Goal: Task Accomplishment & Management: Manage account settings

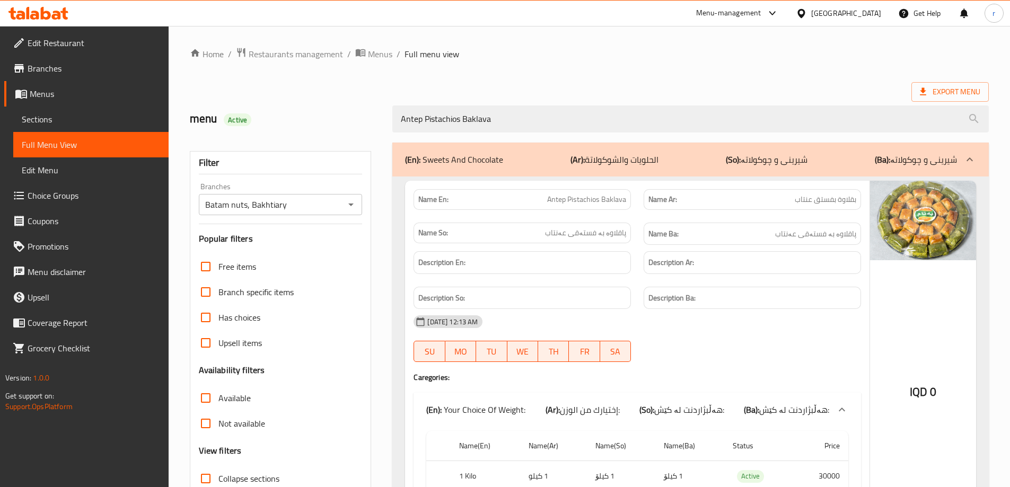
scroll to position [105, 0]
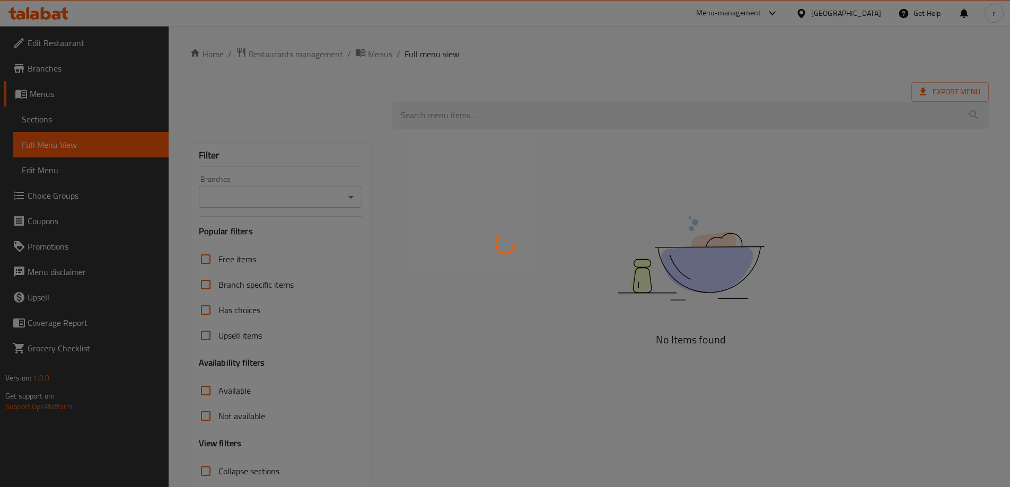
click at [55, 119] on div at bounding box center [505, 243] width 1010 height 487
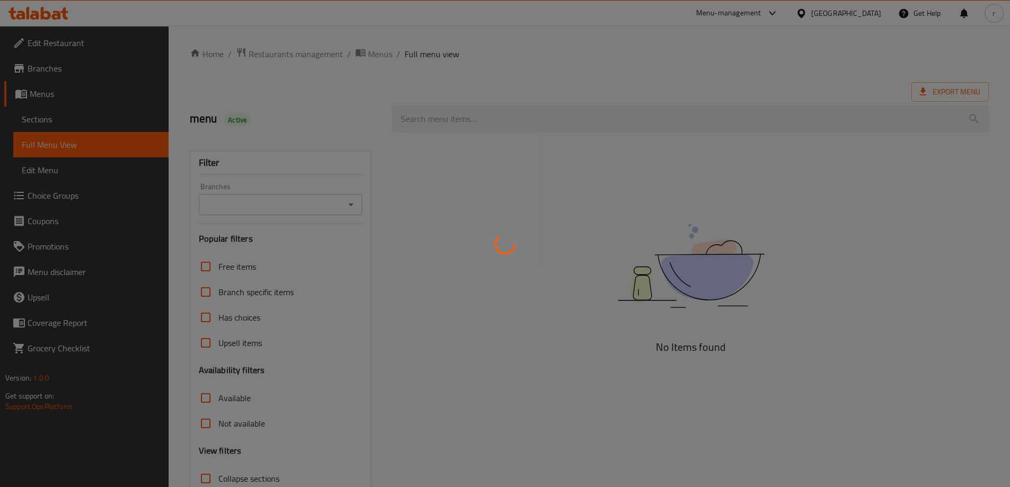
click at [55, 119] on div at bounding box center [505, 243] width 1010 height 487
click at [65, 122] on div at bounding box center [505, 243] width 1010 height 487
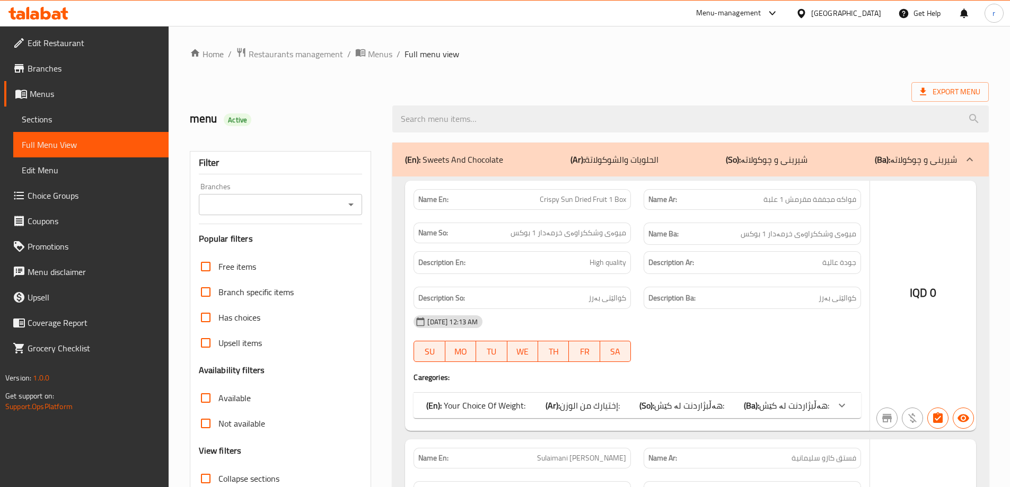
click at [49, 118] on div at bounding box center [505, 243] width 1010 height 487
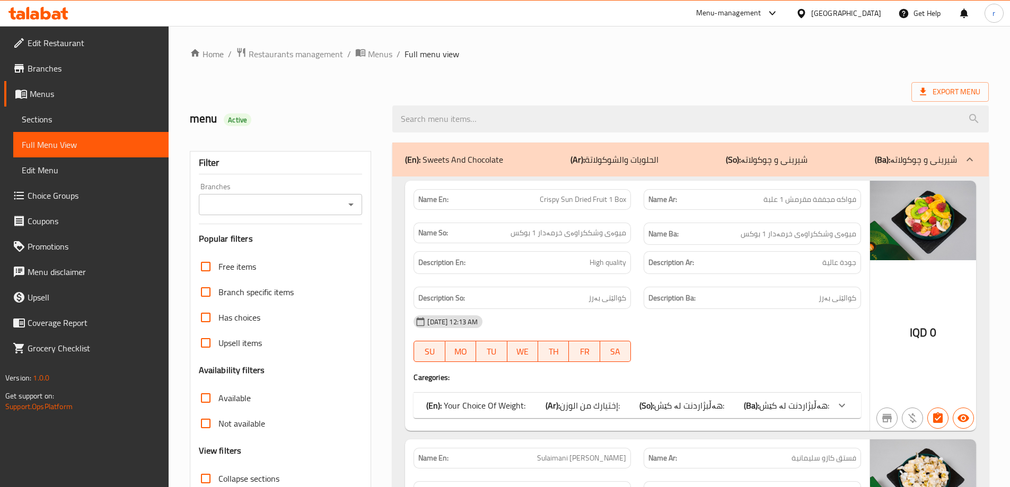
click at [49, 118] on span "Sections" at bounding box center [91, 119] width 138 height 13
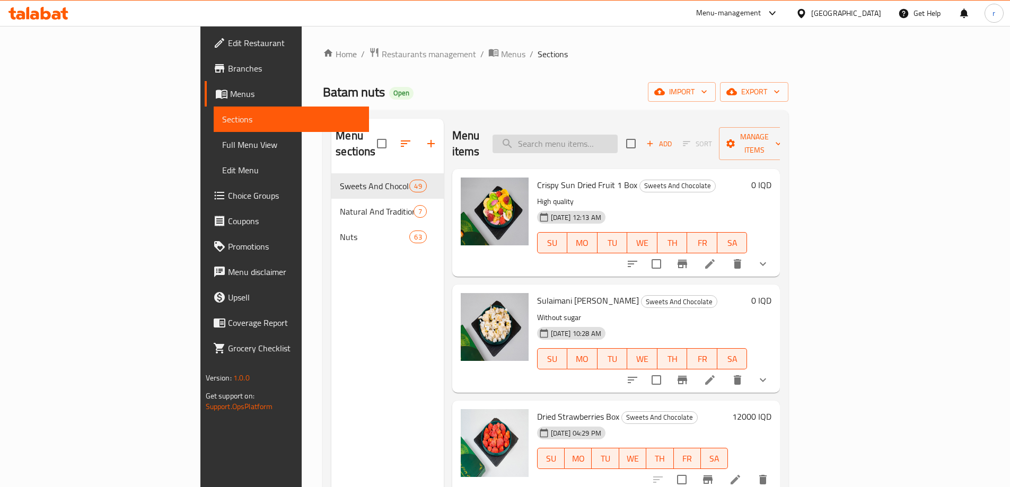
click at [576, 136] on input "search" at bounding box center [554, 144] width 125 height 19
paste input "Ciabatta Pesto Pizza"
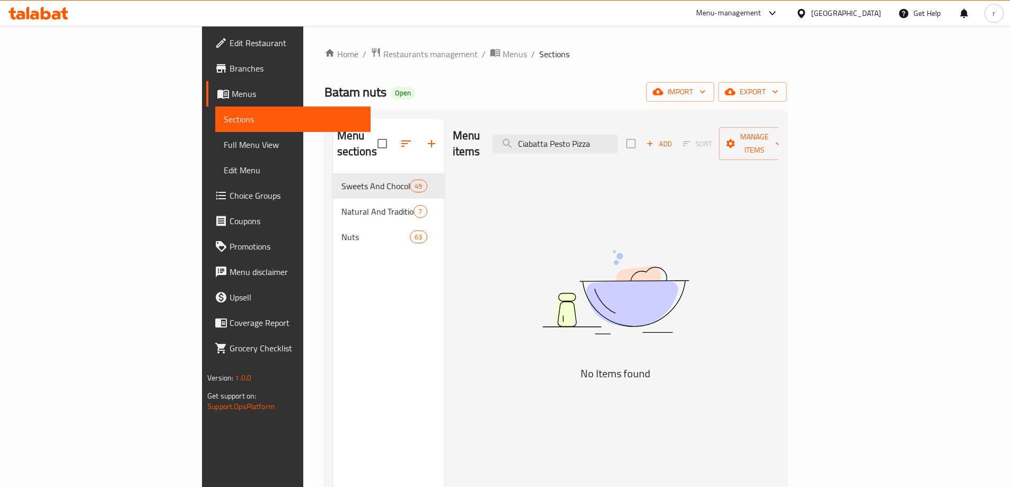
type input "Ciabatta Pesto Pizza"
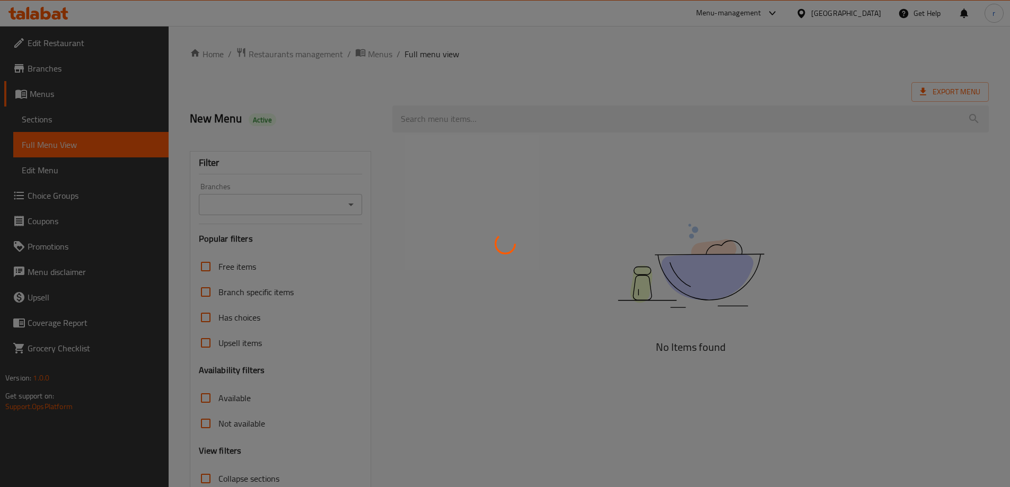
click at [48, 121] on div at bounding box center [505, 243] width 1010 height 487
click at [52, 121] on div at bounding box center [505, 243] width 1010 height 487
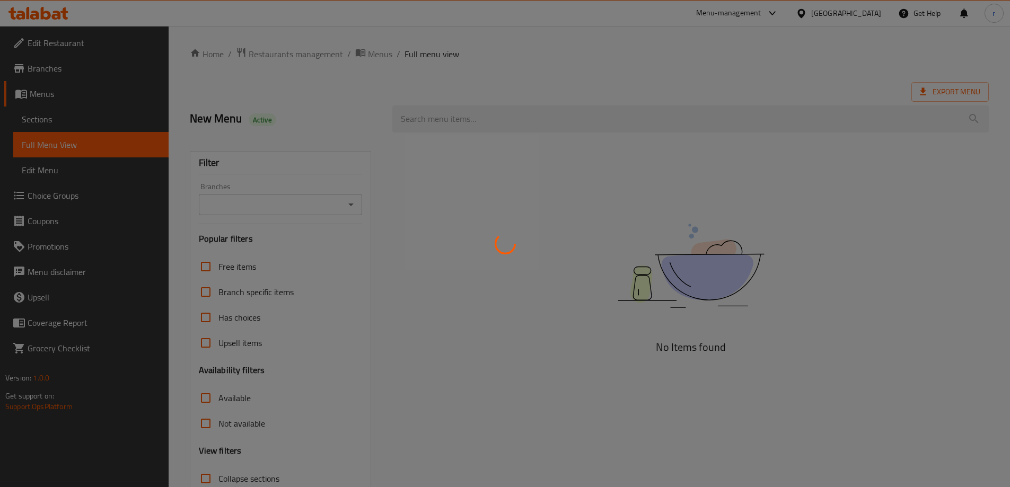
click at [52, 121] on div at bounding box center [505, 243] width 1010 height 487
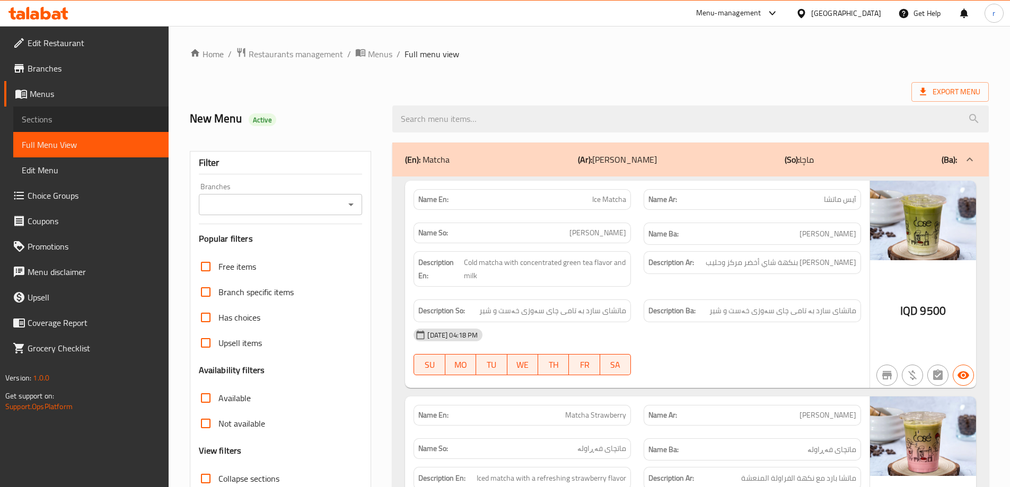
click at [52, 121] on span "Sections" at bounding box center [91, 119] width 138 height 13
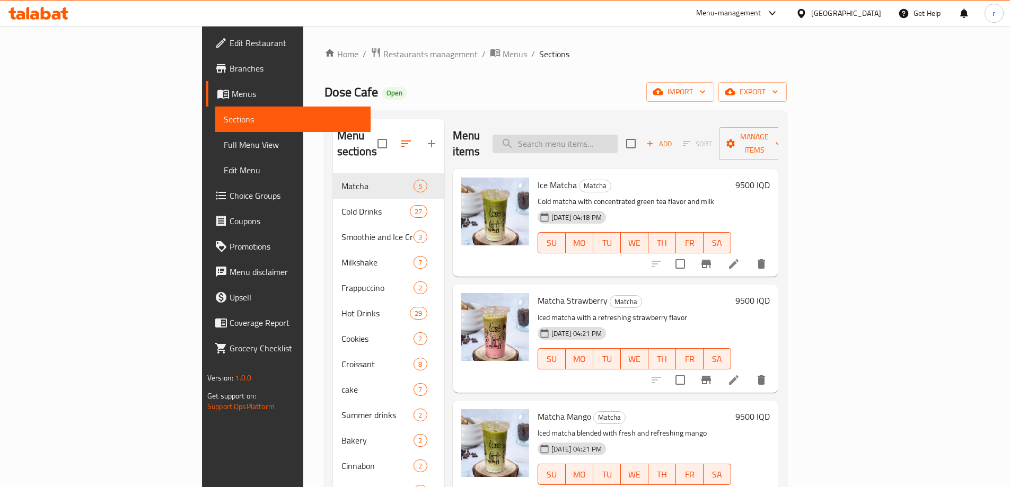
click at [617, 143] on input "search" at bounding box center [554, 144] width 125 height 19
paste input "Ciabatta Pesto Pizza"
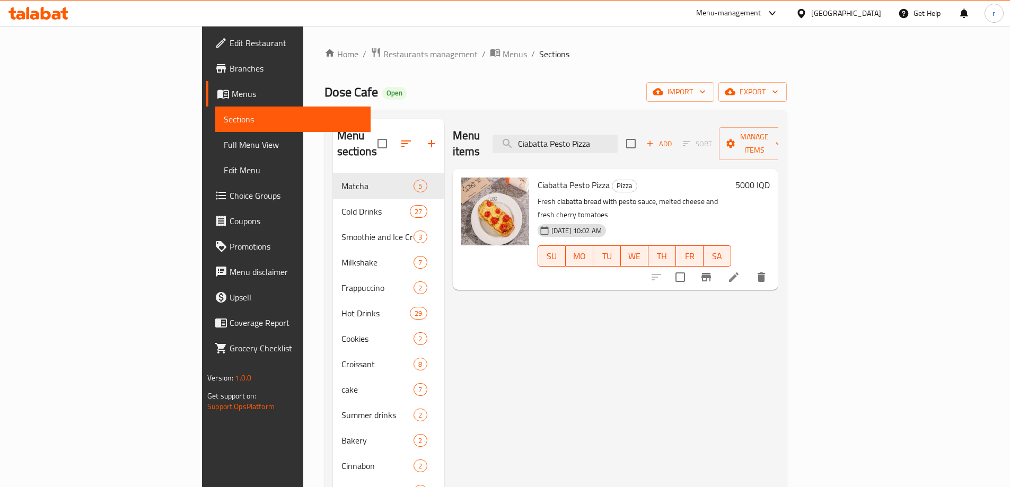
type input "Ciabatta Pesto Pizza"
click at [738, 272] on icon at bounding box center [734, 277] width 10 height 10
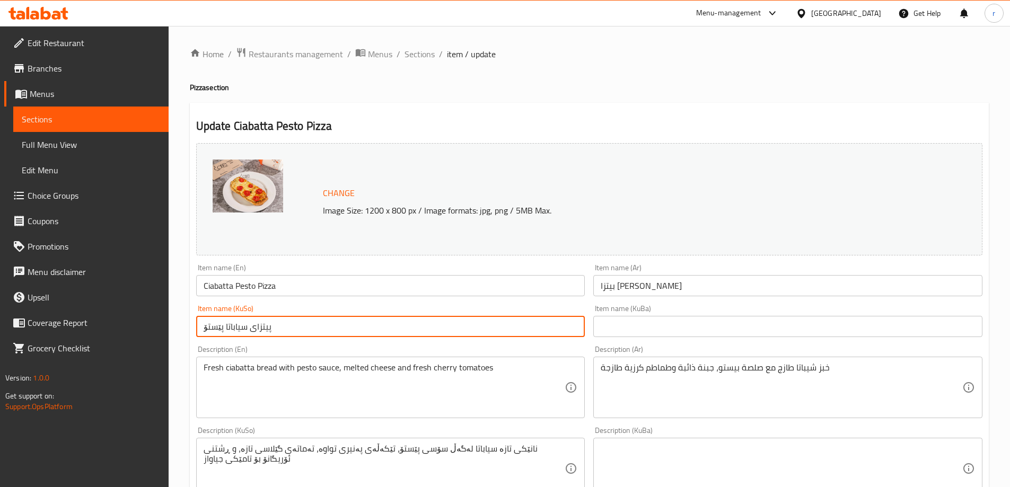
drag, startPoint x: 244, startPoint y: 328, endPoint x: 225, endPoint y: 328, distance: 19.6
click at [225, 328] on input "پیتزای سیاباتا پێستۆ" at bounding box center [390, 326] width 389 height 21
paste input "چی"
drag, startPoint x: 284, startPoint y: 326, endPoint x: 187, endPoint y: 321, distance: 96.6
click at [187, 321] on div "Home / Restaurants management / Menus / Sections / item / update Pizza section …" at bounding box center [589, 456] width 841 height 860
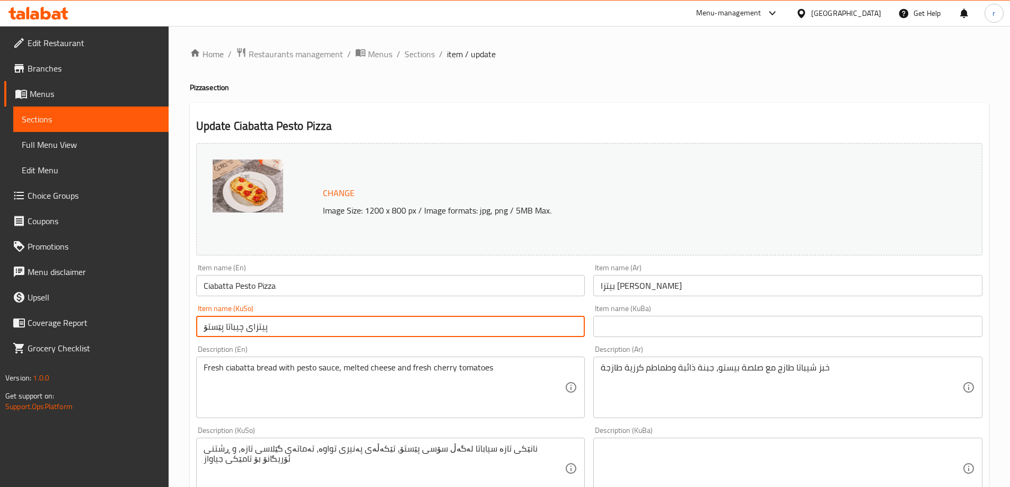
type input "پیتزای چیباتا پێستۆ"
click at [621, 326] on input "text" at bounding box center [787, 326] width 389 height 21
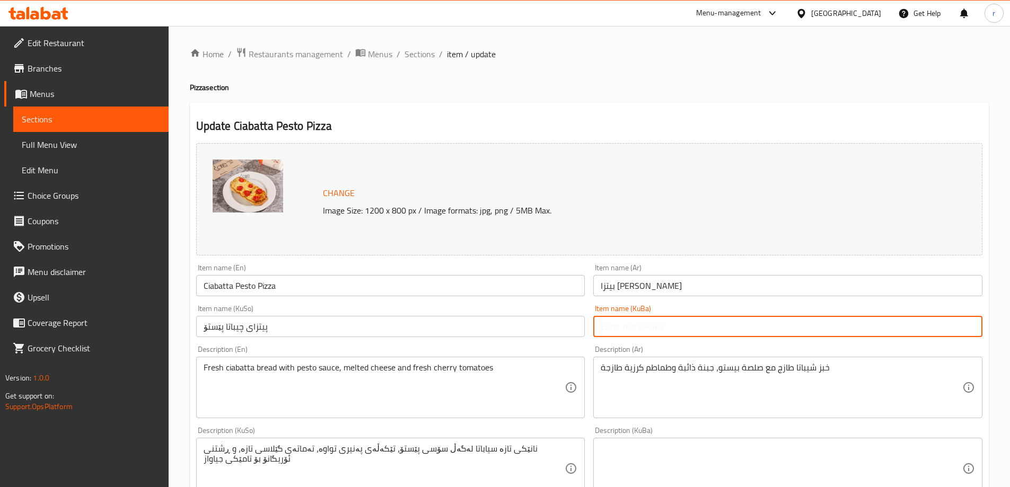
paste input "پیتزای چیباتا پێستۆ"
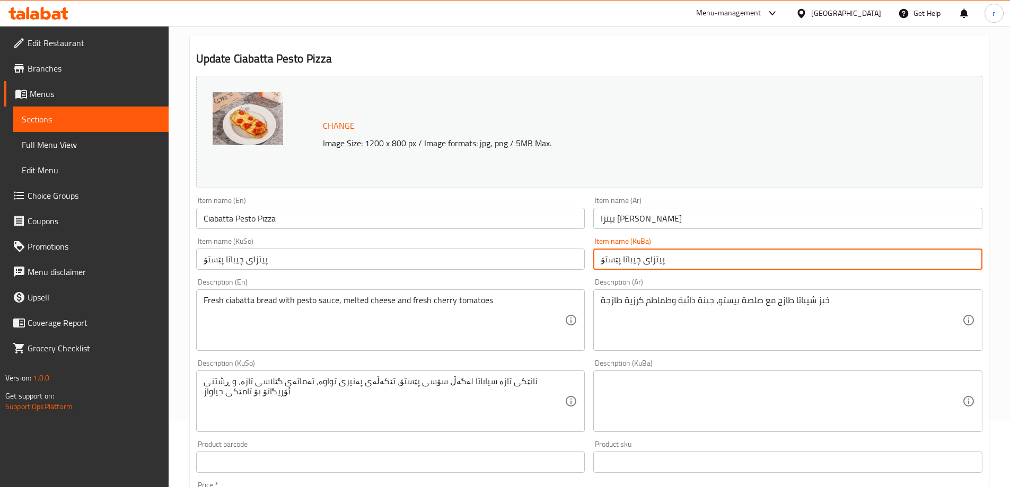
scroll to position [89, 0]
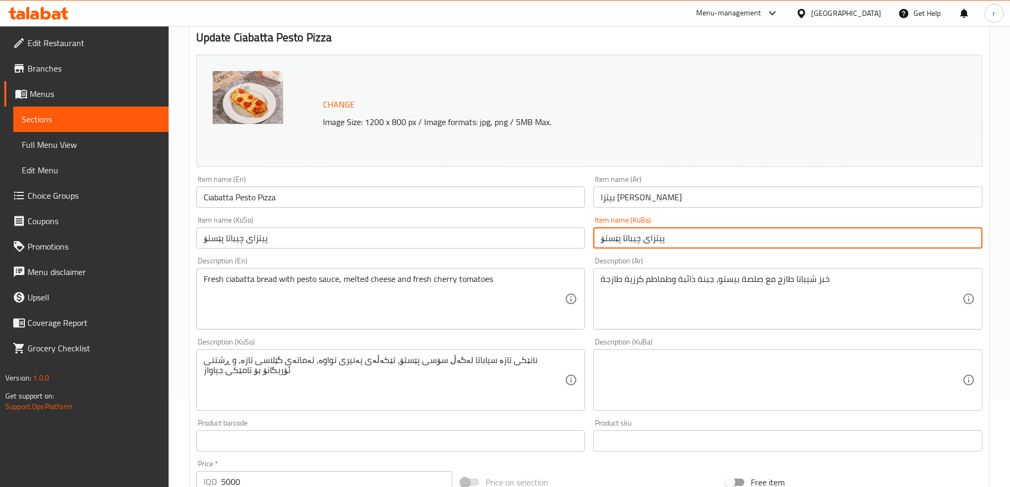
type input "پیتزای چیباتا پێستۆ"
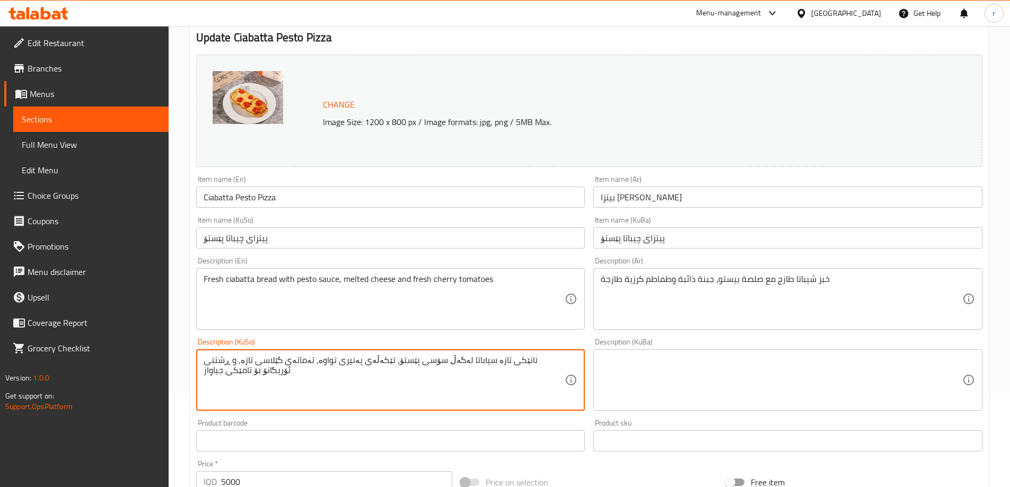
click at [384, 375] on textarea "نانێکی تازە سیاباتا لەگەڵ سۆسی پێستۆ، تێکەڵەی پەنیری تواوە، تەماتەی گێلاسی تازە…" at bounding box center [384, 380] width 361 height 50
click at [488, 393] on textarea "نانێکی تازە سیاباتا لەگەڵ سۆسی پێستۆ، تێکەڵەی پەنیری تواوە، تەماتەی گێلاسی تازە…" at bounding box center [384, 380] width 361 height 50
paste textarea "چیباتا"
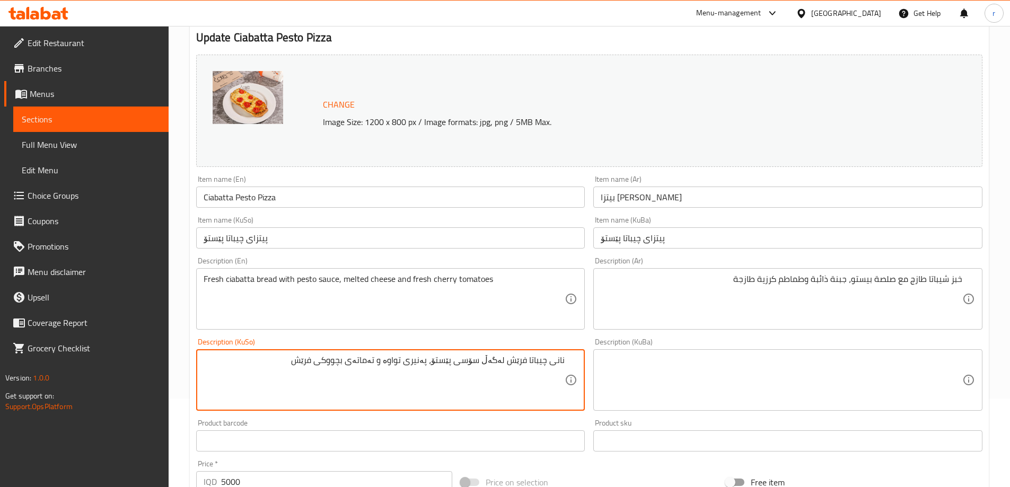
type textarea "نانی چیباتا فرێش لەگەڵ سۆسی پێستۆ، پەنیری تواوە و تەماتەی بچووکی فرێش"
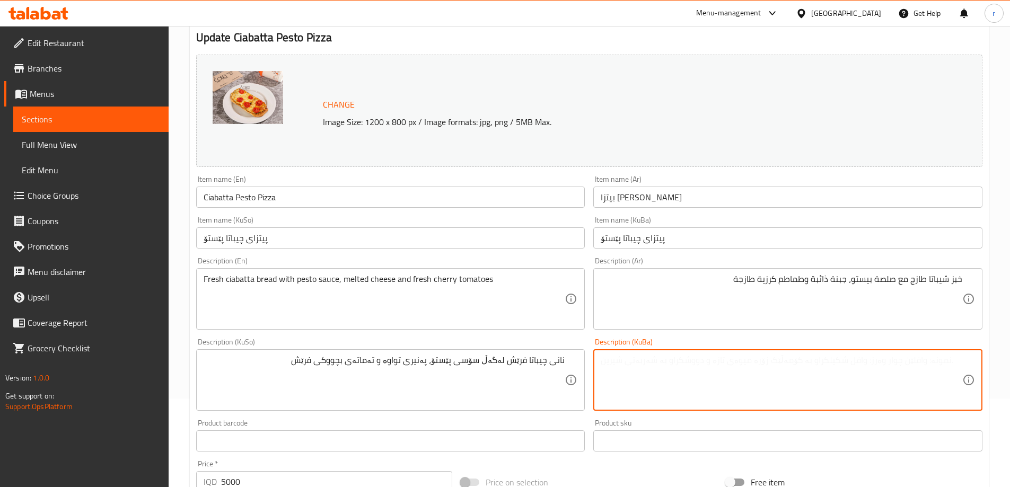
paste textarea "نانی چیباتا فرێش لەگەڵ سۆسی پێستۆ، پەنیری تواوە و تەماتەی بچووکی فرێش"
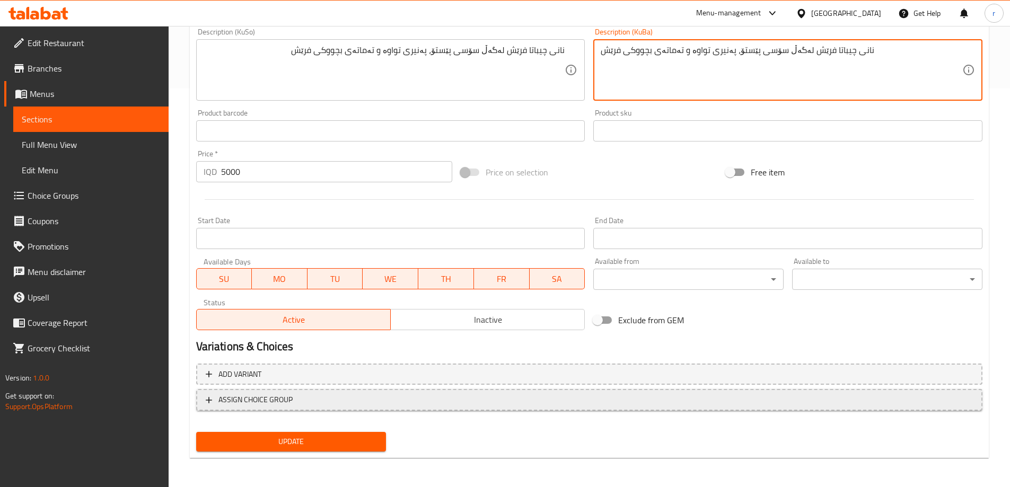
scroll to position [399, 0]
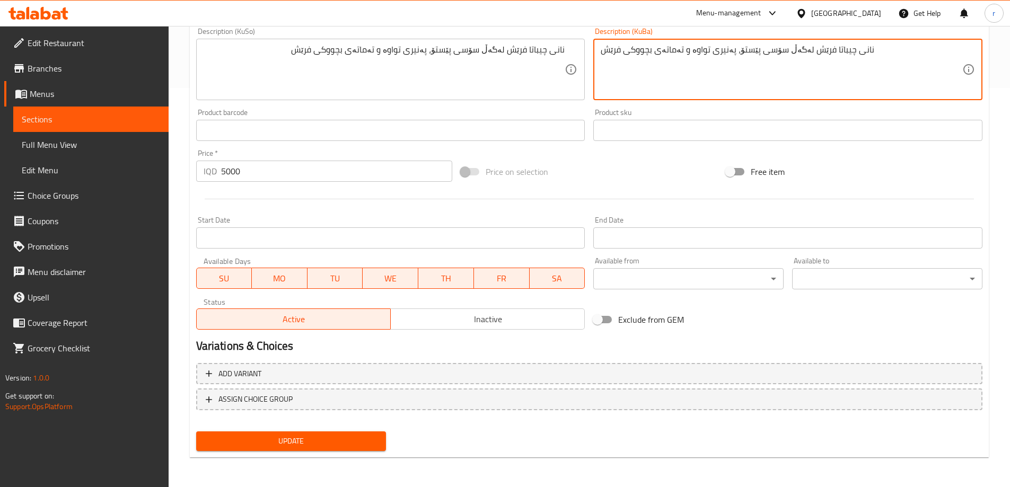
type textarea "نانی چیباتا فرێش لەگەڵ سۆسی پێستۆ، پەنیری تواوە و تەماتەی بچووکی فرێش"
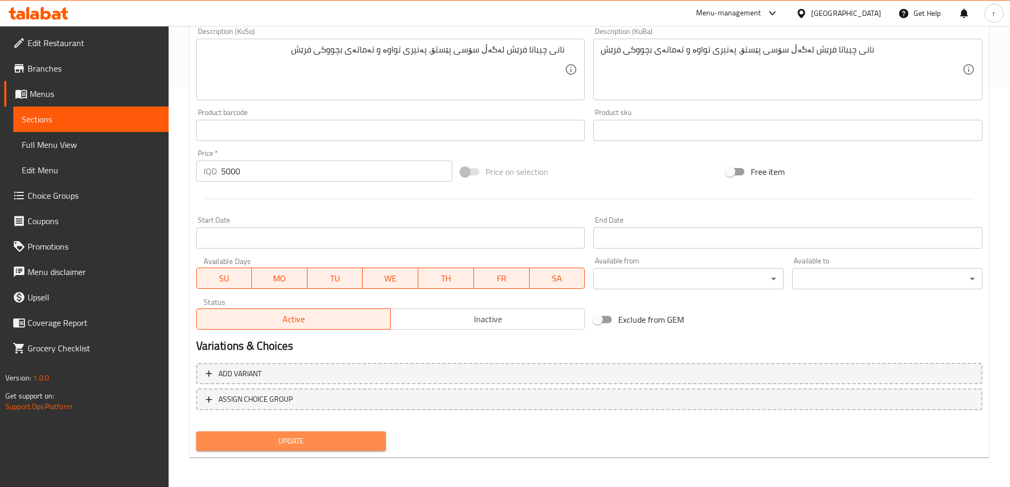
drag, startPoint x: 325, startPoint y: 431, endPoint x: 330, endPoint y: 435, distance: 5.6
click at [328, 433] on button "Update" at bounding box center [291, 441] width 190 height 20
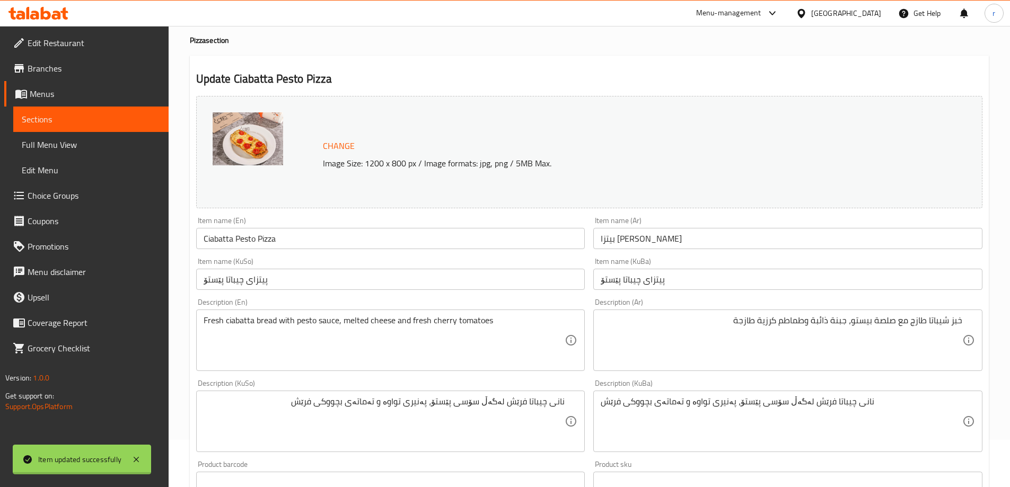
scroll to position [46, 0]
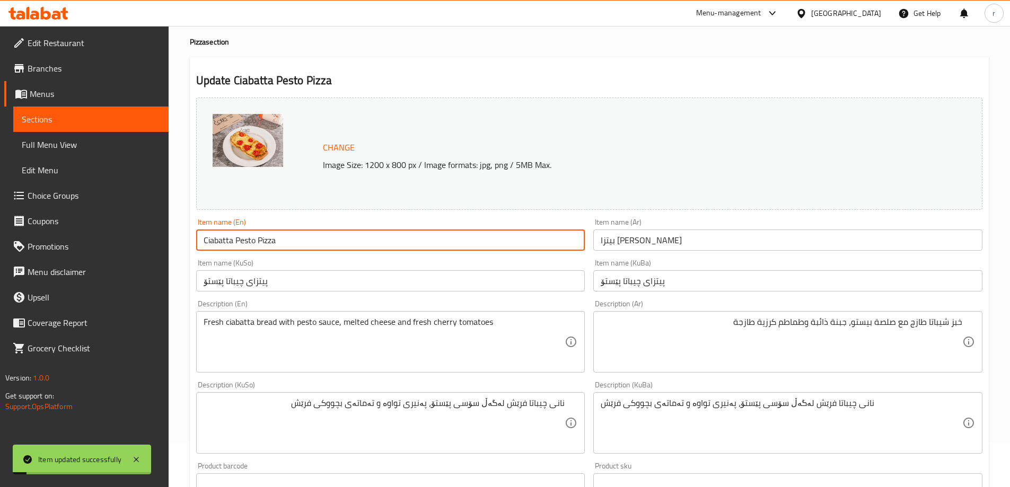
click at [254, 243] on input "Ciabatta Pesto Pizza" at bounding box center [390, 240] width 389 height 21
click at [254, 244] on input "Ciabatta Pesto Pizza" at bounding box center [390, 240] width 389 height 21
click at [55, 151] on span "Full Menu View" at bounding box center [91, 144] width 138 height 13
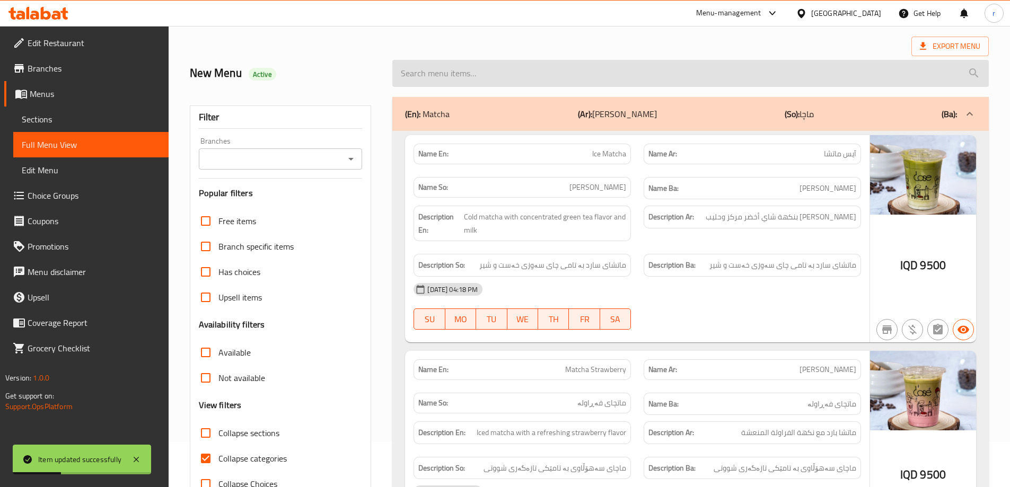
click at [409, 60] on input "search" at bounding box center [690, 73] width 596 height 27
click at [435, 74] on input "search" at bounding box center [690, 73] width 596 height 27
paste input "Ciabatta Pesto Pizza"
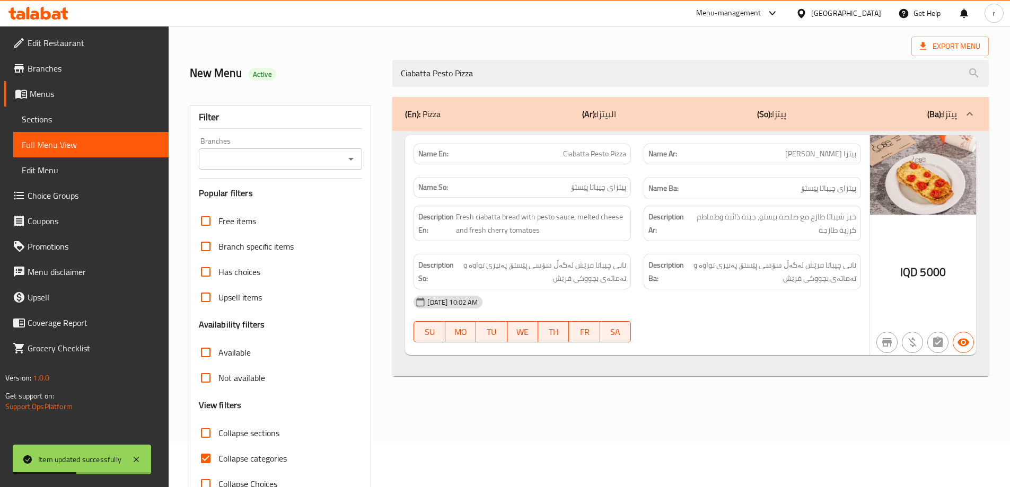
type input "Ciabatta Pesto Pizza"
click at [315, 152] on input "Branches" at bounding box center [272, 159] width 140 height 15
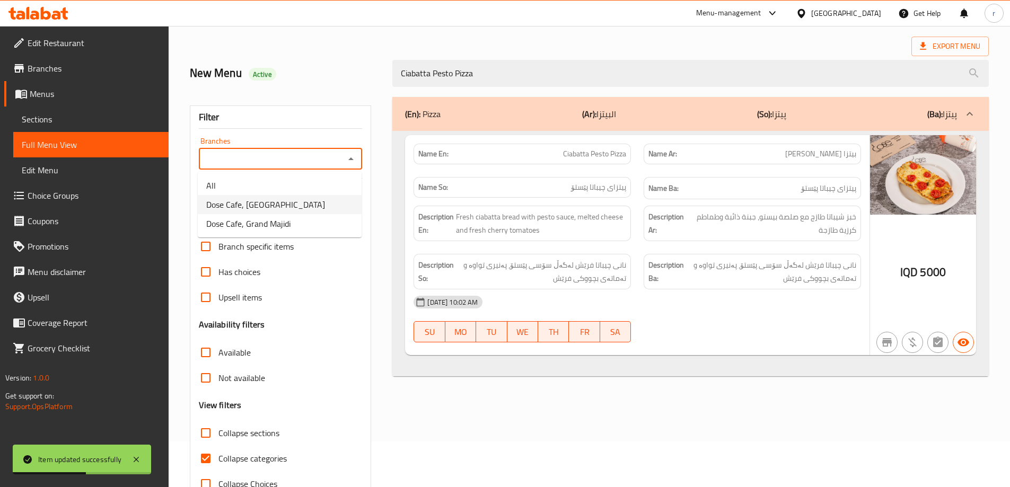
click at [281, 200] on span "Dose Cafe, Dream City" at bounding box center [265, 204] width 119 height 13
type input "Dose Cafe, Dream City"
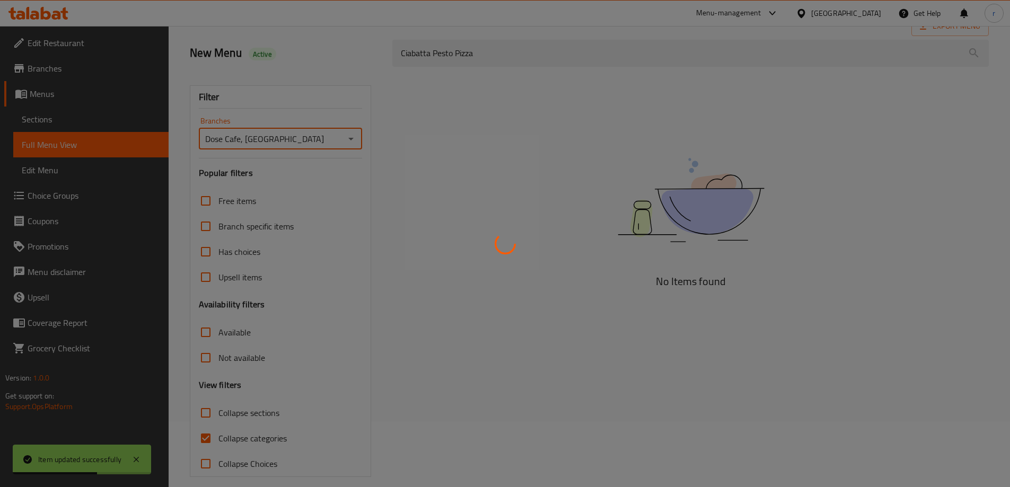
scroll to position [77, 0]
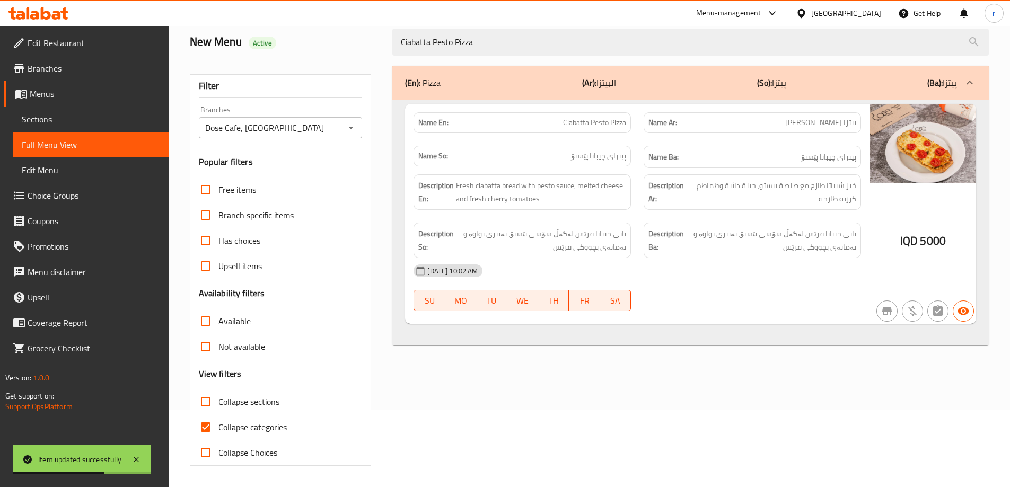
click at [250, 427] on span "Collapse categories" at bounding box center [252, 427] width 68 height 13
click at [218, 427] on input "Collapse categories" at bounding box center [205, 426] width 25 height 25
checkbox input "false"
click at [56, 118] on span "Sections" at bounding box center [91, 119] width 138 height 13
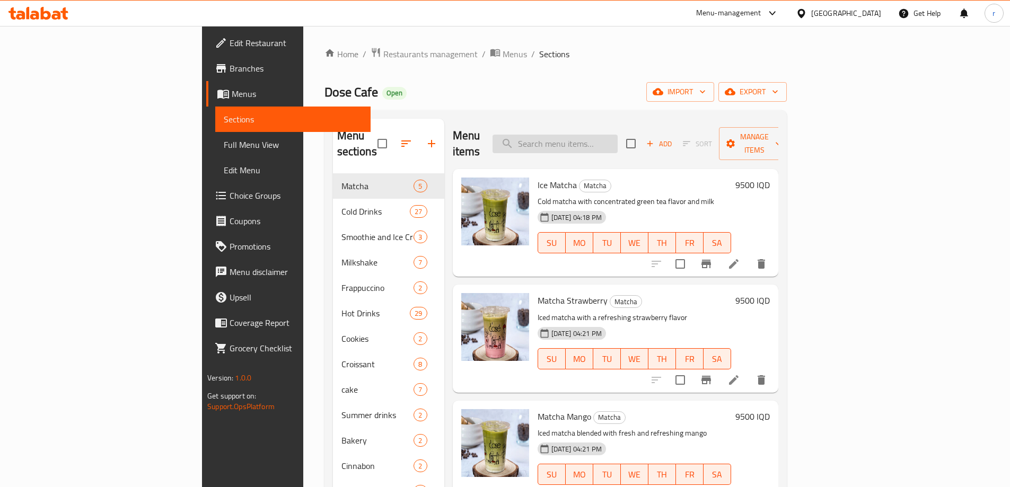
click at [609, 136] on input "search" at bounding box center [554, 144] width 125 height 19
paste input "Pesto Chicken Ciabatta Pizza"
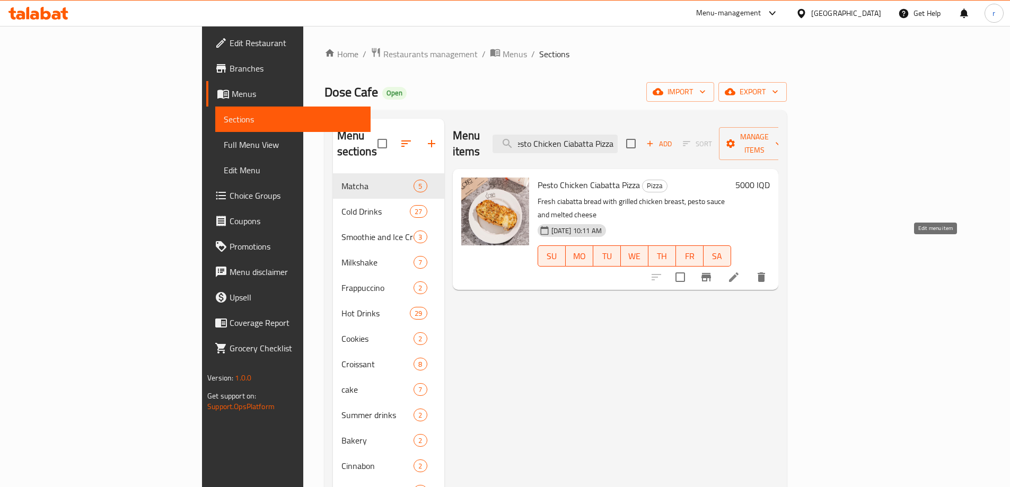
type input "Pesto Chicken Ciabatta Pizza"
click at [740, 271] on icon at bounding box center [733, 277] width 13 height 13
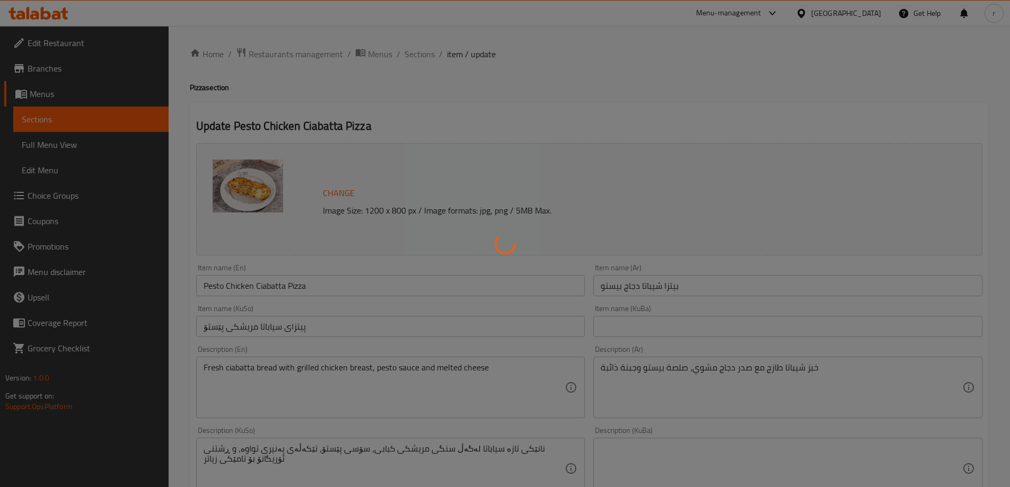
click at [489, 449] on div at bounding box center [505, 243] width 1010 height 487
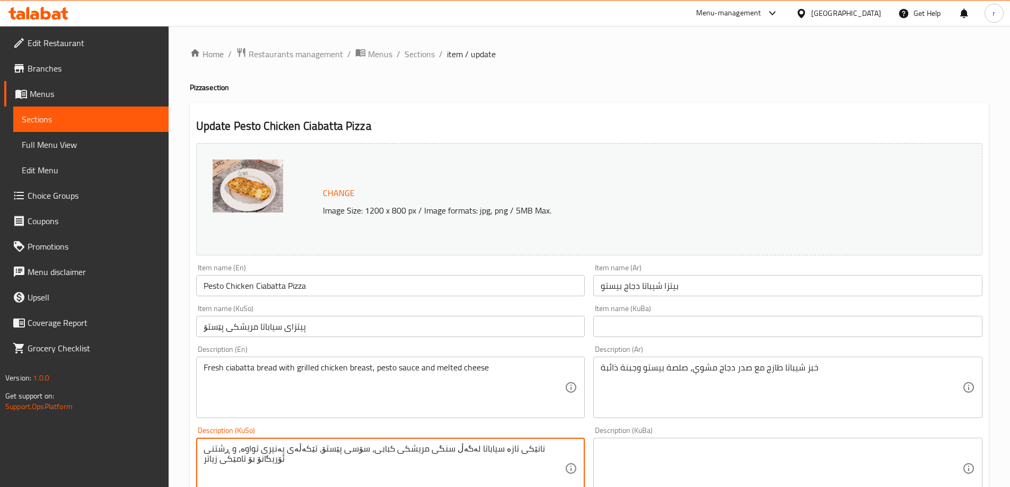
click at [489, 449] on textarea "نانێکی تازە سیاباتا لەگەڵ سنگی مریشکی کبابی، سۆسی پێستۆ، تێکەڵەی پەنیری تواوە، …" at bounding box center [384, 469] width 361 height 50
paste textarea "چیباتا"
type textarea "نانی چیباتا فرێش لەگەڵ سینگی مریشکی برژاو، سۆسی پێستۆ و پەنیری تواوە"
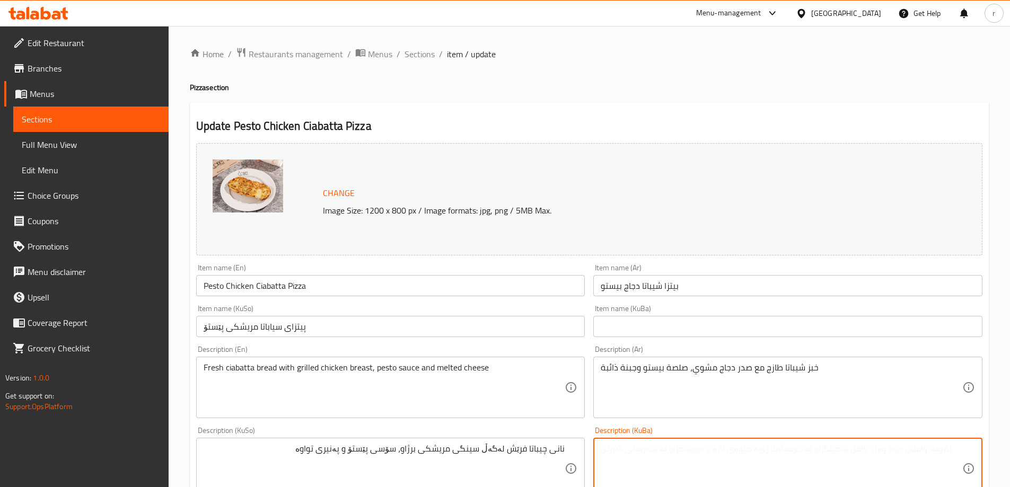
paste textarea "نانی چیباتا فرێش لەگەڵ سینگی مریشکی برژاو، سۆسی پێستۆ و پەنیری تواوە"
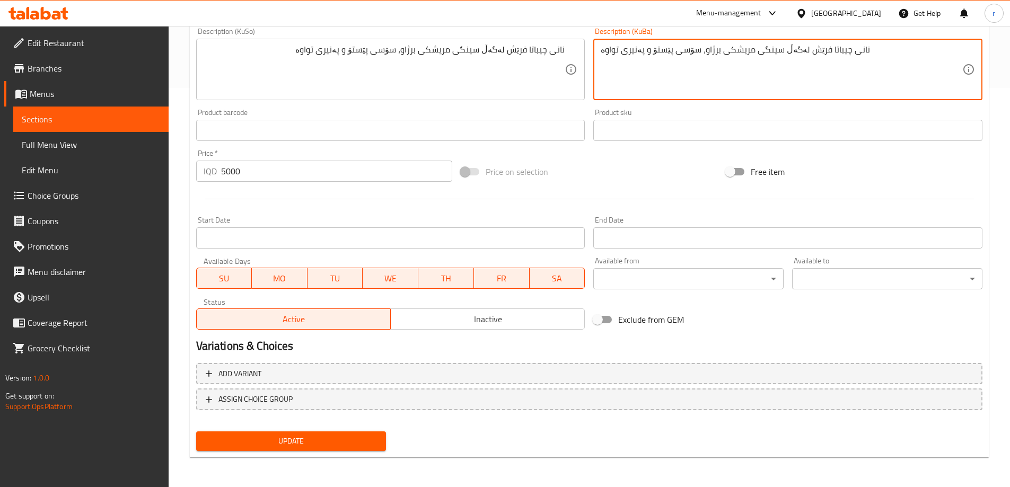
type textarea "نانی چیباتا فرێش لەگەڵ سینگی مریشکی برژاو، سۆسی پێستۆ و پەنیری تواوە"
click at [330, 443] on span "Update" at bounding box center [291, 441] width 173 height 13
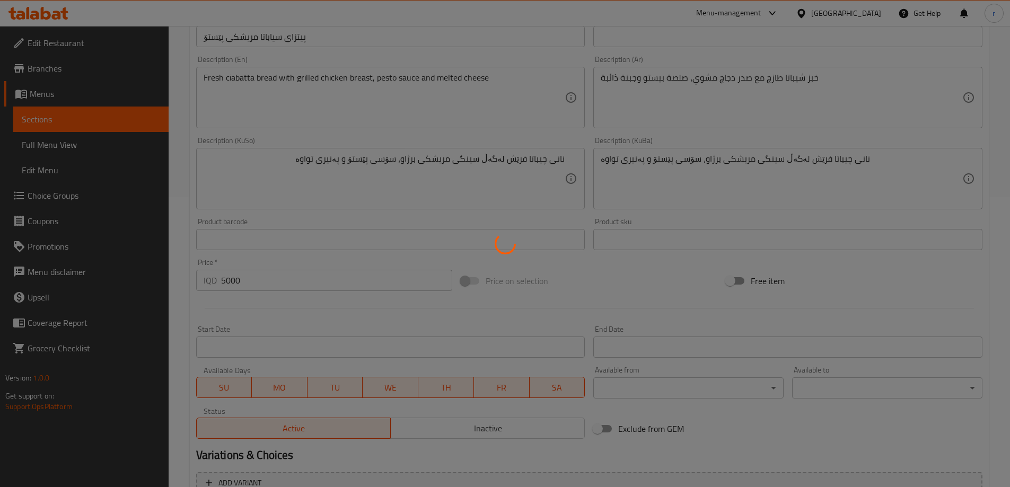
scroll to position [46, 0]
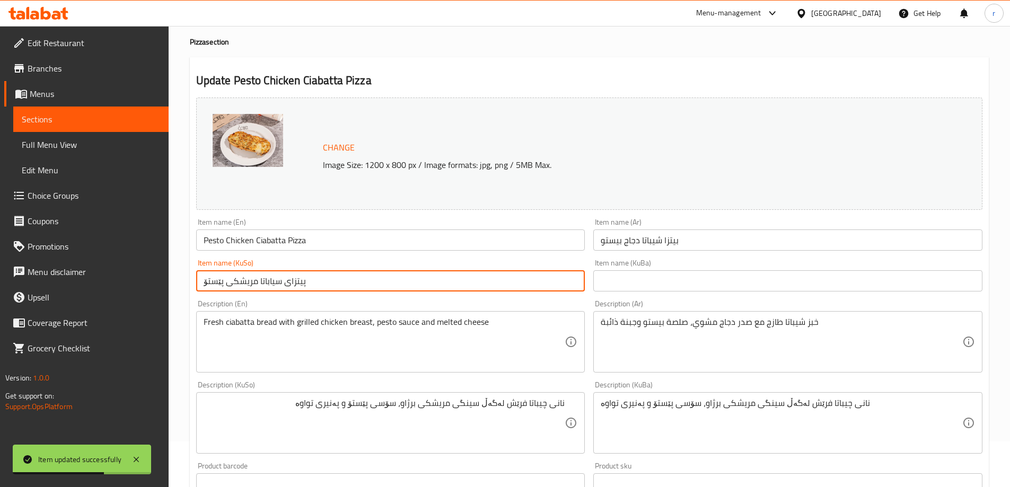
drag, startPoint x: 258, startPoint y: 282, endPoint x: 278, endPoint y: 281, distance: 20.7
click at [278, 281] on input "پیتزای سیاباتا مریشکی پێستۆ" at bounding box center [390, 280] width 389 height 21
paste input "نانی چی"
drag, startPoint x: 274, startPoint y: 281, endPoint x: 293, endPoint y: 279, distance: 19.3
click at [293, 279] on input "پیتزای نانی چیباتا مریشکی پێستۆ" at bounding box center [390, 280] width 389 height 21
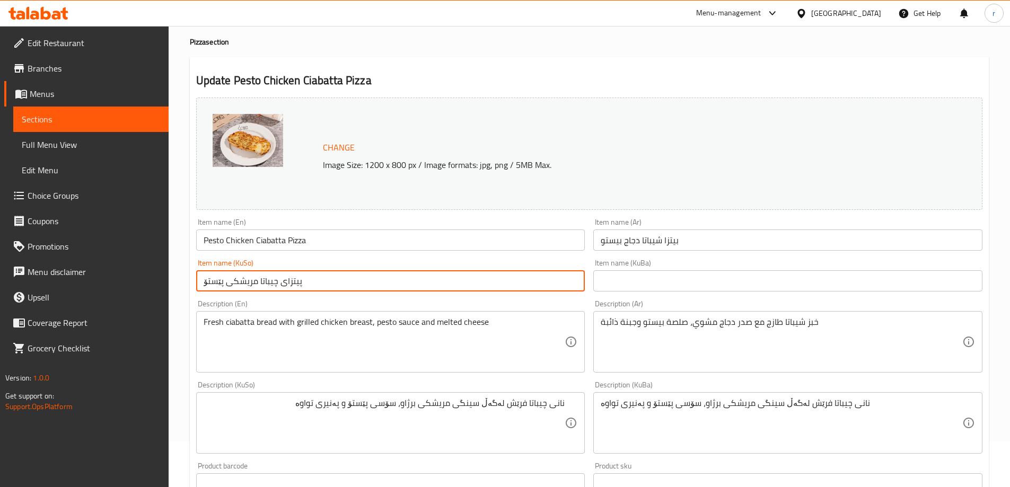
drag, startPoint x: 311, startPoint y: 284, endPoint x: 184, endPoint y: 292, distance: 126.9
click at [184, 292] on div "Home / Restaurants management / Menus / Sections / item / update Pizza section …" at bounding box center [589, 410] width 841 height 860
type input "پیتزای چیباتا مریشکی پێستۆ"
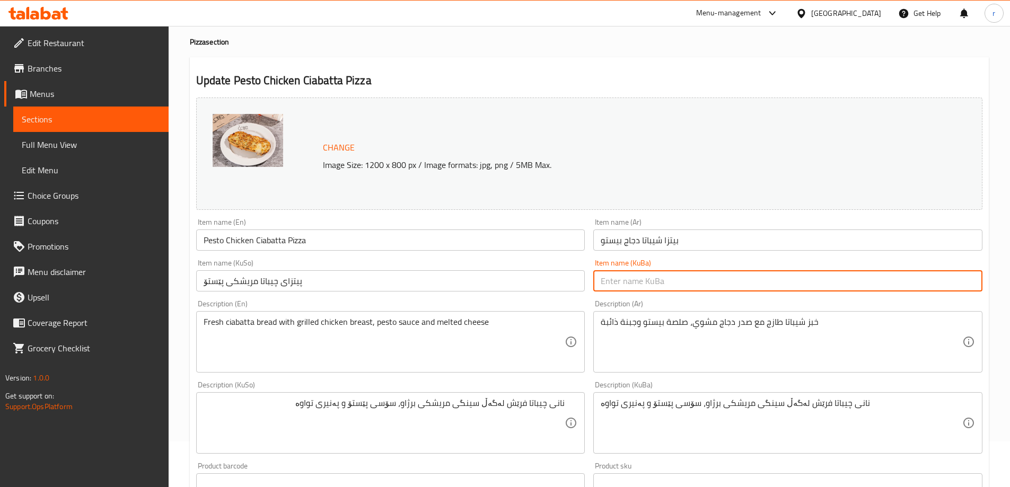
click at [636, 289] on input "text" at bounding box center [787, 280] width 389 height 21
paste input "پیتزای چیباتا مریشکی پێستۆ"
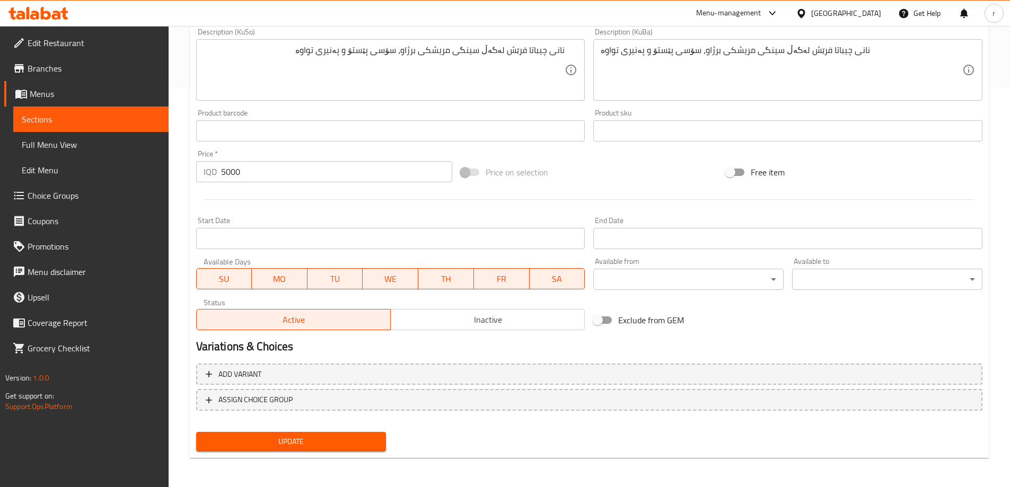
type input "پیتزای چیباتا مریشکی پێستۆ"
click at [283, 442] on span "Update" at bounding box center [291, 441] width 173 height 13
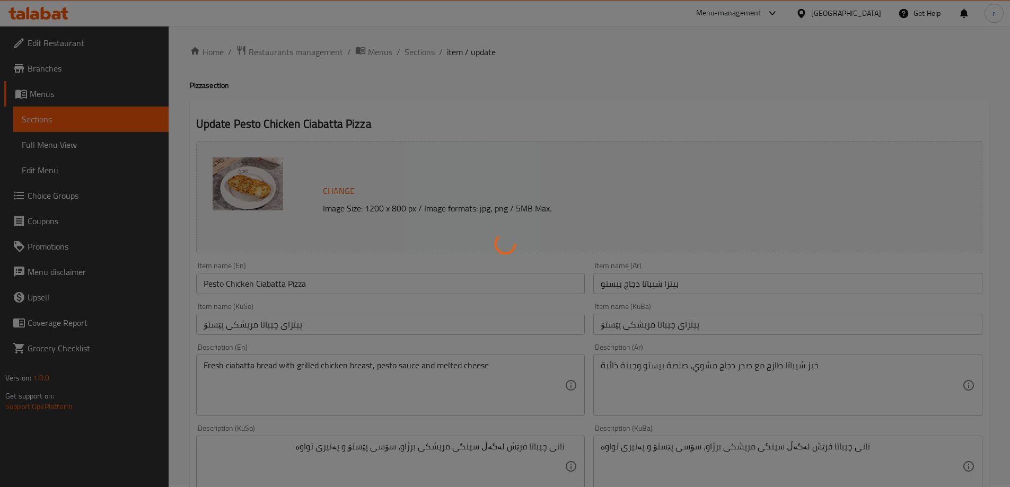
scroll to position [0, 0]
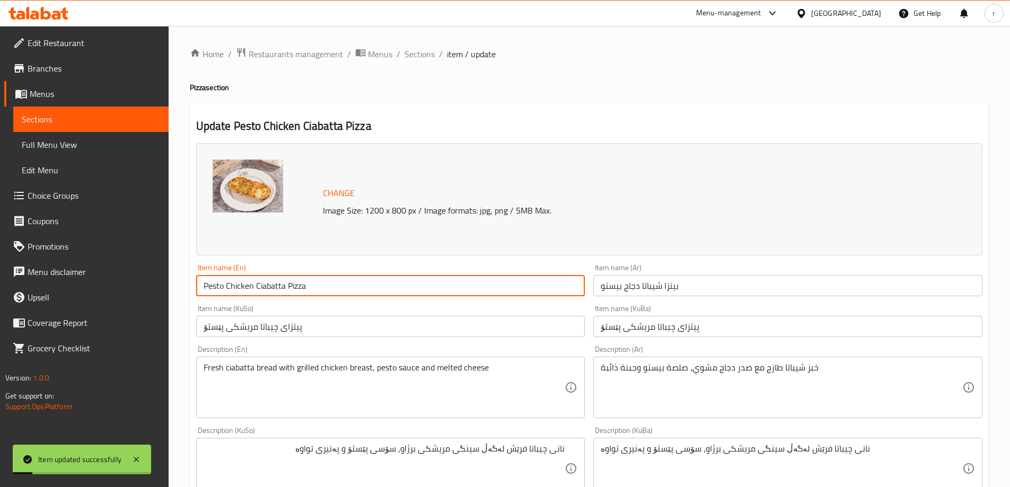
drag, startPoint x: 322, startPoint y: 286, endPoint x: 163, endPoint y: 278, distance: 159.2
click at [163, 278] on div "Edit Restaurant Branches Menus Sections Full Menu View Edit Menu Choice Groups …" at bounding box center [505, 456] width 1010 height 860
click at [84, 147] on span "Full Menu View" at bounding box center [91, 144] width 138 height 13
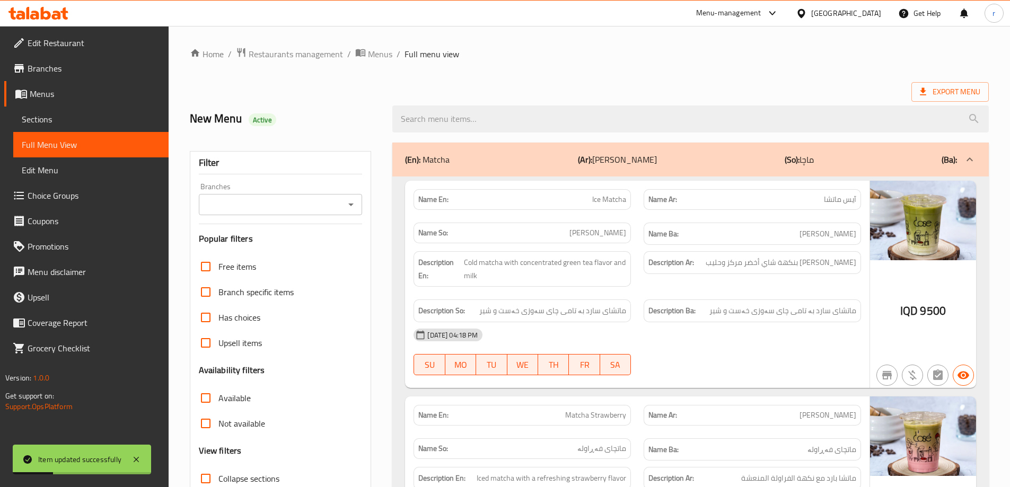
click at [490, 125] on input "search" at bounding box center [690, 118] width 596 height 27
paste input "Pesto Chicken Ciabatta Pizza"
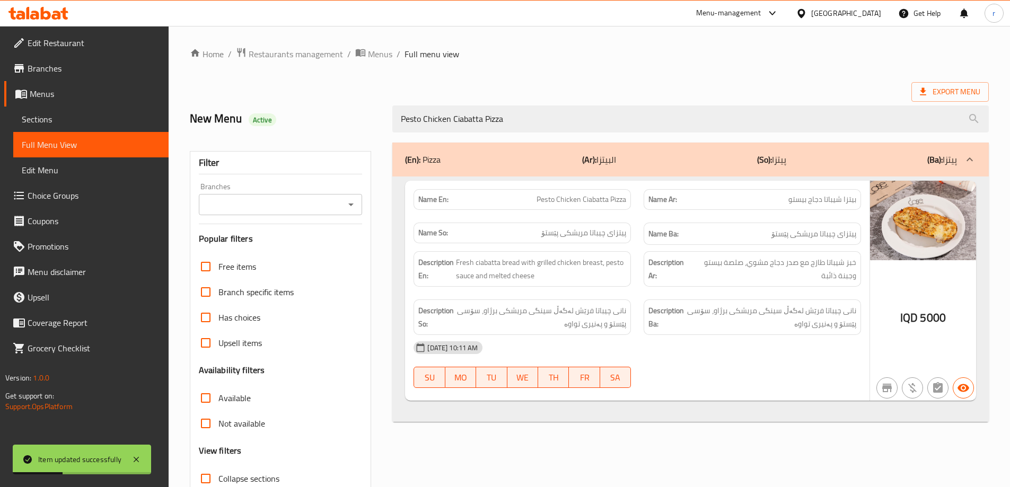
type input "Pesto Chicken Ciabatta Pizza"
click at [290, 204] on input "Branches" at bounding box center [272, 204] width 140 height 15
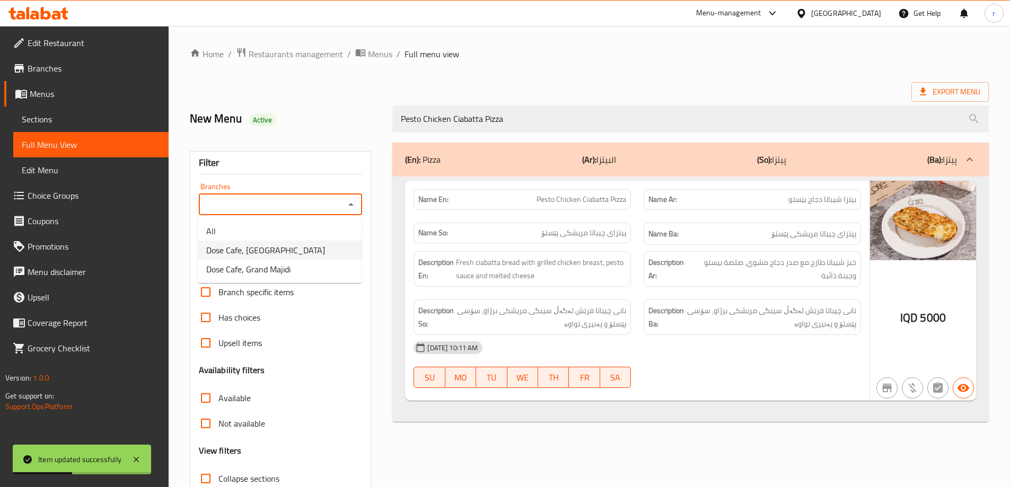
click at [276, 255] on span "Dose Cafe, Dream City" at bounding box center [265, 250] width 119 height 13
type input "Dose Cafe, Dream City"
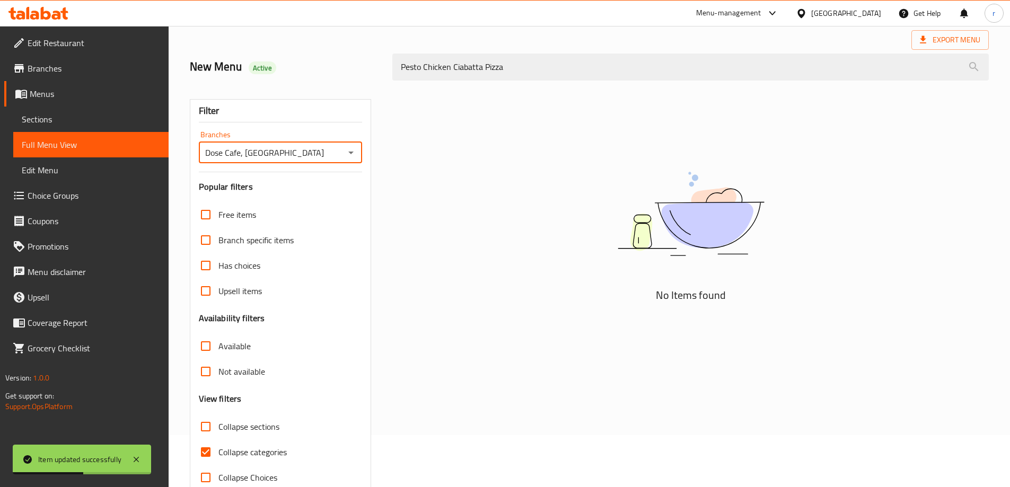
scroll to position [77, 0]
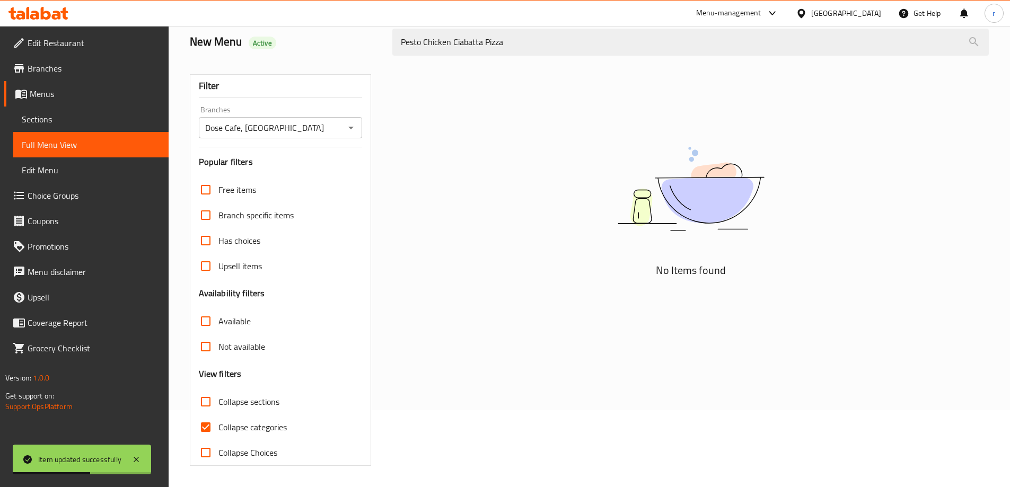
click at [253, 434] on span "Collapse categories" at bounding box center [252, 427] width 68 height 13
click at [218, 435] on input "Collapse categories" at bounding box center [205, 426] width 25 height 25
checkbox input "false"
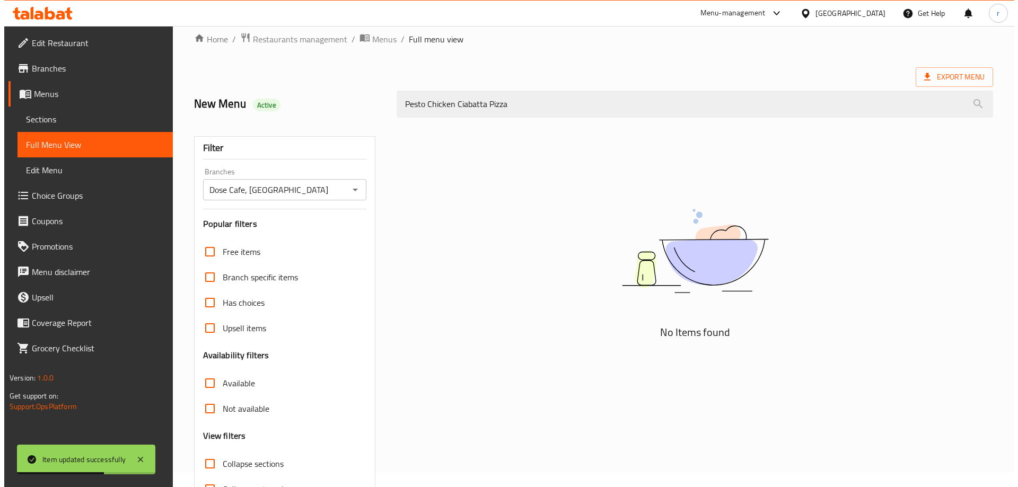
scroll to position [0, 0]
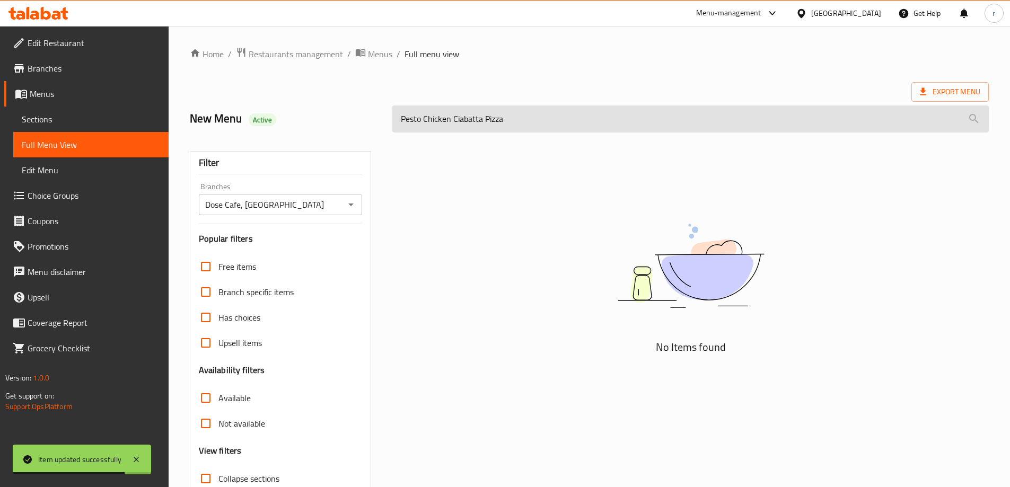
click at [523, 120] on input "Pesto Chicken Ciabatta Pizza" at bounding box center [690, 118] width 596 height 27
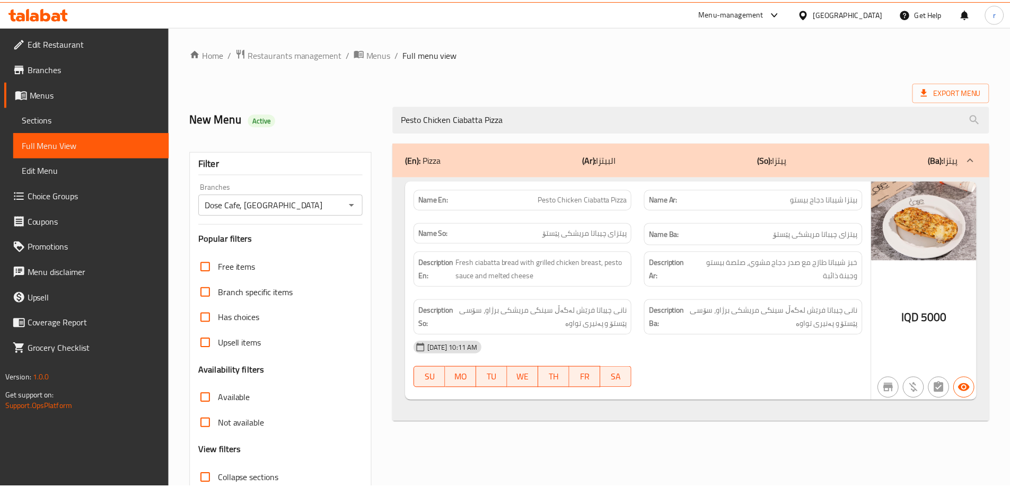
scroll to position [77, 0]
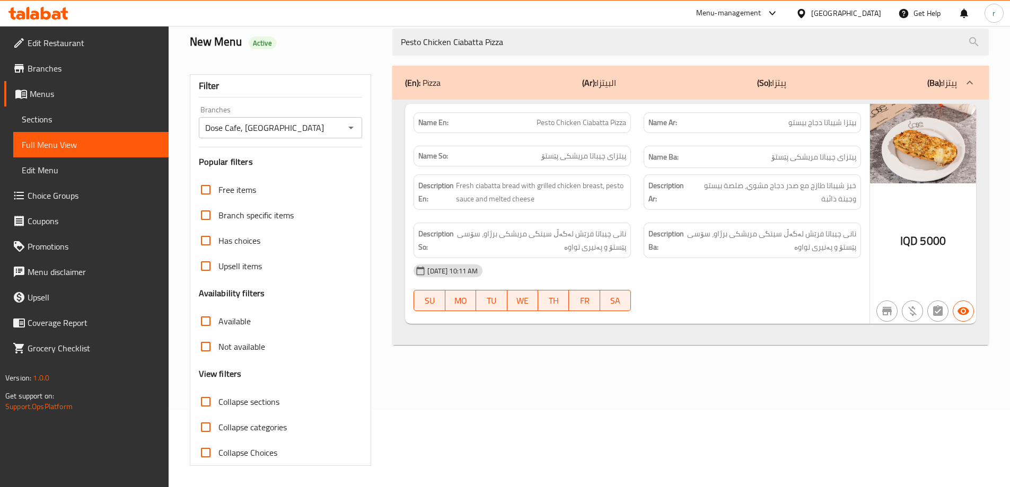
click at [58, 119] on span "Sections" at bounding box center [91, 119] width 138 height 13
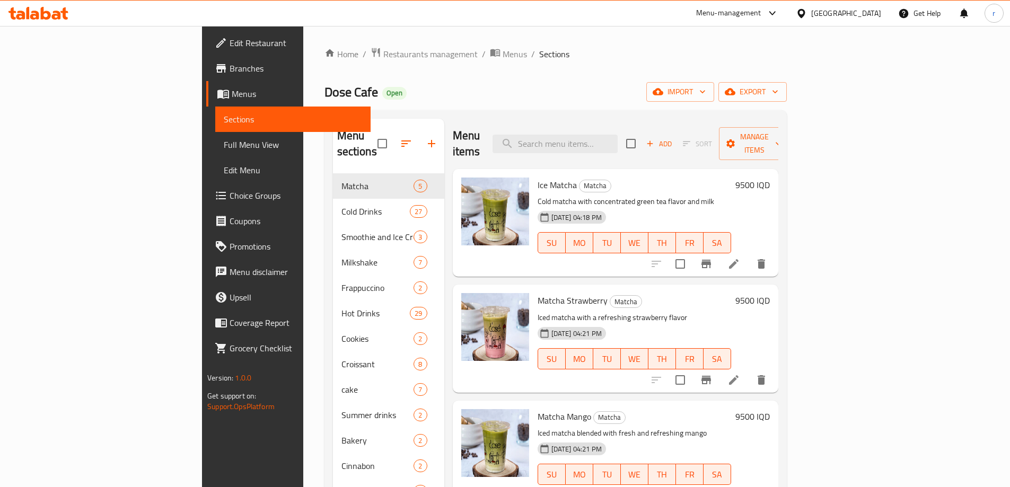
click at [224, 148] on span "Full Menu View" at bounding box center [293, 144] width 138 height 13
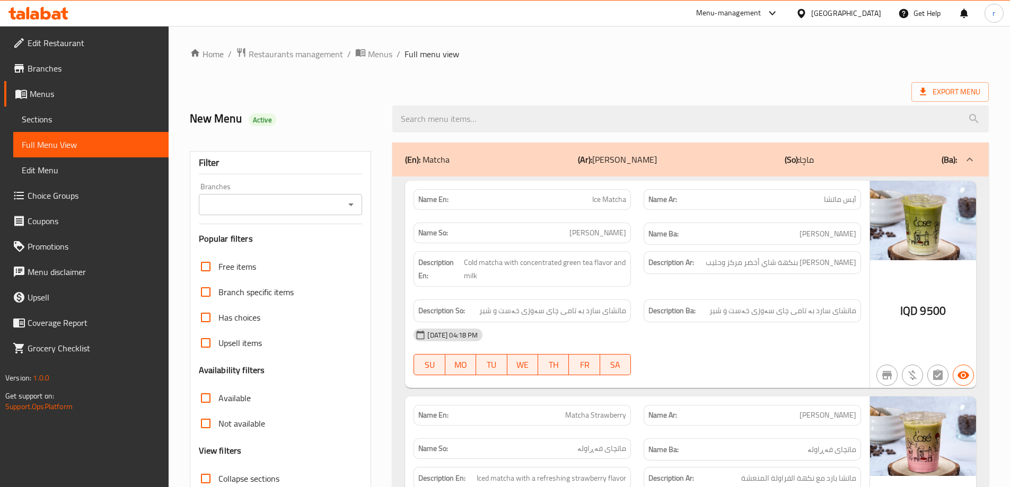
click at [63, 120] on span "Sections" at bounding box center [91, 119] width 138 height 13
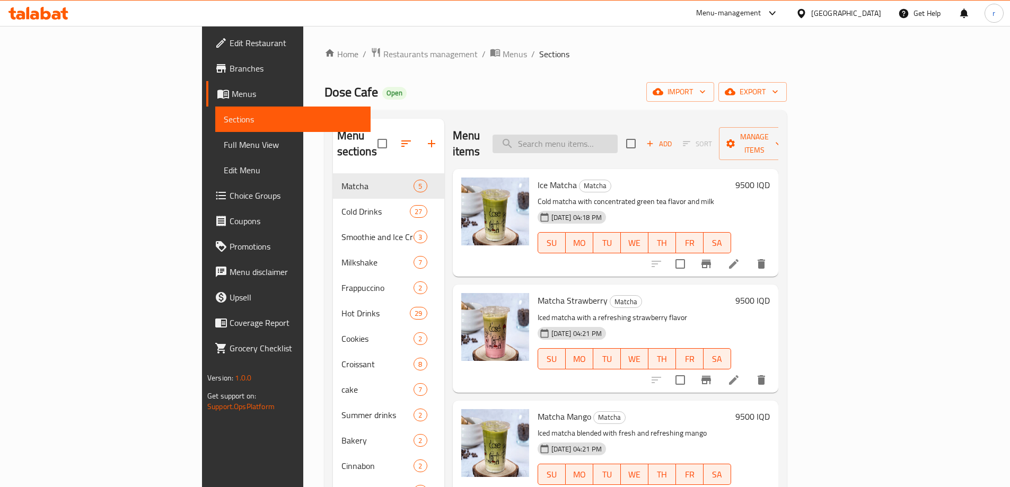
click at [586, 135] on input "search" at bounding box center [554, 144] width 125 height 19
paste input "Turkey Ciabatta Pizza"
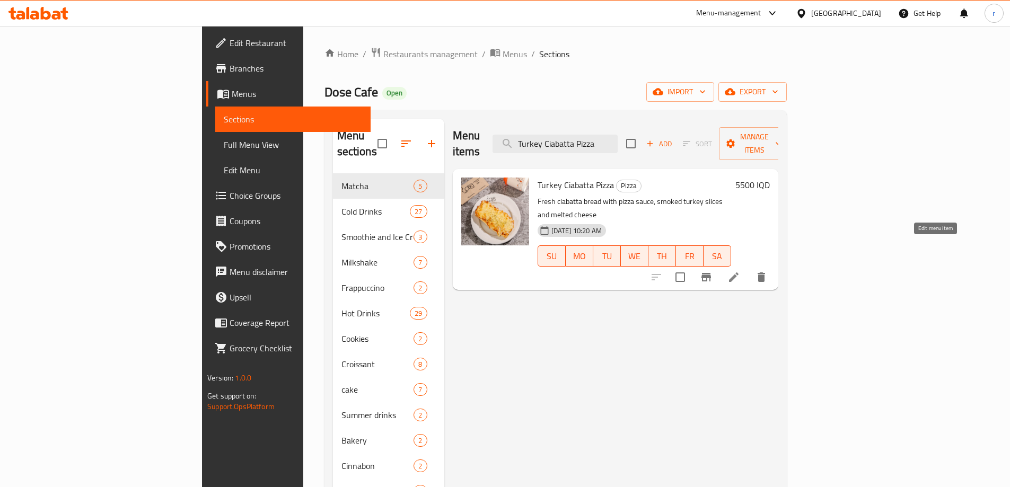
type input "Turkey Ciabatta Pizza"
click at [740, 271] on icon at bounding box center [733, 277] width 13 height 13
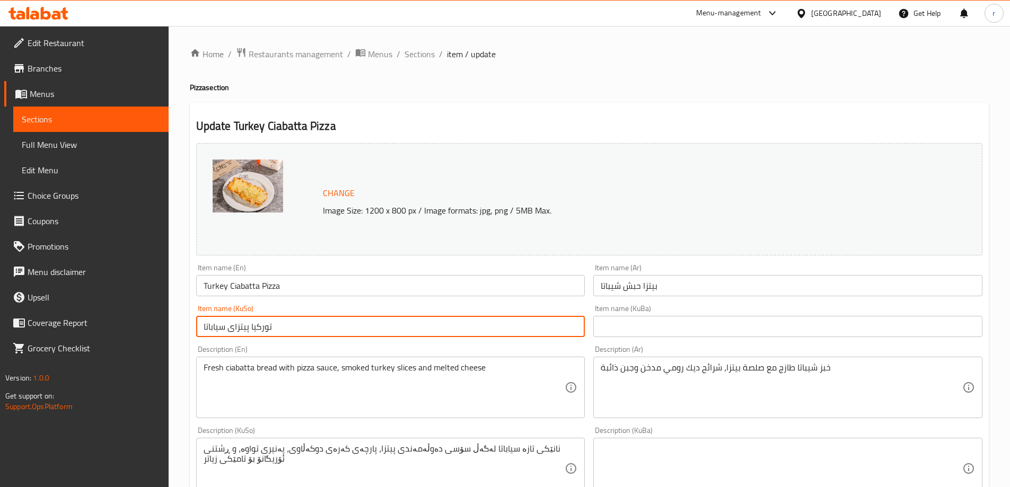
drag, startPoint x: 302, startPoint y: 326, endPoint x: 135, endPoint y: 337, distance: 166.8
click at [135, 337] on div "Edit Restaurant Branches Menus Sections Full Menu View Edit Menu Choice Groups …" at bounding box center [505, 456] width 1010 height 860
type input "p"
paste input "چیباتا"
drag, startPoint x: 204, startPoint y: 329, endPoint x: 244, endPoint y: 322, distance: 40.3
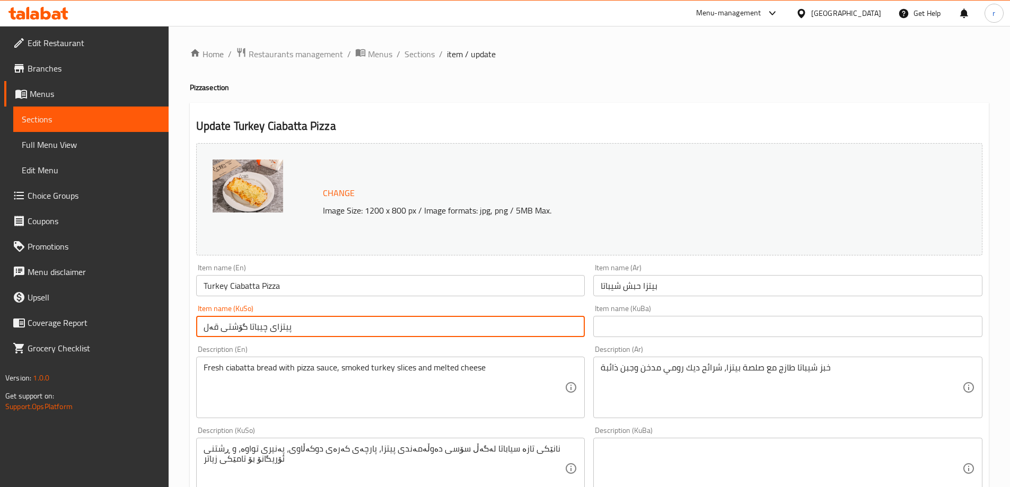
click at [244, 322] on input "پیتزای چیباتا گۆشتی قەل" at bounding box center [390, 326] width 389 height 21
type input "پیتزای چیباتا گۆشتی قەل"
click at [318, 331] on input "پیتزای چیباتا گۆشتی قەل" at bounding box center [390, 326] width 389 height 21
click at [613, 332] on input "text" at bounding box center [787, 326] width 389 height 21
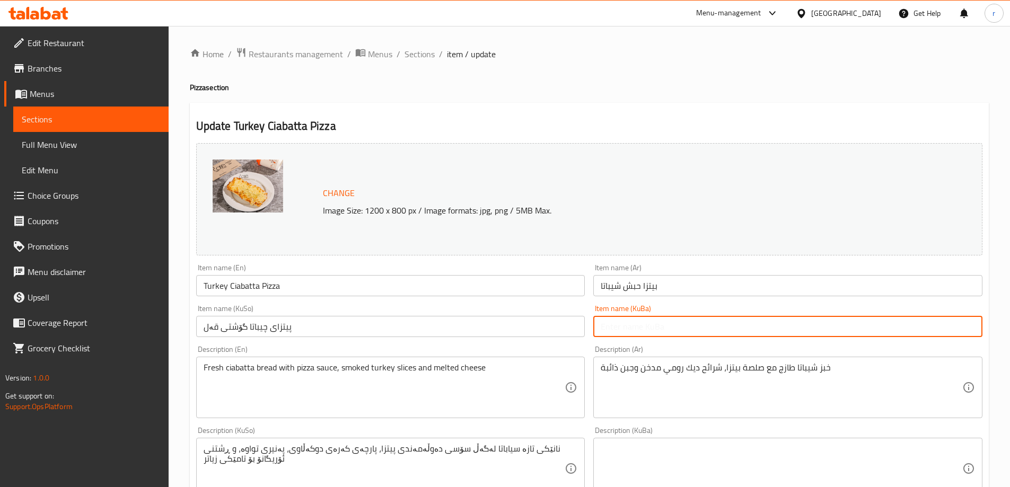
paste input "پیتزای چیباتا گۆشتی قەل"
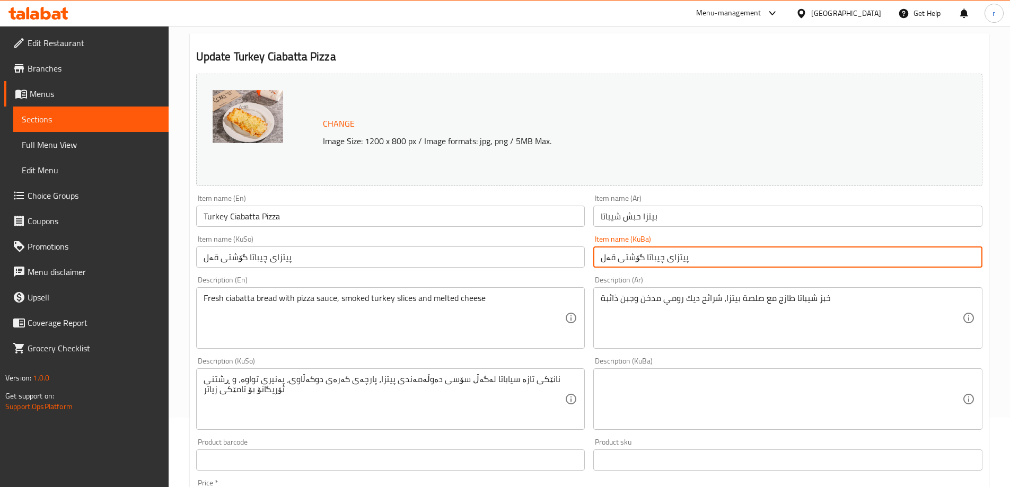
scroll to position [176, 0]
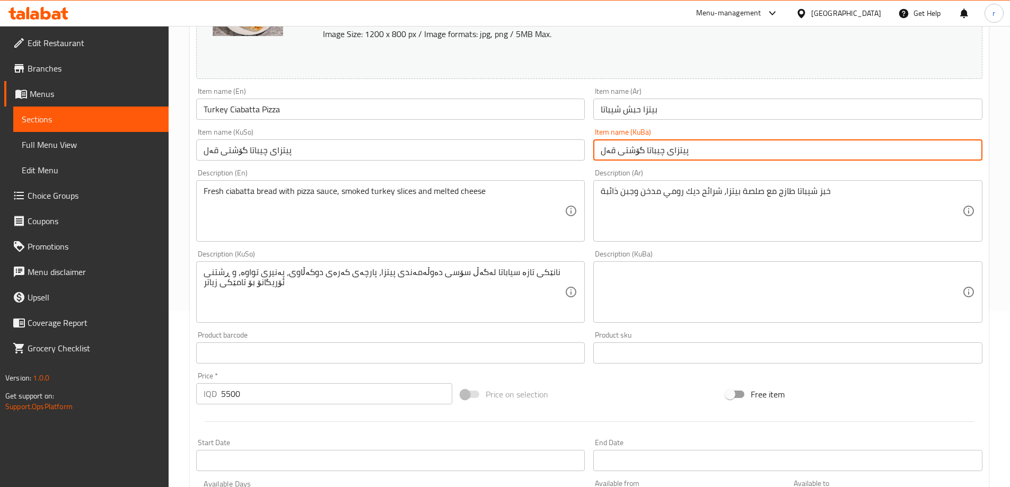
type input "پیتزای چیباتا گۆشتی قەل"
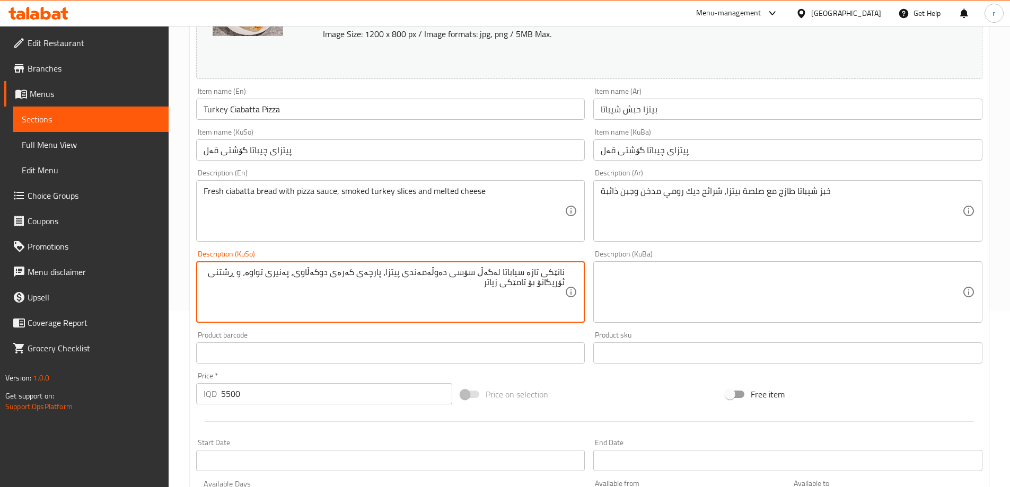
drag, startPoint x: 453, startPoint y: 297, endPoint x: 586, endPoint y: 261, distance: 138.2
click at [586, 261] on div "Description (KuSo) نانێکی تازە سیاباتا لەگەڵ سۆسی دەوڵەمەندی پیتزا، پارچەی کەرە…" at bounding box center [391, 286] width 398 height 81
drag, startPoint x: 345, startPoint y: 273, endPoint x: 421, endPoint y: 277, distance: 76.9
click at [421, 277] on textarea "نانت چیباتا فرێش لەگەڵ سۆسی پیتزا، پارچە گۆشتی قەلی دوکە" at bounding box center [384, 292] width 361 height 50
paste textarea "وکەڵدار"
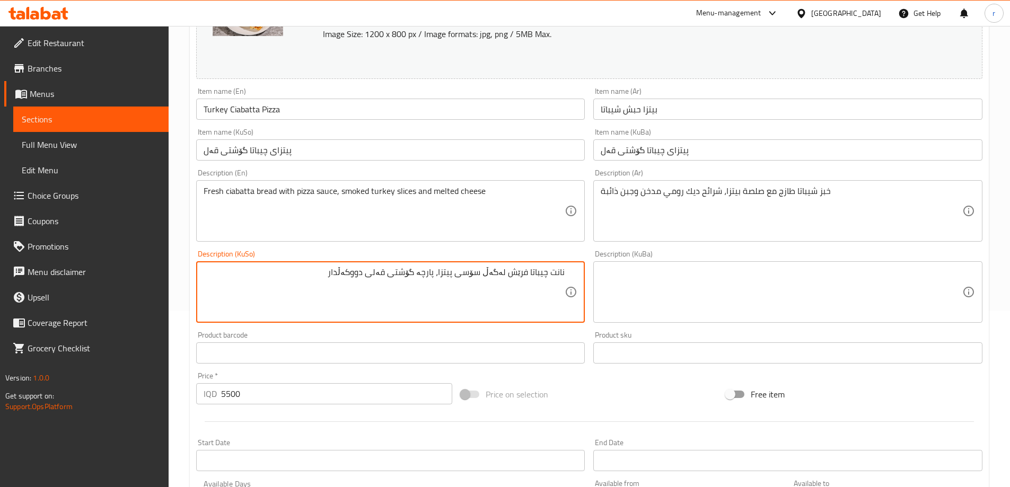
click at [332, 275] on textarea "نانت چیباتا فرێش لەگەڵ سۆسی پیتزا، پارچە گۆشتی قەلی دووکەڵدار" at bounding box center [384, 292] width 361 height 50
click at [332, 275] on textarea "نانت چیباتا فرێش لەگەڵ سۆسی پیتزا، پارچە گۆشتی قەلی دووکەڵدار و پەنیری تواوە" at bounding box center [384, 292] width 361 height 50
type textarea "نانت چیباتا فرێش لەگەڵ سۆسی پیتزا، پارچە گۆشتی قەلی دووکەڵدار و پەنیری تواوە"
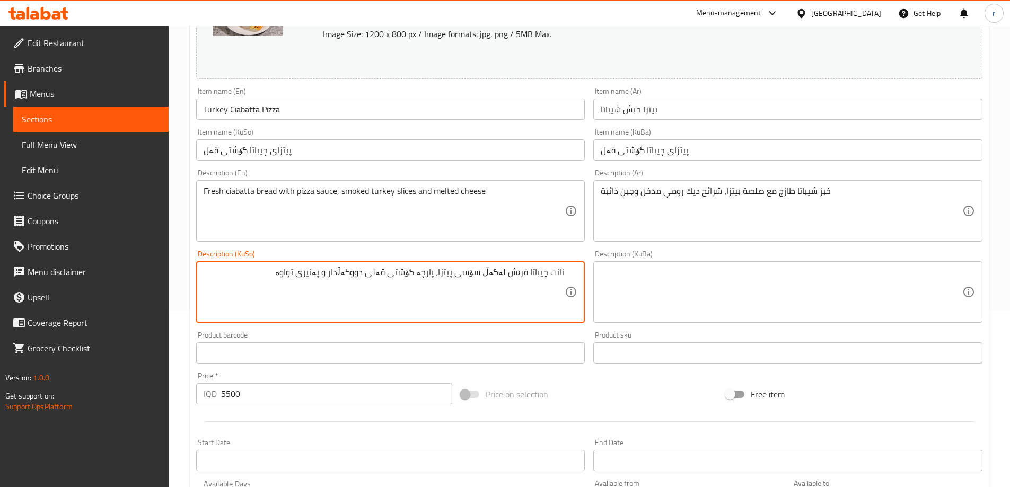
click at [643, 302] on textarea at bounding box center [781, 292] width 361 height 50
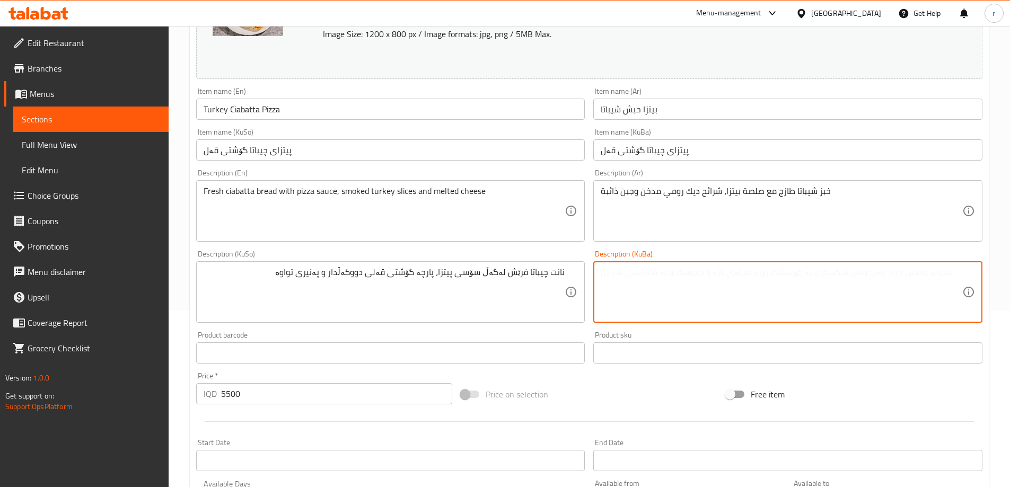
paste textarea "نانت چیباتا فرێش لەگەڵ سۆسی پیتزا، پارچە گۆشتی قەلی دووکەڵدار و پەنیری تواوە"
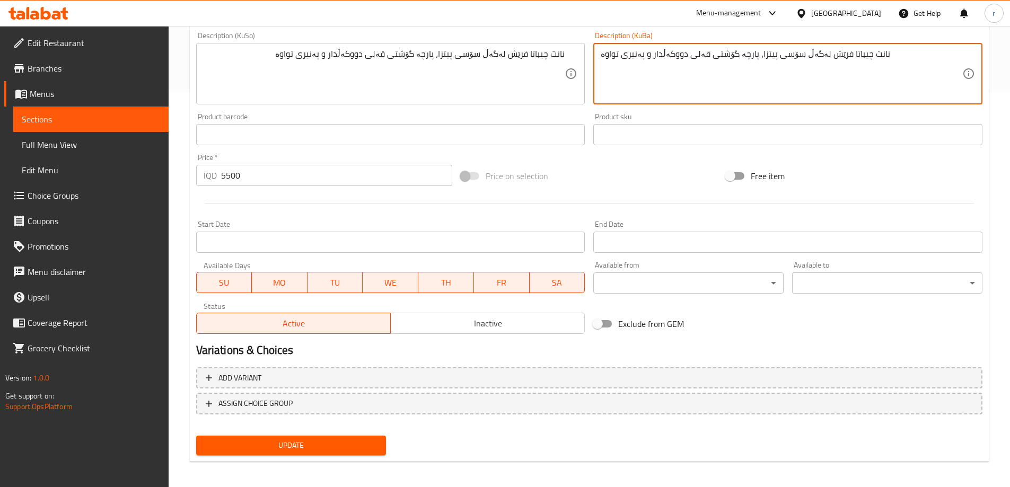
scroll to position [399, 0]
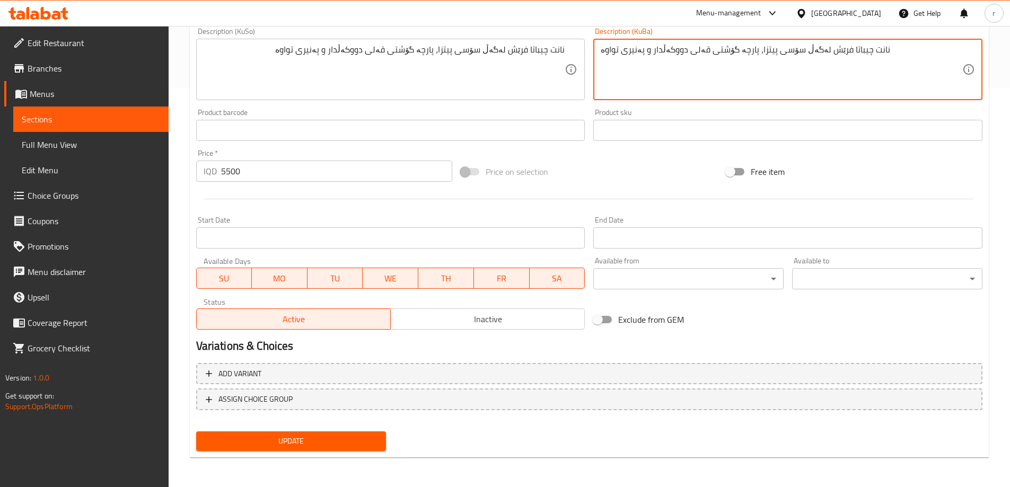
type textarea "نانت چیباتا فرێش لەگەڵ سۆسی پیتزا، پارچە گۆشتی قەلی دووکەڵدار و پەنیری تواوە"
click at [326, 443] on span "Update" at bounding box center [291, 441] width 173 height 13
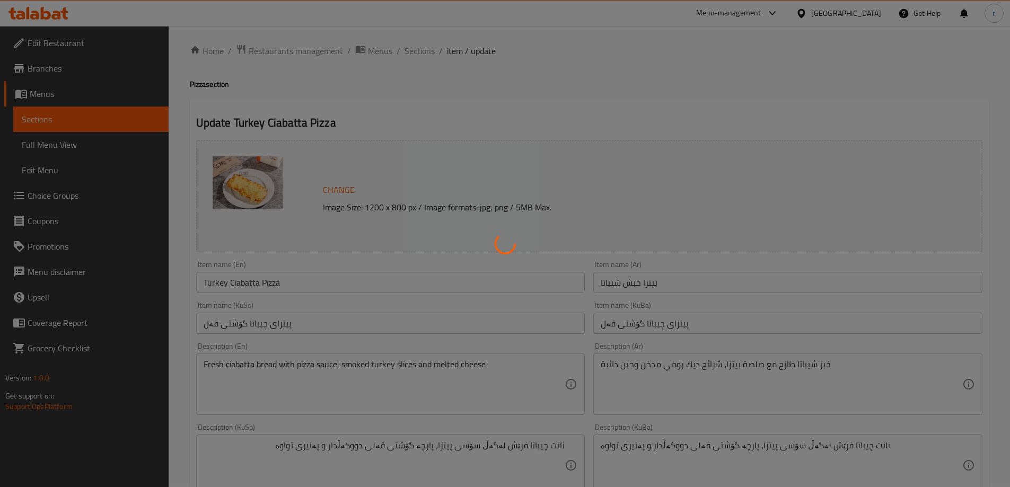
scroll to position [0, 0]
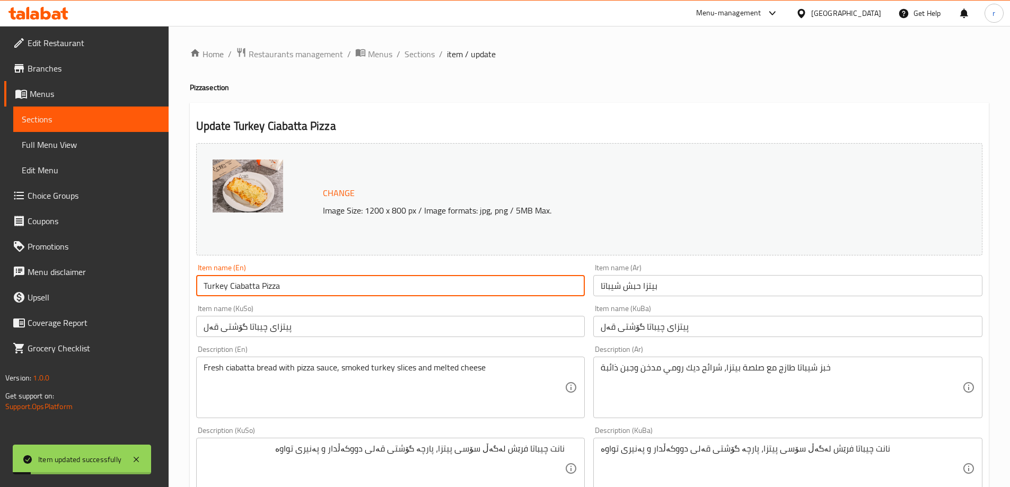
drag, startPoint x: 301, startPoint y: 285, endPoint x: 177, endPoint y: 293, distance: 123.7
click at [177, 293] on div "Home / Restaurants management / Menus / Sections / item / update Pizza section …" at bounding box center [589, 456] width 841 height 860
click at [81, 138] on span "Full Menu View" at bounding box center [91, 144] width 138 height 13
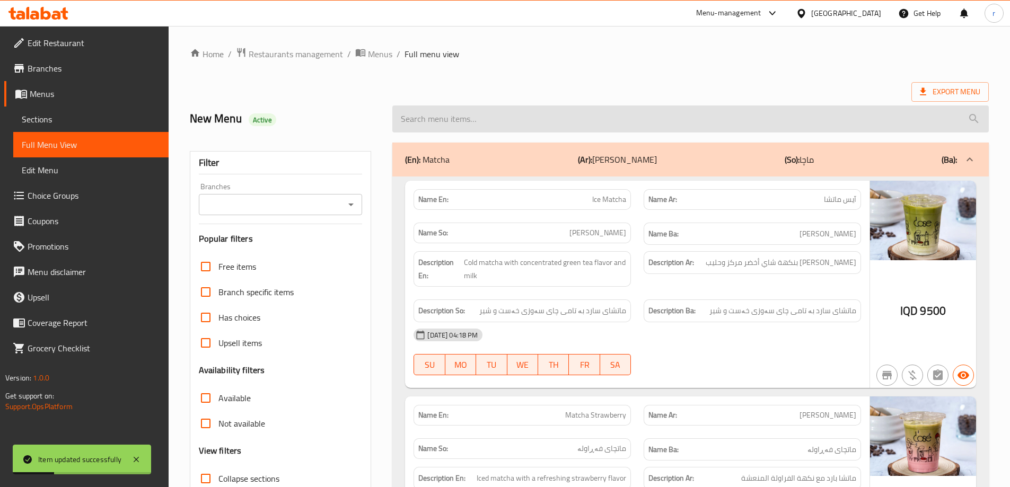
click at [430, 125] on input "search" at bounding box center [690, 118] width 596 height 27
paste input "Turkey Ciabatta Pizza"
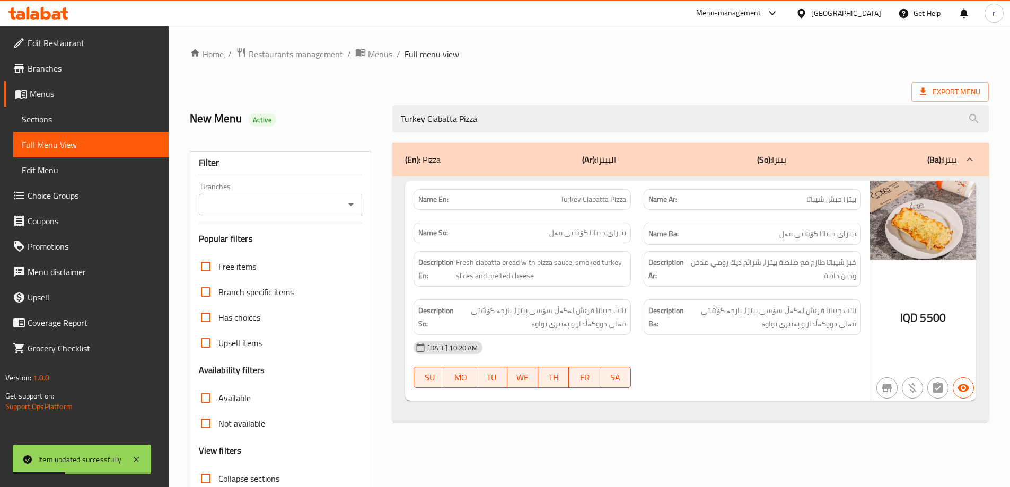
type input "Turkey Ciabatta Pizza"
click at [277, 208] on input "Branches" at bounding box center [272, 204] width 140 height 15
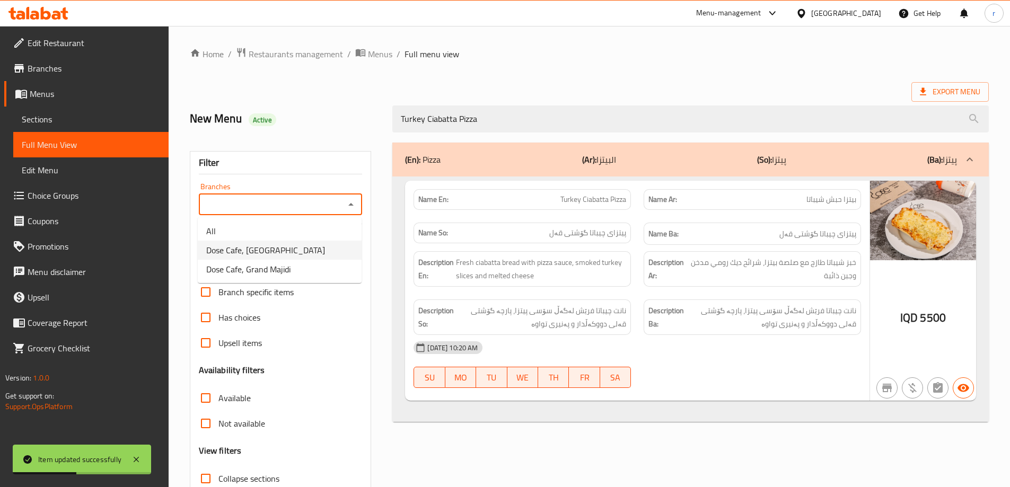
click at [275, 247] on span "Dose Cafe, Dream City" at bounding box center [265, 250] width 119 height 13
type input "Dose Cafe, Dream City"
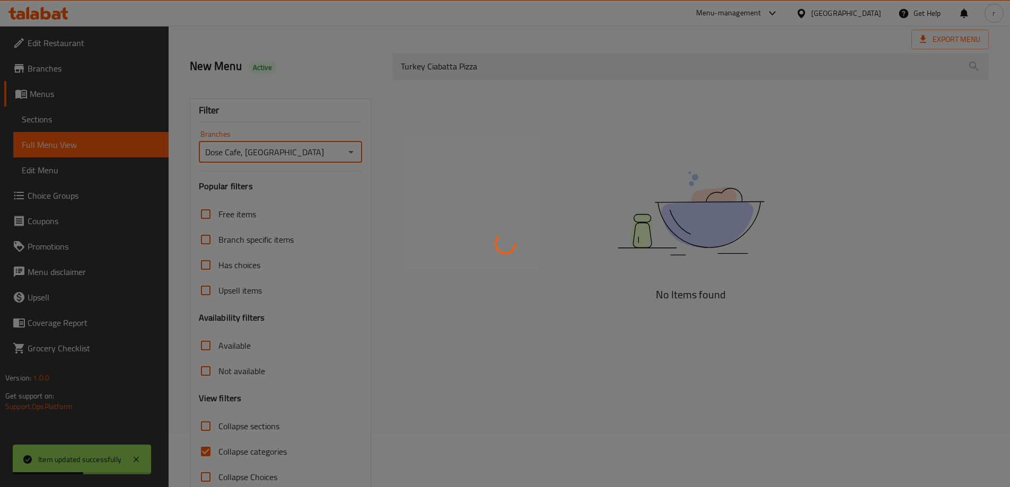
scroll to position [77, 0]
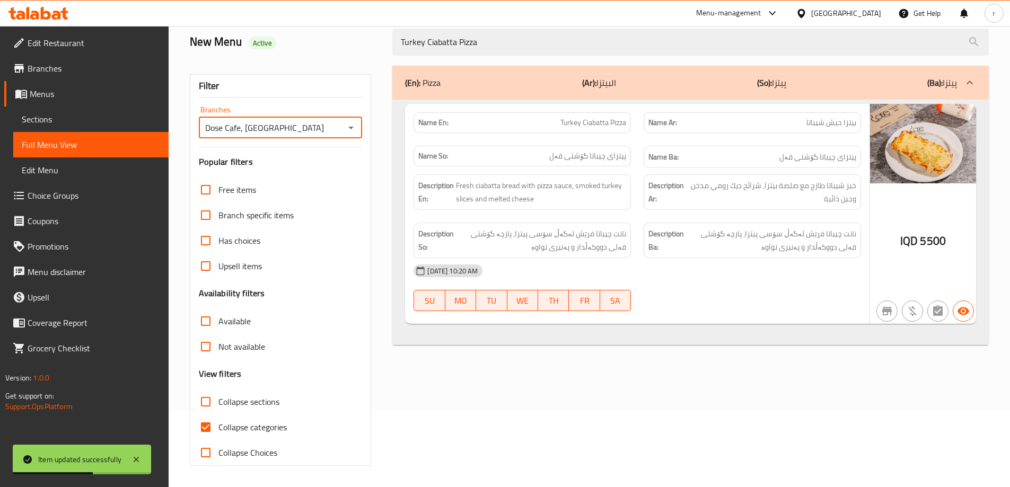
click at [248, 422] on span "Collapse categories" at bounding box center [252, 427] width 68 height 13
click at [218, 422] on input "Collapse categories" at bounding box center [205, 426] width 25 height 25
checkbox input "false"
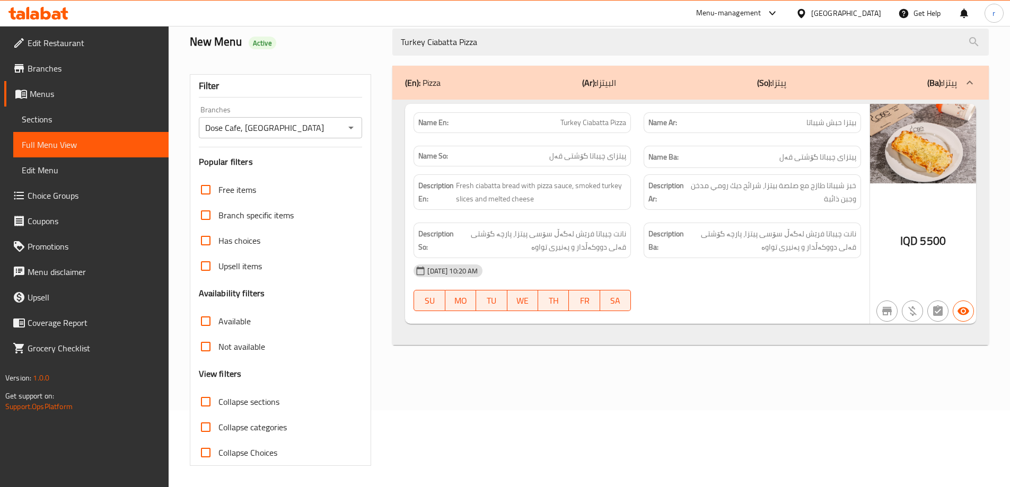
drag, startPoint x: 506, startPoint y: 42, endPoint x: 313, endPoint y: 43, distance: 193.5
click at [315, 44] on div "New Menu Active Turkey Ciabatta Pizza" at bounding box center [588, 42] width 811 height 47
paste input "Chicken Sandwich"
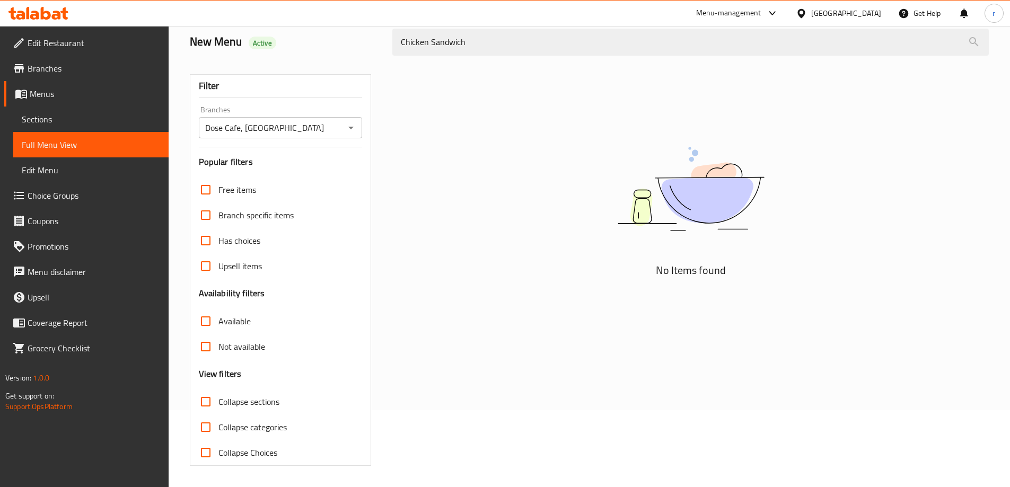
type input "Chicken Sandwich"
click at [134, 105] on link "Menus" at bounding box center [86, 93] width 164 height 25
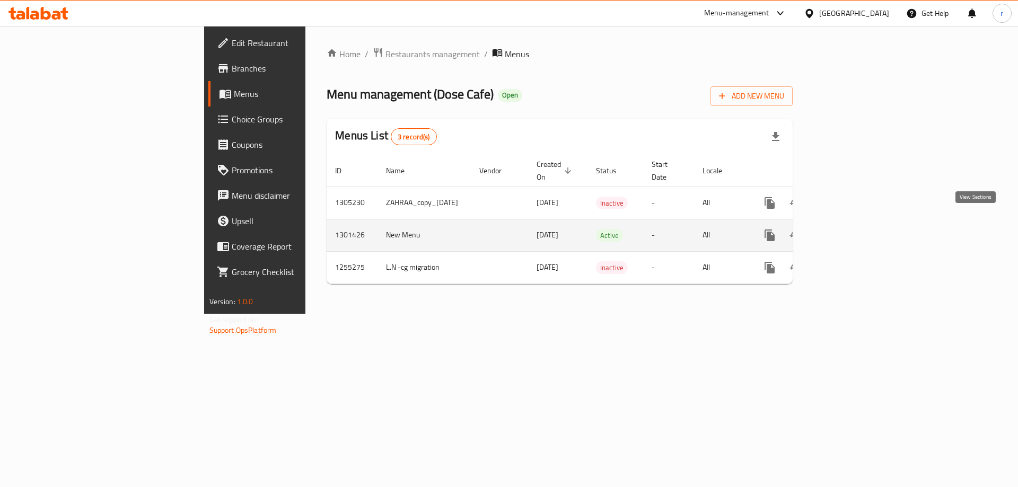
click at [852, 229] on icon "enhanced table" at bounding box center [846, 235] width 13 height 13
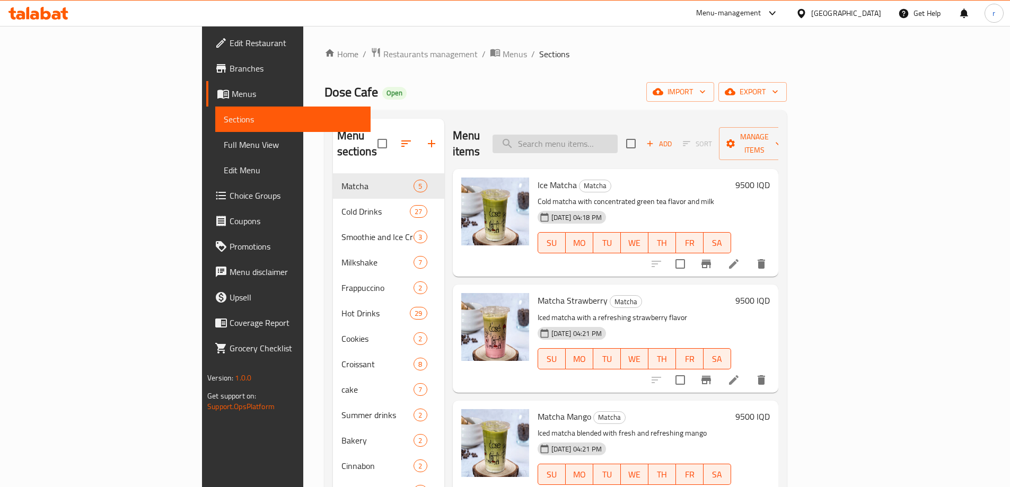
click at [570, 141] on input "search" at bounding box center [554, 144] width 125 height 19
click at [586, 135] on input "search" at bounding box center [554, 144] width 125 height 19
paste input "Chicken Sandwich"
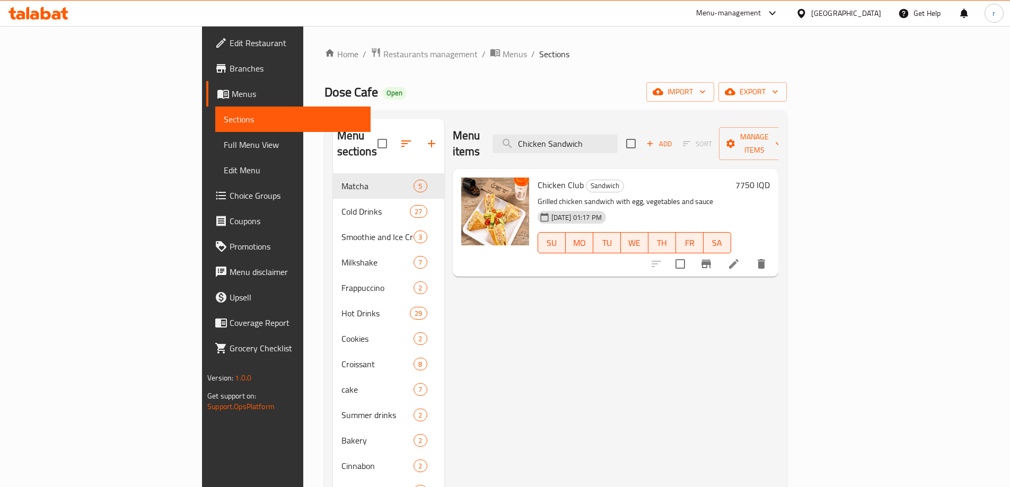
type input "Chicken Sandwich"
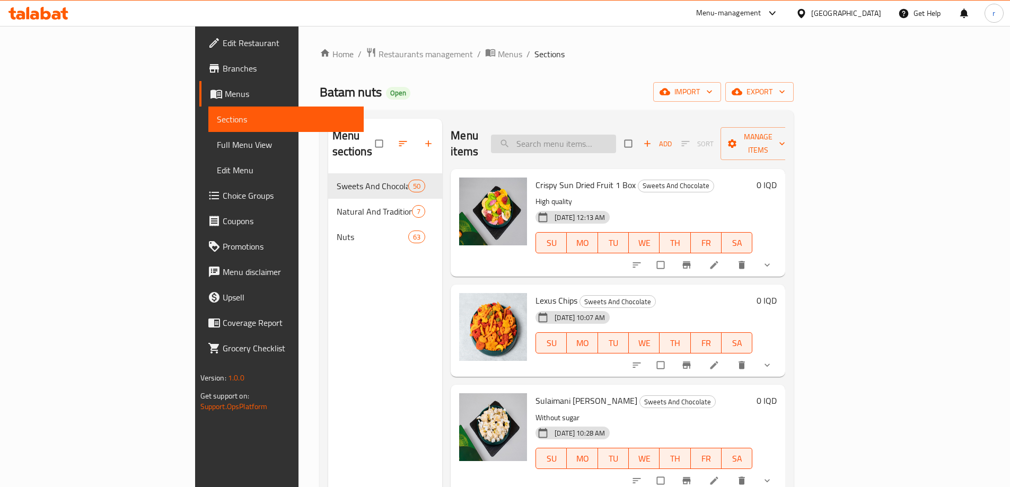
click at [595, 140] on input "search" at bounding box center [553, 144] width 125 height 19
paste input "Lexus Chips"
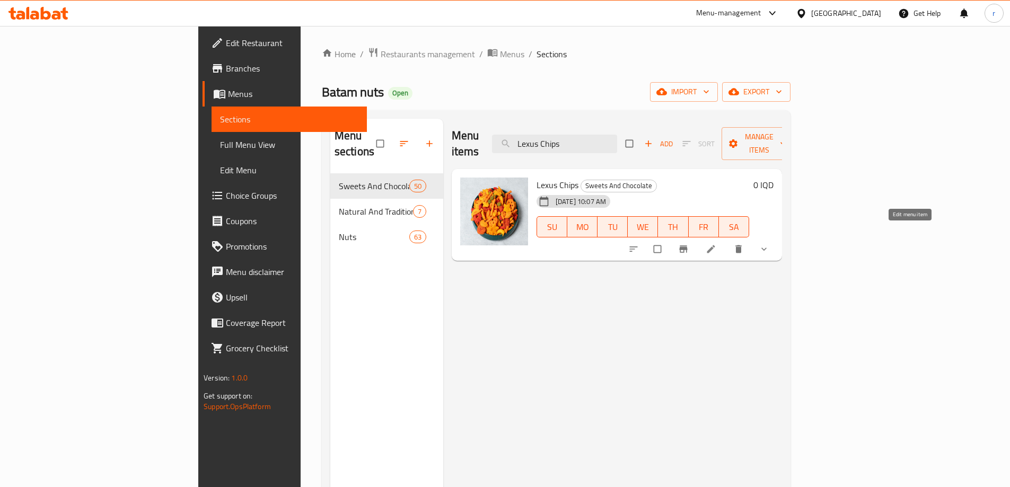
type input "Lexus Chips"
click at [716, 244] on icon at bounding box center [710, 249] width 11 height 11
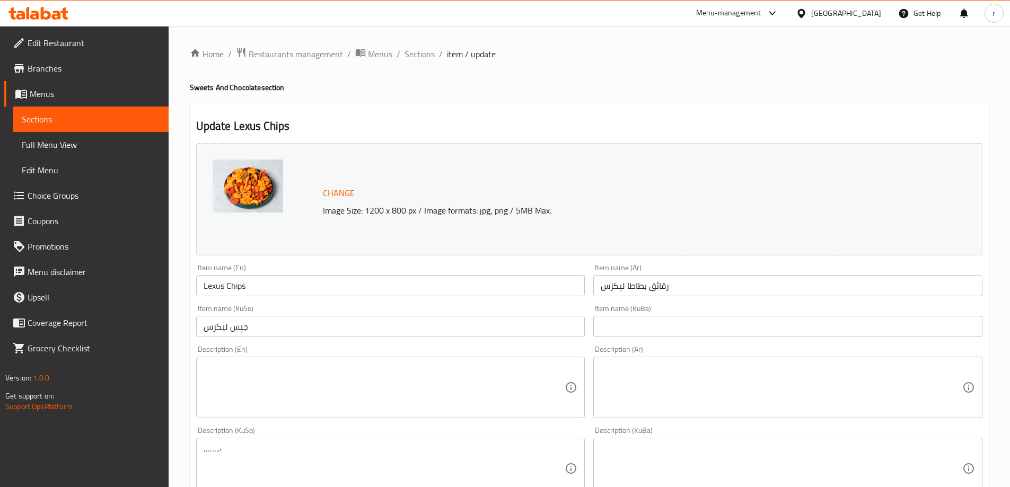
click at [268, 329] on input "جپس لیکزس" at bounding box center [390, 326] width 389 height 21
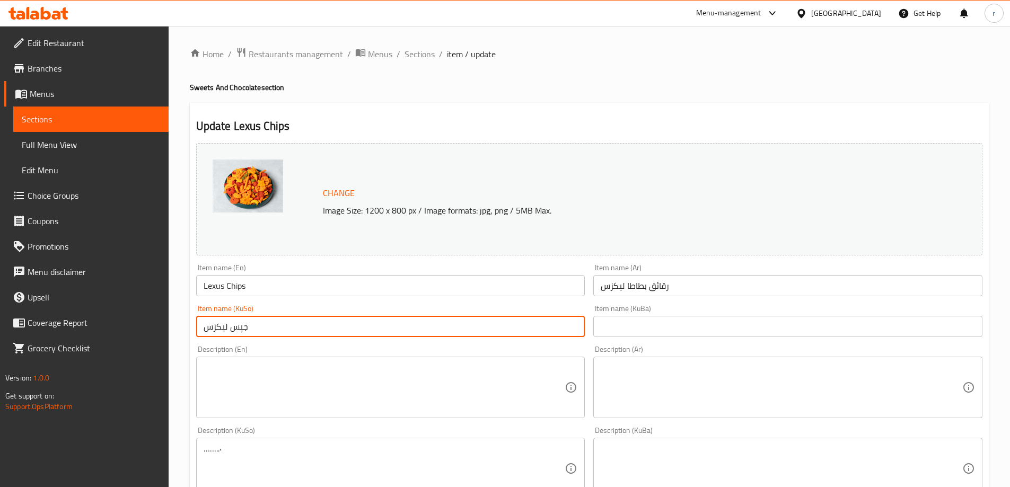
click at [231, 329] on input "جپس لیکزس" at bounding box center [390, 326] width 389 height 21
drag, startPoint x: 258, startPoint y: 326, endPoint x: 183, endPoint y: 332, distance: 74.4
click at [183, 332] on div "Home / Restaurants management / Menus / Sections / item / update Sweets And Cho…" at bounding box center [589, 468] width 841 height 884
type input "جپسی لیکزس"
click at [640, 325] on input "text" at bounding box center [787, 326] width 389 height 21
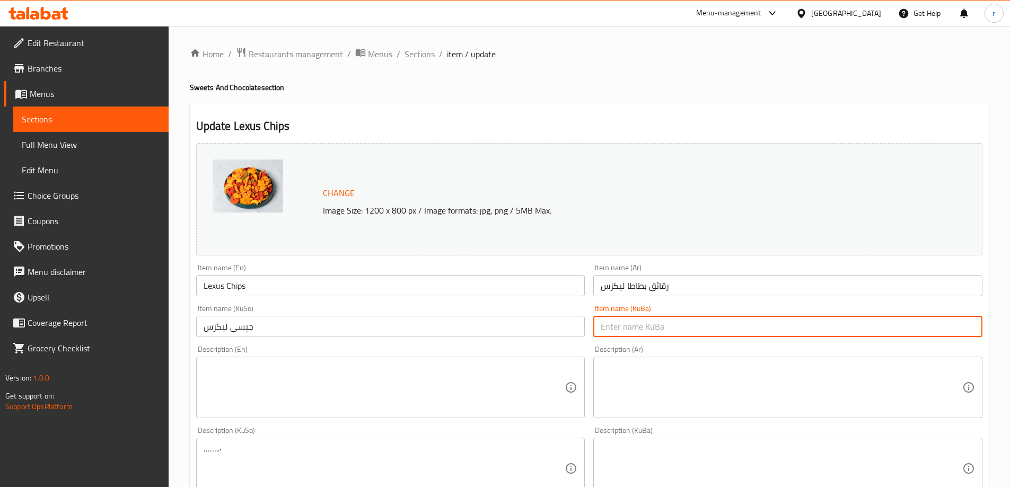
paste input "جپسی لیکزس"
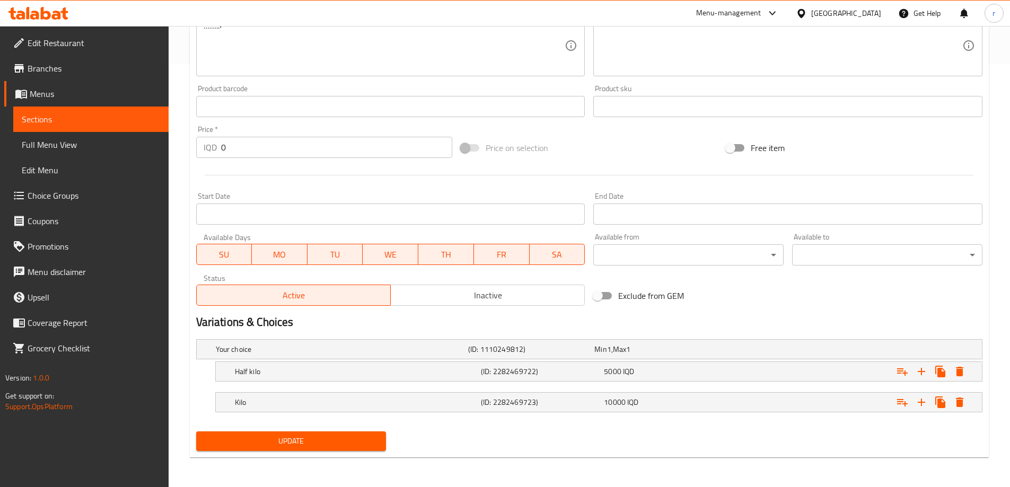
type input "جپسی لیکزس"
click at [334, 435] on span "Update" at bounding box center [291, 441] width 173 height 13
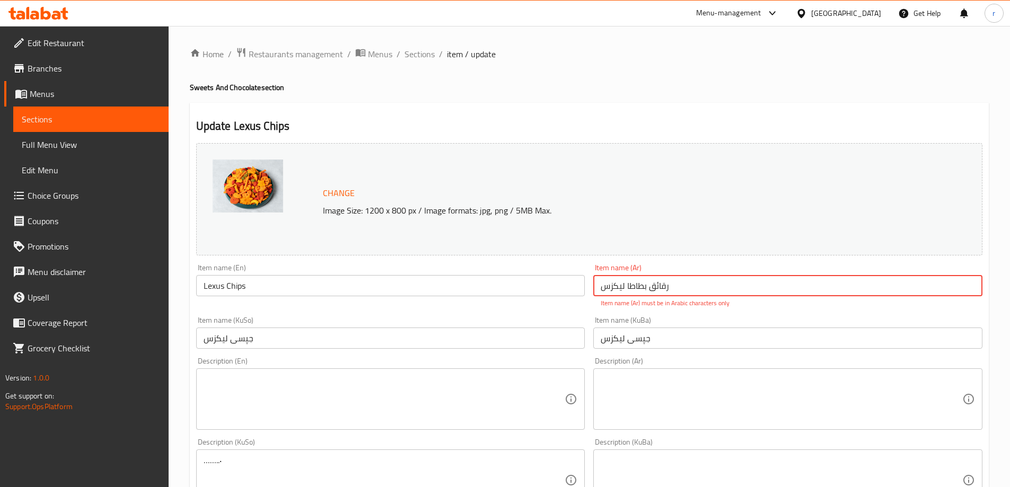
drag, startPoint x: 613, startPoint y: 287, endPoint x: 621, endPoint y: 284, distance: 8.4
click at [621, 284] on input "رقائق بطاطا لیکزس" at bounding box center [787, 285] width 389 height 21
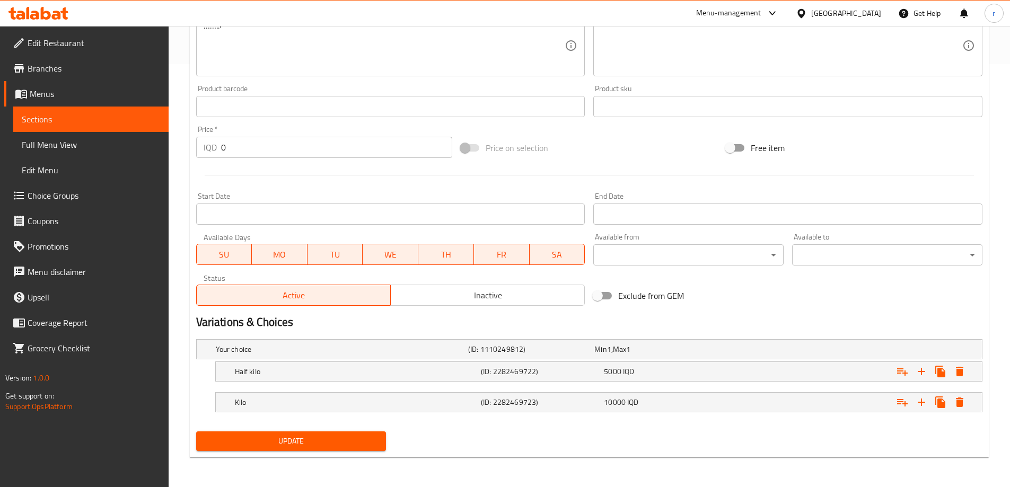
type input "رقائق بطاطا ليكزس"
click at [346, 440] on span "Update" at bounding box center [291, 441] width 173 height 13
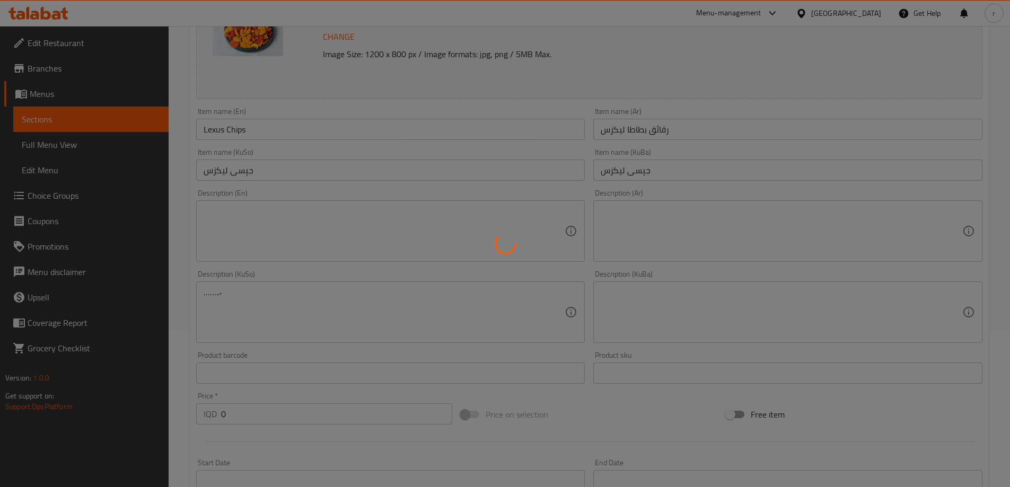
scroll to position [69, 0]
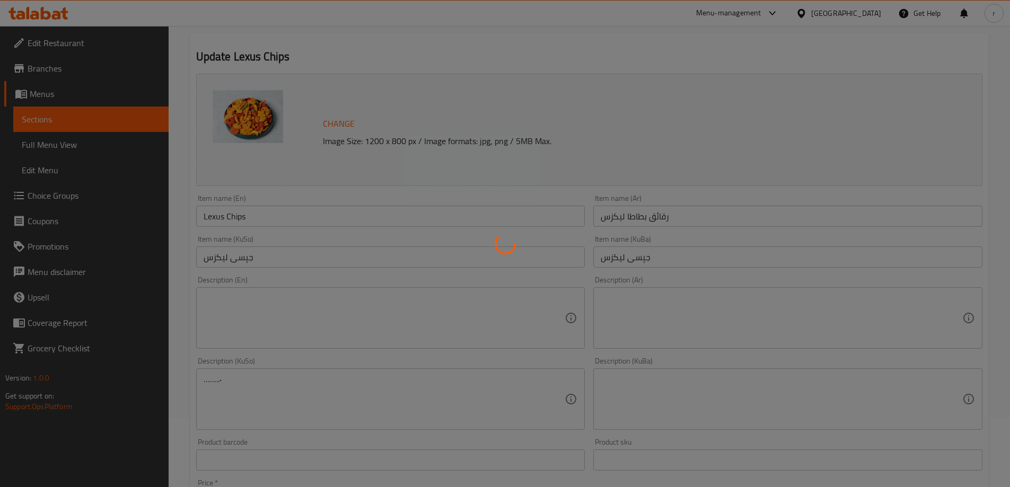
click at [257, 213] on div at bounding box center [505, 243] width 1010 height 487
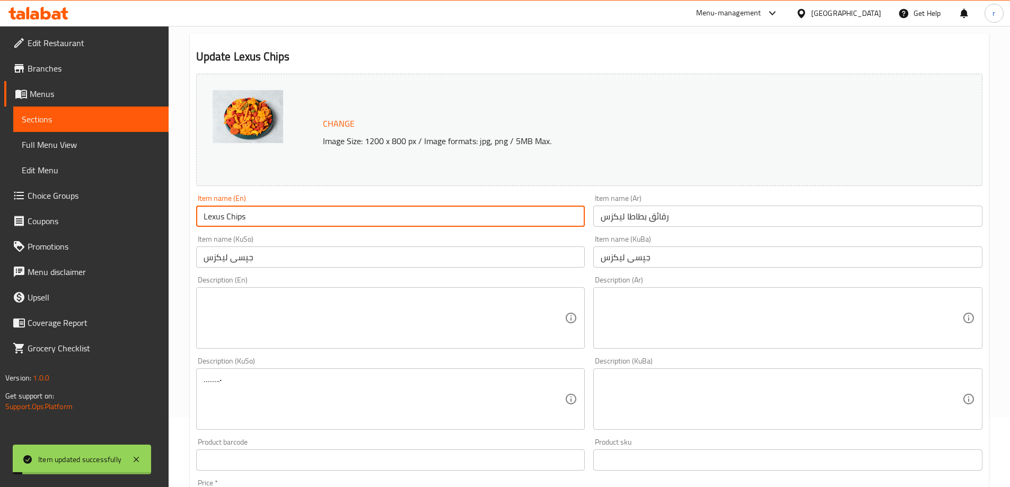
drag, startPoint x: 261, startPoint y: 212, endPoint x: 188, endPoint y: 219, distance: 73.5
click at [188, 219] on div "Home / Restaurants management / Menus / Sections / item / update Sweets And Cho…" at bounding box center [589, 399] width 841 height 884
click at [95, 153] on link "Full Menu View" at bounding box center [90, 144] width 155 height 25
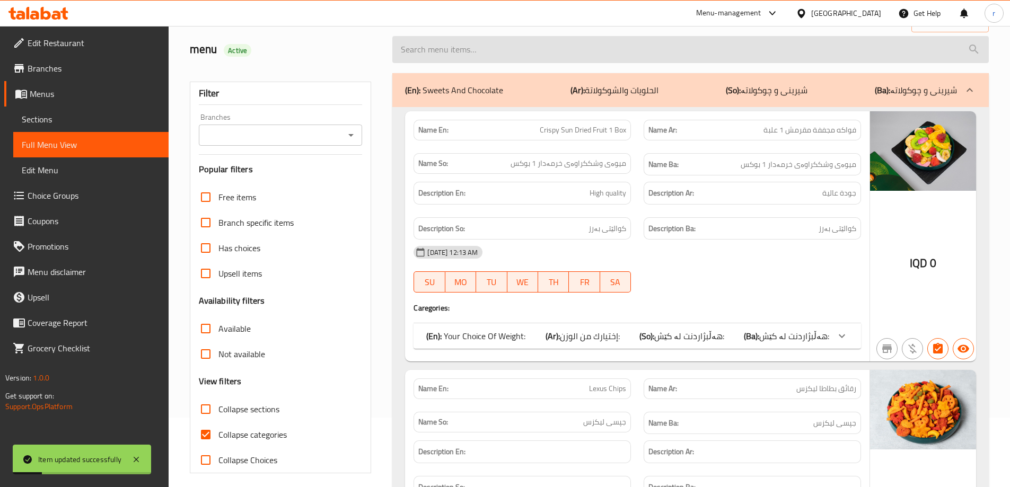
click at [472, 48] on input "search" at bounding box center [690, 49] width 596 height 27
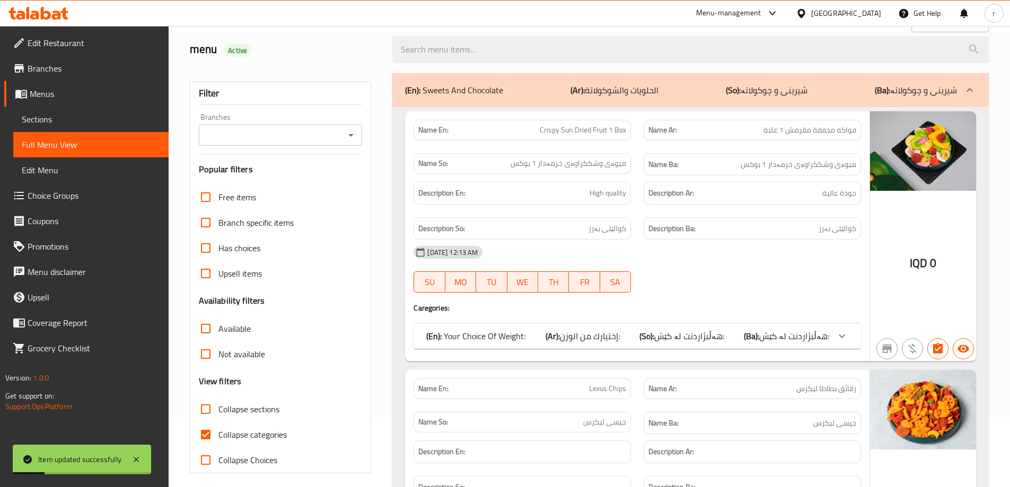
paste input "Lexus Chips"
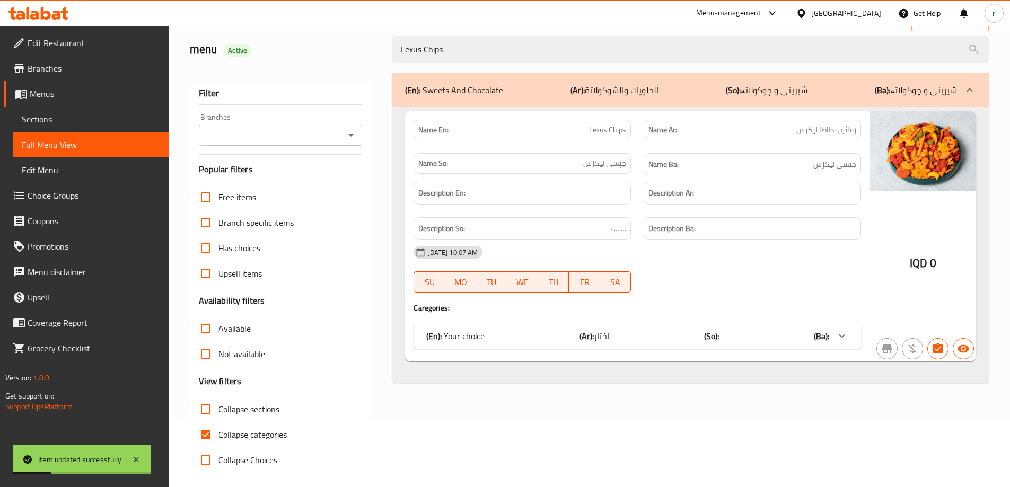
type input "Lexus Chips"
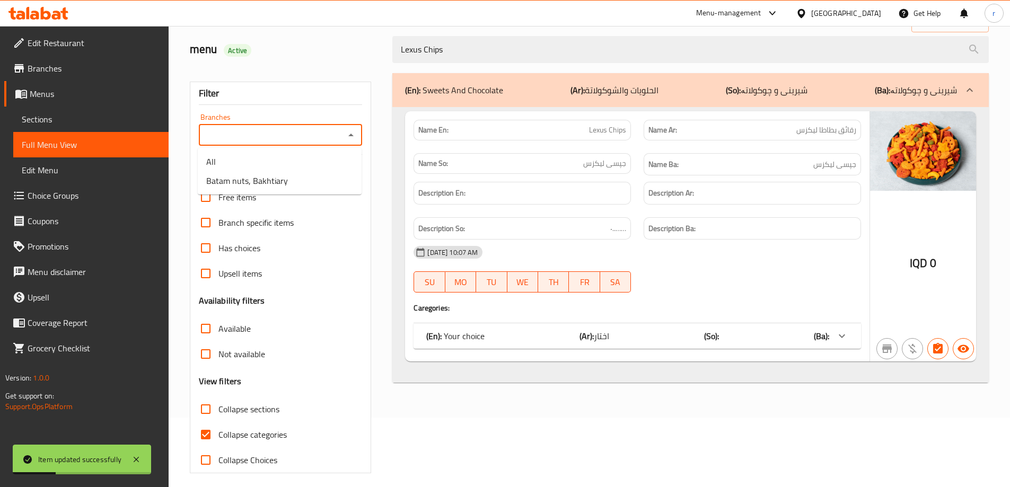
click at [287, 129] on input "Branches" at bounding box center [272, 135] width 140 height 15
click at [267, 178] on span "Batam nuts, Bakhtiary" at bounding box center [247, 180] width 82 height 13
type input "Batam nuts, Bakhtiary"
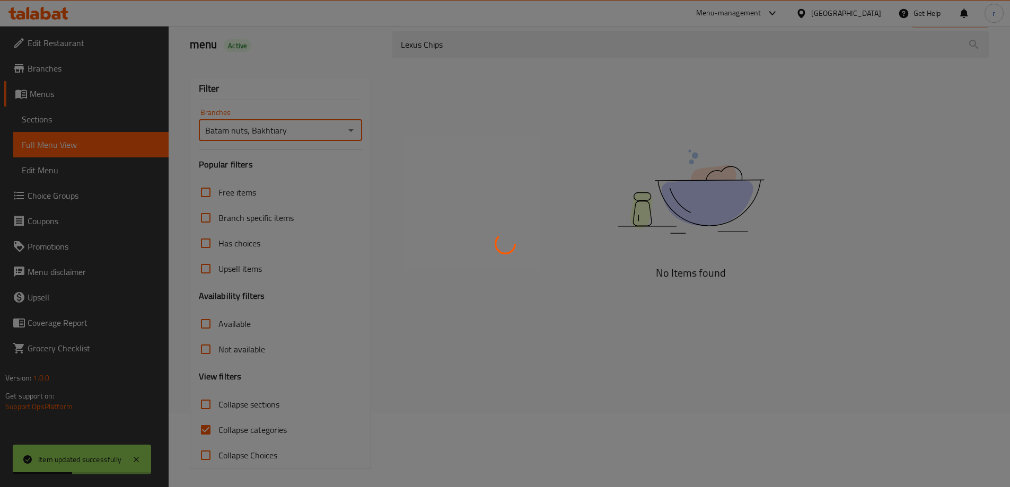
scroll to position [77, 0]
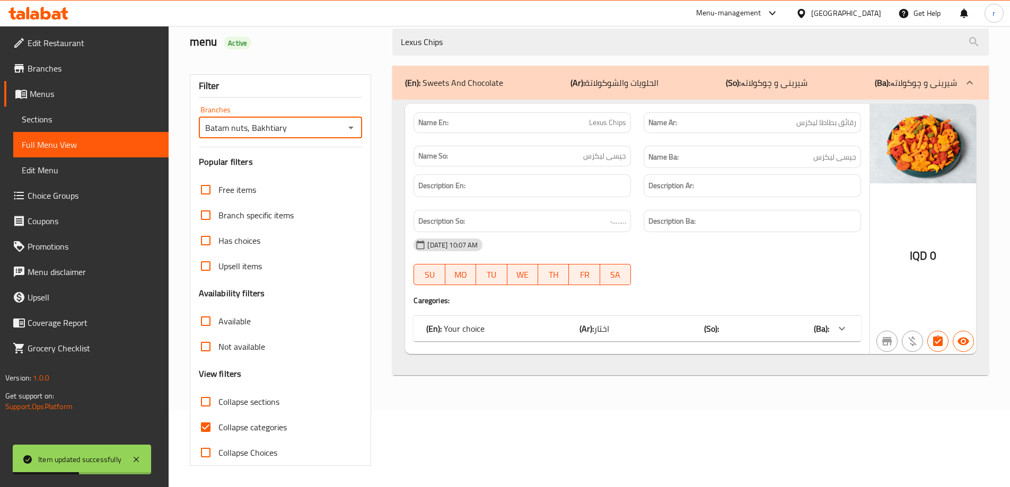
click at [233, 428] on span "Collapse categories" at bounding box center [252, 427] width 68 height 13
click at [218, 428] on input "Collapse categories" at bounding box center [205, 426] width 25 height 25
checkbox input "false"
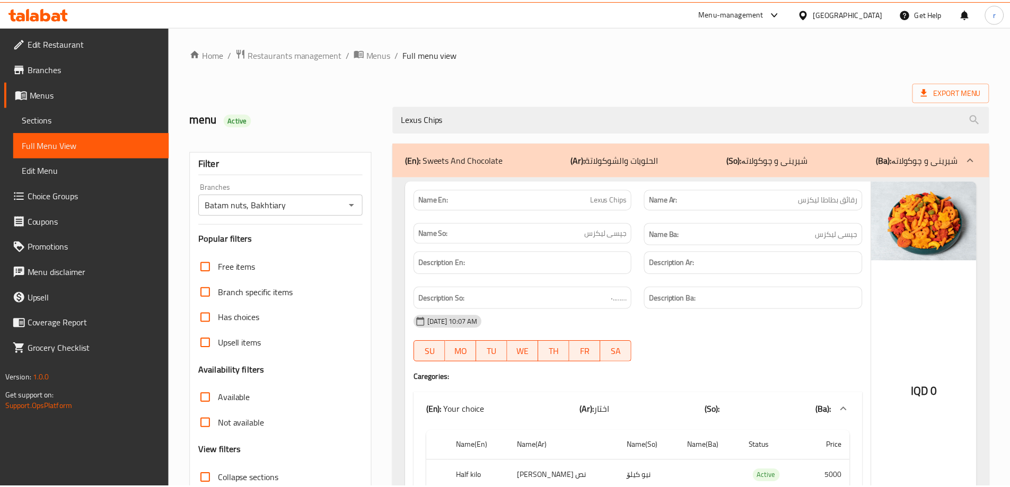
scroll to position [105, 0]
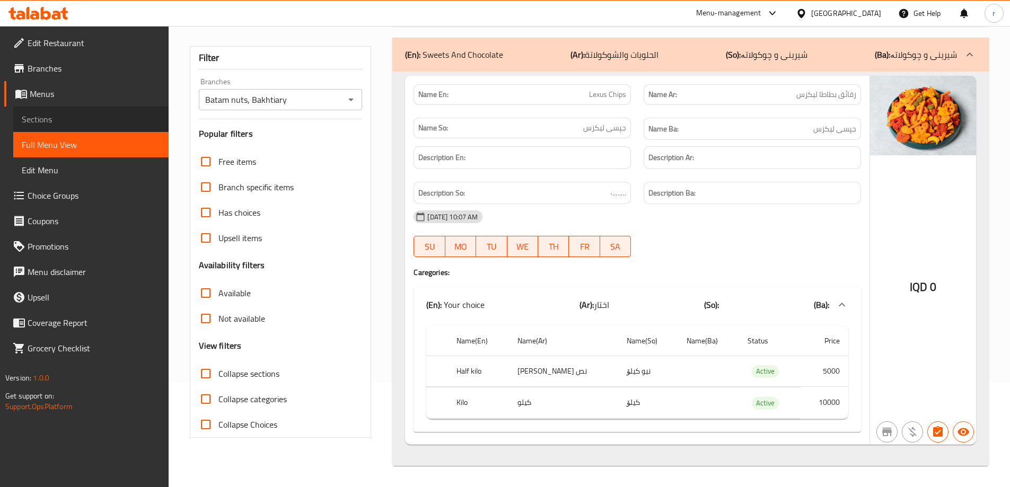
click at [47, 114] on span "Sections" at bounding box center [91, 119] width 138 height 13
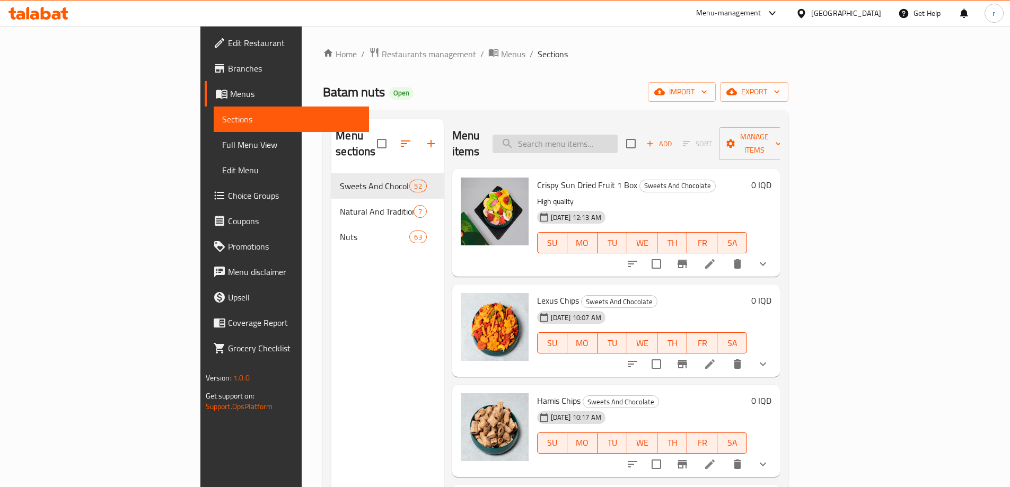
click at [599, 140] on input "search" at bounding box center [554, 144] width 125 height 19
paste input "Hamis Chips"
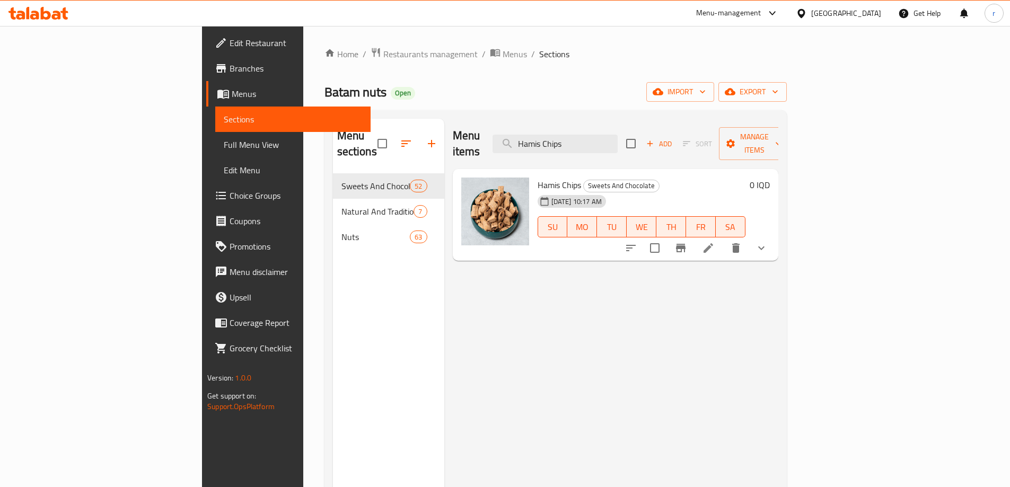
type input "Hamis Chips"
click at [723, 239] on li at bounding box center [708, 248] width 30 height 19
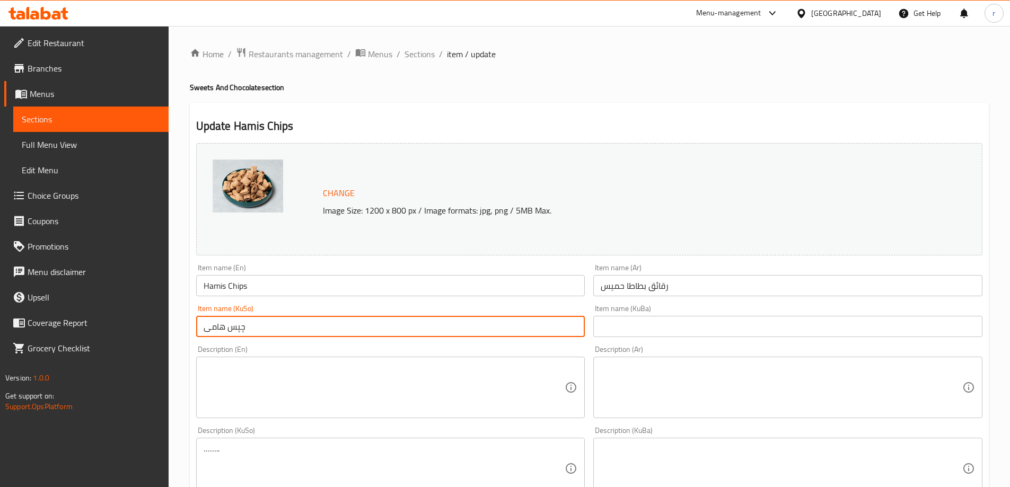
drag, startPoint x: 258, startPoint y: 324, endPoint x: 176, endPoint y: 324, distance: 81.6
click at [176, 324] on div "Home / Restaurants management / Menus / Sections / item / update Sweets And Cho…" at bounding box center [589, 468] width 841 height 884
type input "چپسی حەمیس"
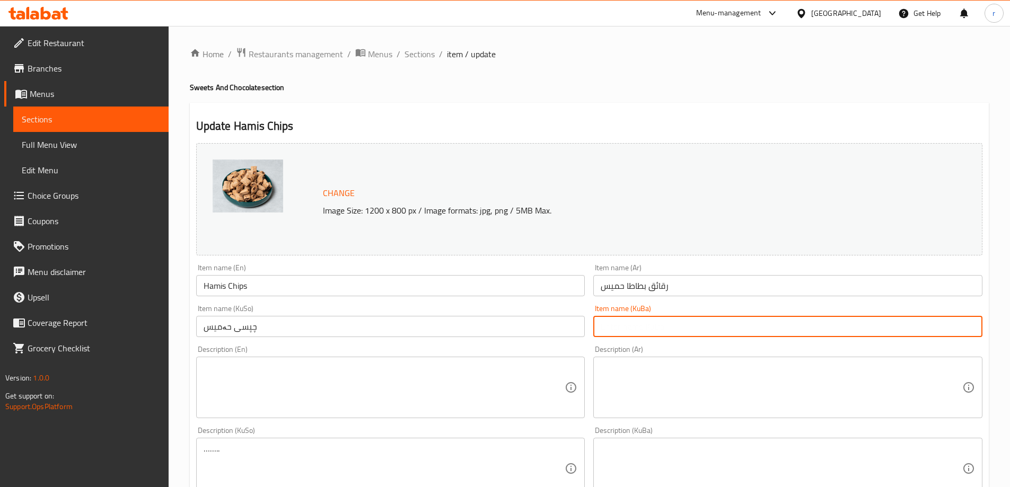
paste input "چپسی حەمیس"
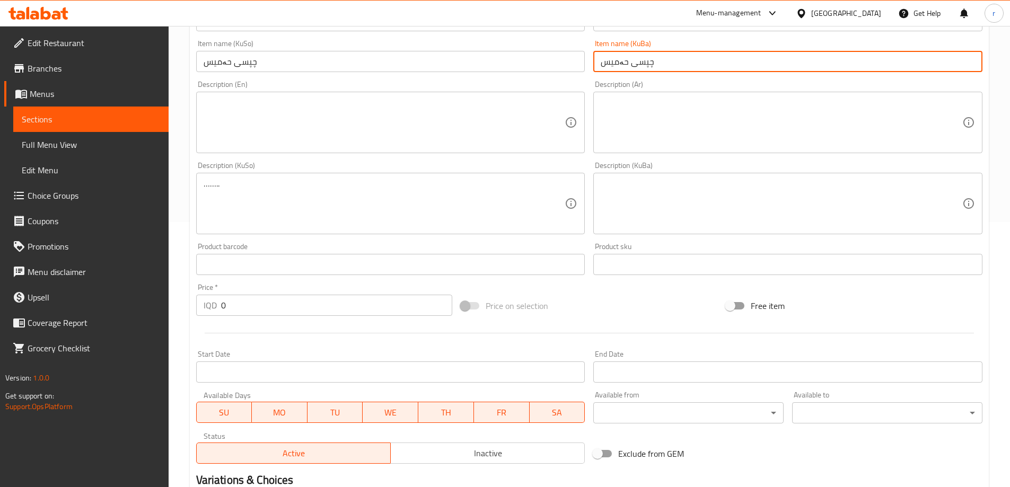
type input "چپسی حەمیس"
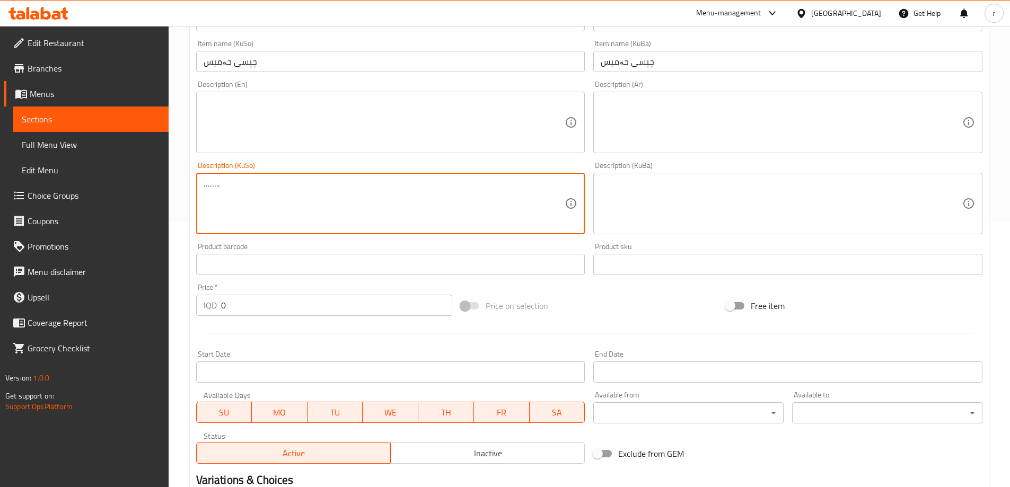
drag, startPoint x: 281, startPoint y: 201, endPoint x: 94, endPoint y: 180, distance: 188.3
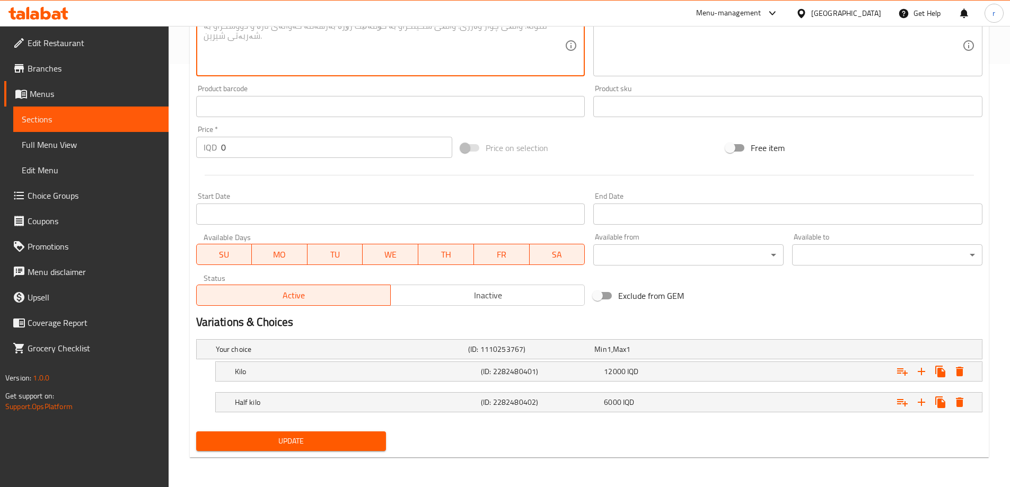
click at [294, 438] on span "Update" at bounding box center [291, 441] width 173 height 13
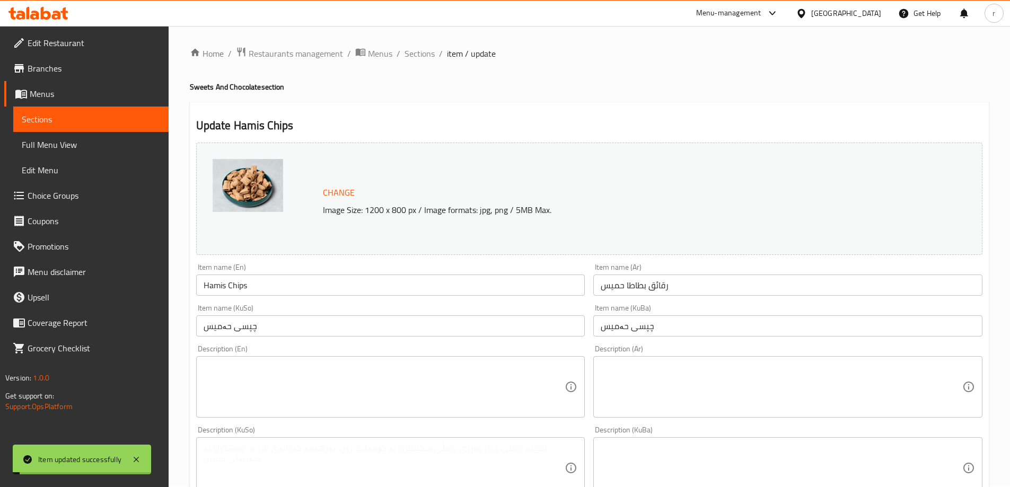
scroll to position [0, 0]
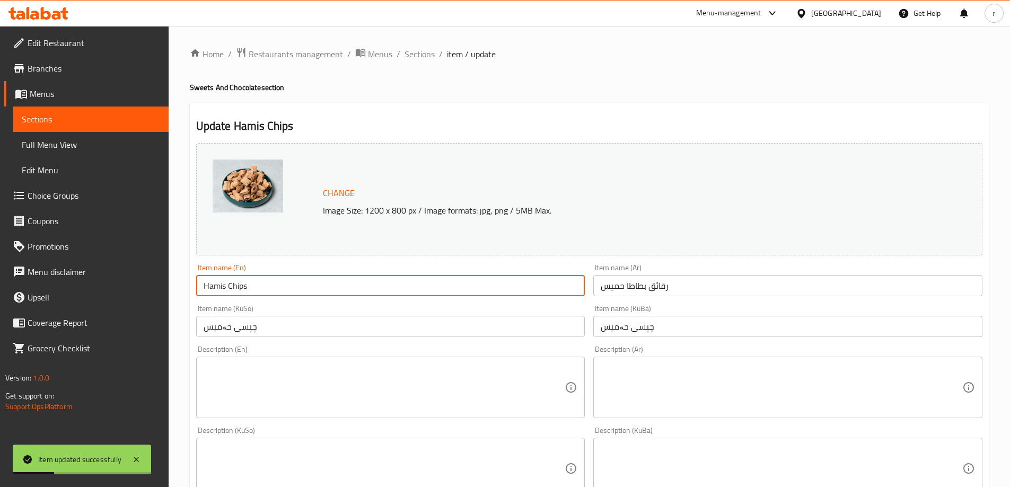
drag, startPoint x: 250, startPoint y: 290, endPoint x: 150, endPoint y: 283, distance: 99.9
click at [150, 283] on div "Edit Restaurant Branches Menus Sections Full Menu View Edit Menu Choice Groups …" at bounding box center [505, 468] width 1010 height 884
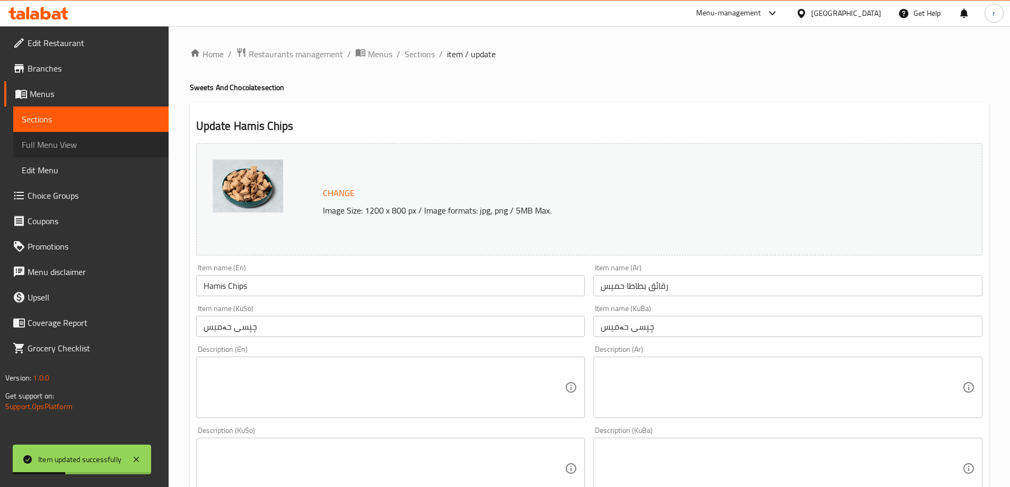
click at [72, 142] on span "Full Menu View" at bounding box center [91, 144] width 138 height 13
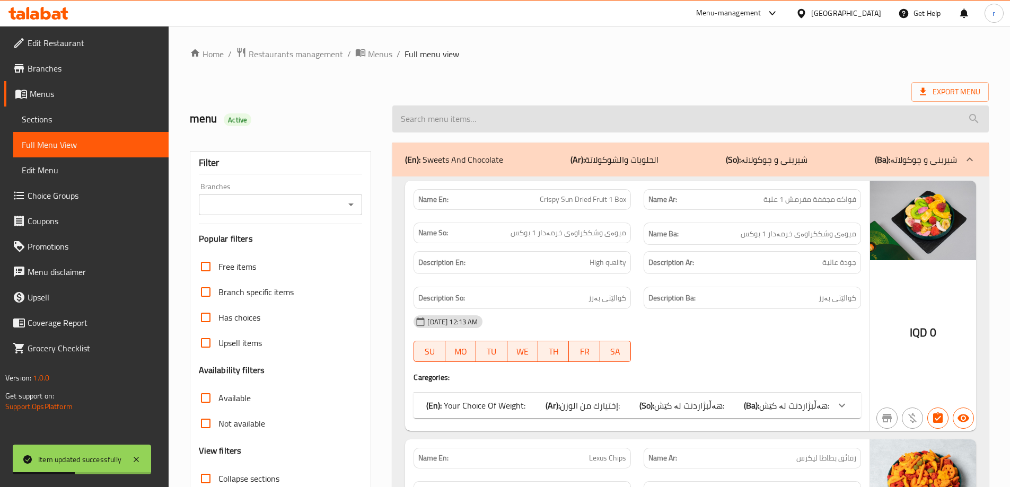
click at [499, 117] on input "search" at bounding box center [690, 118] width 596 height 27
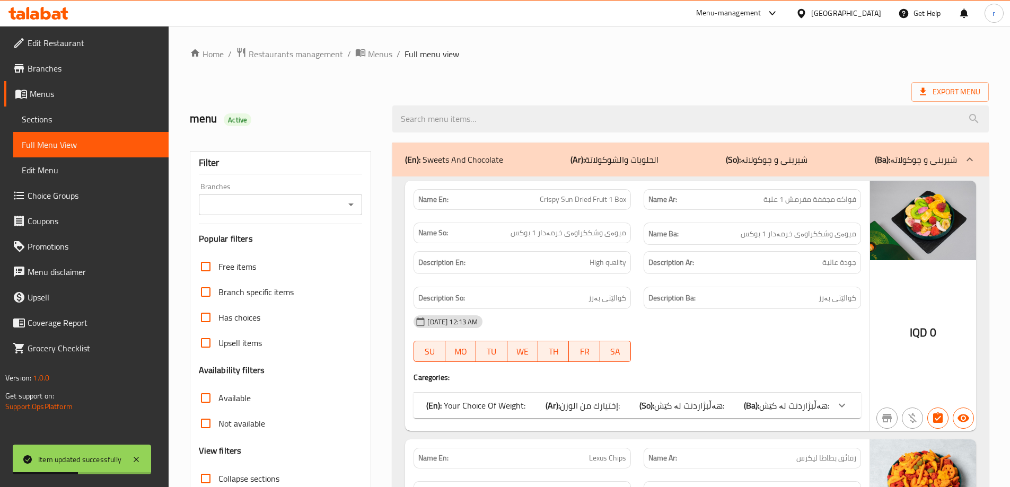
paste input "Hamis Chips"
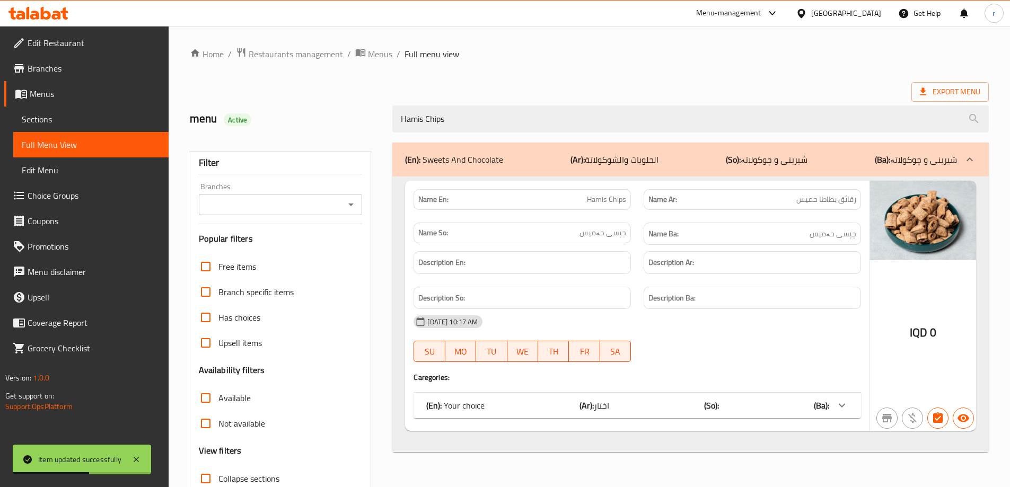
type input "Hamis Chips"
click at [324, 206] on input "Branches" at bounding box center [272, 204] width 140 height 15
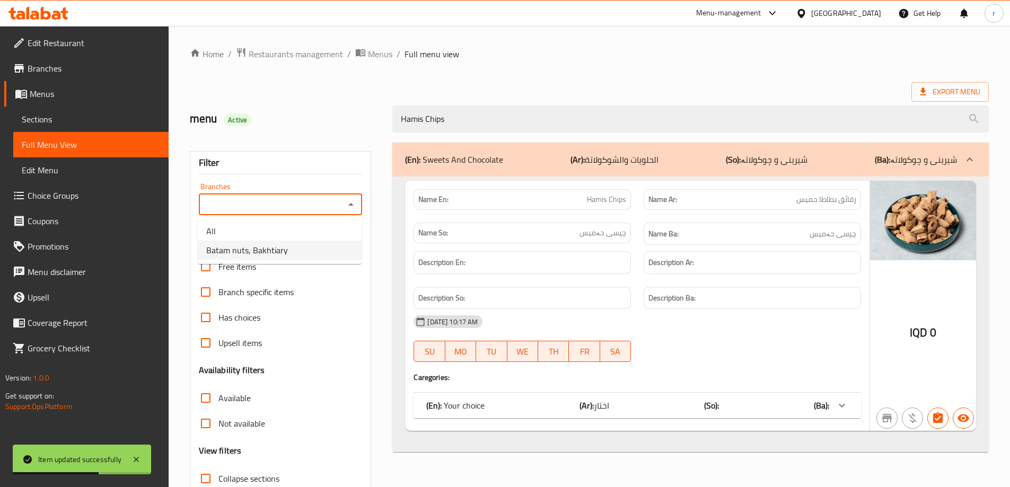
click at [272, 249] on span "Batam nuts, Bakhtiary" at bounding box center [247, 250] width 82 height 13
type input "Batam nuts, Bakhtiary"
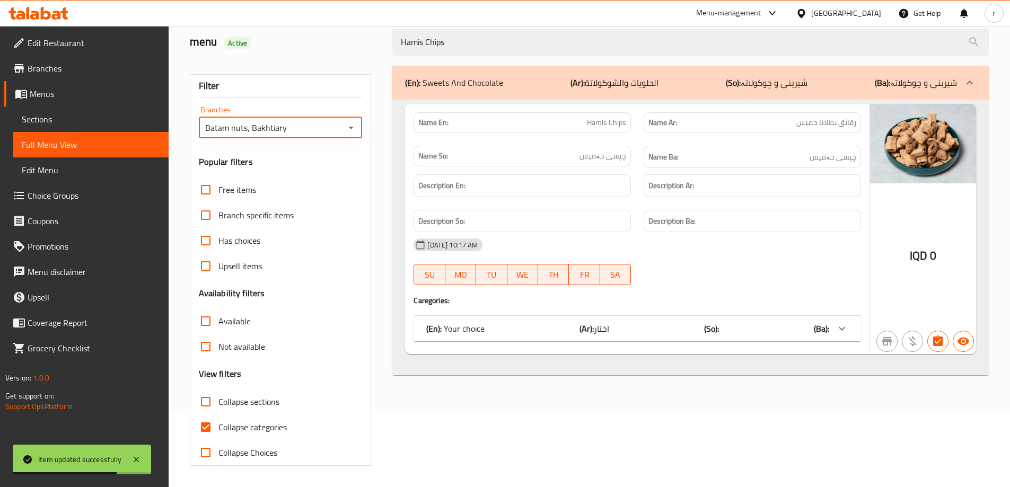
click at [258, 424] on span "Collapse categories" at bounding box center [252, 427] width 68 height 13
click at [218, 424] on input "Collapse categories" at bounding box center [205, 426] width 25 height 25
checkbox input "false"
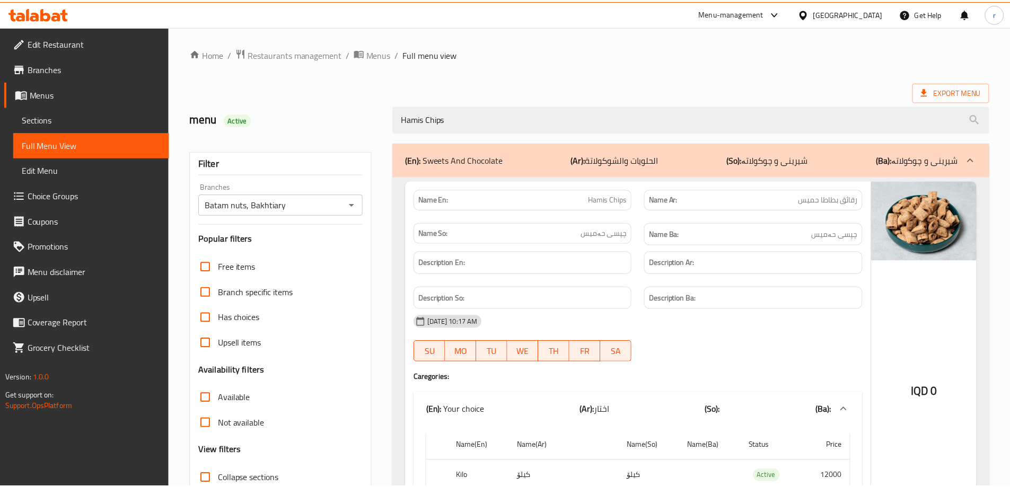
scroll to position [105, 0]
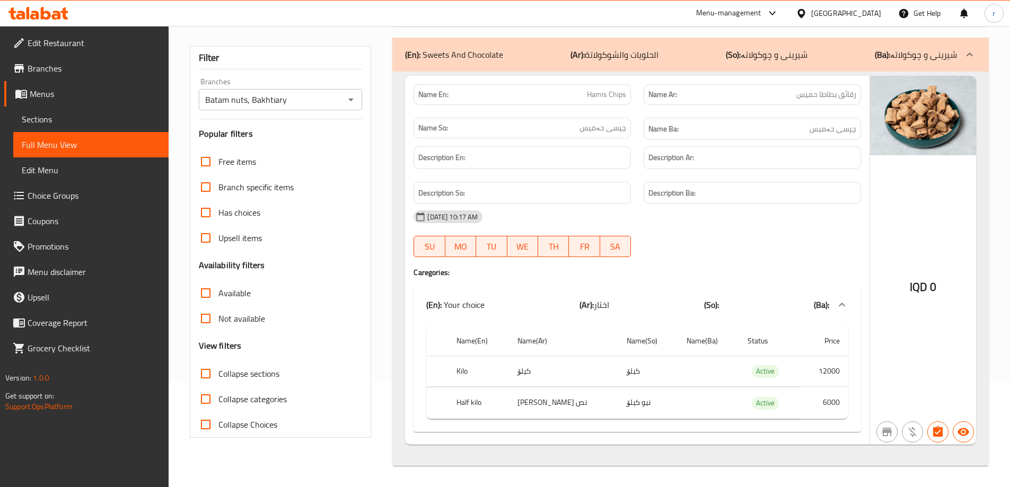
click at [65, 122] on span "Sections" at bounding box center [91, 119] width 138 height 13
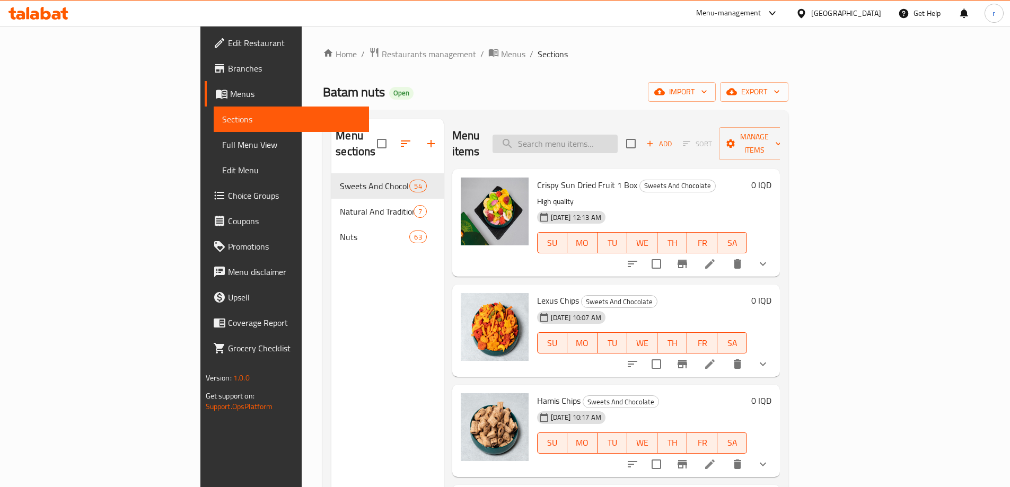
click at [594, 136] on input "search" at bounding box center [554, 144] width 125 height 19
paste input "Walnut Burma"
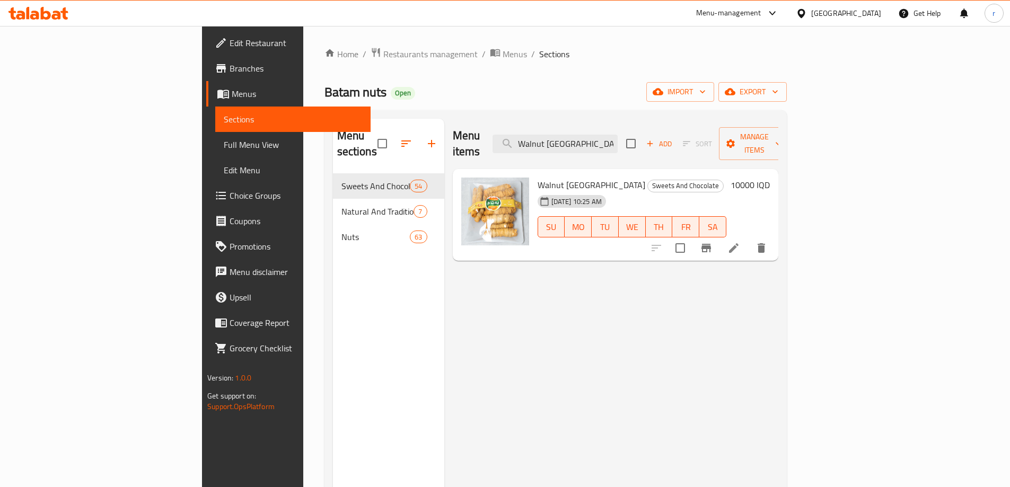
type input "Walnut Burma"
click at [748, 239] on li at bounding box center [734, 248] width 30 height 19
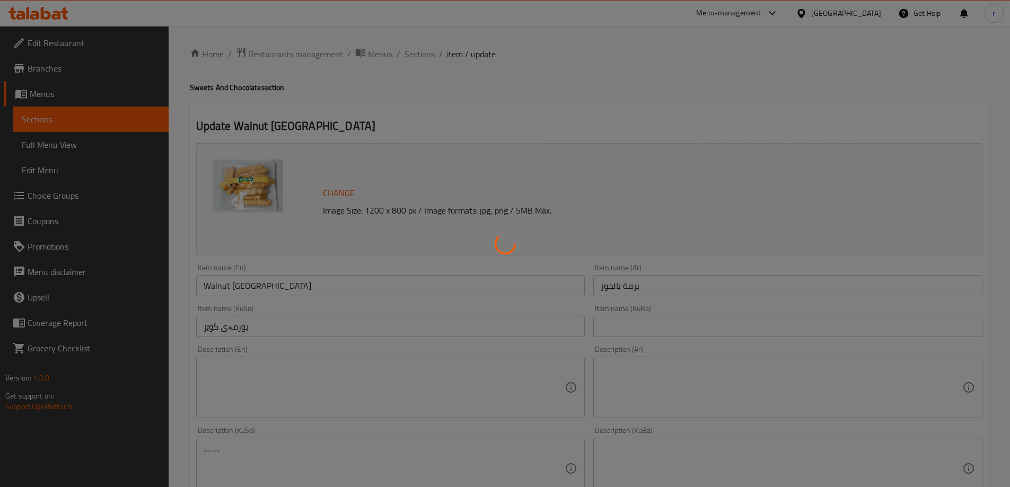
click at [270, 453] on div at bounding box center [505, 243] width 1010 height 487
click at [295, 447] on div at bounding box center [505, 243] width 1010 height 487
click at [308, 442] on div at bounding box center [505, 243] width 1010 height 487
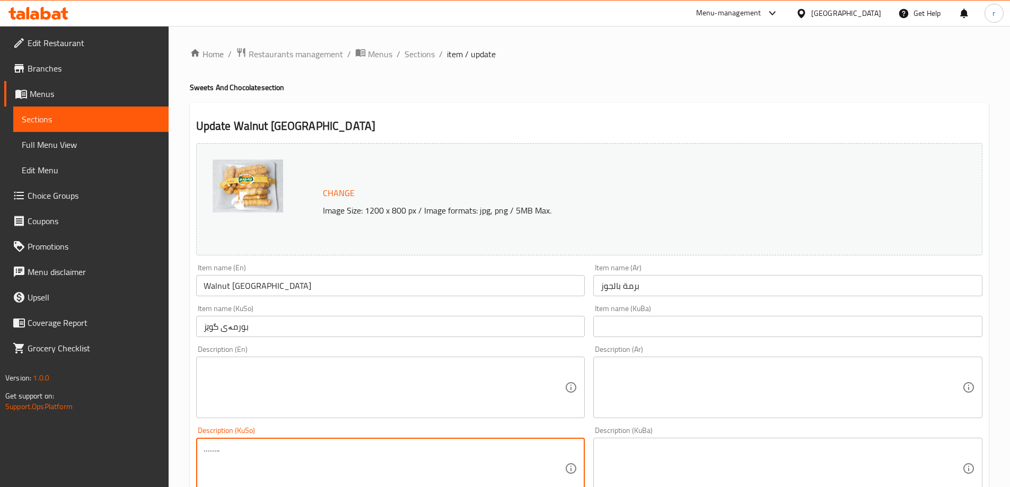
drag, startPoint x: 308, startPoint y: 446, endPoint x: 153, endPoint y: 448, distance: 155.3
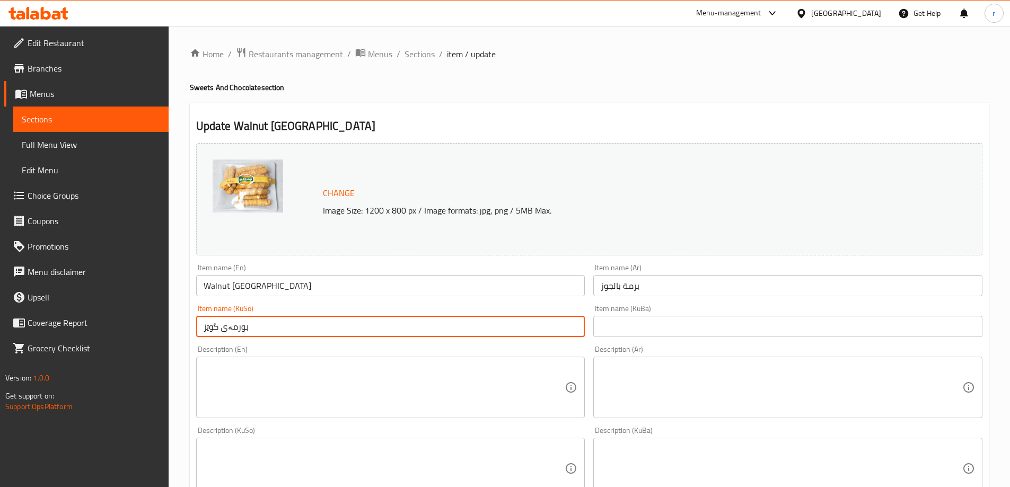
click at [266, 320] on input "بورمەی گوێز" at bounding box center [390, 326] width 389 height 21
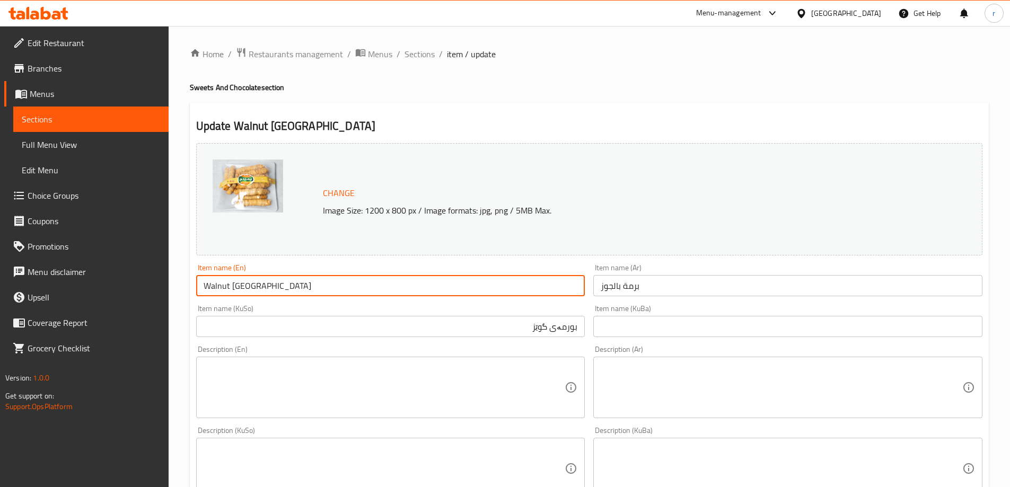
drag, startPoint x: 258, startPoint y: 287, endPoint x: 230, endPoint y: 287, distance: 27.6
click at [230, 287] on input "Walnut Burma" at bounding box center [390, 285] width 389 height 21
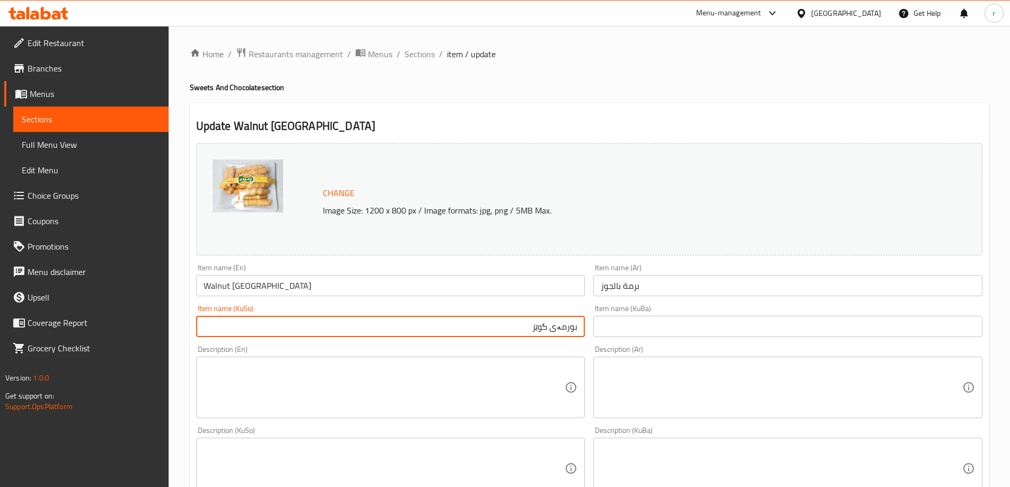
drag, startPoint x: 555, startPoint y: 330, endPoint x: 585, endPoint y: 331, distance: 29.7
click at [585, 331] on input "بورمەی گوێز" at bounding box center [390, 326] width 389 height 21
paste input "text"
drag, startPoint x: 533, startPoint y: 328, endPoint x: 579, endPoint y: 326, distance: 46.7
click at [579, 326] on input "برمەی گوێز" at bounding box center [390, 326] width 389 height 21
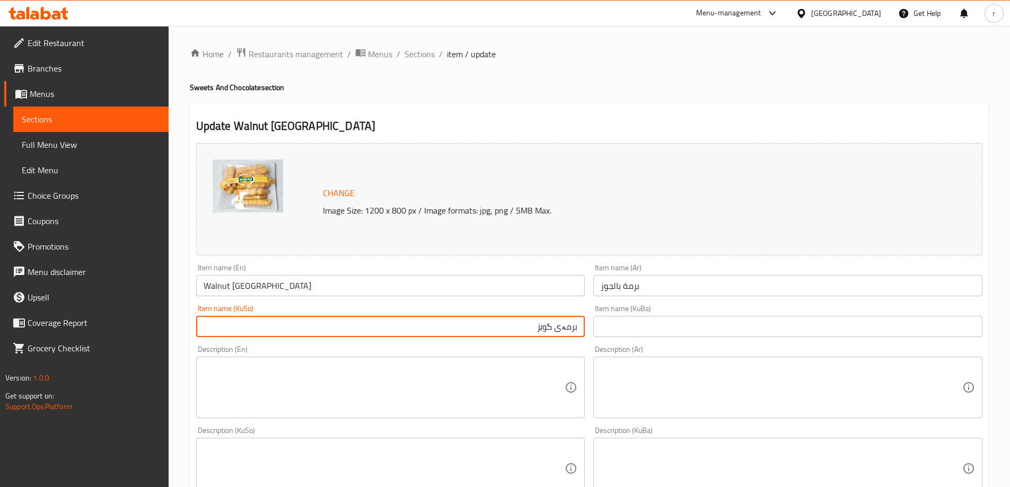
type input "برمەی گوێز"
click at [593, 326] on div "Item name (KuBa) Item name (KuBa)" at bounding box center [788, 321] width 398 height 41
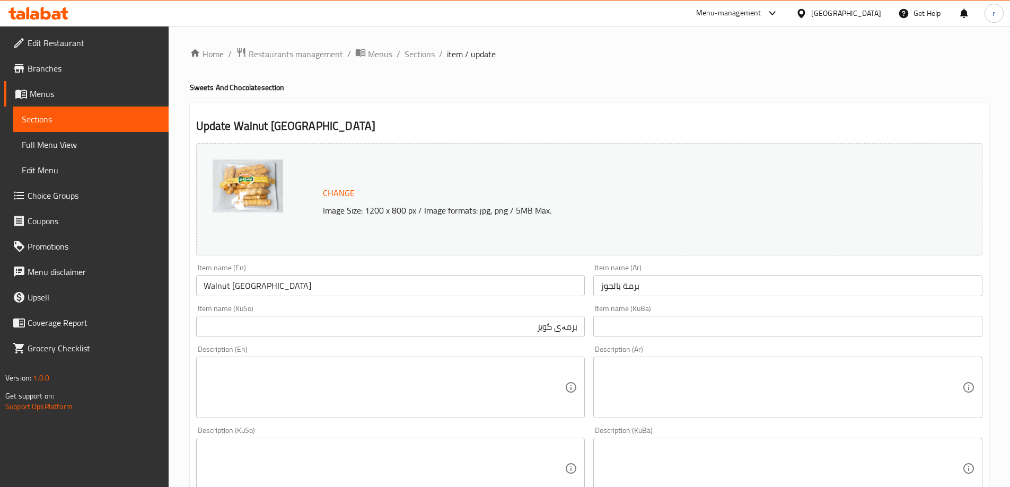
drag, startPoint x: 598, startPoint y: 327, endPoint x: 593, endPoint y: 328, distance: 5.3
click at [598, 327] on input "text" at bounding box center [787, 326] width 389 height 21
paste input "برمەی گوێز"
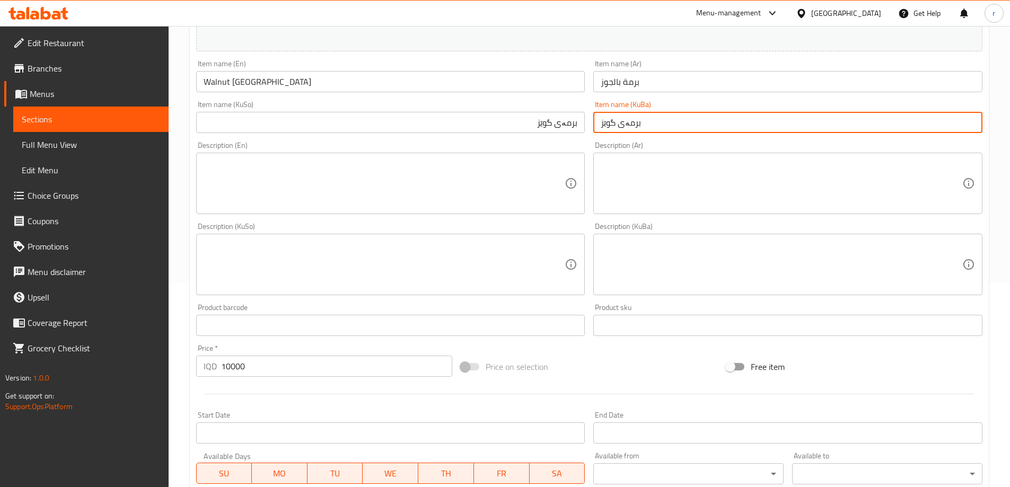
scroll to position [399, 0]
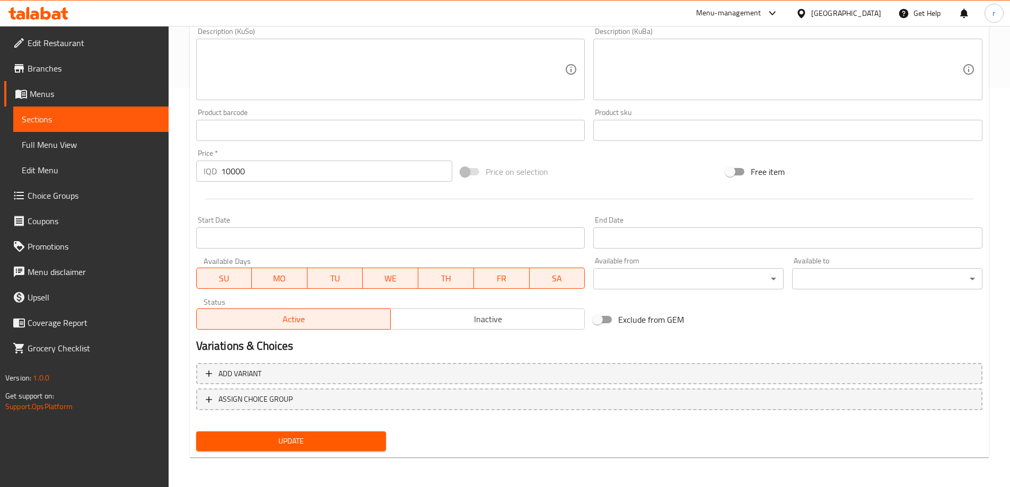
type input "برمەی گوێز"
click at [348, 444] on span "Update" at bounding box center [291, 441] width 173 height 13
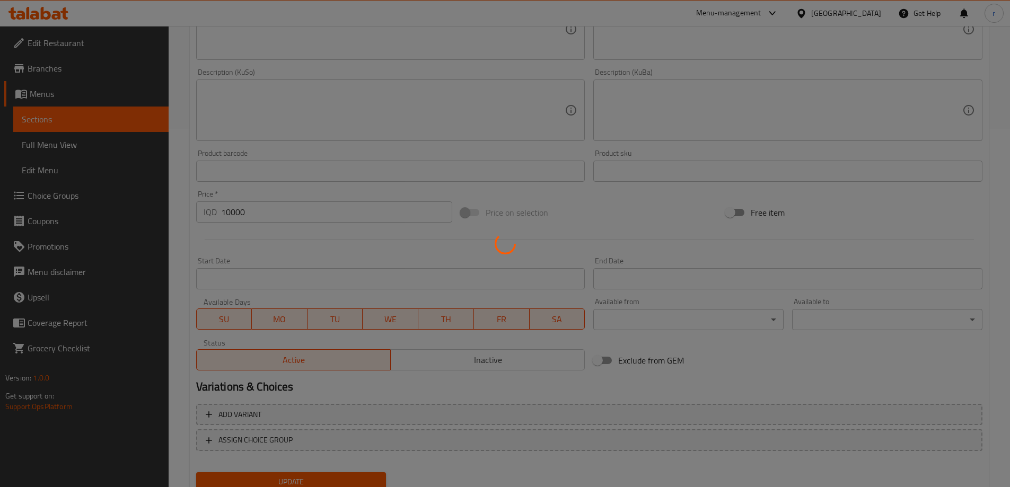
scroll to position [0, 0]
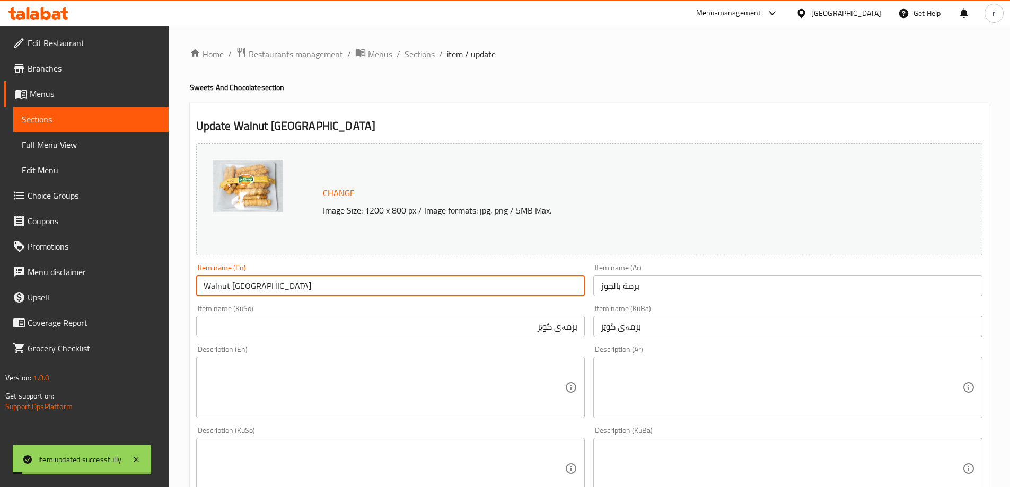
drag, startPoint x: 265, startPoint y: 288, endPoint x: 176, endPoint y: 276, distance: 89.3
click at [176, 276] on div "Home / Restaurants management / Menus / Sections / item / update Sweets And Cho…" at bounding box center [589, 456] width 841 height 860
click at [75, 148] on span "Full Menu View" at bounding box center [91, 144] width 138 height 13
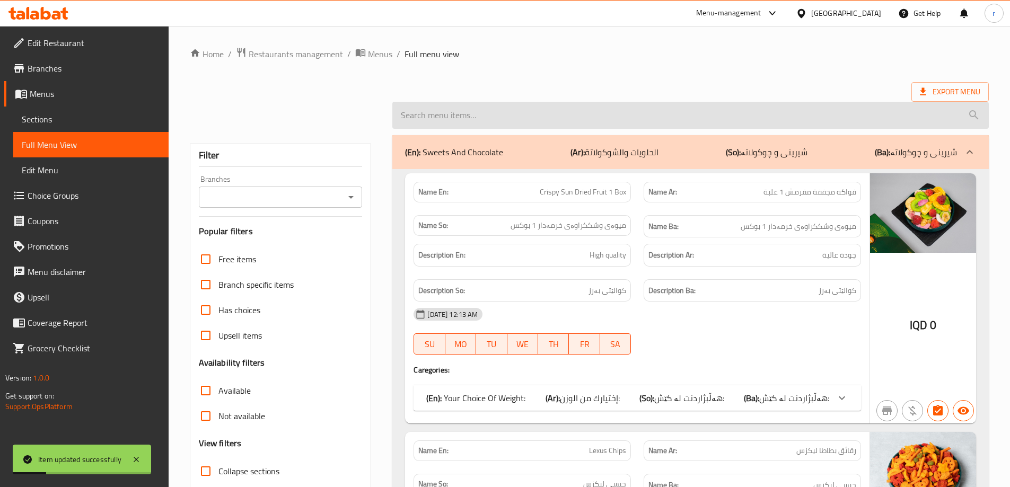
click at [426, 116] on input "search" at bounding box center [690, 115] width 596 height 27
paste input "Walnut Burma"
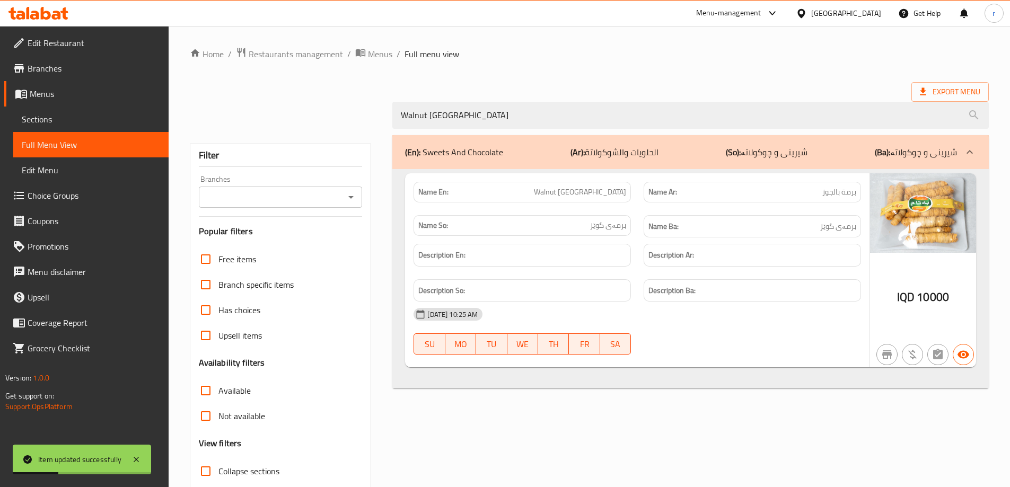
click at [304, 189] on div "Branches" at bounding box center [281, 197] width 164 height 21
type input "Walnut Burma"
click at [285, 197] on input "Branches" at bounding box center [272, 197] width 140 height 15
click at [262, 202] on input "Branches" at bounding box center [272, 197] width 140 height 15
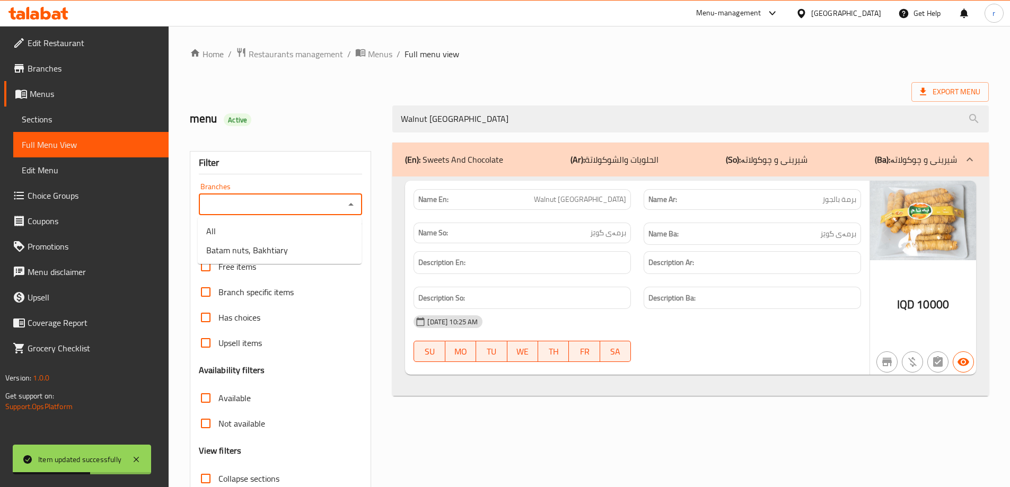
click at [272, 198] on input "Branches" at bounding box center [272, 204] width 140 height 15
click at [272, 250] on span "Batam nuts, Bakhtiary" at bounding box center [247, 250] width 82 height 13
type input "Batam nuts, Bakhtiary"
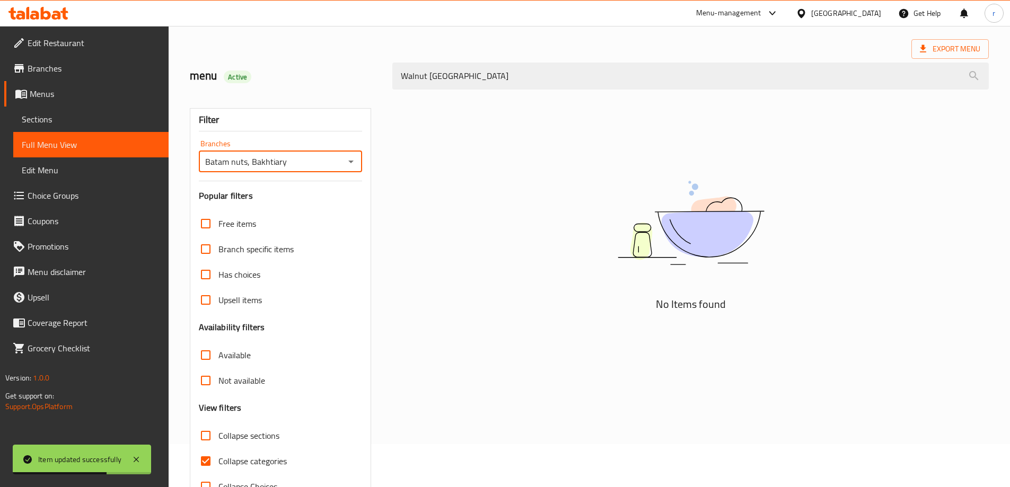
scroll to position [77, 0]
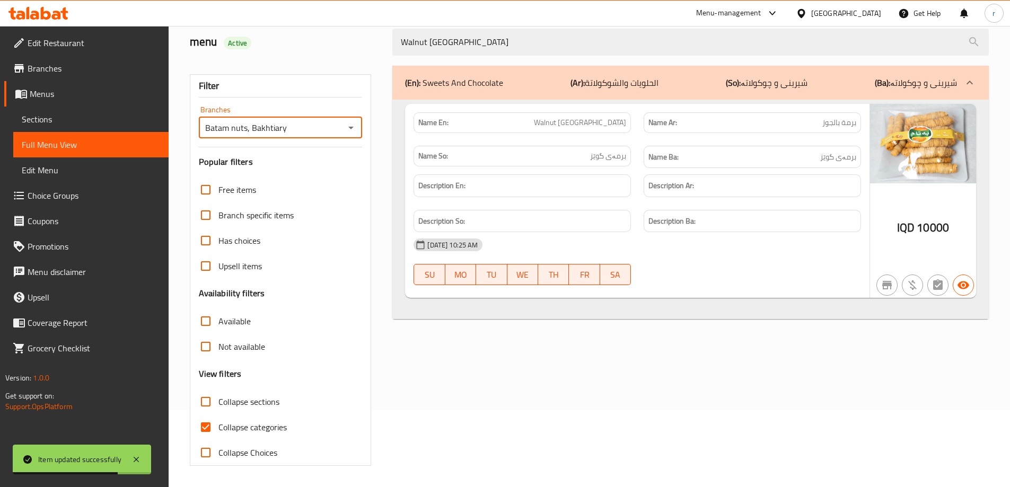
click at [241, 423] on span "Collapse categories" at bounding box center [252, 427] width 68 height 13
click at [218, 423] on input "Collapse categories" at bounding box center [205, 426] width 25 height 25
checkbox input "false"
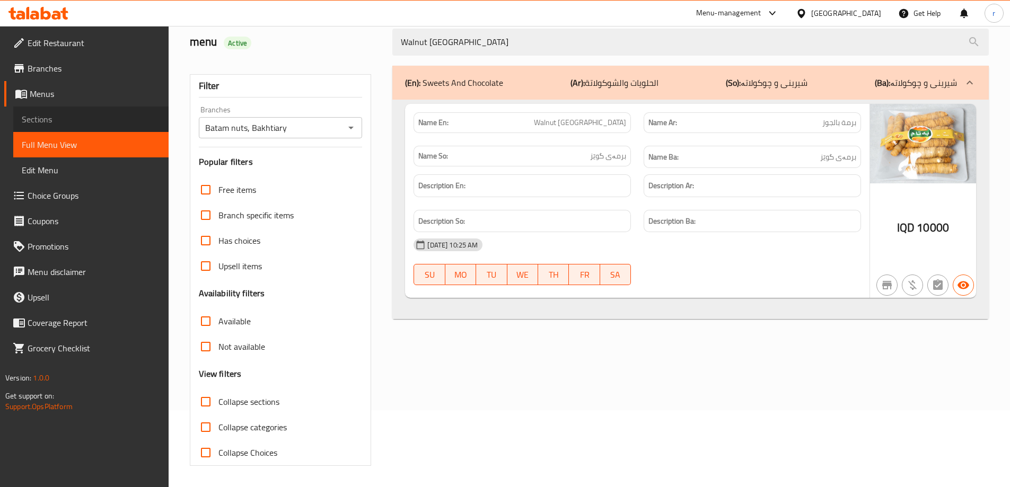
click at [48, 120] on span "Sections" at bounding box center [91, 119] width 138 height 13
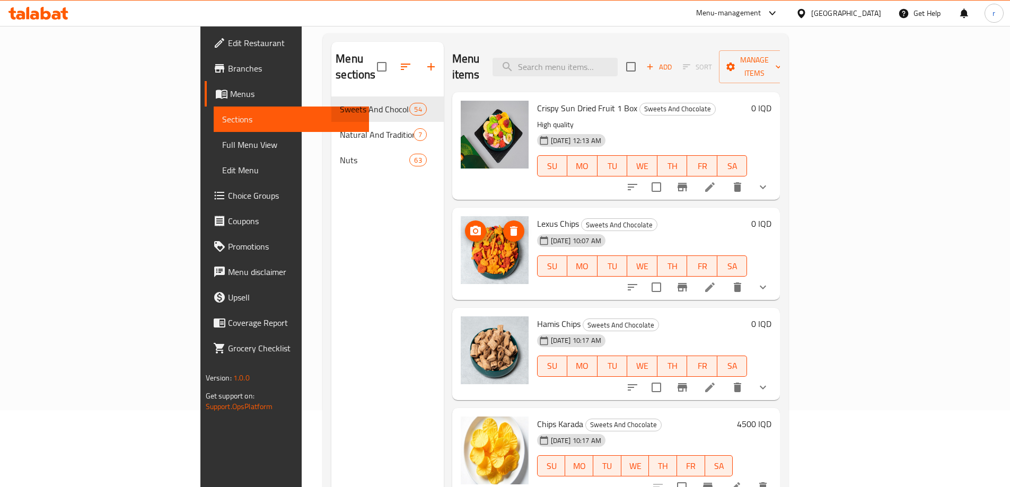
click at [618, 72] on div "Menu items Add Sort Manage items" at bounding box center [616, 67] width 328 height 50
click at [610, 60] on input "search" at bounding box center [554, 67] width 125 height 19
paste input "Tamarind Box"
type input "Tamarind Box"
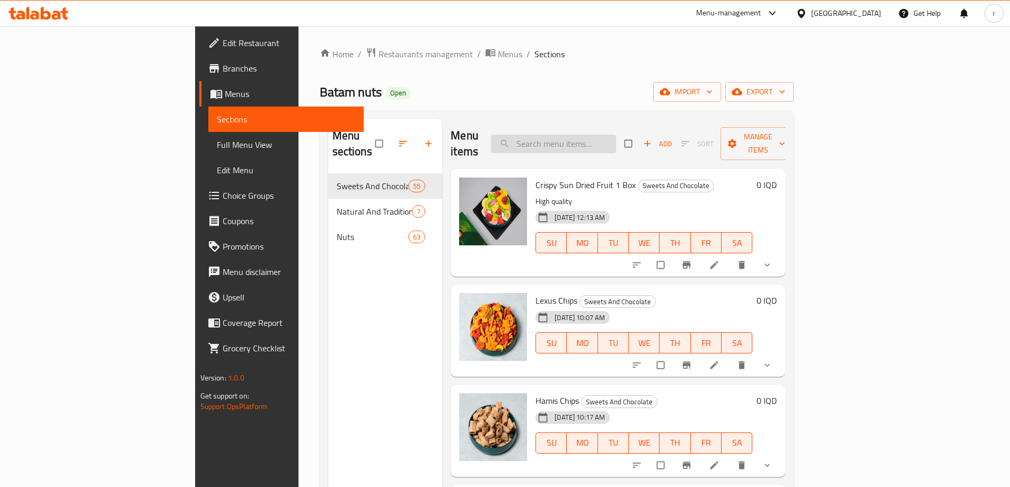
click at [602, 141] on input "search" at bounding box center [553, 144] width 125 height 19
paste input "Tamarind Box"
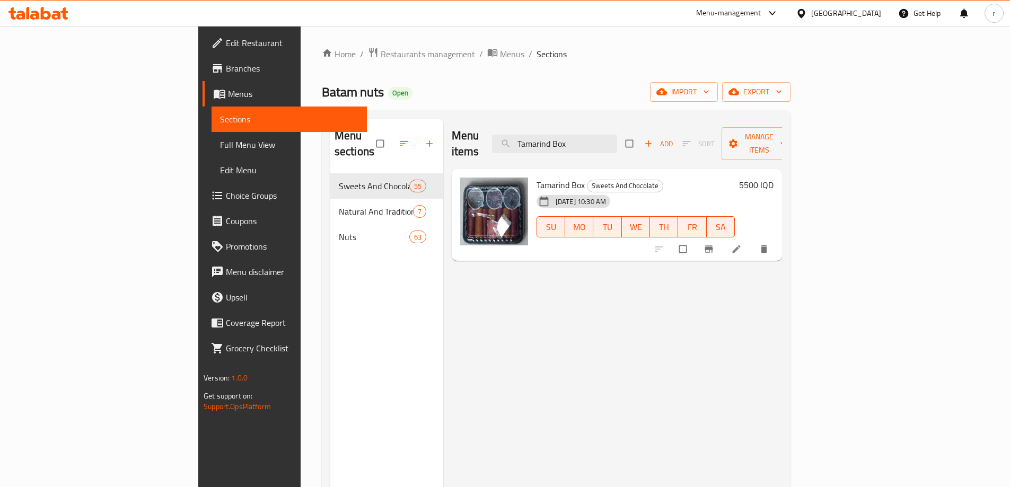
type input "Tamarind Box"
click at [752, 241] on li at bounding box center [737, 249] width 30 height 17
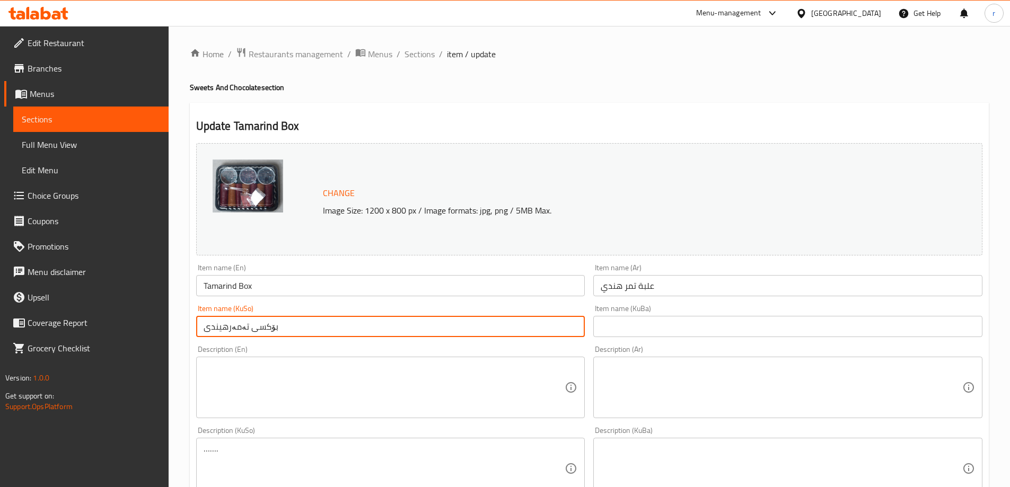
drag, startPoint x: 289, startPoint y: 328, endPoint x: 260, endPoint y: 326, distance: 29.2
click at [260, 326] on input "بۆکسی تەمەرهیندی" at bounding box center [390, 326] width 389 height 21
click at [295, 324] on input "بۆکسی تەمەرهیندی" at bounding box center [390, 326] width 389 height 21
drag, startPoint x: 275, startPoint y: 327, endPoint x: 250, endPoint y: 330, distance: 25.6
click at [250, 330] on input "بۆکسی تەمەرهیندی" at bounding box center [390, 326] width 389 height 21
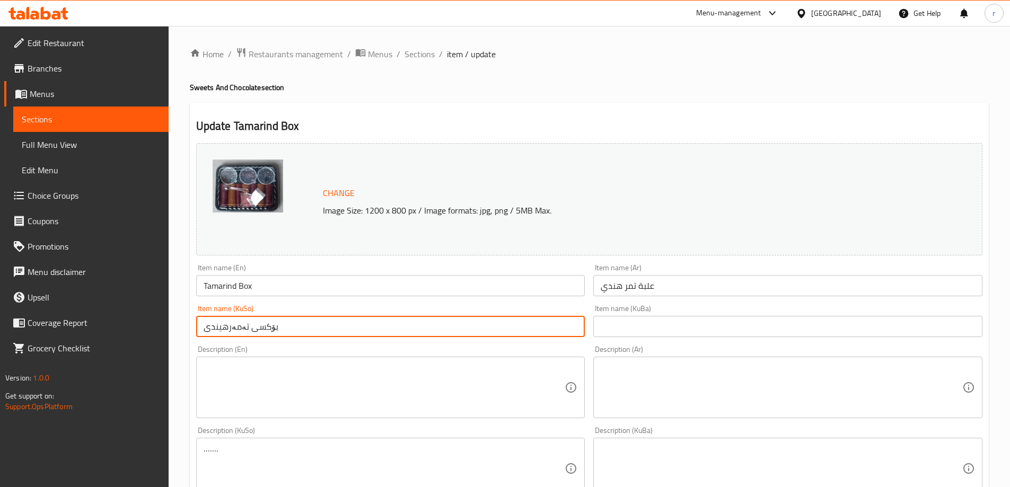
paste input "ندووق"
drag, startPoint x: 245, startPoint y: 325, endPoint x: 196, endPoint y: 325, distance: 48.8
click at [196, 325] on input "سندووقی تەمەرهیندی" at bounding box center [390, 326] width 389 height 21
paste input "ه"
type input "سندووقی تەمەر هندی"
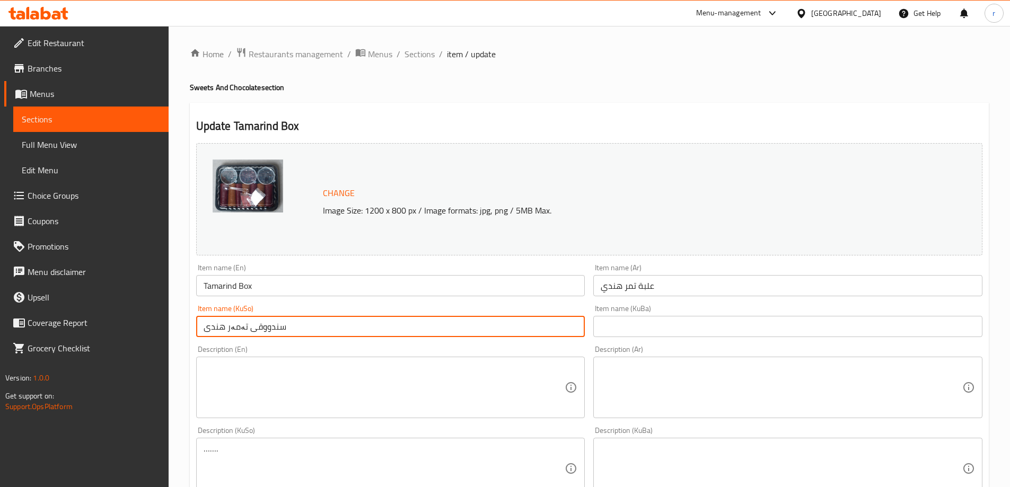
click at [264, 323] on input "سندووقی تەمەر هندی" at bounding box center [390, 326] width 389 height 21
click at [606, 326] on input "text" at bounding box center [787, 326] width 389 height 21
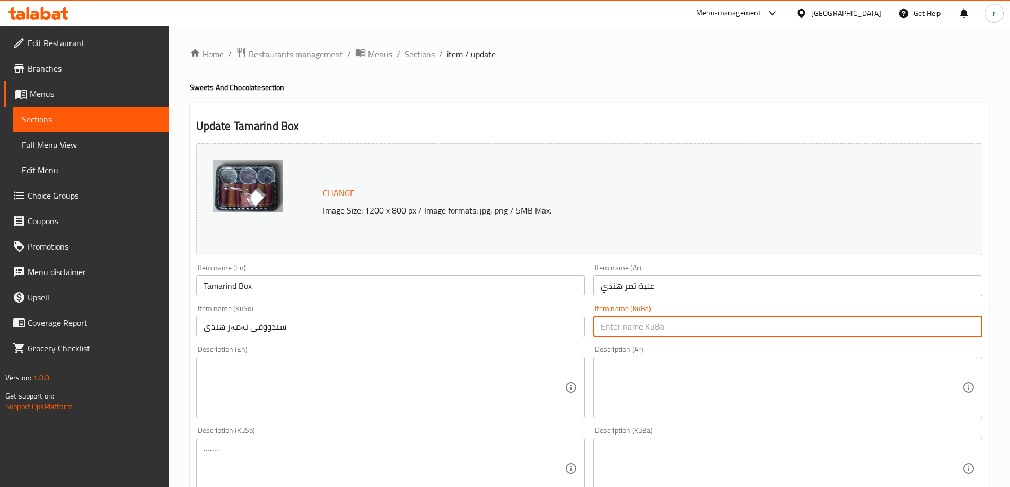
paste input "سندووقی تەمەر هندی"
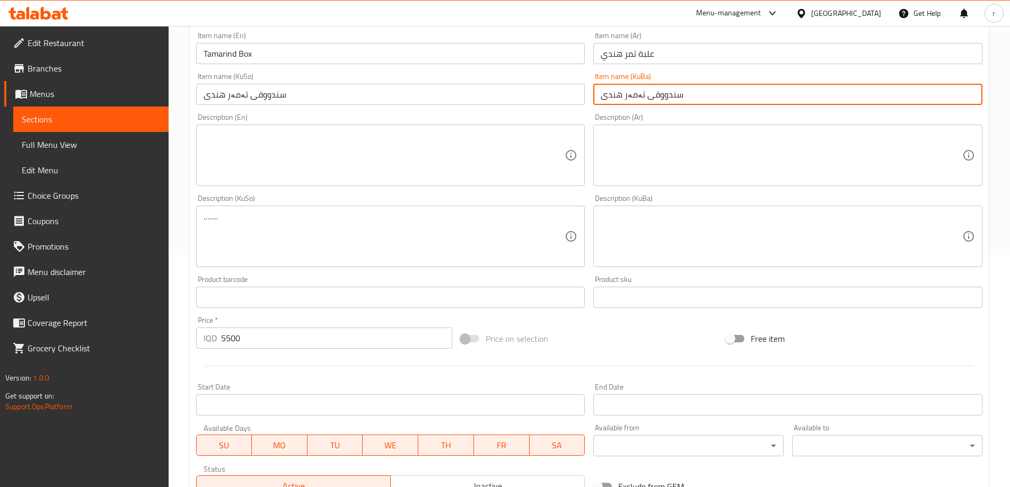
scroll to position [399, 0]
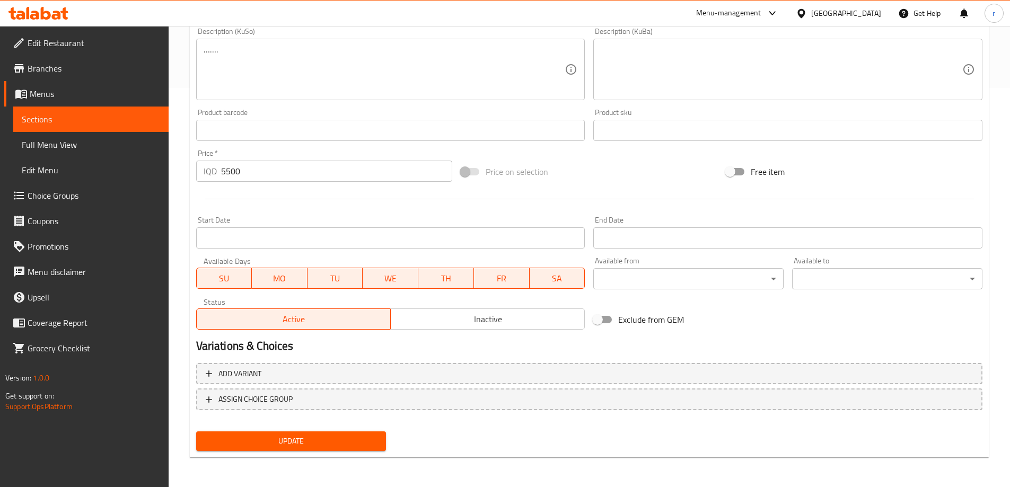
type input "سندووقی تەمەر هندی"
click at [315, 435] on span "Update" at bounding box center [291, 441] width 173 height 13
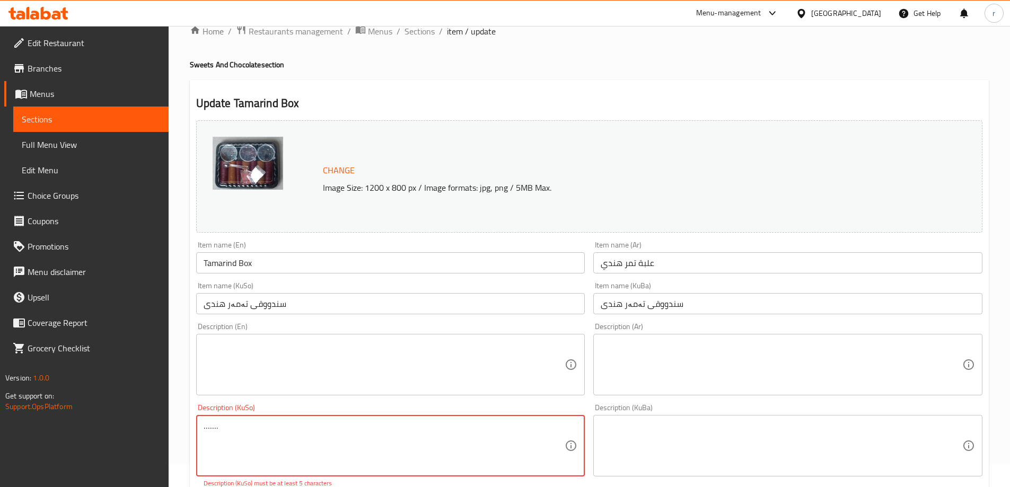
scroll to position [0, 0]
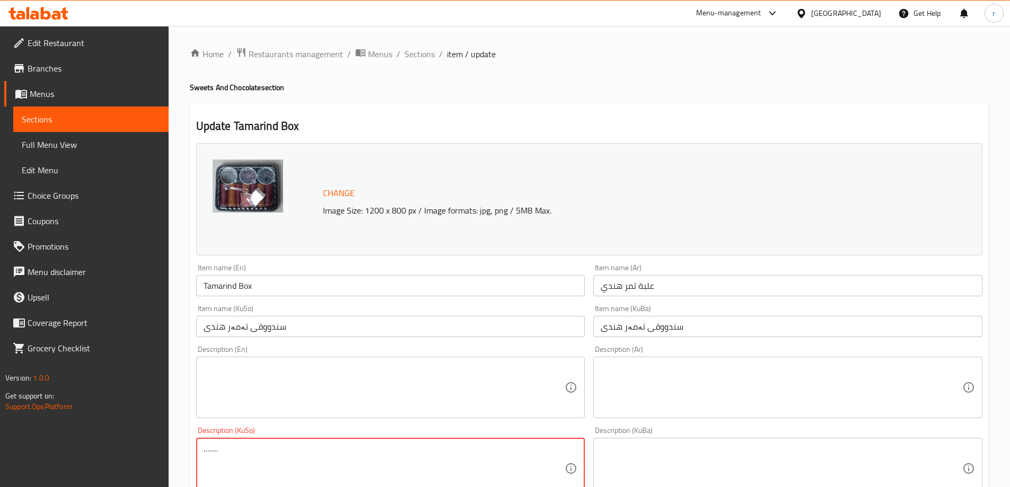
drag, startPoint x: 268, startPoint y: 456, endPoint x: 109, endPoint y: 443, distance: 159.6
click at [109, 443] on div "Edit Restaurant Branches Menus Sections Full Menu View Edit Menu Choice Groups …" at bounding box center [505, 462] width 1010 height 872
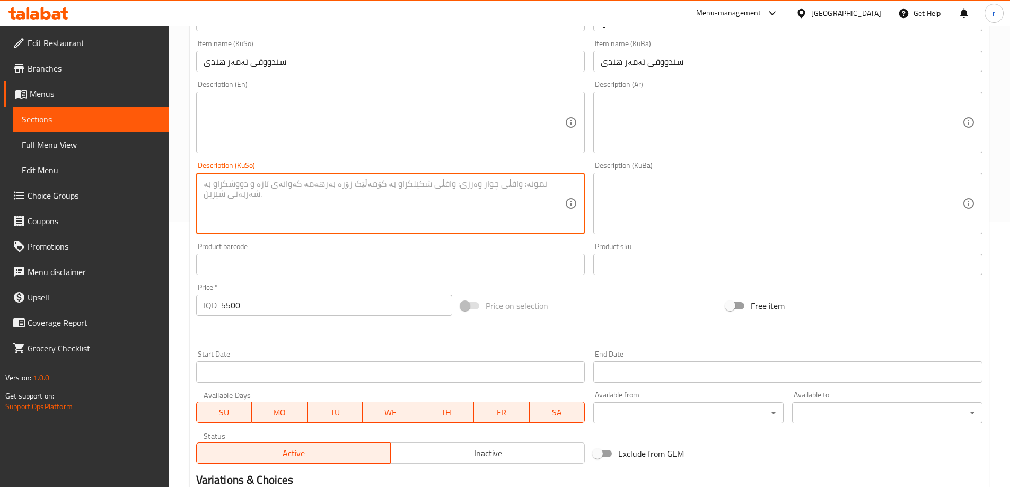
scroll to position [354, 0]
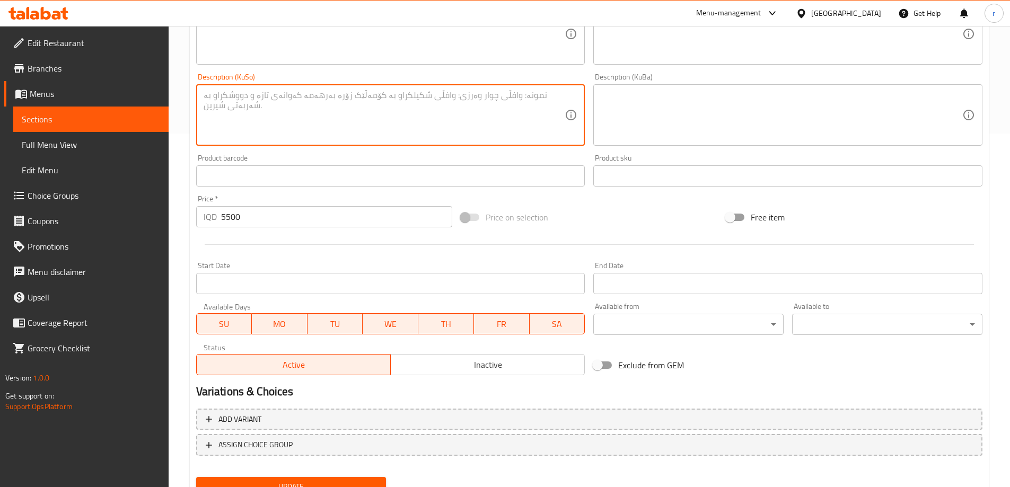
click at [320, 477] on button "Update" at bounding box center [291, 487] width 190 height 20
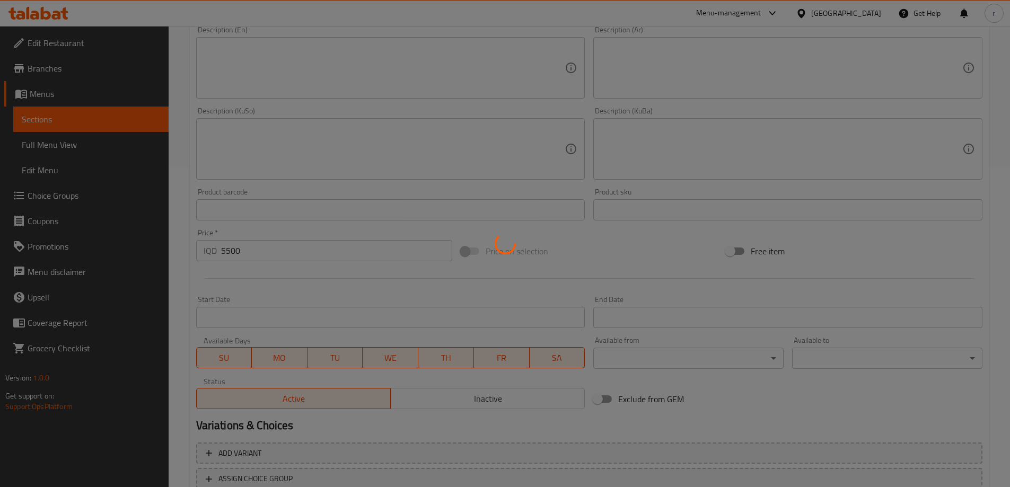
scroll to position [89, 0]
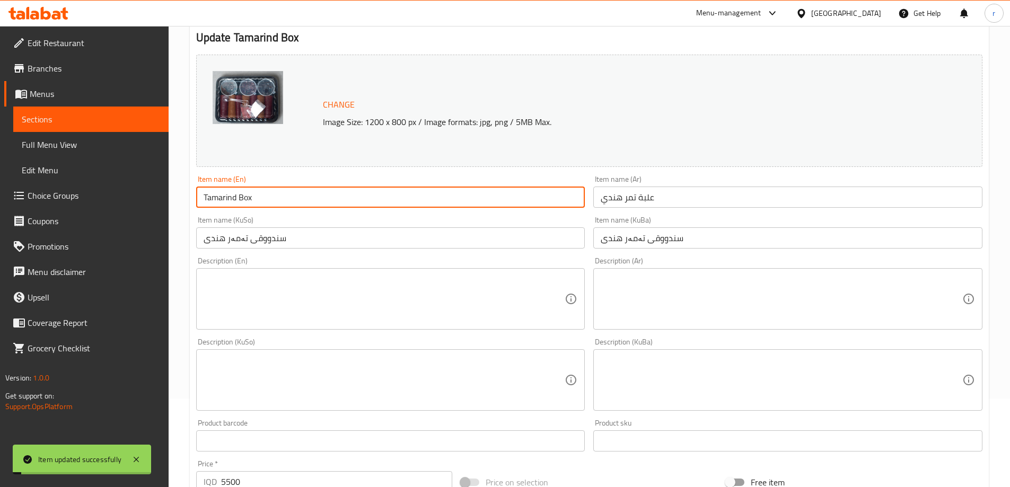
drag, startPoint x: 267, startPoint y: 195, endPoint x: 148, endPoint y: 196, distance: 118.7
click at [148, 196] on div "Edit Restaurant Branches Menus Sections Full Menu View Edit Menu Choice Groups …" at bounding box center [505, 367] width 1010 height 860
click at [86, 135] on link "Full Menu View" at bounding box center [90, 144] width 155 height 25
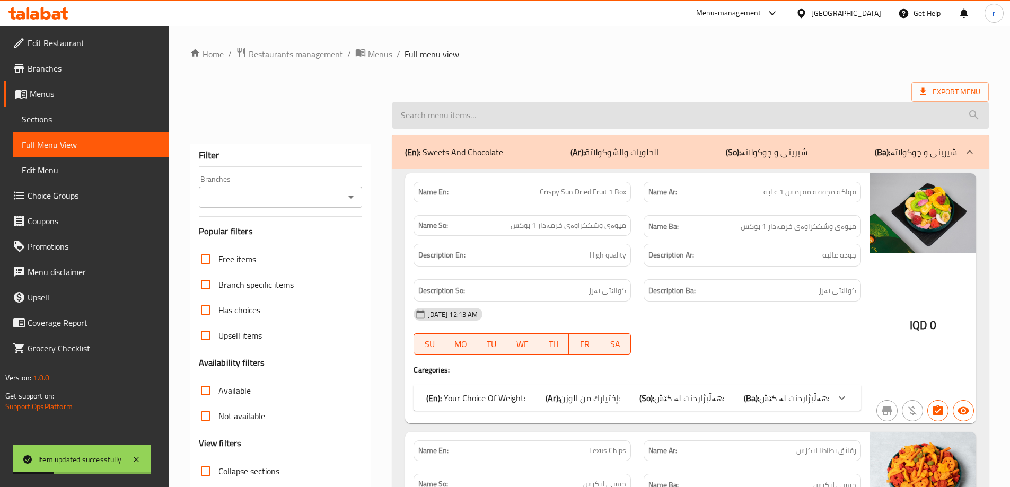
click at [451, 125] on input "search" at bounding box center [690, 115] width 596 height 27
paste input "Tamarind Box"
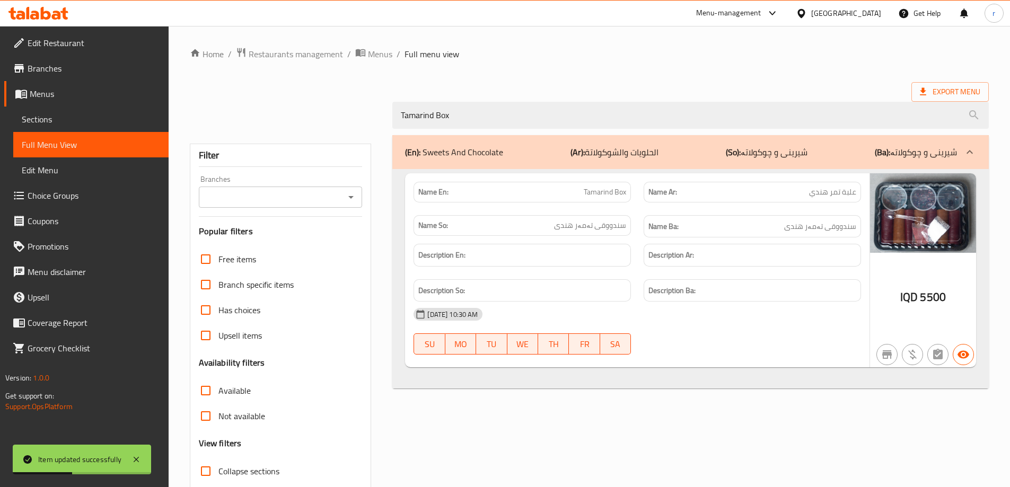
type input "Tamarind Box"
click at [299, 203] on input "Branches" at bounding box center [272, 197] width 140 height 15
click at [257, 187] on div "Branches" at bounding box center [281, 197] width 164 height 21
click at [263, 192] on input "Branches" at bounding box center [272, 197] width 140 height 15
click at [294, 198] on input "Branches" at bounding box center [272, 197] width 140 height 15
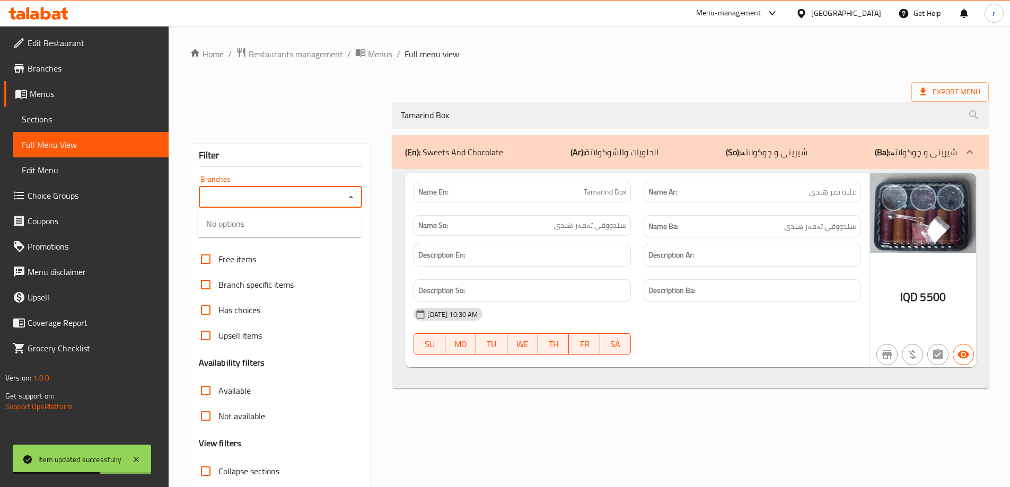
click at [294, 198] on input "Branches" at bounding box center [272, 197] width 140 height 15
click at [299, 191] on input "Branches" at bounding box center [272, 197] width 140 height 15
click at [295, 197] on input "Branches" at bounding box center [272, 197] width 140 height 15
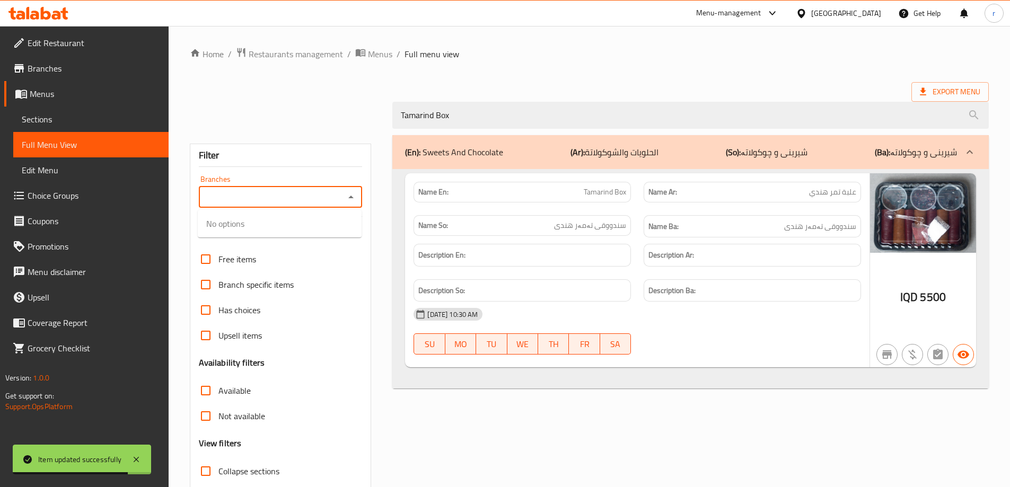
click at [295, 197] on input "Branches" at bounding box center [272, 197] width 140 height 15
click at [304, 200] on input "Branches" at bounding box center [272, 197] width 140 height 15
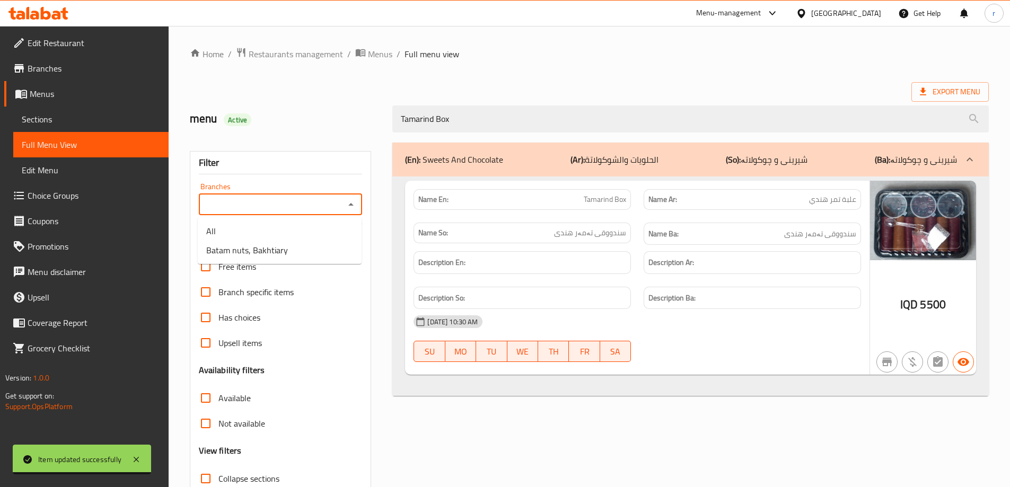
click at [276, 206] on input "Branches" at bounding box center [272, 204] width 140 height 15
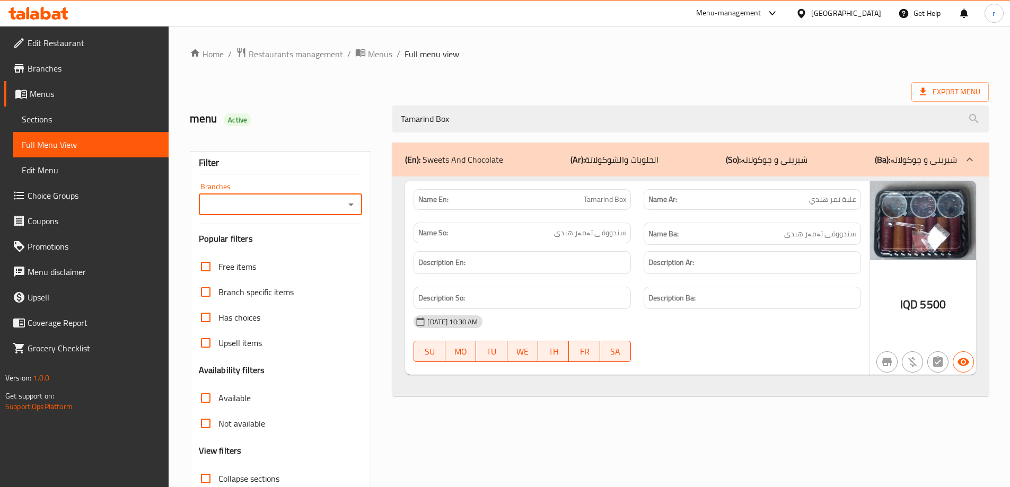
click at [268, 212] on div "Branches" at bounding box center [281, 204] width 164 height 21
click at [269, 209] on input "Branches" at bounding box center [272, 204] width 140 height 15
click at [261, 250] on span "Batam nuts, Bakhtiary" at bounding box center [247, 250] width 82 height 13
type input "Batam nuts, Bakhtiary"
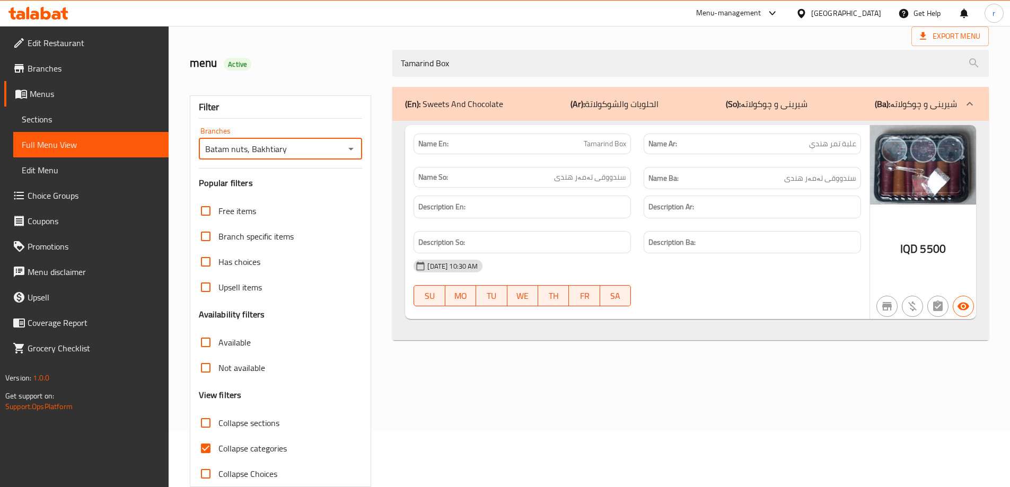
scroll to position [77, 0]
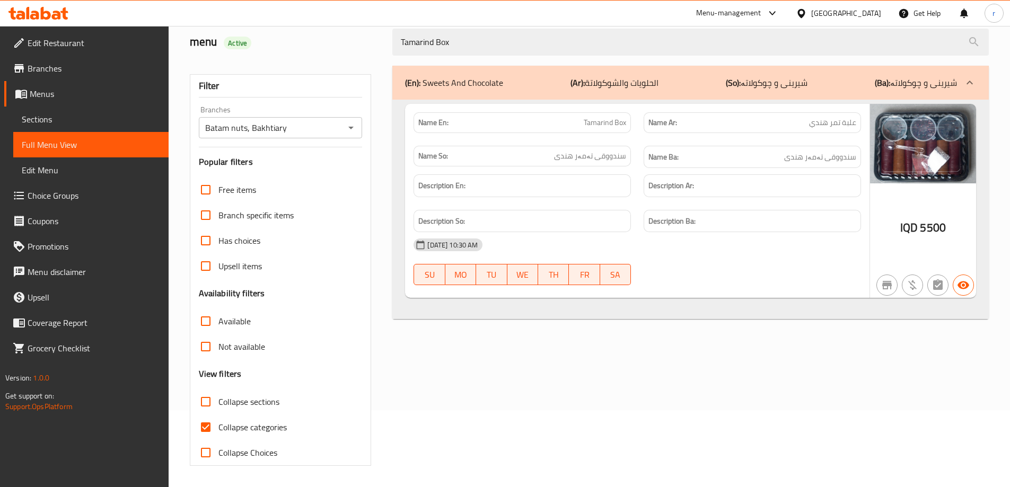
click at [247, 424] on span "Collapse categories" at bounding box center [252, 427] width 68 height 13
click at [218, 424] on input "Collapse categories" at bounding box center [205, 426] width 25 height 25
checkbox input "false"
click at [52, 116] on span "Sections" at bounding box center [91, 119] width 138 height 13
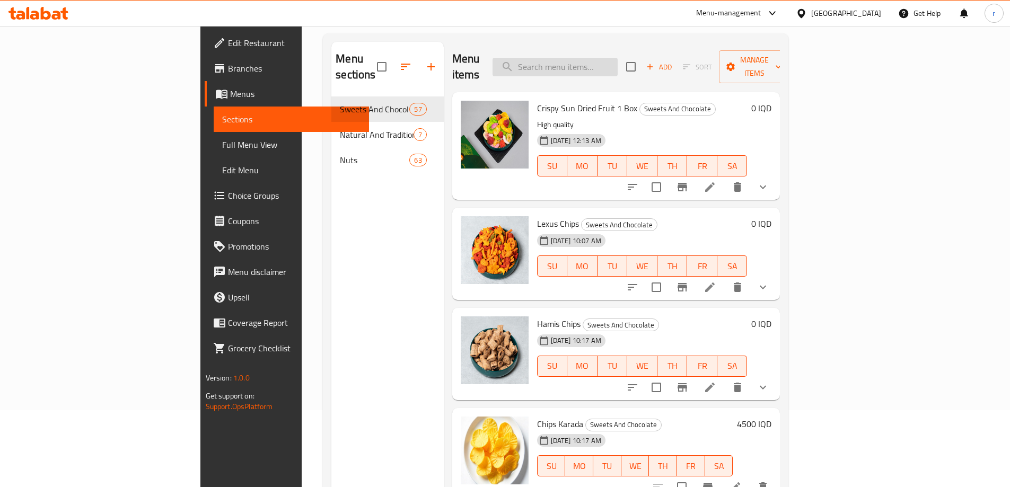
click at [587, 60] on input "search" at bounding box center [554, 67] width 125 height 19
paste input "Rifilo"
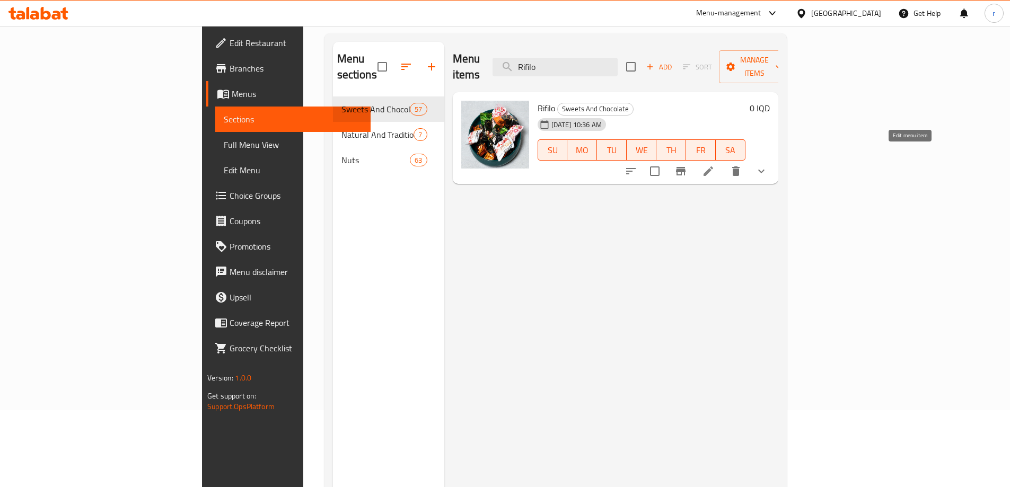
type input "Rifilo"
click at [713, 166] on icon at bounding box center [708, 171] width 10 height 10
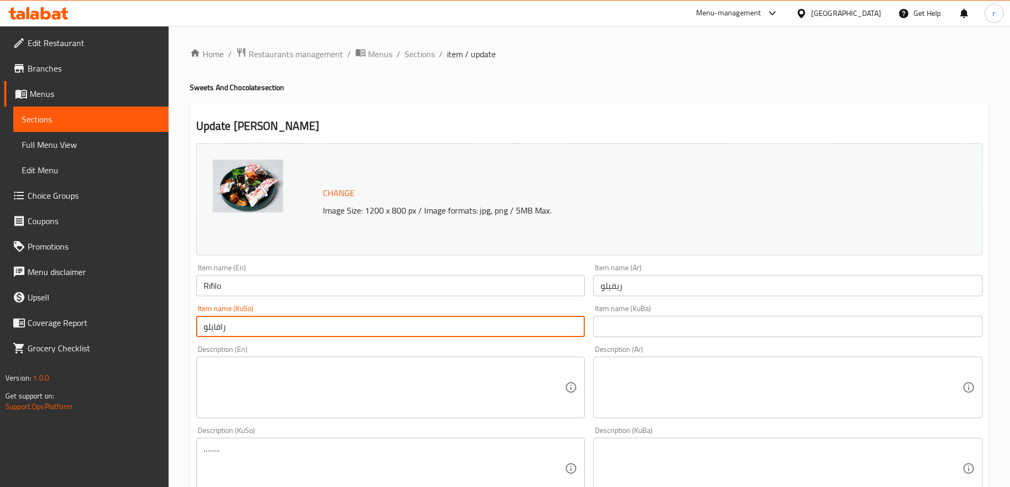
drag, startPoint x: 281, startPoint y: 328, endPoint x: 152, endPoint y: 328, distance: 129.3
click at [152, 328] on div "Edit Restaurant Branches Menus Sections Full Menu View Edit Menu Choice Groups …" at bounding box center [505, 468] width 1010 height 884
drag, startPoint x: 246, startPoint y: 330, endPoint x: 133, endPoint y: 323, distance: 113.1
click at [133, 323] on div "Edit Restaurant Branches Menus Sections Full Menu View Edit Menu Choice Groups …" at bounding box center [505, 468] width 1010 height 884
click at [340, 347] on div "Description (En) Description (En)" at bounding box center [390, 382] width 389 height 73
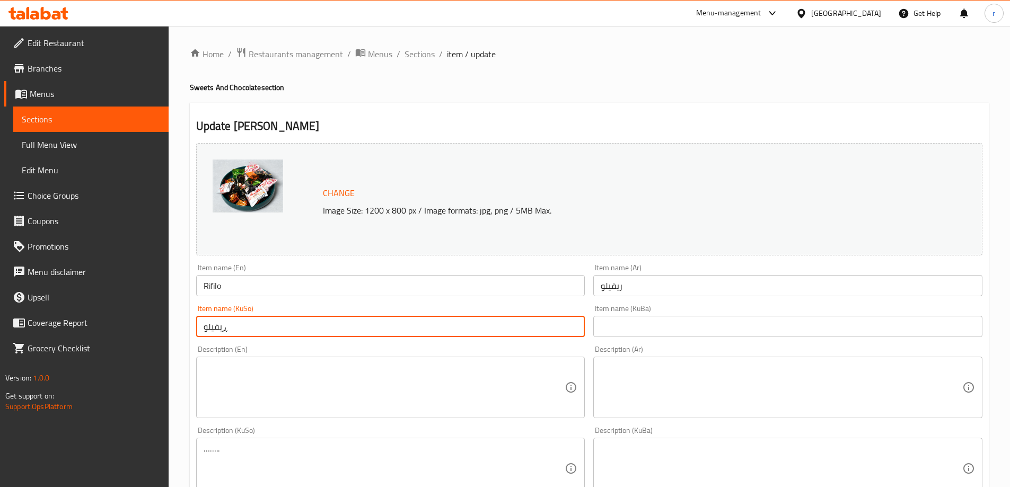
drag, startPoint x: 231, startPoint y: 332, endPoint x: 224, endPoint y: 330, distance: 7.2
click at [224, 330] on input "ڕیفیلو" at bounding box center [390, 326] width 389 height 21
drag, startPoint x: 253, startPoint y: 330, endPoint x: 187, endPoint y: 326, distance: 65.8
click at [187, 326] on div "Home / Restaurants management / Menus / Sections / item / update Sweets And Cho…" at bounding box center [589, 468] width 841 height 884
type input "ریفیلو"
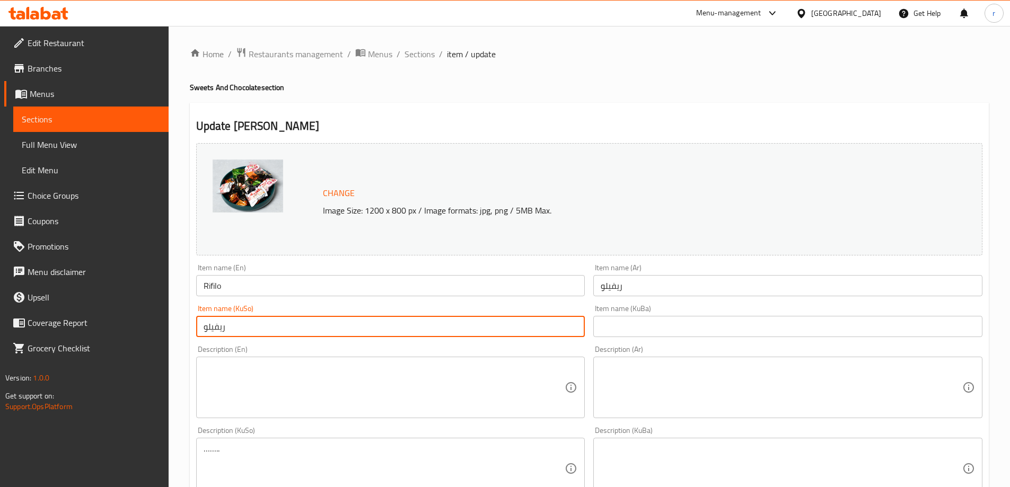
drag, startPoint x: 642, startPoint y: 322, endPoint x: 610, endPoint y: 328, distance: 32.9
click at [640, 322] on input "text" at bounding box center [787, 326] width 389 height 21
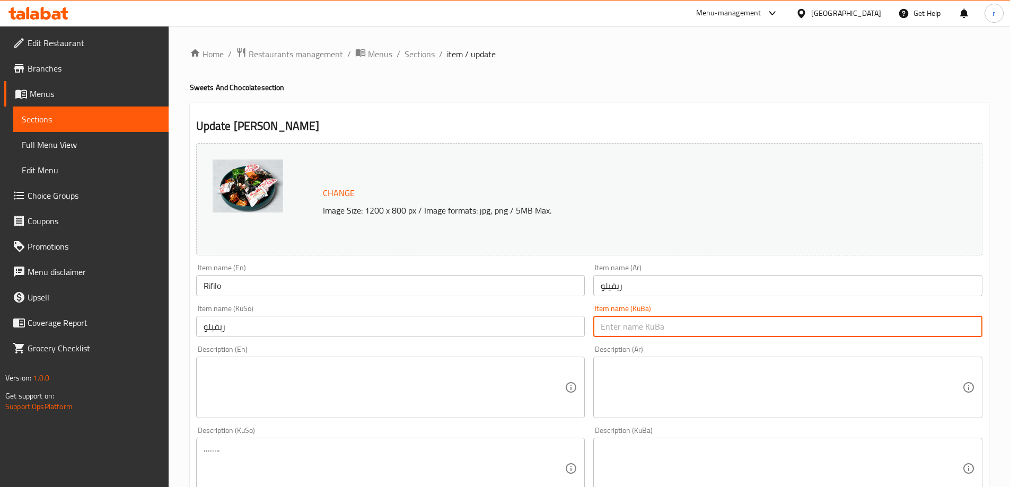
paste input "ریفیلو"
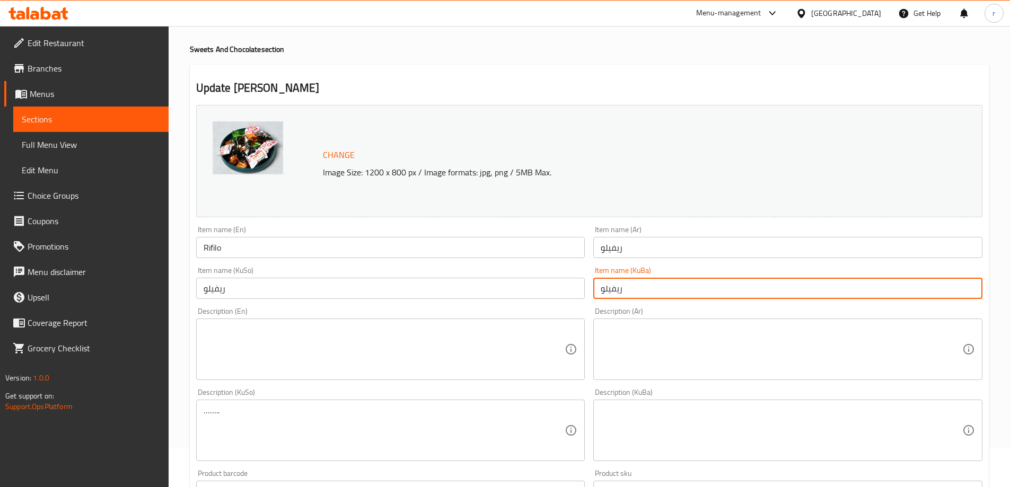
scroll to position [89, 0]
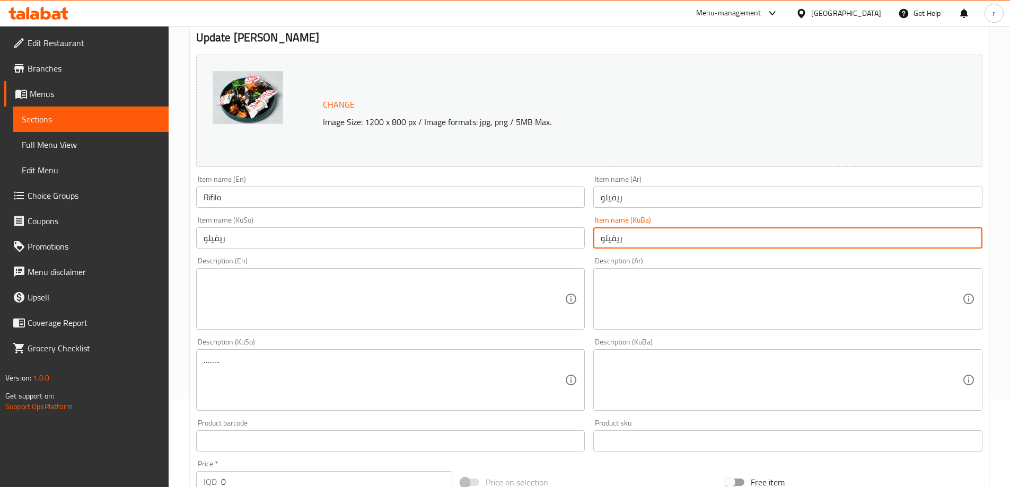
type input "ریفیلو"
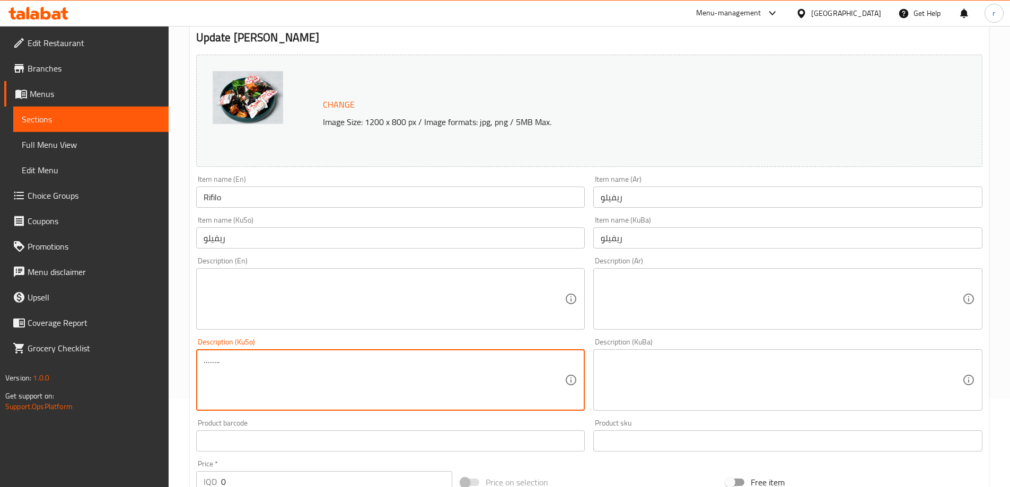
drag, startPoint x: 280, startPoint y: 380, endPoint x: 168, endPoint y: 366, distance: 112.7
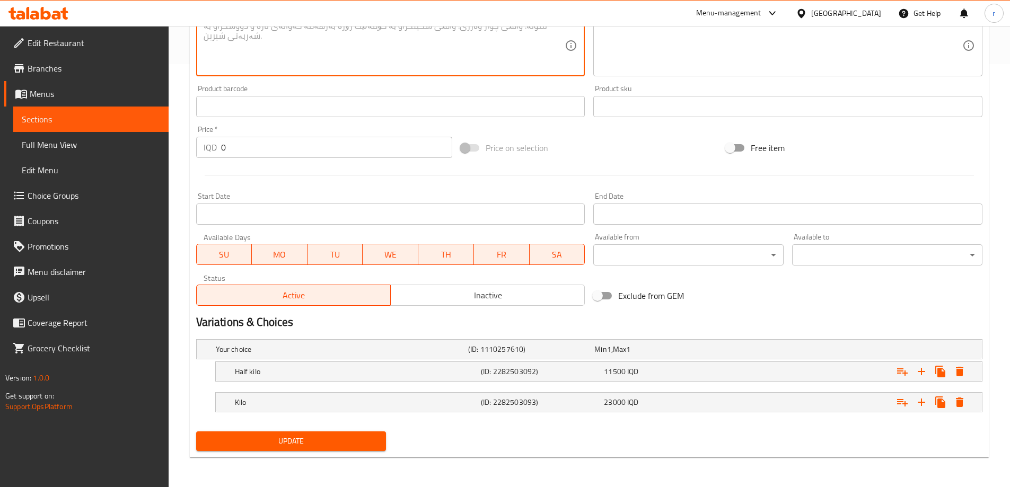
click at [284, 438] on span "Update" at bounding box center [291, 441] width 173 height 13
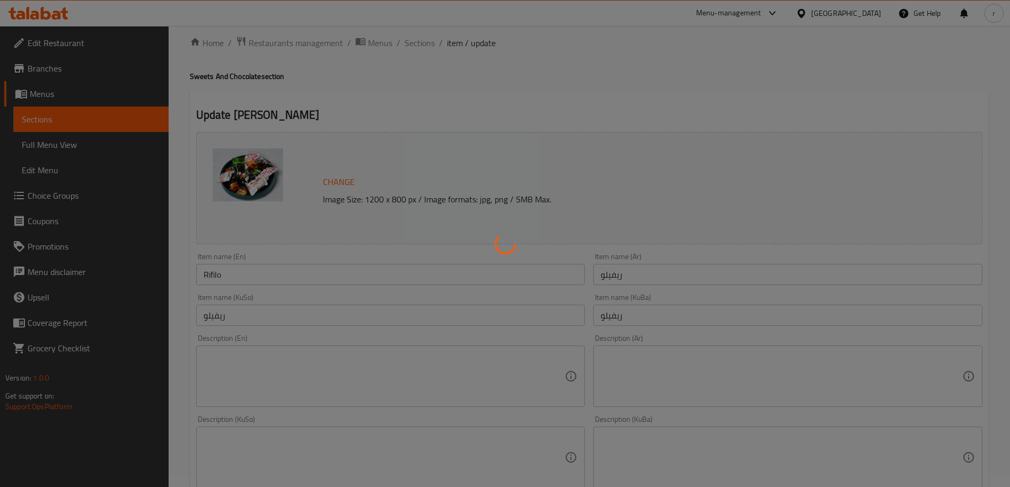
scroll to position [0, 0]
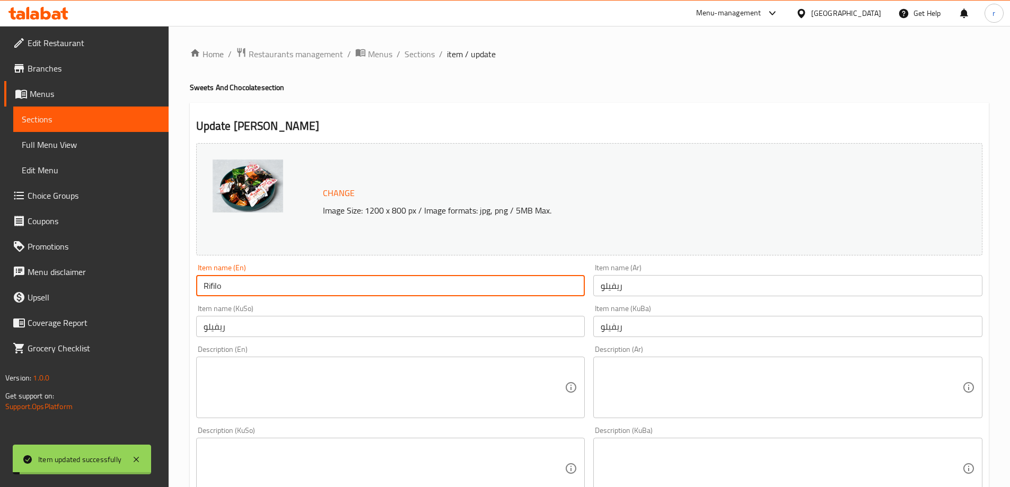
drag, startPoint x: 242, startPoint y: 285, endPoint x: 171, endPoint y: 283, distance: 71.1
click at [171, 283] on div "Home / Restaurants management / Menus / Sections / item / update Sweets And Cho…" at bounding box center [589, 468] width 841 height 884
click at [82, 144] on span "Full Menu View" at bounding box center [91, 144] width 138 height 13
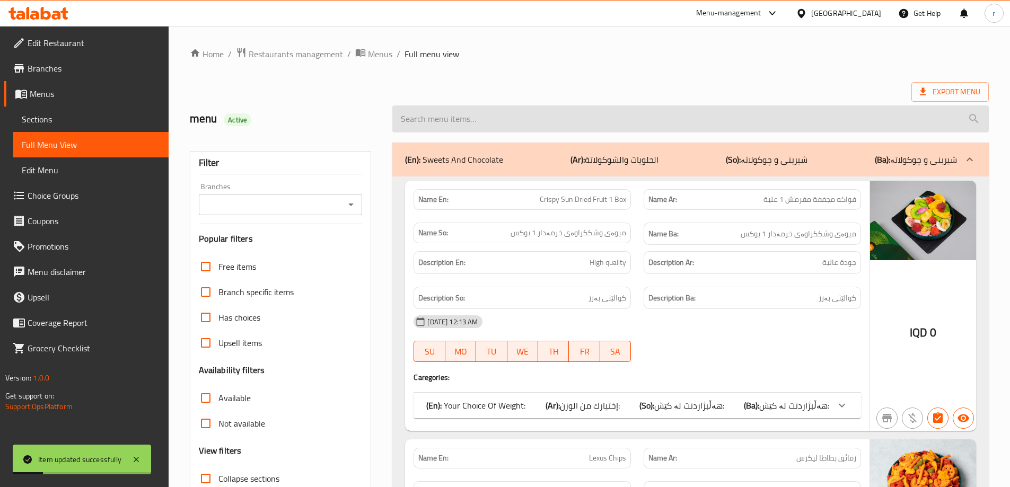
click at [442, 118] on input "search" at bounding box center [690, 118] width 596 height 27
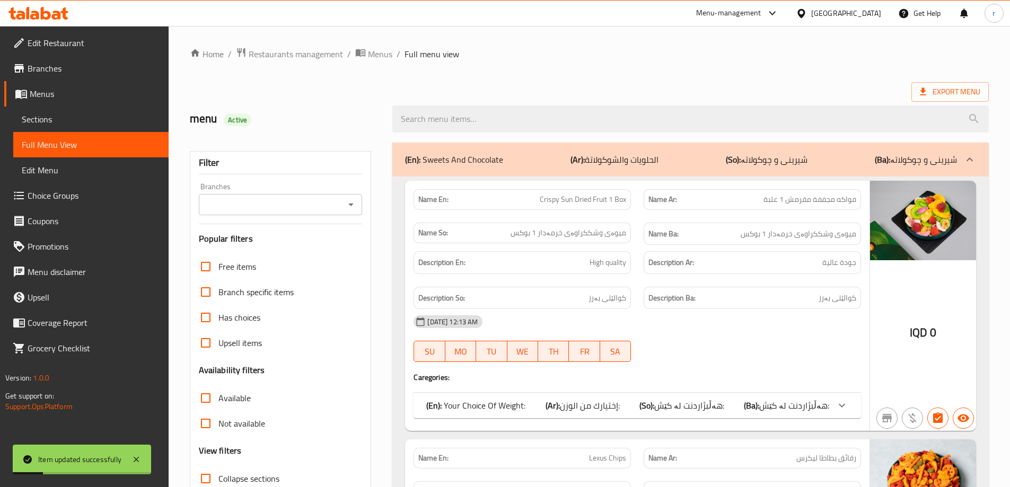
paste input "Rifilo"
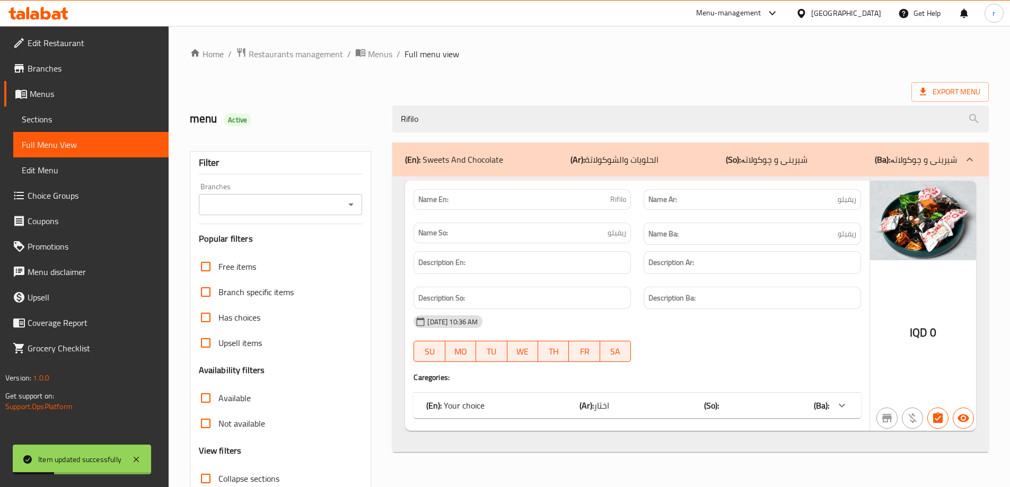
type input "Rifilo"
click at [281, 202] on input "Branches" at bounding box center [272, 204] width 140 height 15
click at [278, 244] on span "Batam nuts, Bakhtiary" at bounding box center [247, 250] width 82 height 13
type input "Batam nuts, Bakhtiary"
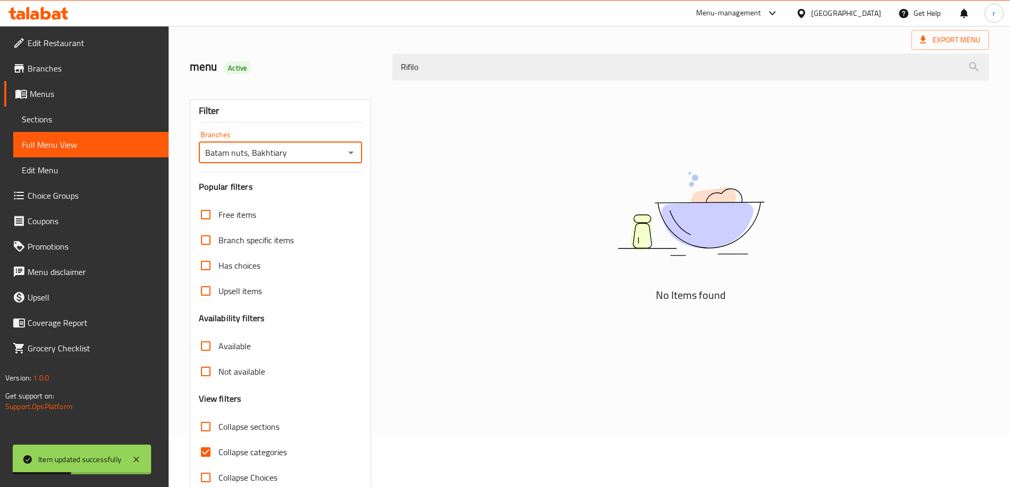
scroll to position [77, 0]
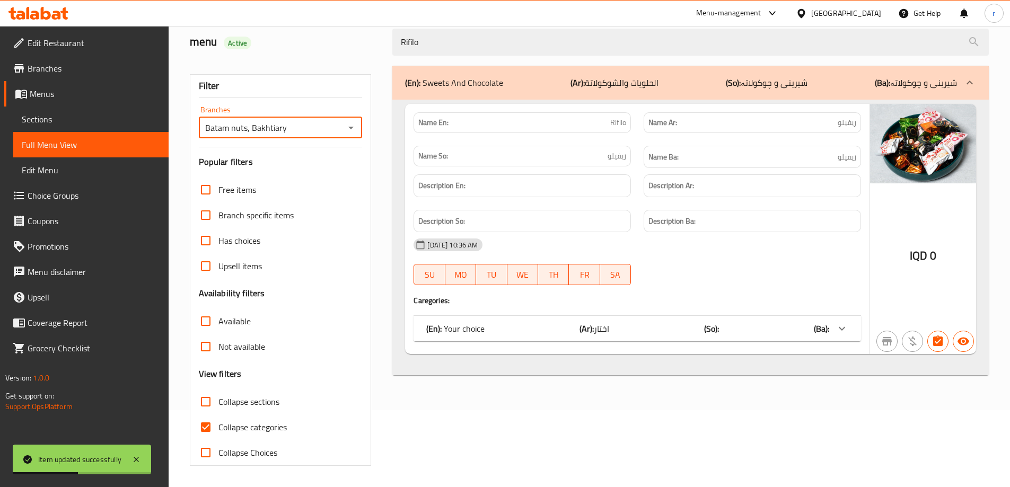
click at [245, 430] on span "Collapse categories" at bounding box center [252, 427] width 68 height 13
click at [218, 430] on input "Collapse categories" at bounding box center [205, 426] width 25 height 25
checkbox input "false"
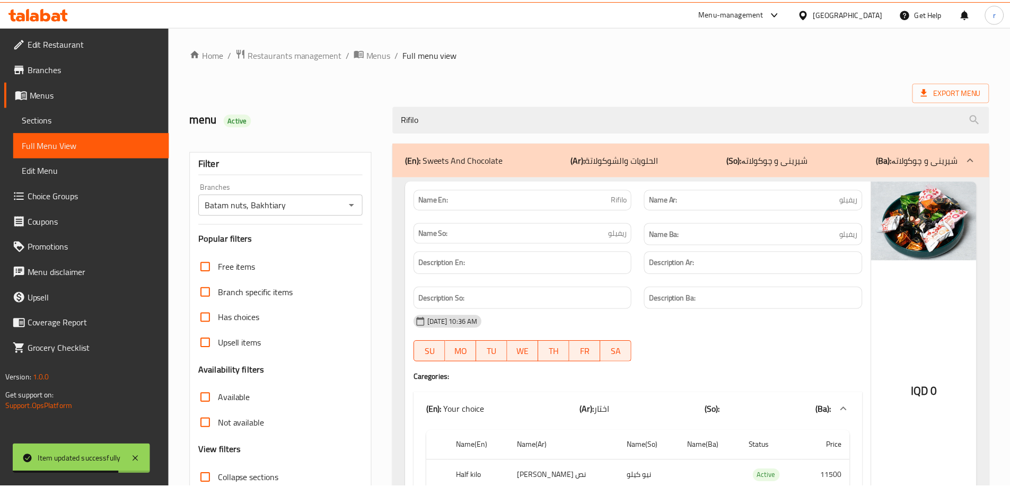
scroll to position [105, 0]
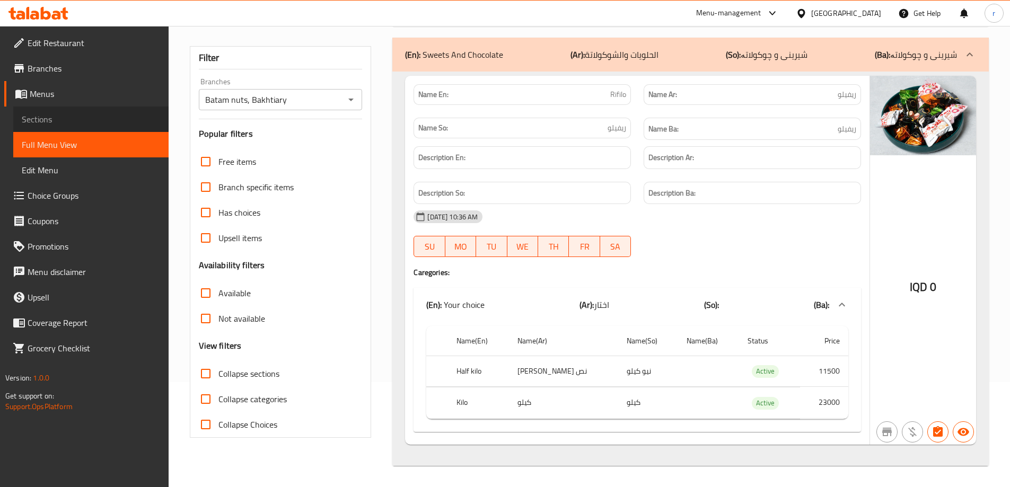
click at [46, 113] on span "Sections" at bounding box center [91, 119] width 138 height 13
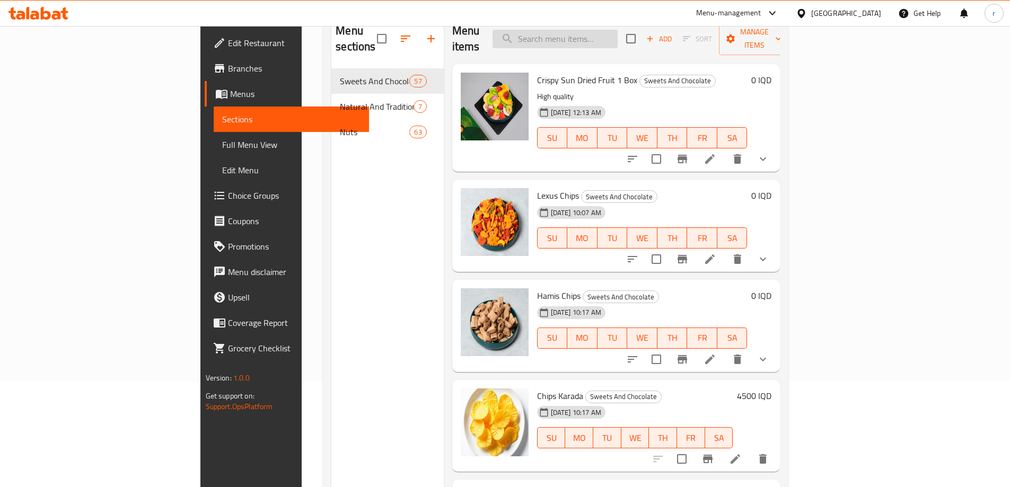
click at [584, 30] on input "search" at bounding box center [554, 39] width 125 height 19
paste input "Belgium Chocolate"
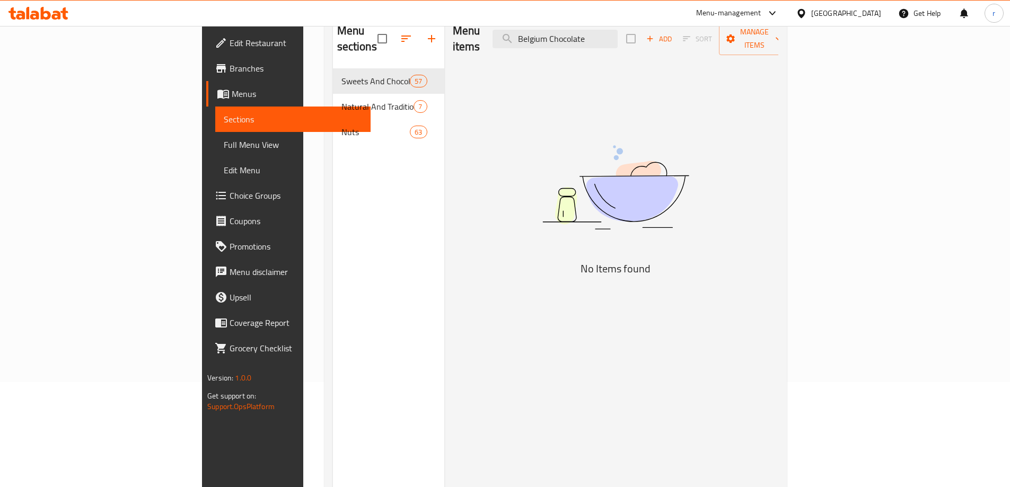
type input "Belgium Chocolate"
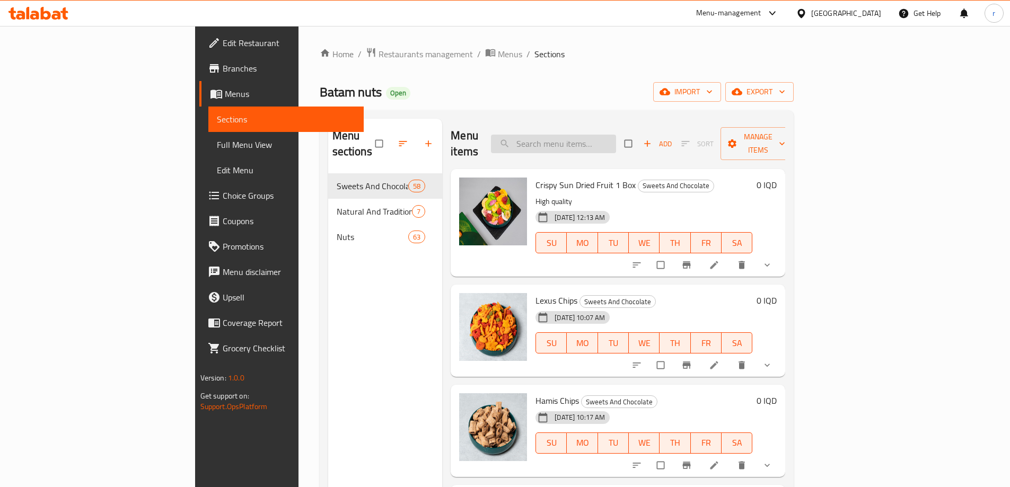
click at [606, 143] on input "search" at bounding box center [553, 144] width 125 height 19
paste input "Belgium Chocolate"
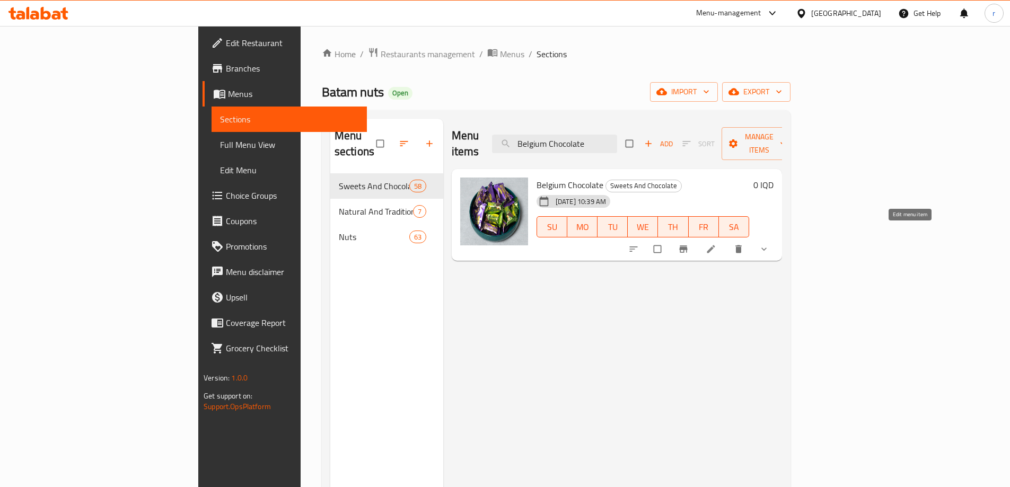
type input "Belgium Chocolate"
click at [714, 245] on icon at bounding box center [711, 249] width 8 height 8
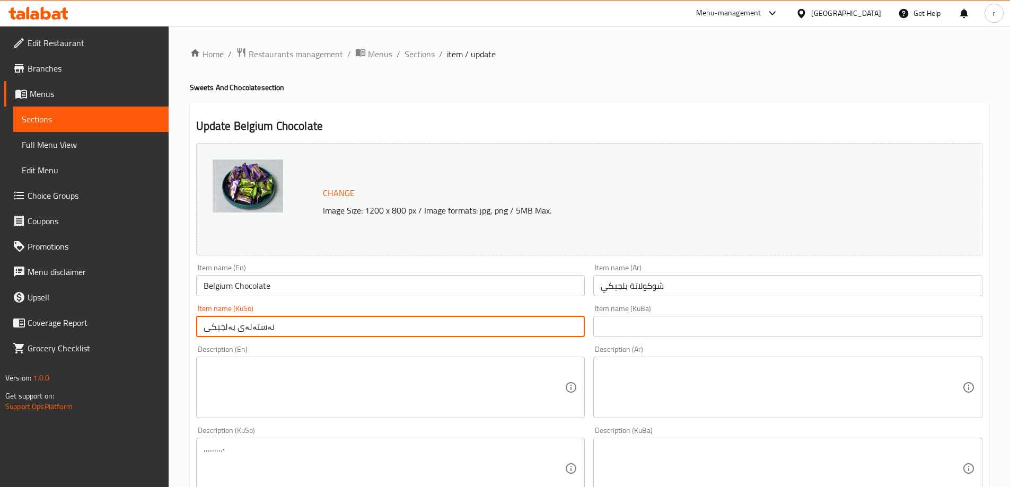
drag, startPoint x: 300, startPoint y: 329, endPoint x: 172, endPoint y: 333, distance: 128.3
click at [172, 333] on div "Home / Restaurants management / Menus / Sections / item / update Sweets And Cho…" at bounding box center [589, 468] width 841 height 884
type input "چۆکلێتی بەلجیکی"
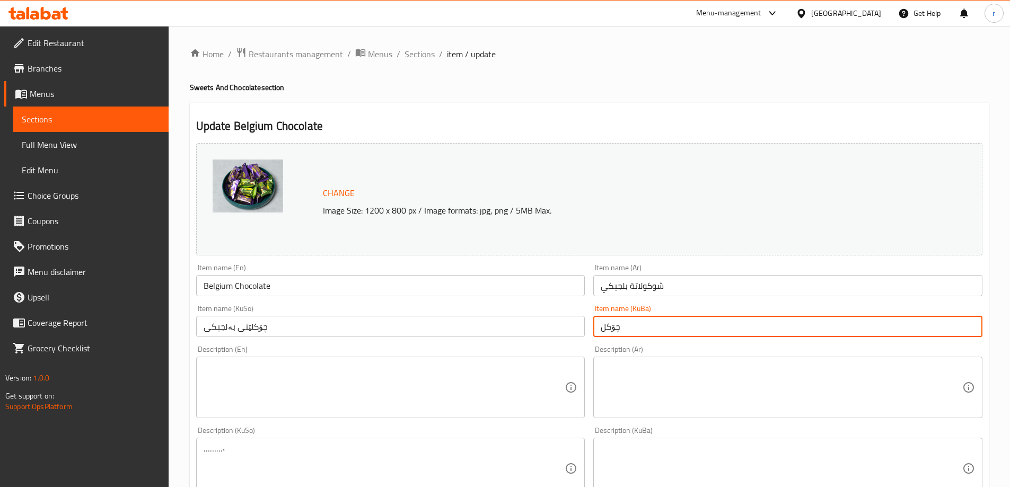
type input "چۆکلێتی بەلجیکی"
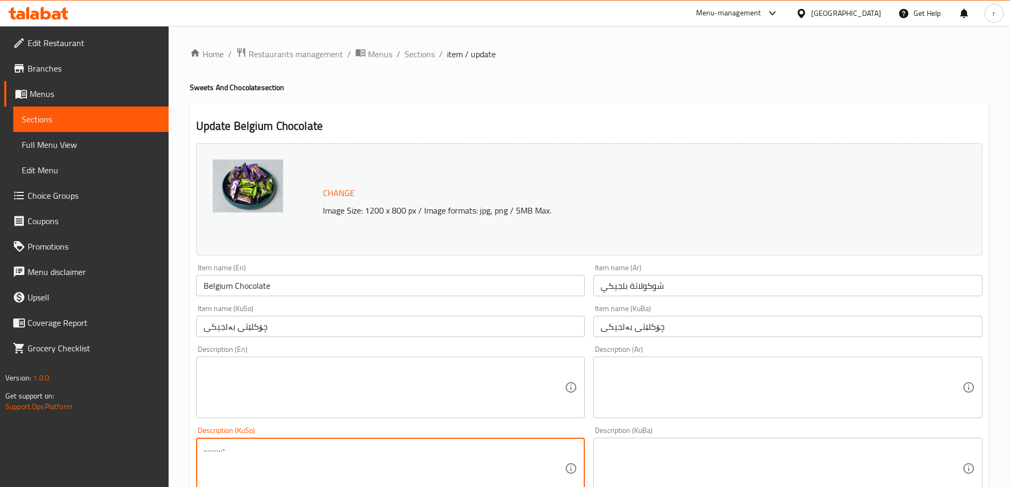
drag, startPoint x: 321, startPoint y: 471, endPoint x: 153, endPoint y: 447, distance: 169.2
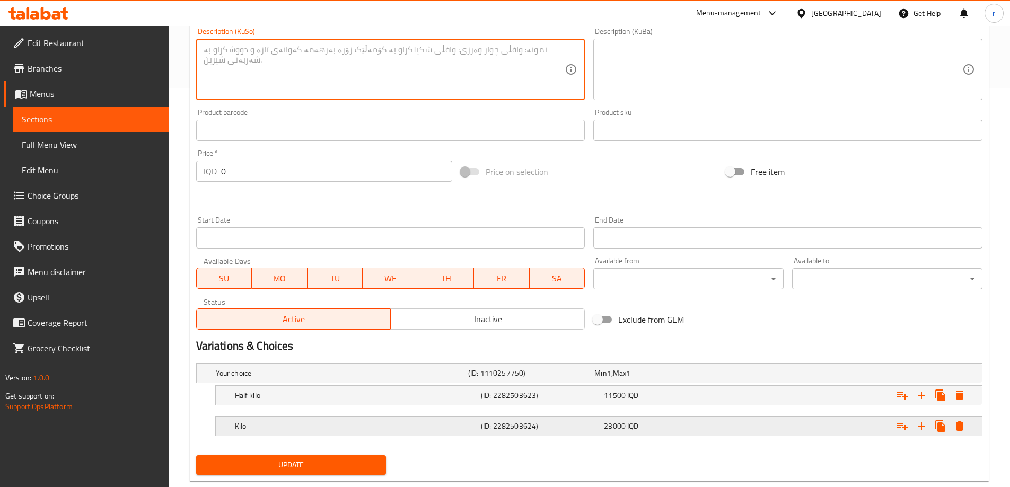
scroll to position [423, 0]
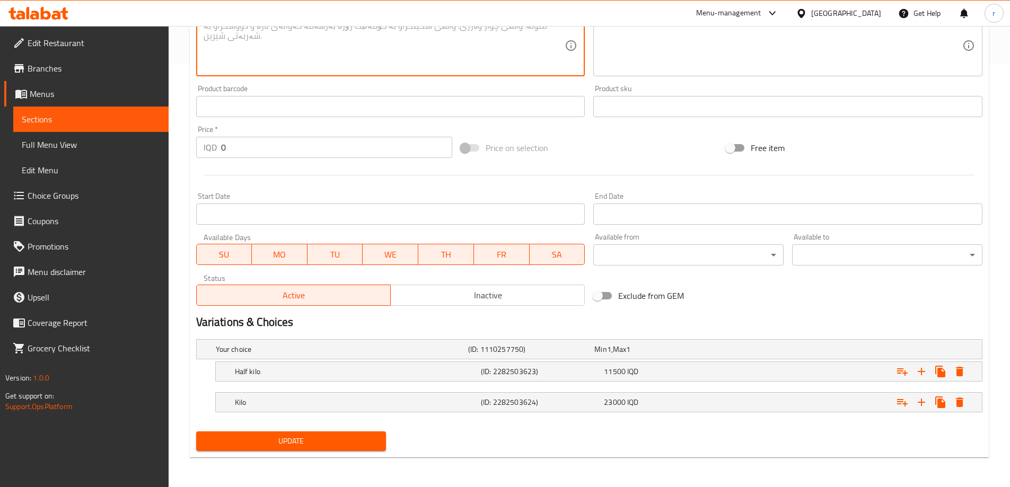
click at [300, 440] on span "Update" at bounding box center [291, 441] width 173 height 13
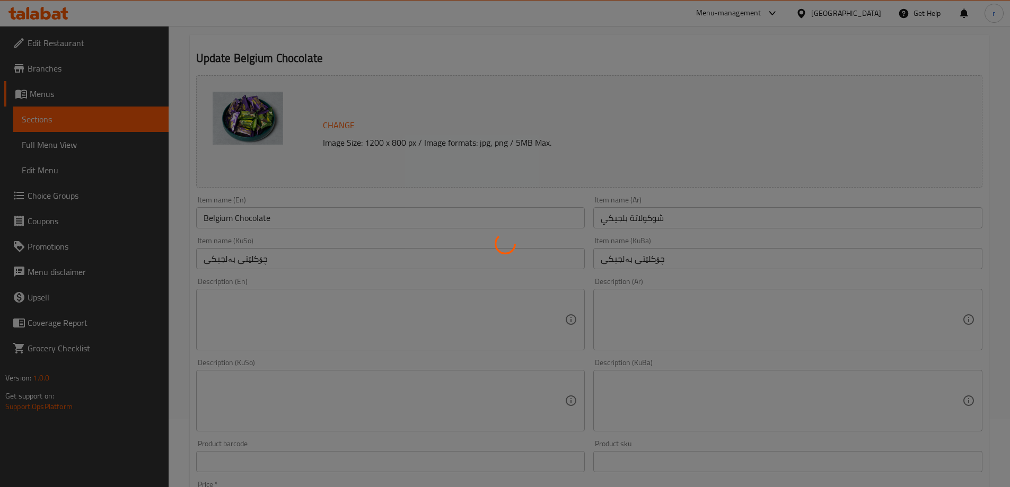
scroll to position [0, 0]
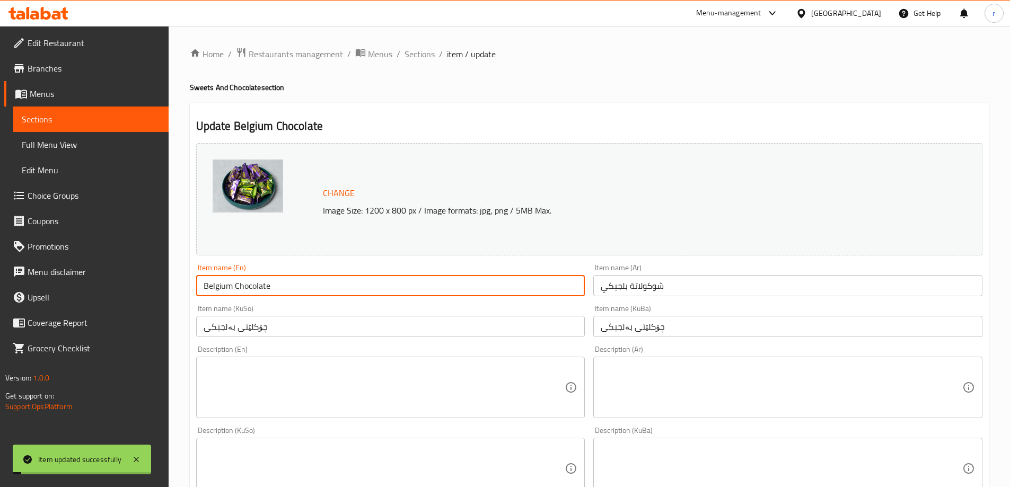
drag, startPoint x: 281, startPoint y: 285, endPoint x: 100, endPoint y: 293, distance: 182.0
click at [100, 293] on div "Edit Restaurant Branches Menus Sections Full Menu View Edit Menu Choice Groups …" at bounding box center [505, 468] width 1010 height 884
click at [60, 146] on span "Full Menu View" at bounding box center [91, 144] width 138 height 13
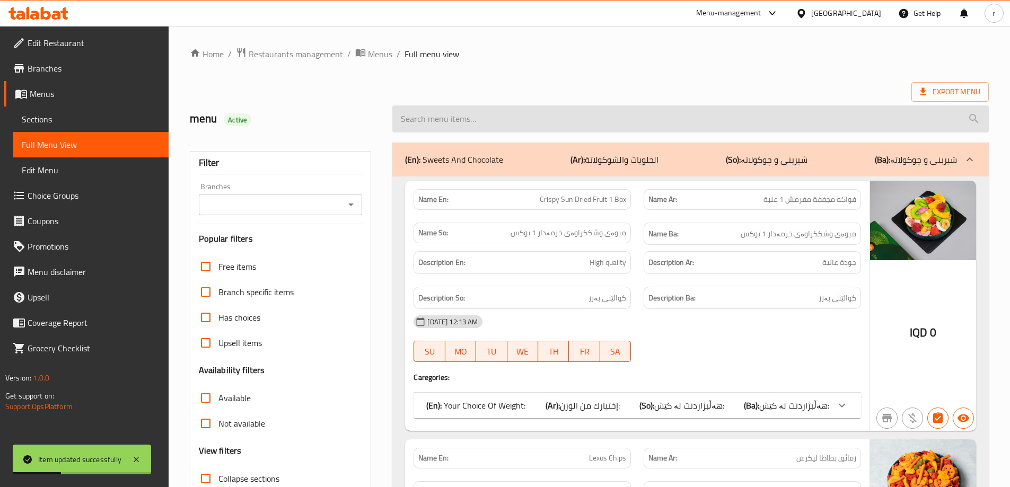
click at [479, 121] on input "search" at bounding box center [690, 118] width 596 height 27
paste input "Belgium Chocolate"
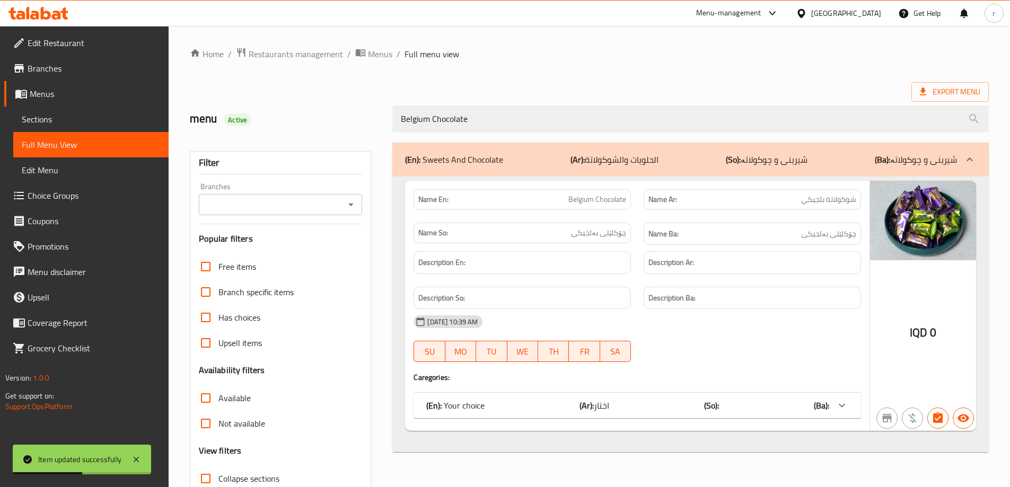
type input "Belgium Chocolate"
click at [295, 205] on input "Branches" at bounding box center [272, 204] width 140 height 15
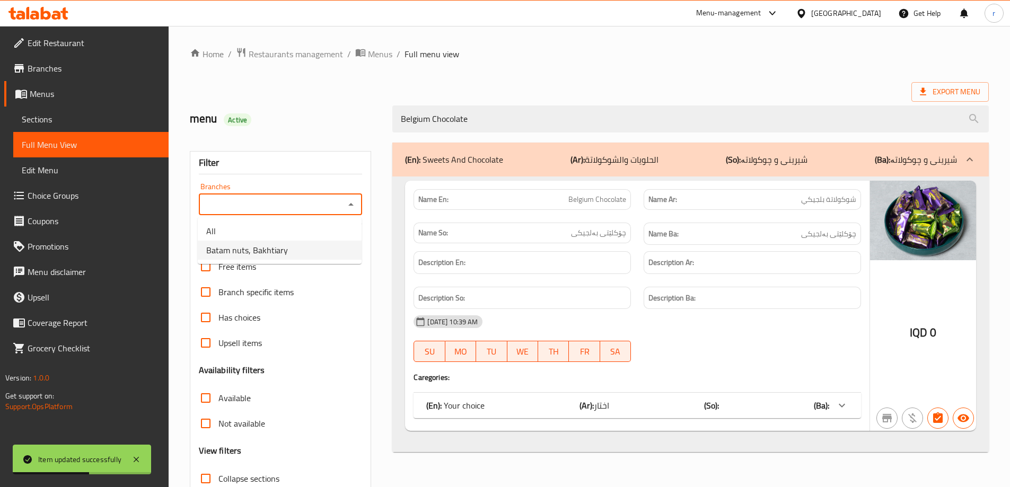
click at [275, 244] on span "Batam nuts, Bakhtiary" at bounding box center [247, 250] width 82 height 13
type input "Batam nuts, Bakhtiary"
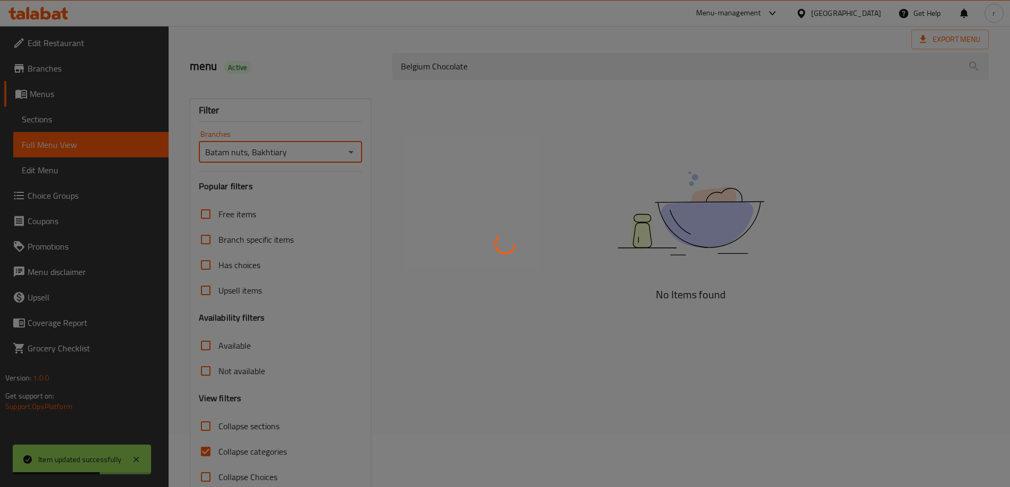
scroll to position [77, 0]
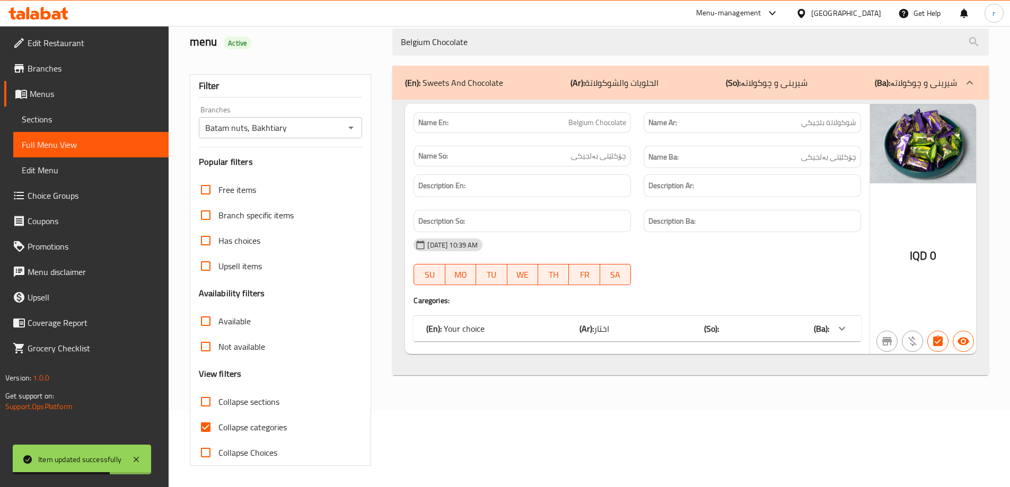
click at [245, 421] on span "Collapse categories" at bounding box center [252, 427] width 68 height 13
click at [218, 421] on input "Collapse categories" at bounding box center [205, 426] width 25 height 25
checkbox input "false"
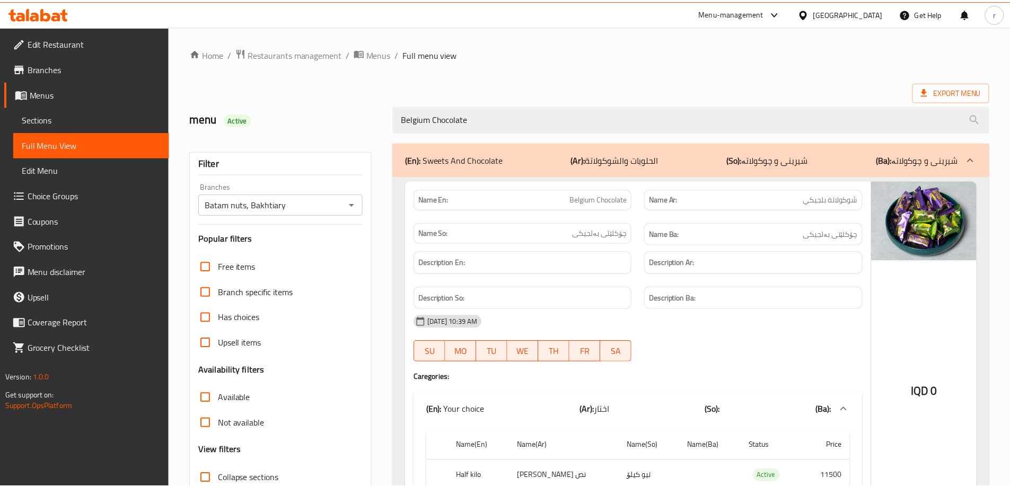
scroll to position [105, 0]
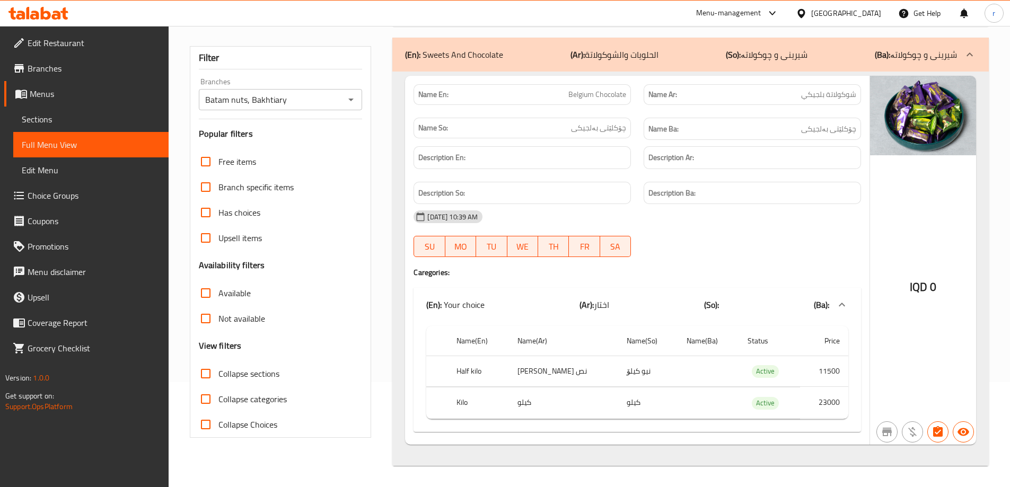
click at [50, 11] on icon at bounding box center [38, 13] width 60 height 13
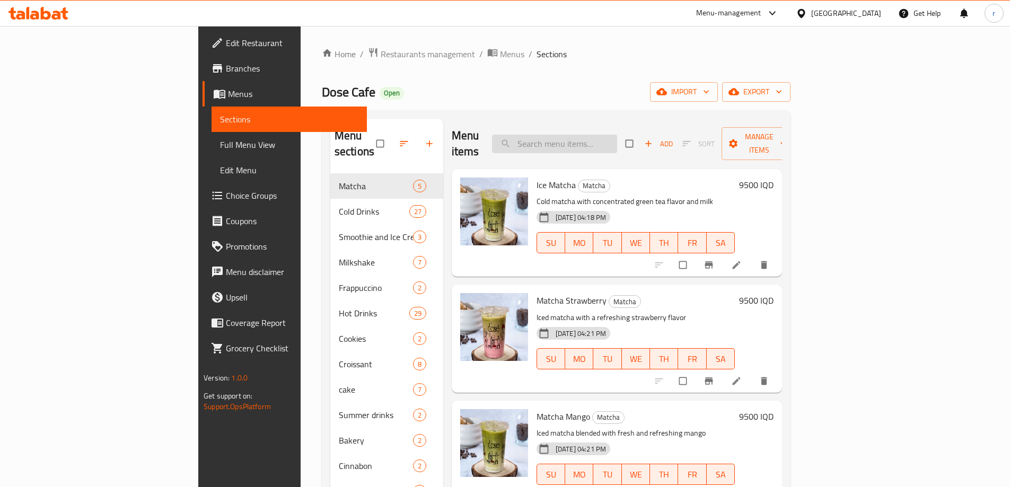
click at [597, 135] on input "search" at bounding box center [554, 144] width 125 height 19
paste input "Chicken Sandwich"
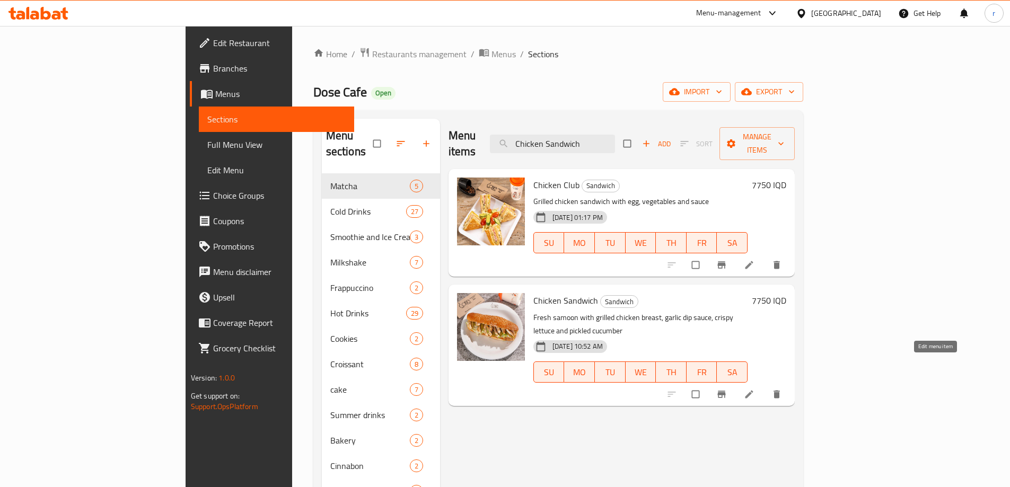
type input "Chicken Sandwich"
click at [754, 389] on icon at bounding box center [749, 394] width 11 height 11
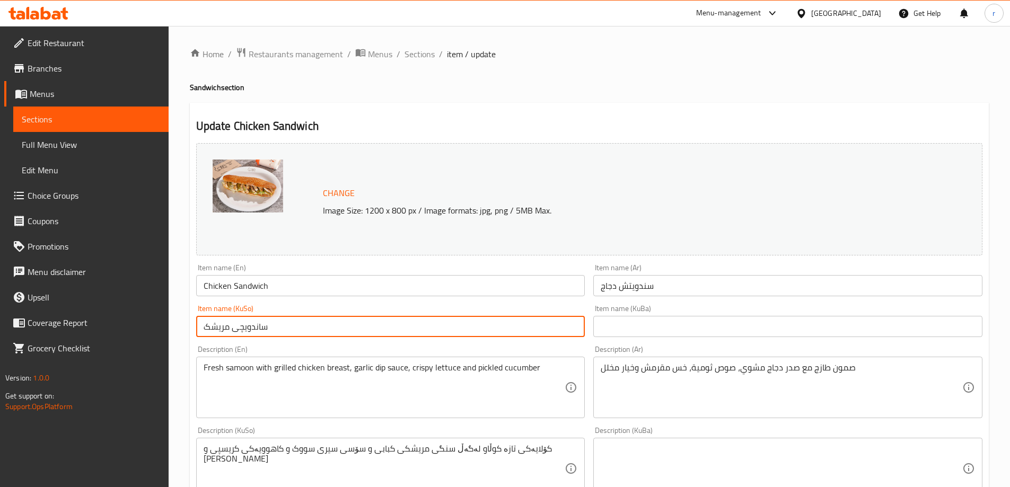
drag, startPoint x: 302, startPoint y: 324, endPoint x: 167, endPoint y: 328, distance: 135.2
click at [167, 328] on div "Edit Restaurant Branches Menus Sections Full Menu View Edit Menu Choice Groups …" at bounding box center [505, 456] width 1010 height 860
type input "سەندویچی مریشک"
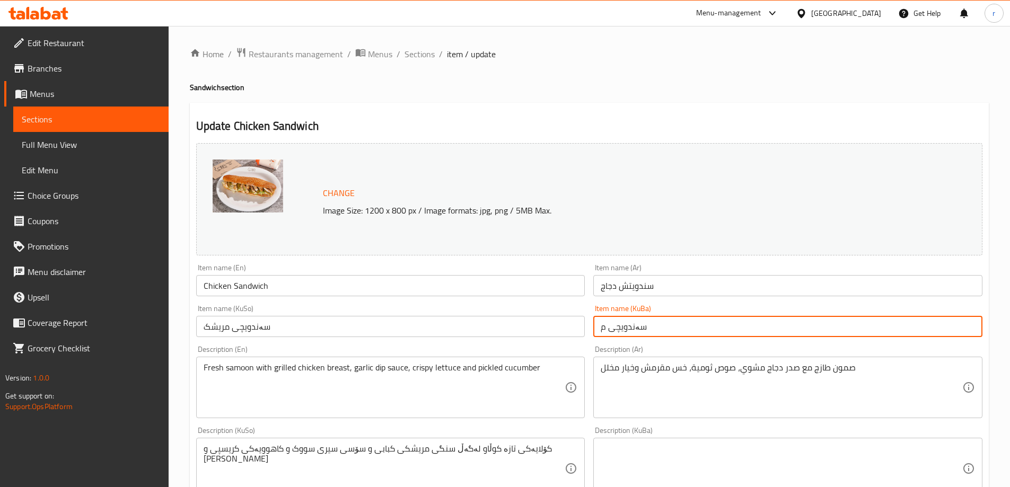
type input "سەندویچی مریشک"
click at [595, 392] on div "صمون طازج مع صدر دجاج مشوي، صوص ثومية، خس مقرمش وخيار مخلل Description (Ar)" at bounding box center [787, 387] width 389 height 61
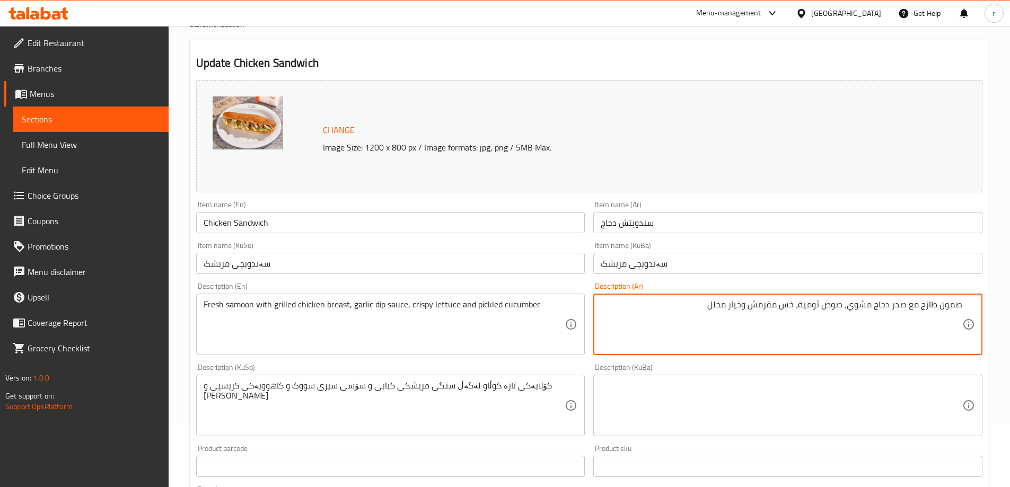
scroll to position [89, 0]
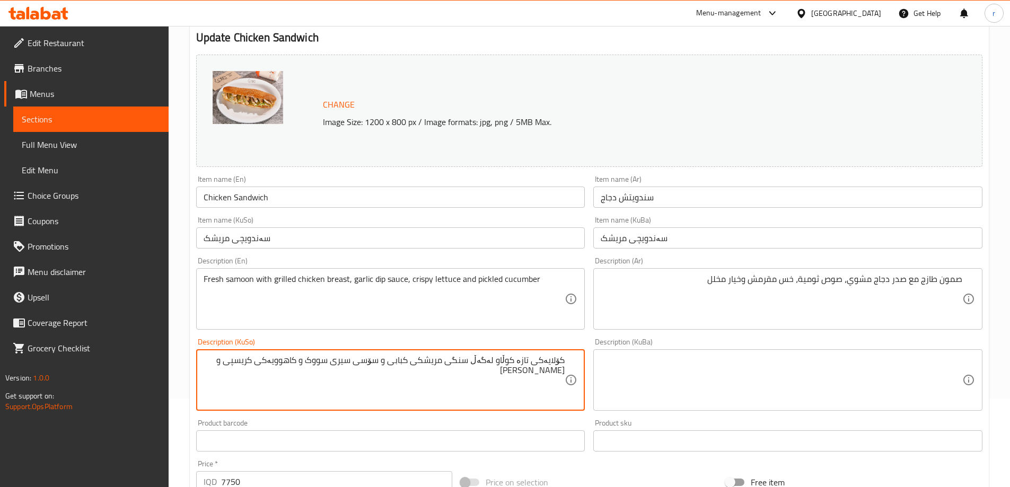
drag, startPoint x: 486, startPoint y: 384, endPoint x: 598, endPoint y: 351, distance: 117.1
click at [598, 351] on div "Change Image Size: 1200 x 800 px / Image formats: jpg, png / 5MB Max. Item name…" at bounding box center [589, 347] width 795 height 594
paste textarea "[PERSON_NAME]"
drag, startPoint x: 229, startPoint y: 364, endPoint x: 571, endPoint y: 360, distance: 341.9
click at [571, 360] on div "سەموونی فرێش لەگەڵ سینگی مریشکی برژاو، [PERSON_NAME]، [PERSON_NAME] و [PERSON_N…" at bounding box center [390, 379] width 389 height 61
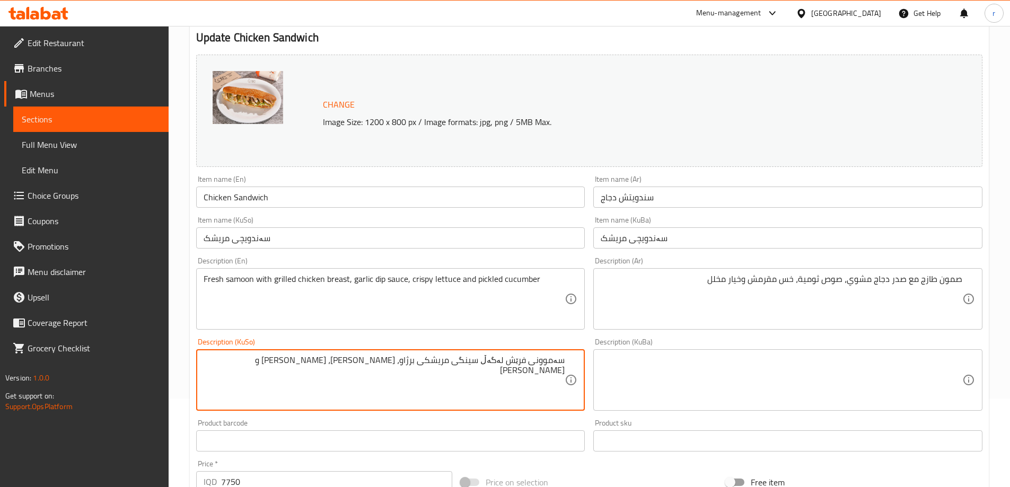
type textarea "سەموونی فرێش لەگەڵ سینگی مریشکی برژاو، [PERSON_NAME]، [PERSON_NAME] و [PERSON_N…"
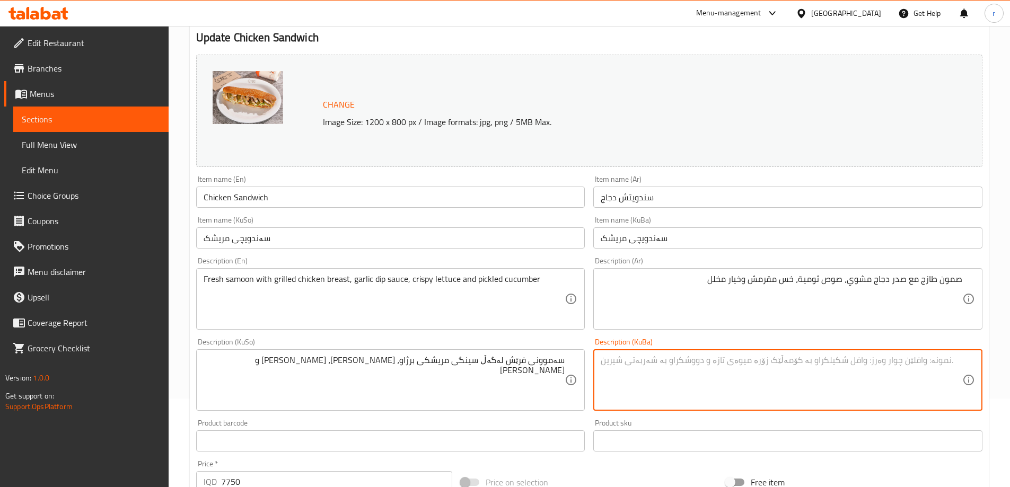
click at [649, 374] on textarea at bounding box center [781, 380] width 361 height 50
paste textarea "سەموونی فرێش لەگەڵ سینگی مریشکی برژاو، [PERSON_NAME]، [PERSON_NAME] و [PERSON_N…"
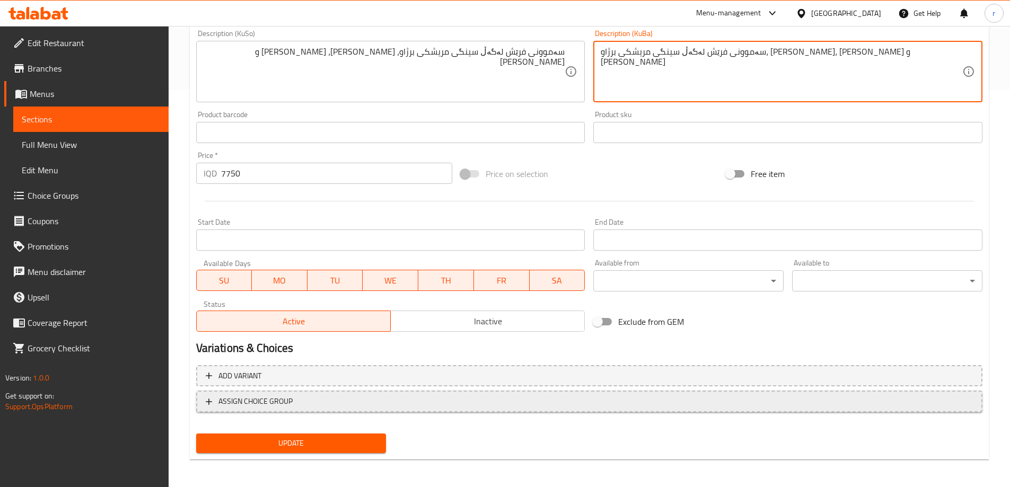
scroll to position [399, 0]
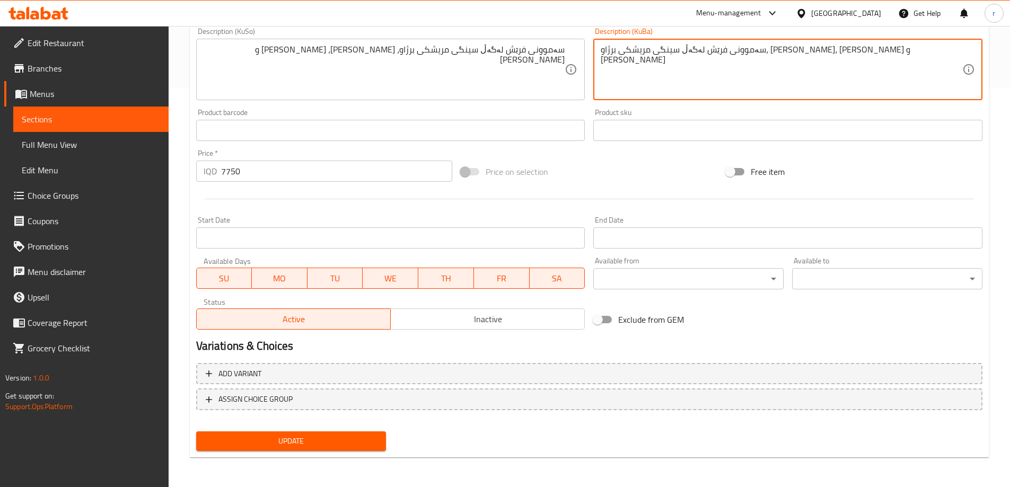
type textarea "سەموونی فرێش لەگەڵ سینگی مریشکی برژاو، [PERSON_NAME]، [PERSON_NAME] و [PERSON_N…"
click at [325, 434] on button "Update" at bounding box center [291, 441] width 190 height 20
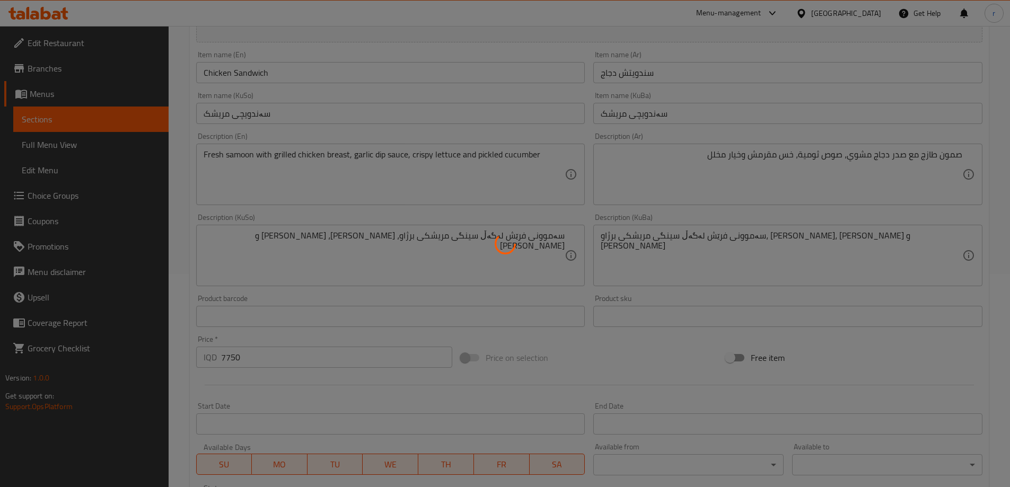
scroll to position [0, 0]
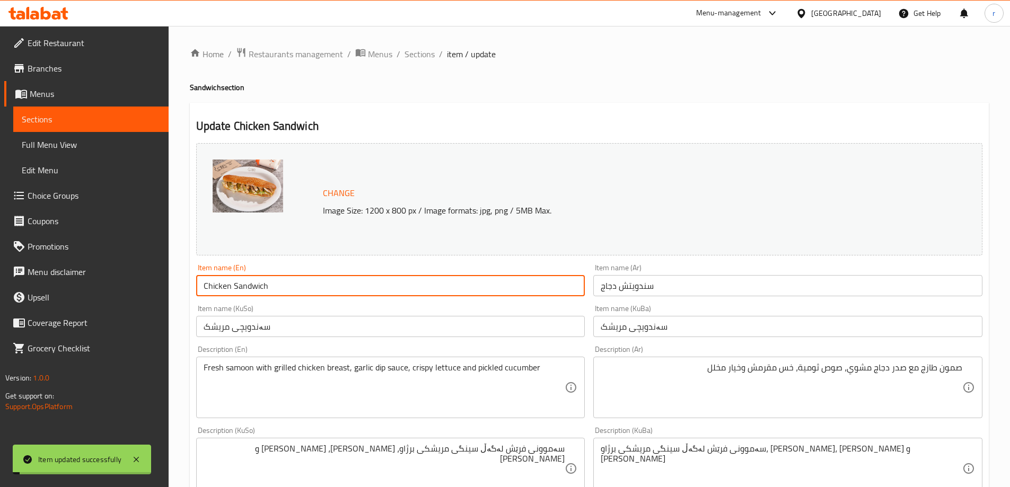
drag, startPoint x: 297, startPoint y: 289, endPoint x: 159, endPoint y: 289, distance: 138.3
click at [159, 289] on div "Edit Restaurant Branches Menus Sections Full Menu View Edit Menu Choice Groups …" at bounding box center [505, 456] width 1010 height 860
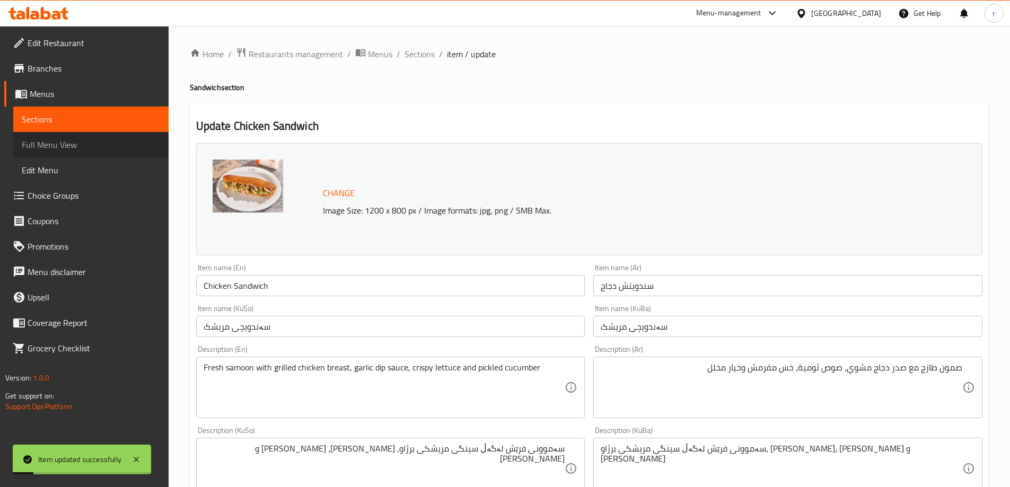
click at [77, 145] on span "Full Menu View" at bounding box center [91, 144] width 138 height 13
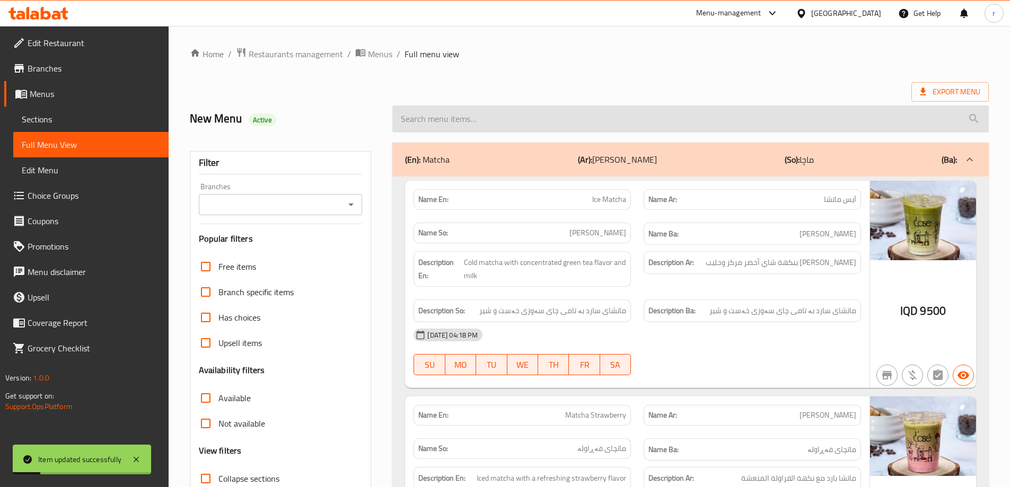
click at [469, 127] on input "search" at bounding box center [690, 118] width 596 height 27
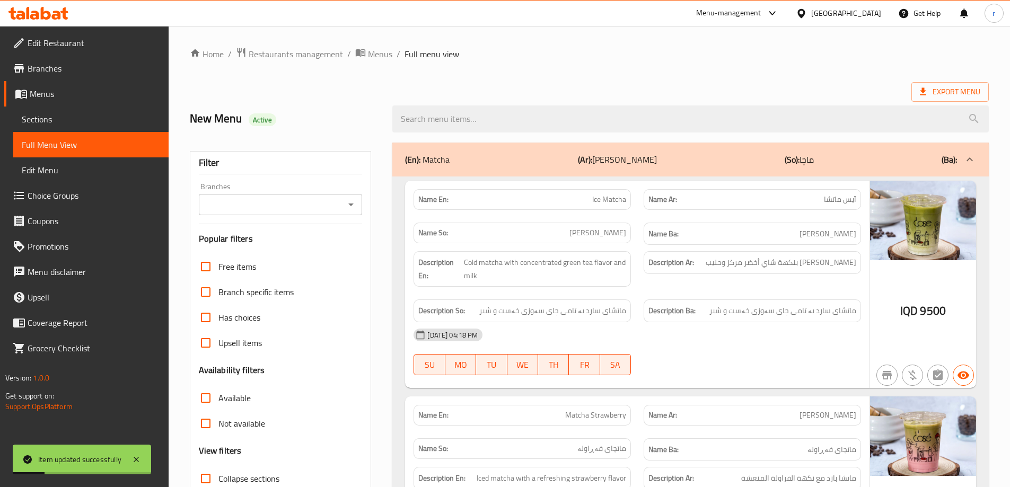
paste input "Chicken Sandwich"
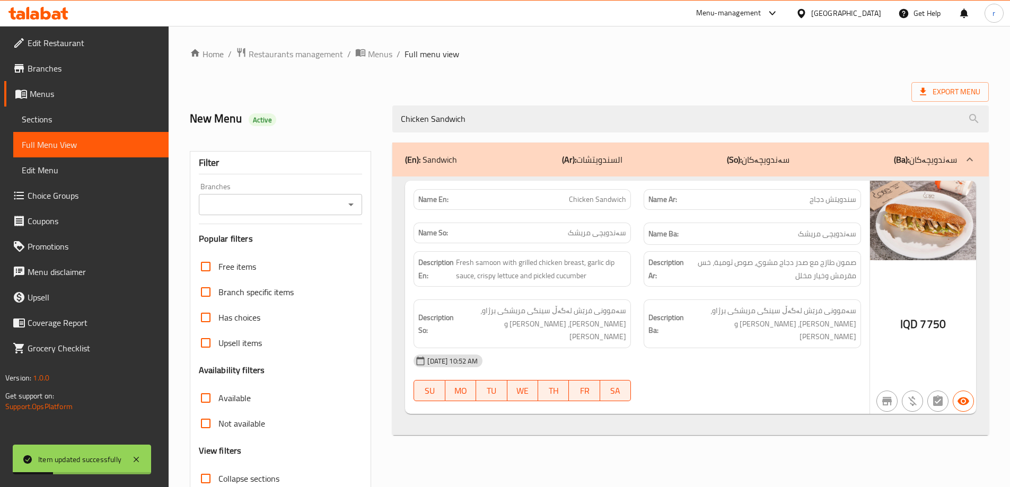
type input "Chicken Sandwich"
click at [276, 211] on input "Branches" at bounding box center [272, 204] width 140 height 15
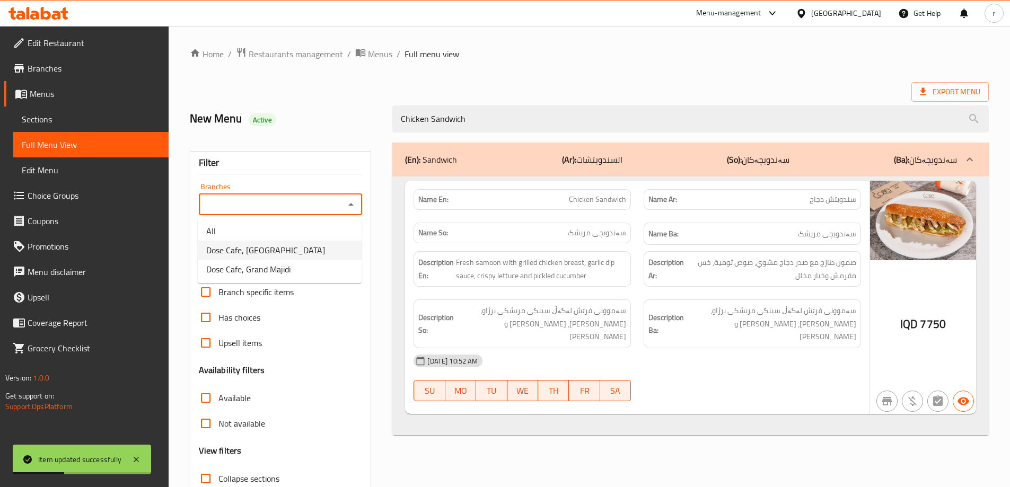
click at [280, 244] on span "Dose Cafe, [GEOGRAPHIC_DATA]" at bounding box center [265, 250] width 119 height 13
type input "Dose Cafe, [GEOGRAPHIC_DATA]"
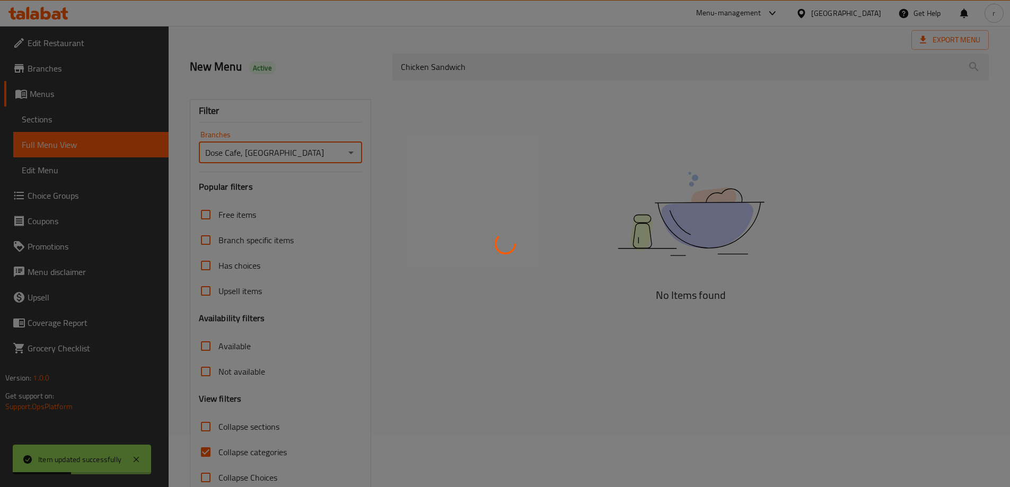
scroll to position [77, 0]
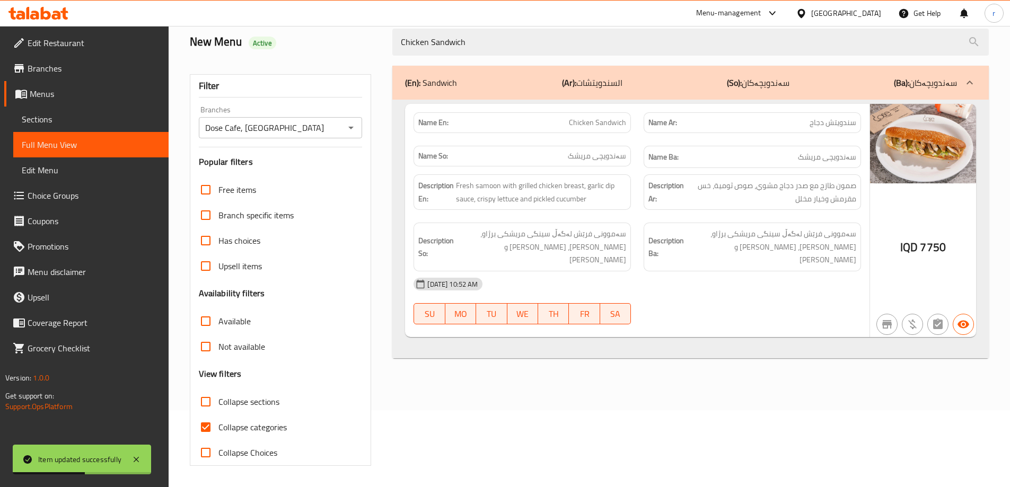
click at [258, 421] on span "Collapse categories" at bounding box center [252, 427] width 68 height 13
click at [218, 421] on input "Collapse categories" at bounding box center [205, 426] width 25 height 25
checkbox input "false"
click at [60, 14] on icon at bounding box center [56, 15] width 9 height 9
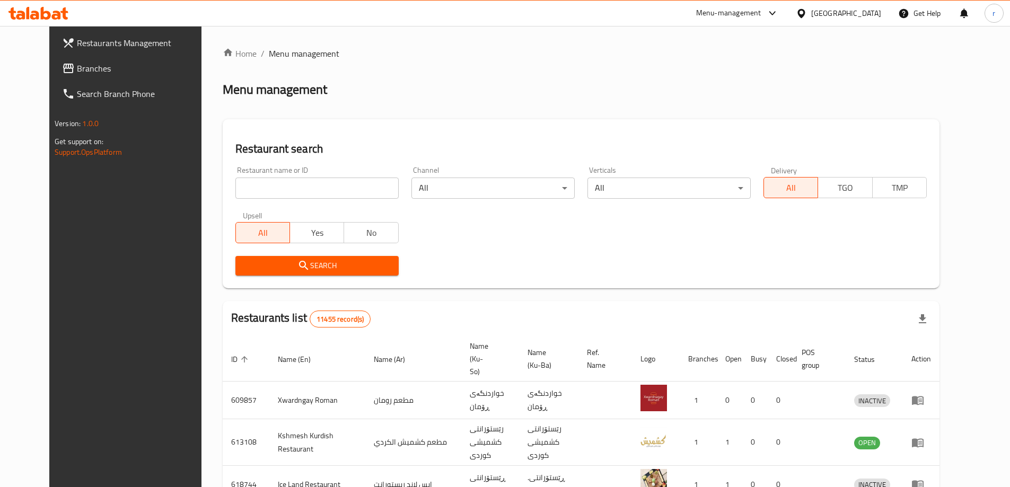
click at [77, 69] on span "Branches" at bounding box center [143, 68] width 133 height 13
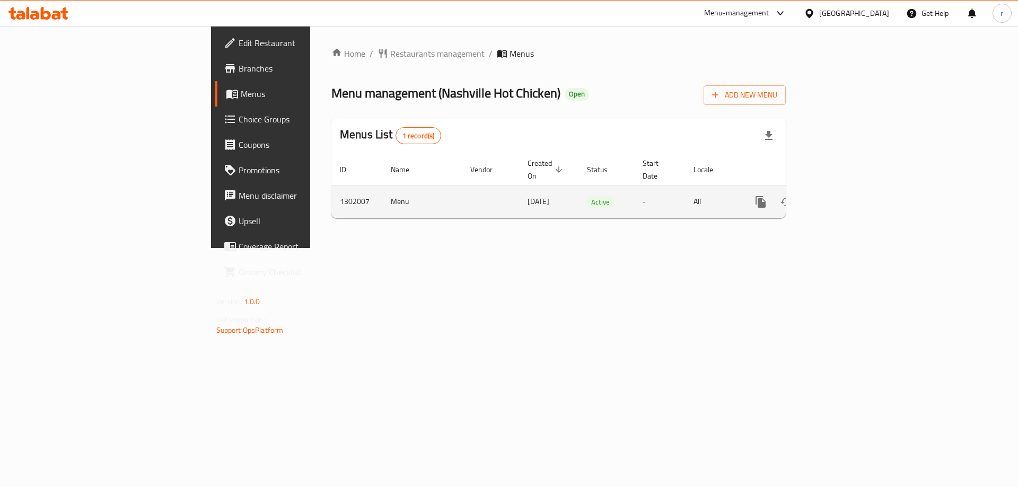
click at [850, 189] on link "enhanced table" at bounding box center [836, 201] width 25 height 25
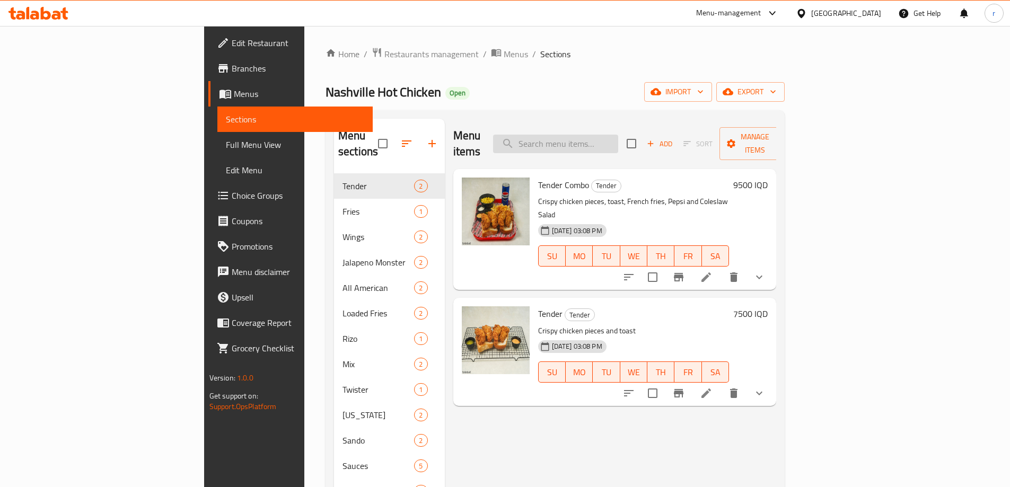
click at [618, 138] on input "search" at bounding box center [555, 144] width 125 height 19
paste input "771362"
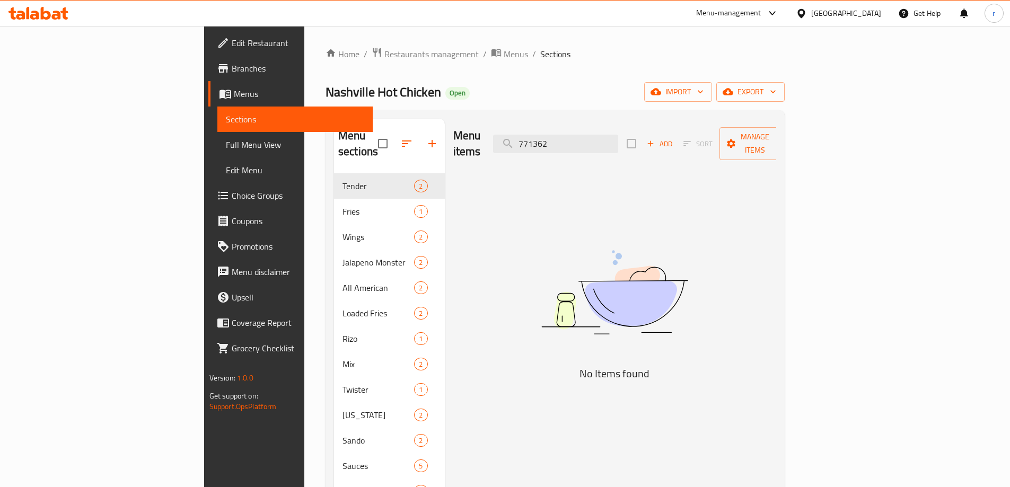
drag, startPoint x: 587, startPoint y: 133, endPoint x: 552, endPoint y: 134, distance: 35.5
click at [552, 134] on div "Menu items 771362 Add Sort Manage items" at bounding box center [614, 144] width 323 height 50
paste input "French Fries"
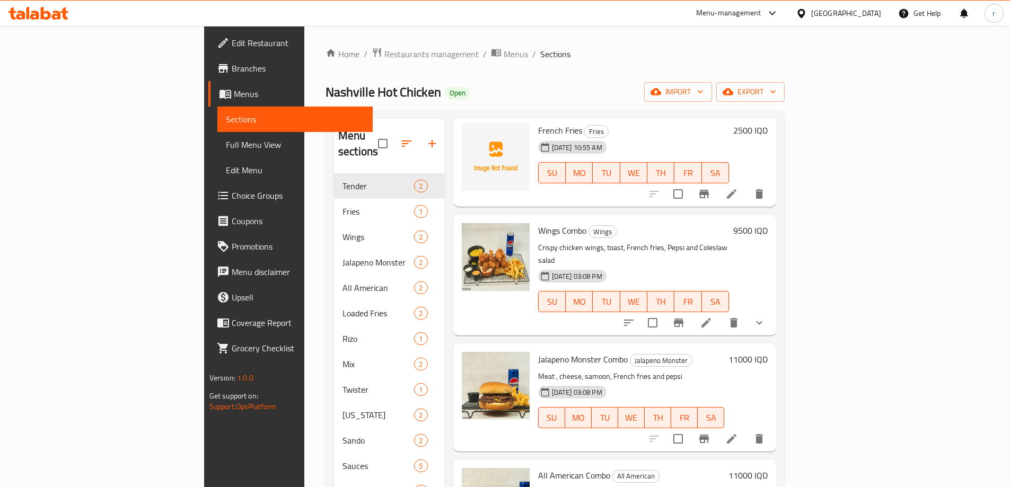
scroll to position [89, 0]
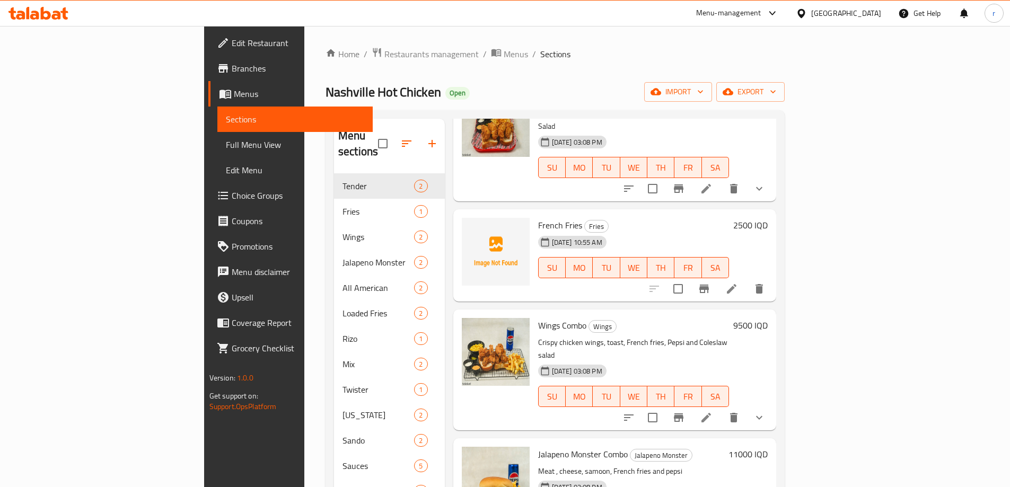
type input "French Fries"
click at [736, 284] on icon at bounding box center [732, 289] width 10 height 10
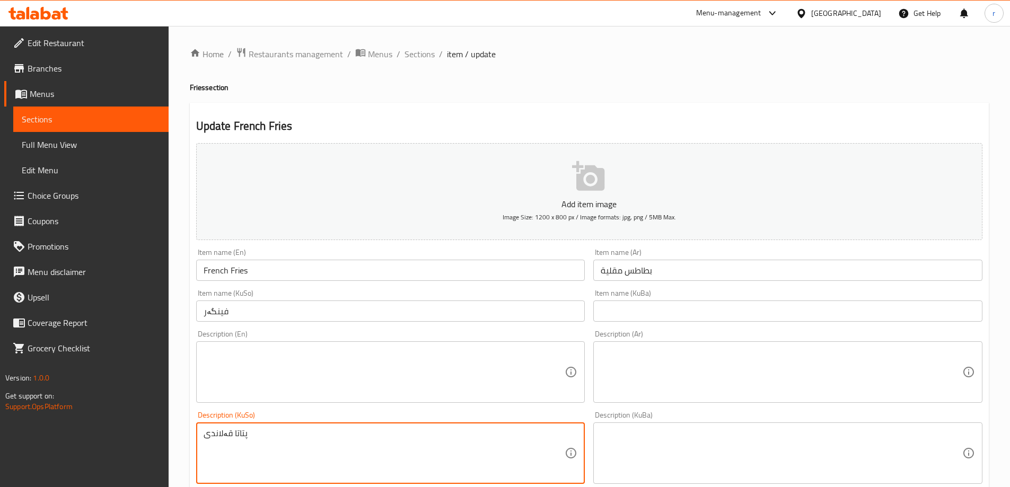
drag, startPoint x: 311, startPoint y: 442, endPoint x: 146, endPoint y: 438, distance: 165.4
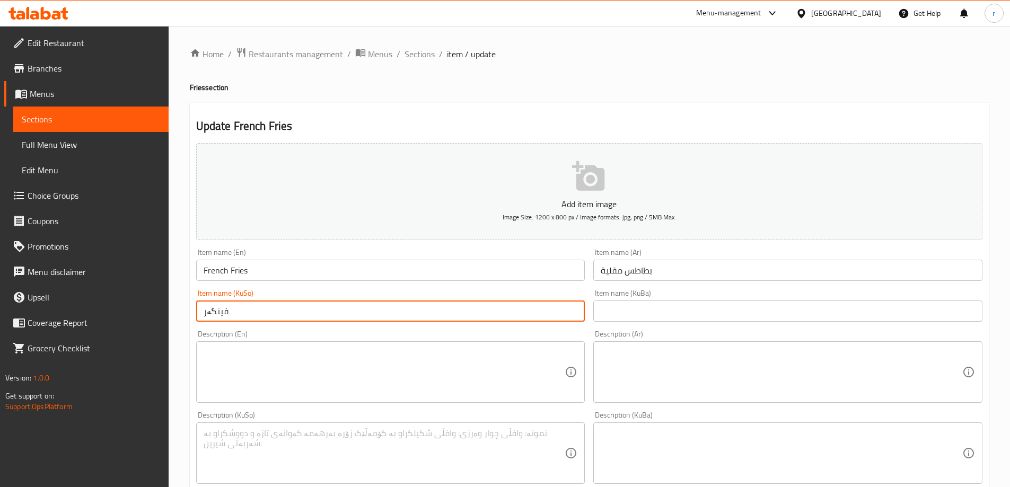
drag, startPoint x: 173, startPoint y: 319, endPoint x: 103, endPoint y: 321, distance: 70.5
click at [103, 321] on div "Edit Restaurant Branches Menus Sections Full Menu View Edit Menu Choice Groups …" at bounding box center [505, 448] width 1010 height 845
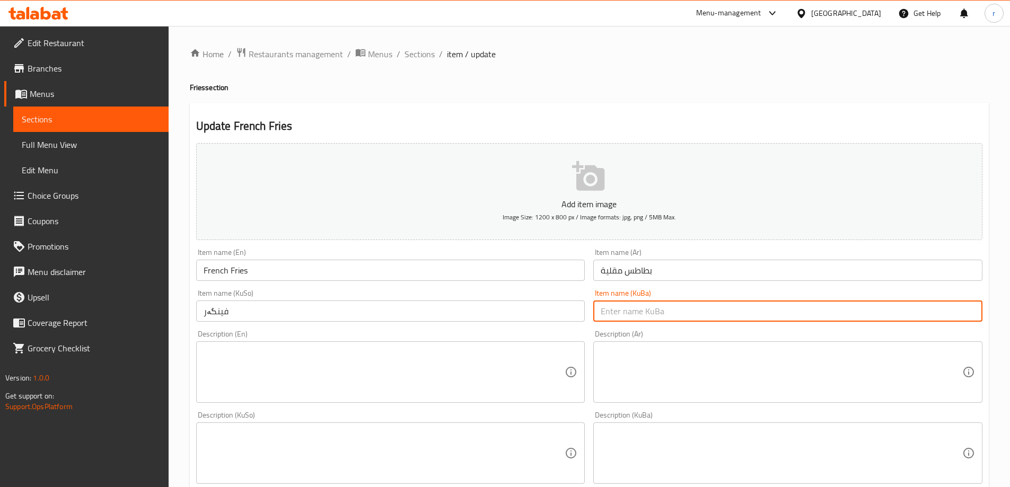
click at [645, 301] on input "text" at bounding box center [787, 311] width 389 height 21
paste input "فینگەر"
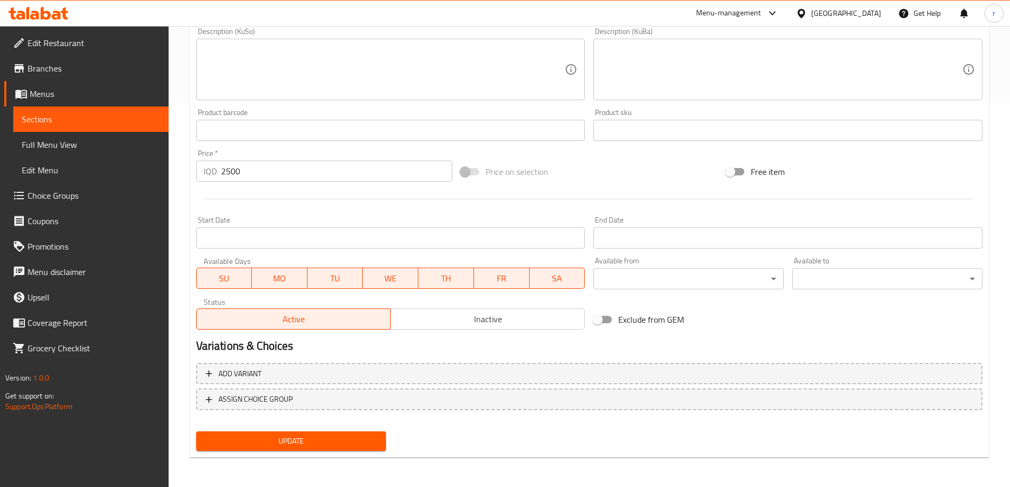
type input "فینگەر"
click at [278, 440] on span "Update" at bounding box center [291, 441] width 173 height 13
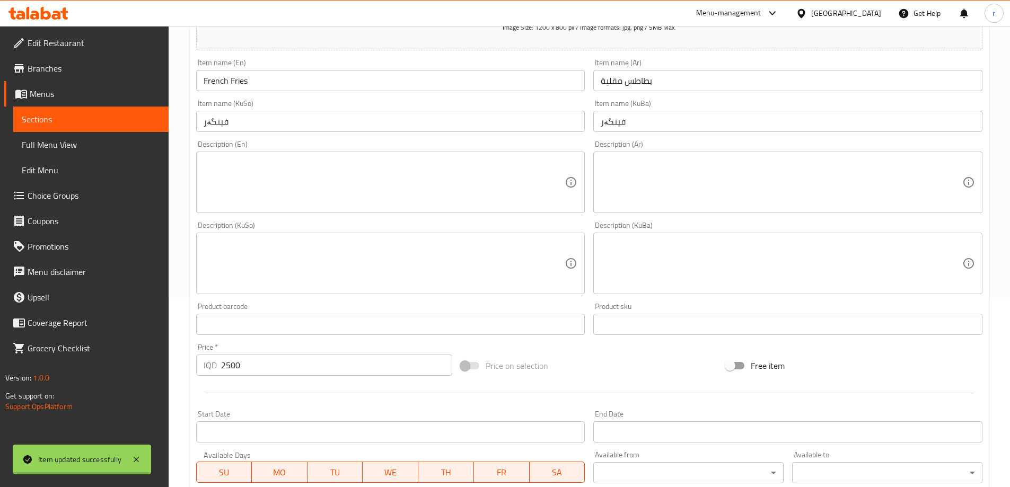
scroll to position [119, 0]
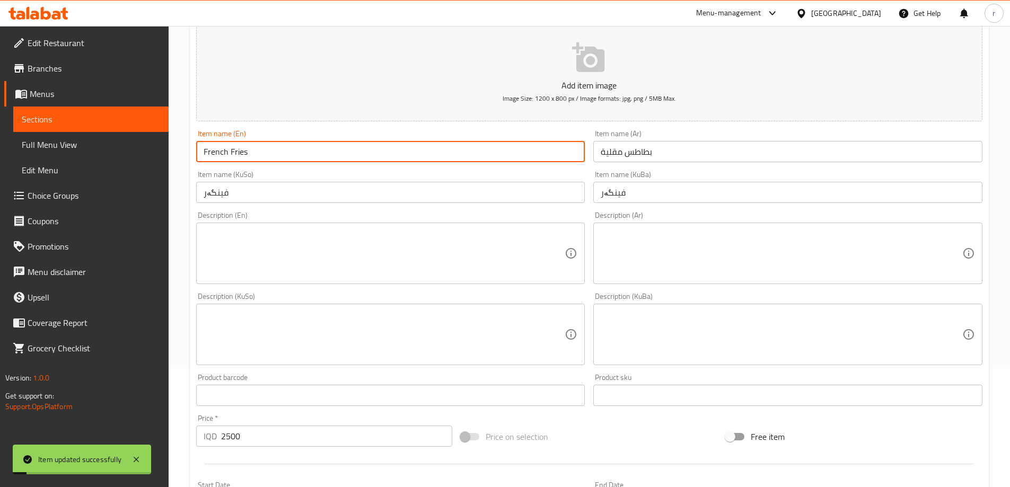
drag, startPoint x: 262, startPoint y: 151, endPoint x: 157, endPoint y: 152, distance: 105.0
click at [165, 151] on div "Edit Restaurant Branches Menus Sections Full Menu View Edit Menu Choice Groups …" at bounding box center [505, 329] width 1010 height 845
click at [101, 147] on span "Full Menu View" at bounding box center [91, 144] width 138 height 13
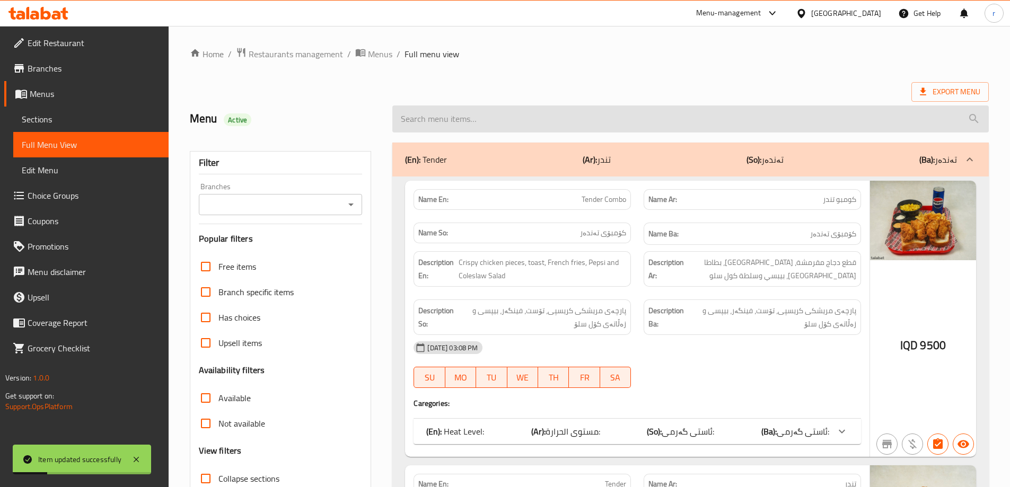
click at [439, 124] on input "search" at bounding box center [690, 118] width 596 height 27
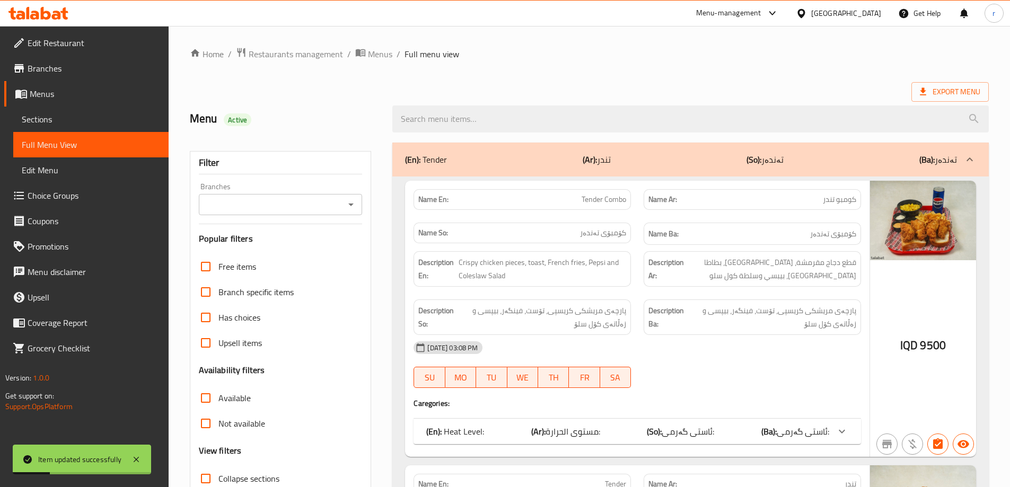
paste input "French Fries"
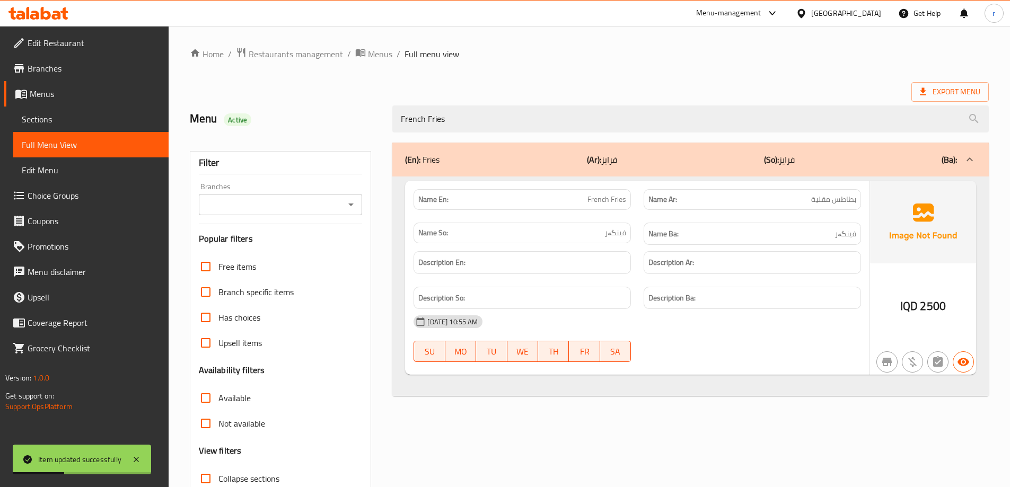
scroll to position [77, 0]
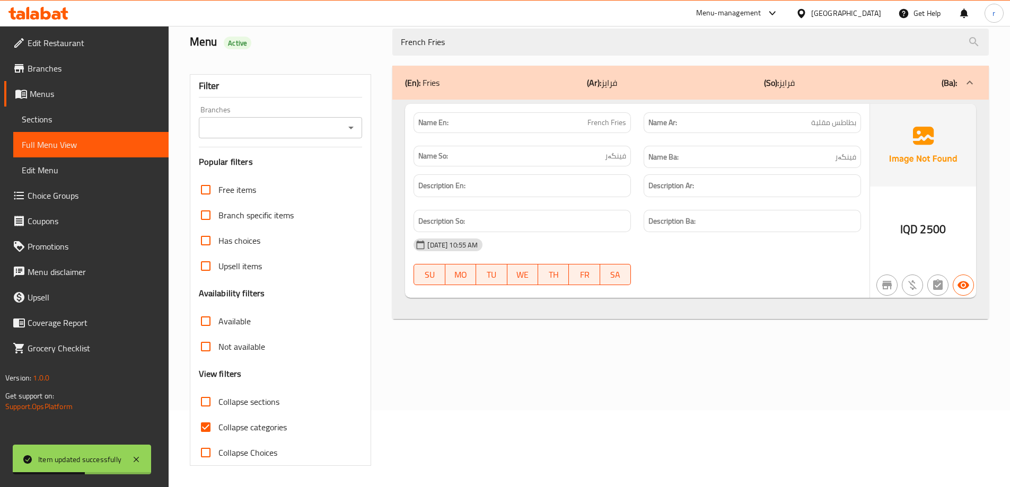
type input "French Fries"
click at [245, 427] on span "Collapse categories" at bounding box center [252, 427] width 68 height 13
click at [218, 427] on input "Collapse categories" at bounding box center [205, 426] width 25 height 25
checkbox input "false"
click at [255, 137] on div "Branches" at bounding box center [281, 127] width 164 height 21
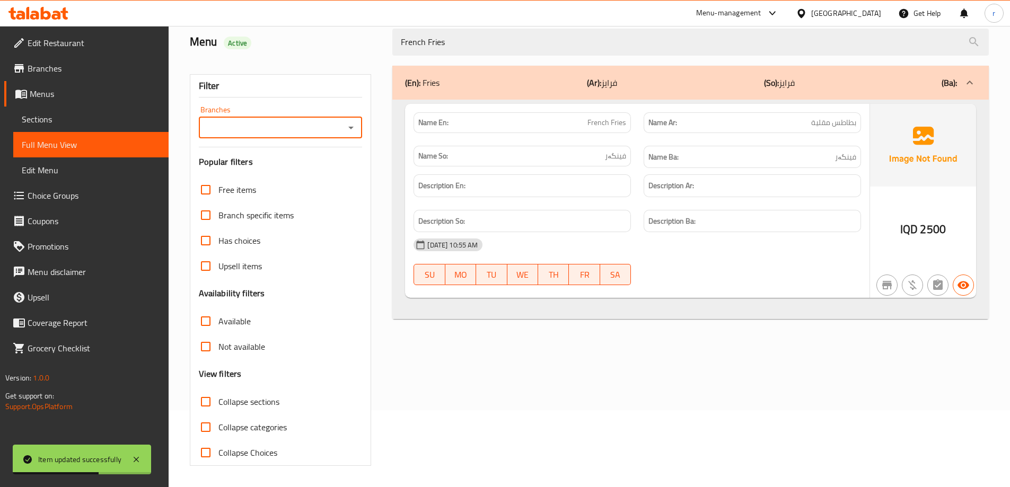
click at [255, 127] on input "Branches" at bounding box center [272, 127] width 140 height 15
click at [262, 179] on span "Nashville Hot Chicken, Kevla 1" at bounding box center [260, 173] width 109 height 13
type input "Nashville Hot Chicken, Kevla 1"
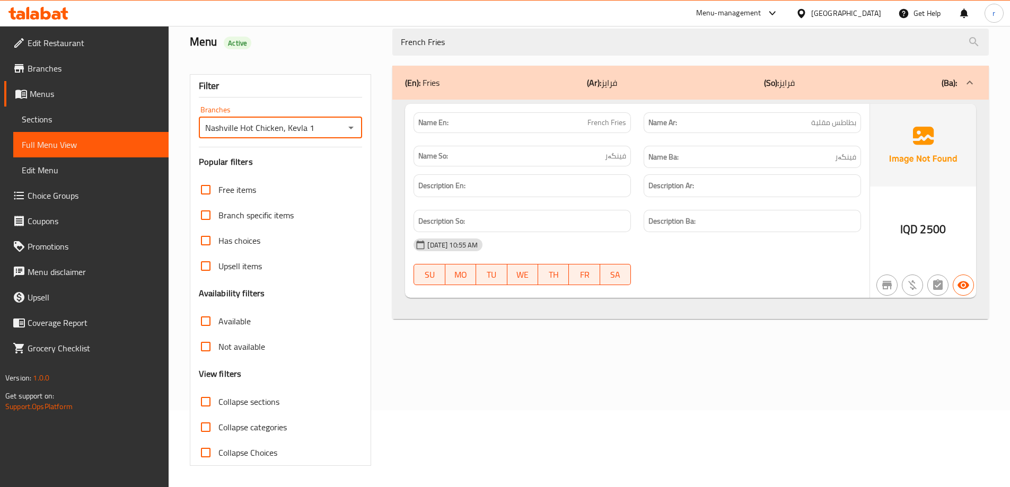
click at [59, 23] on div at bounding box center [38, 13] width 77 height 21
click at [58, 15] on icon at bounding box center [56, 15] width 9 height 9
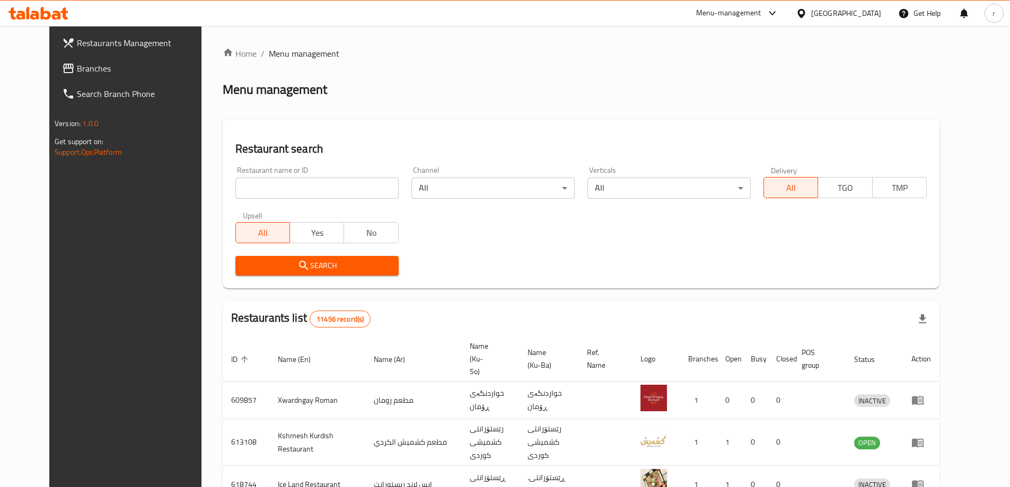
click at [235, 186] on input "search" at bounding box center [316, 188] width 163 height 21
paste input "688783"
type input "688783"
click at [312, 268] on span "Search" at bounding box center [317, 265] width 146 height 13
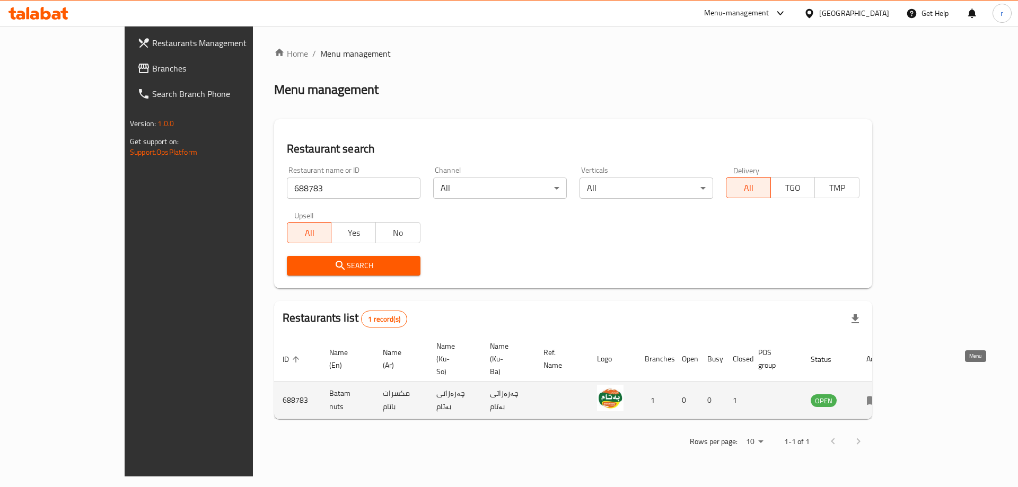
click at [879, 394] on icon "enhanced table" at bounding box center [872, 400] width 13 height 13
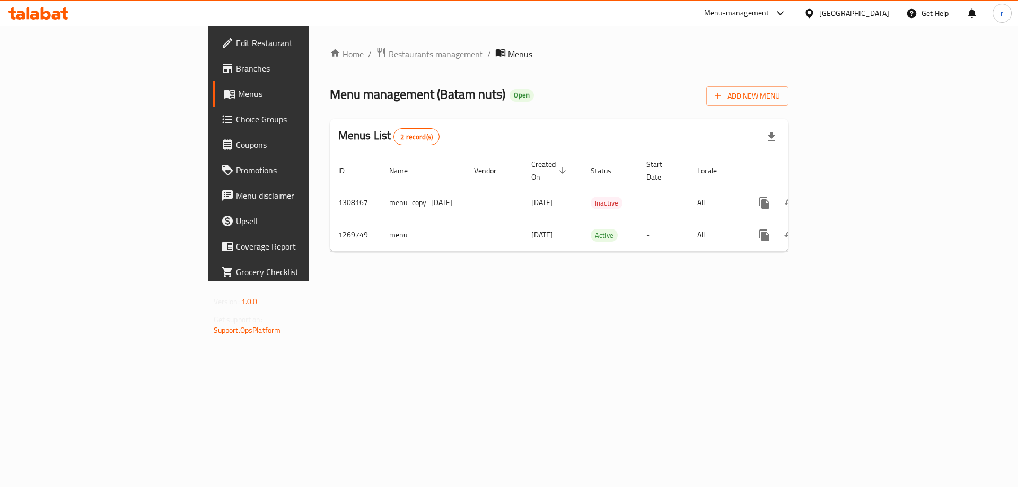
click at [236, 74] on span "Branches" at bounding box center [303, 68] width 134 height 13
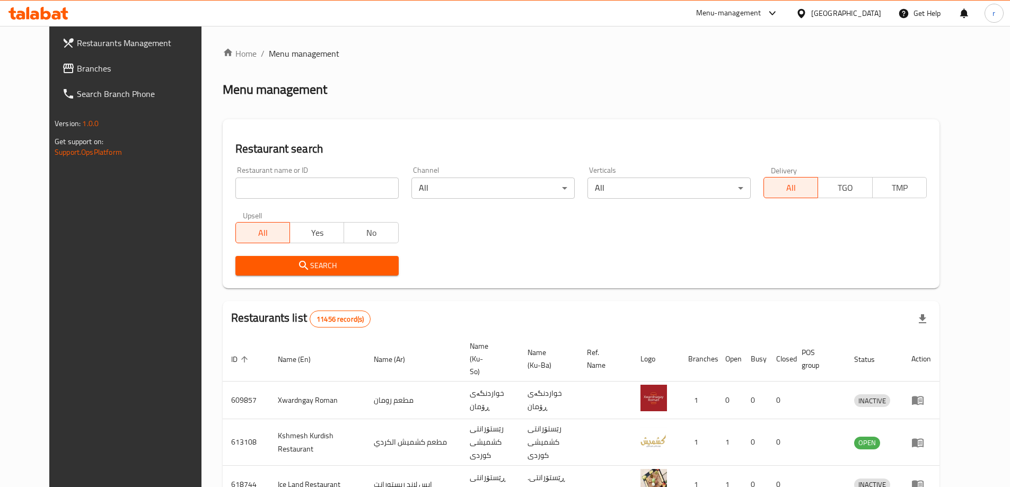
click at [41, 14] on icon at bounding box center [46, 13] width 10 height 13
click at [67, 67] on span "Branches" at bounding box center [138, 68] width 143 height 13
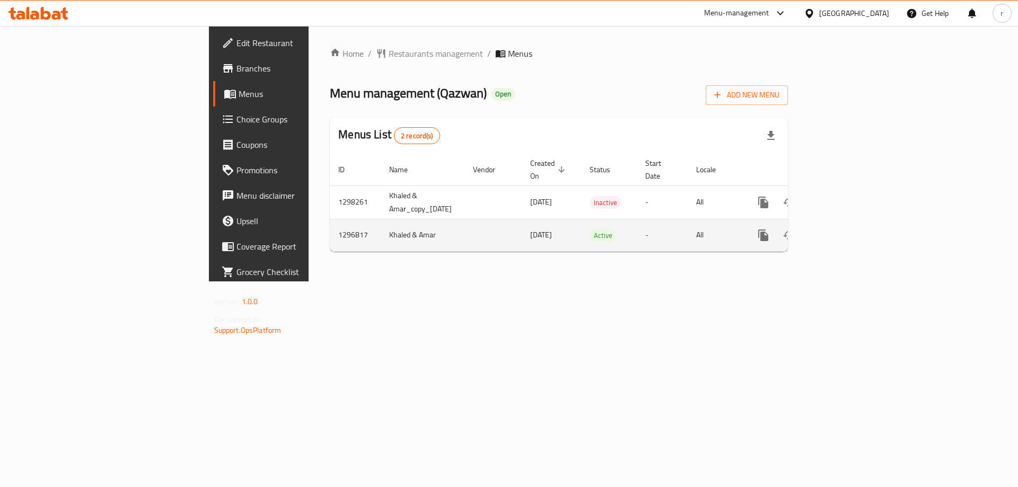
click at [852, 223] on link "enhanced table" at bounding box center [839, 235] width 25 height 25
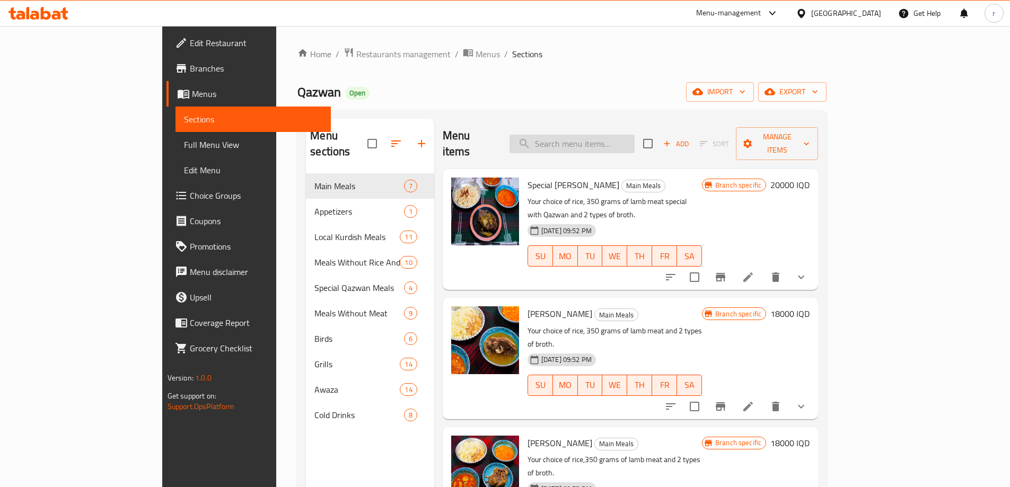
click at [590, 135] on input "search" at bounding box center [571, 144] width 125 height 19
paste input "Baladi Rooster"
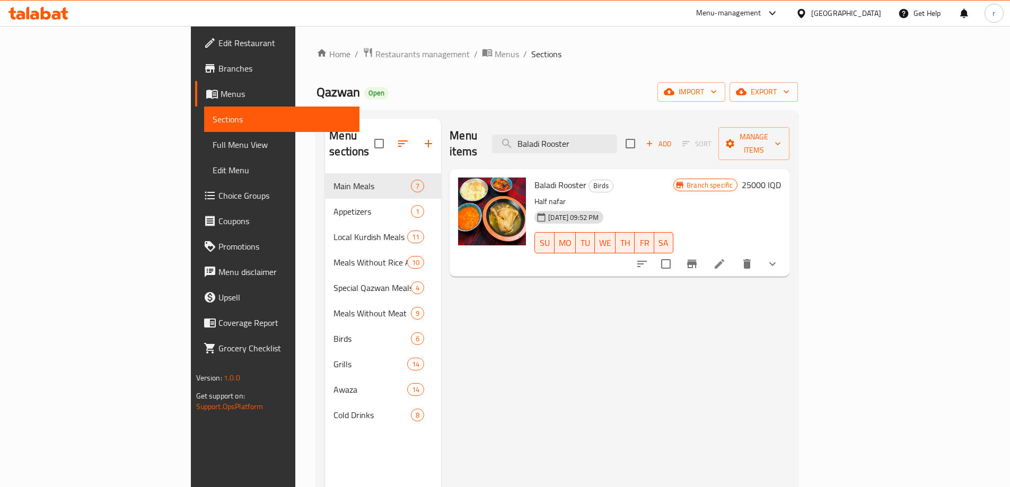
type input "Baladi Rooster"
click at [734, 254] on li at bounding box center [719, 263] width 30 height 19
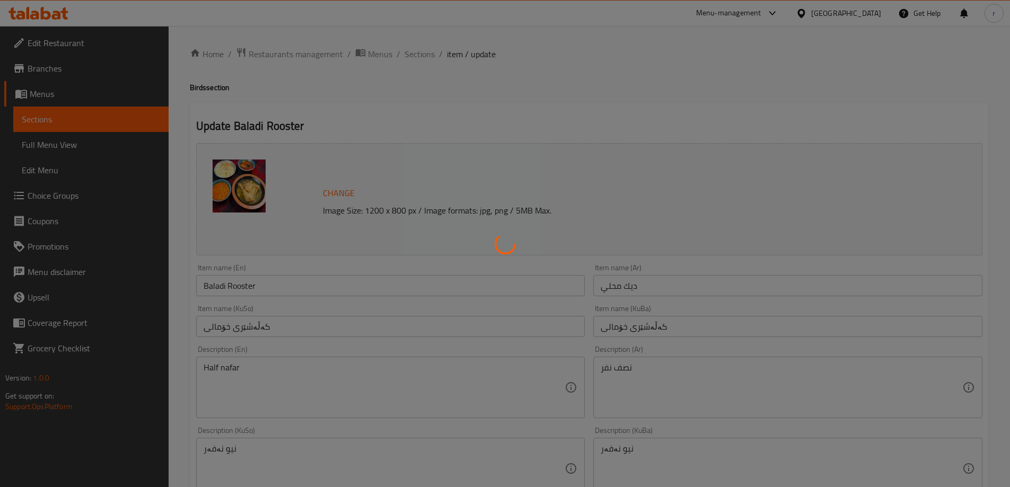
type input "إختيارك من:"
type input "هەڵبژاردنت لە:"
type input "1"
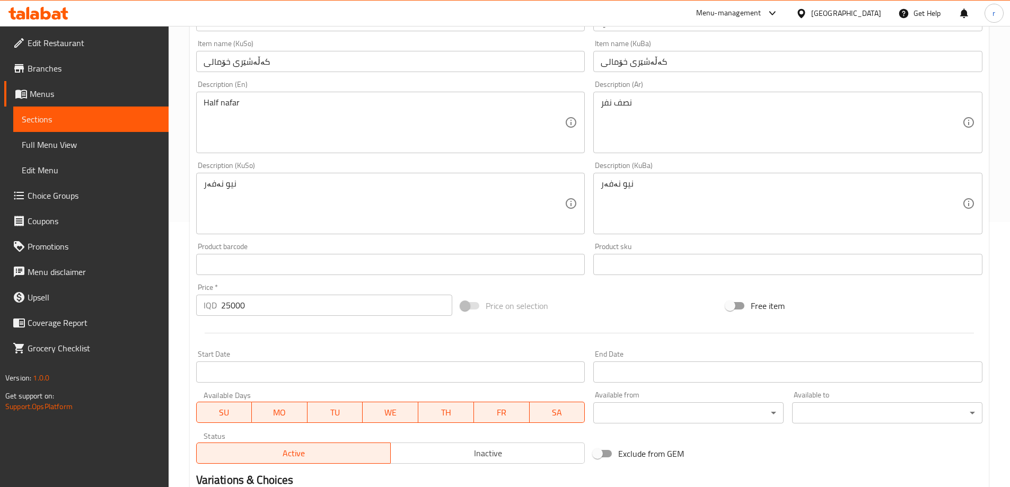
scroll to position [442, 0]
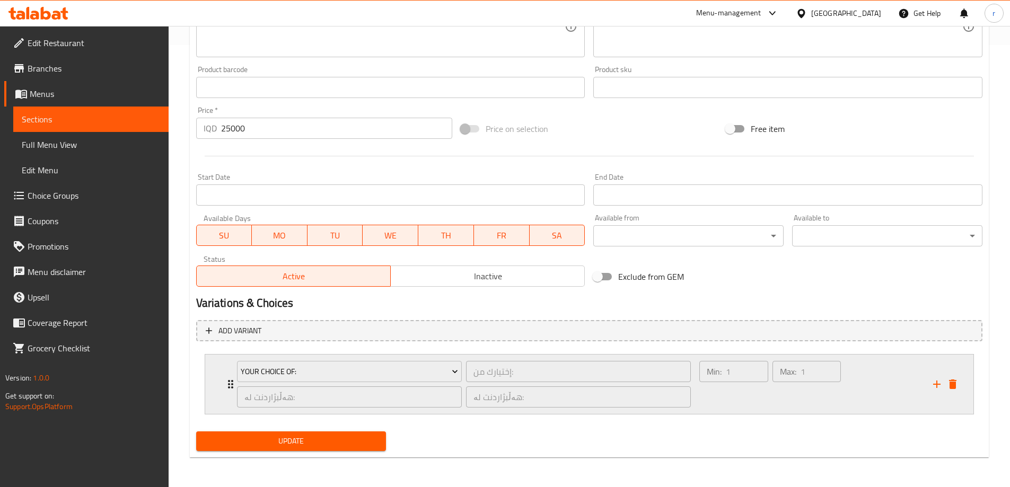
click at [223, 384] on div "Your Choice Of: إختيارك من: ​ هەڵبژاردنت لە: ​ هەڵبژاردنت لە: ​ Min: 1 ​ Max: 1…" at bounding box center [589, 384] width 768 height 59
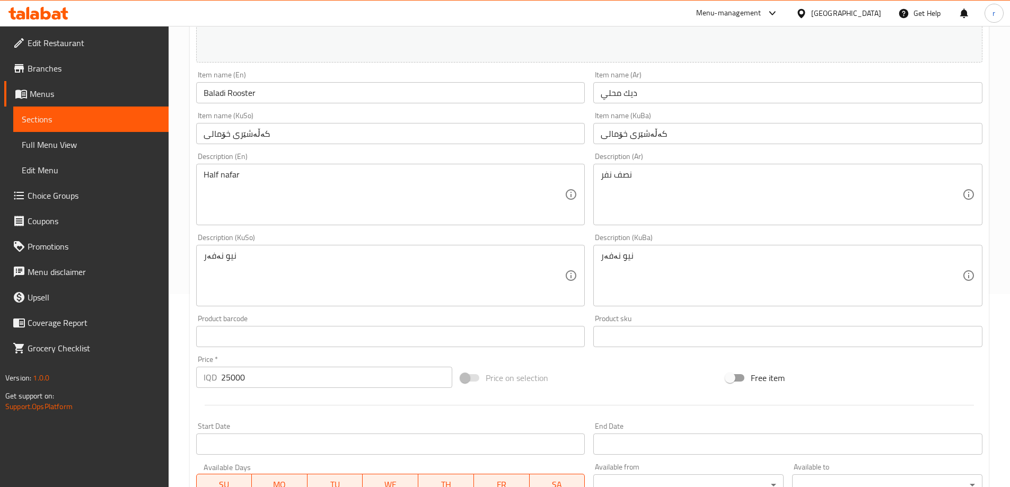
scroll to position [182, 0]
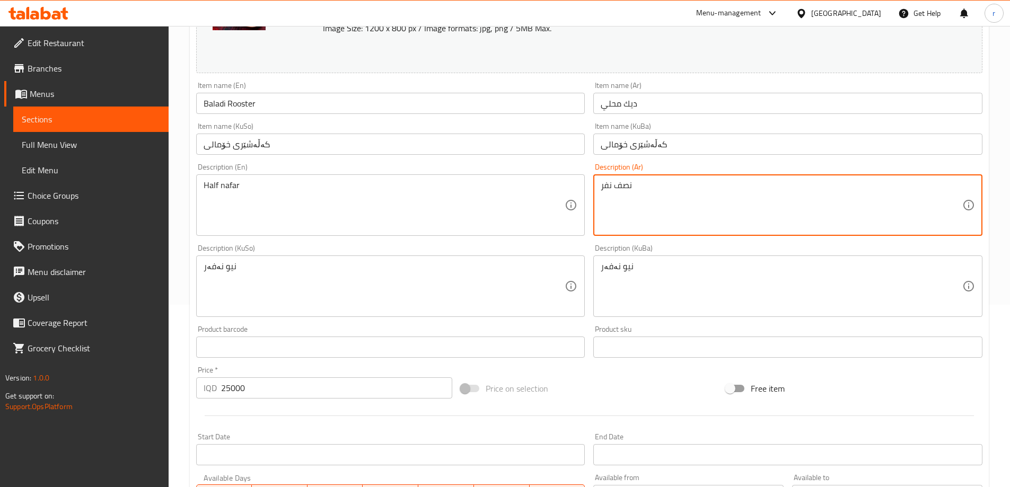
drag, startPoint x: 659, startPoint y: 190, endPoint x: 549, endPoint y: 190, distance: 110.2
paste textarea "ديك بلدي، مع 2 نوع مختلف من أرز من إختيارك ومرق"
type textarea "نصف ديك بلدي، مع 2 نوع مختلف من أرز من إختيارك ومرق"
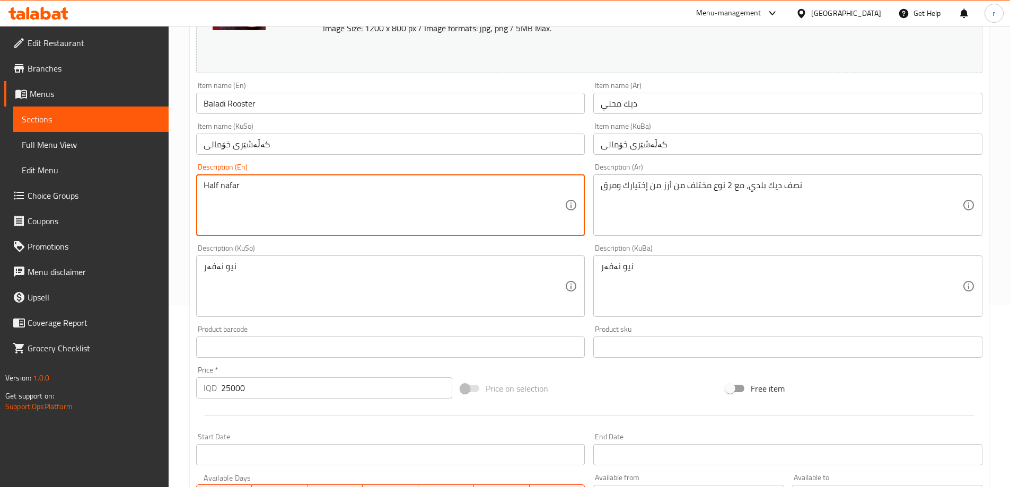
drag, startPoint x: 289, startPoint y: 198, endPoint x: 86, endPoint y: 204, distance: 202.5
paste textarea "baladi rooster, with 2 different rice of your choice and broth"
type textarea "Half baladi rooster, with 2 different rice of your choice and broth"
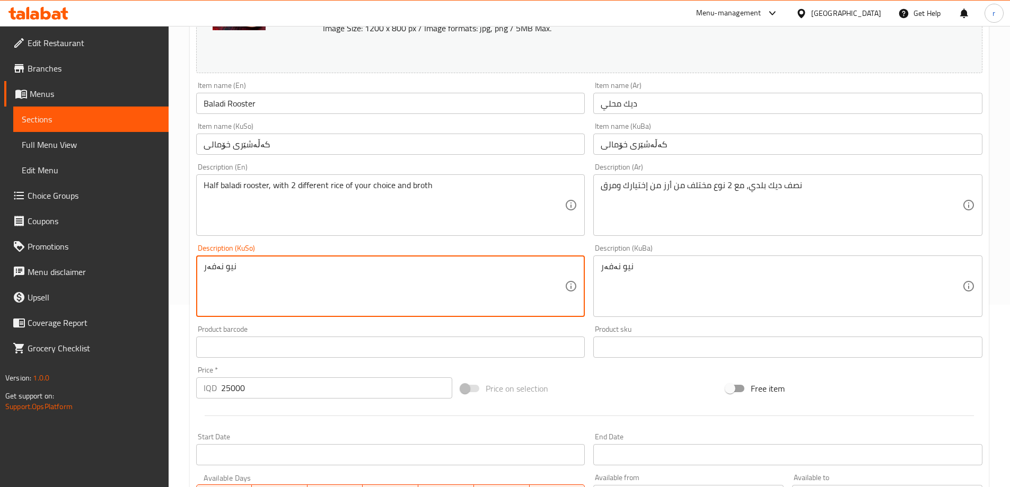
drag, startPoint x: 275, startPoint y: 277, endPoint x: 143, endPoint y: 269, distance: 132.2
type textarea "n"
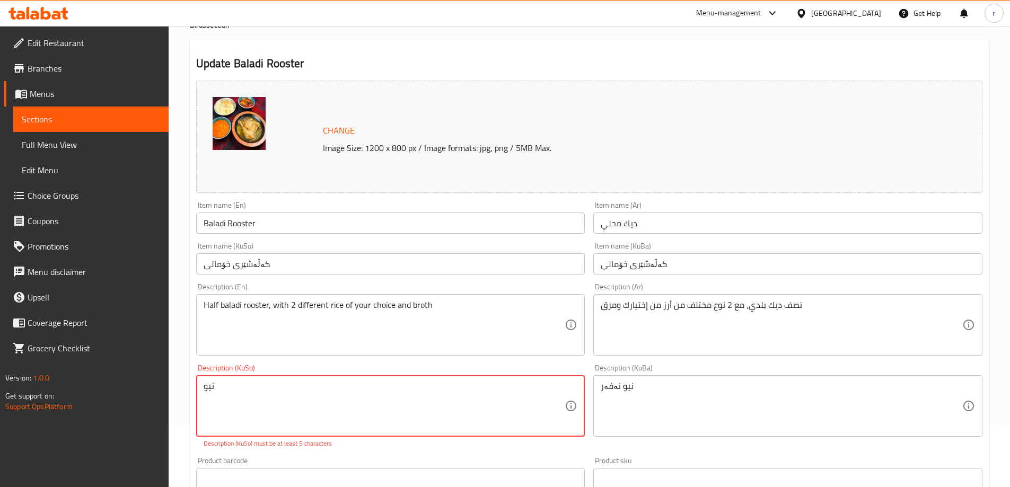
scroll to position [89, 0]
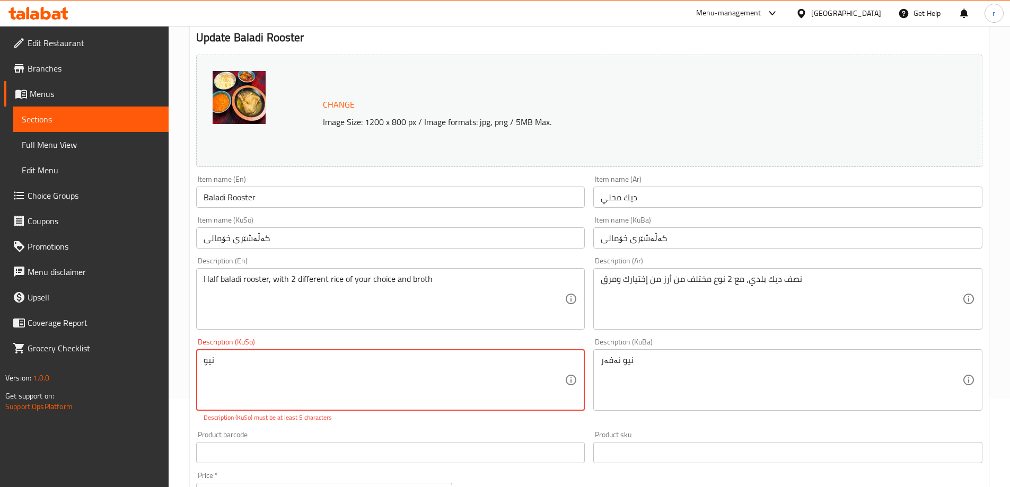
click at [283, 375] on textarea "نیو" at bounding box center [384, 380] width 361 height 50
paste textarea "کەڵەشێر"
drag, startPoint x: 474, startPoint y: 360, endPoint x: 602, endPoint y: 358, distance: 128.3
click at [602, 358] on div "Change Image Size: 1200 x 800 px / Image formats: jpg, png / 5MB Max. Item name…" at bounding box center [589, 353] width 795 height 606
paste textarea "کەڵەشێر"
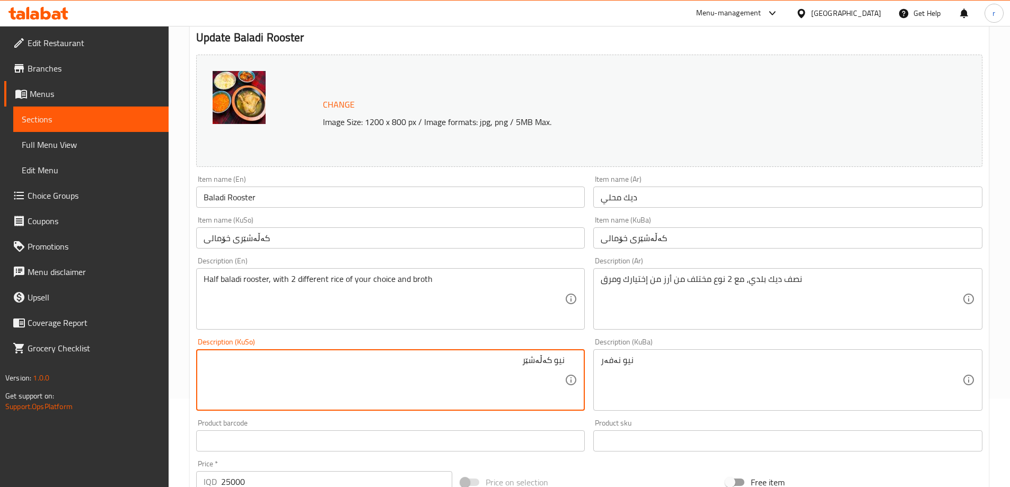
paste textarea "خۆماڵی"
type textarea "نیو کەڵەشێر خۆماڵی لەگەڵ 2 جۆری برنجی جیواز"
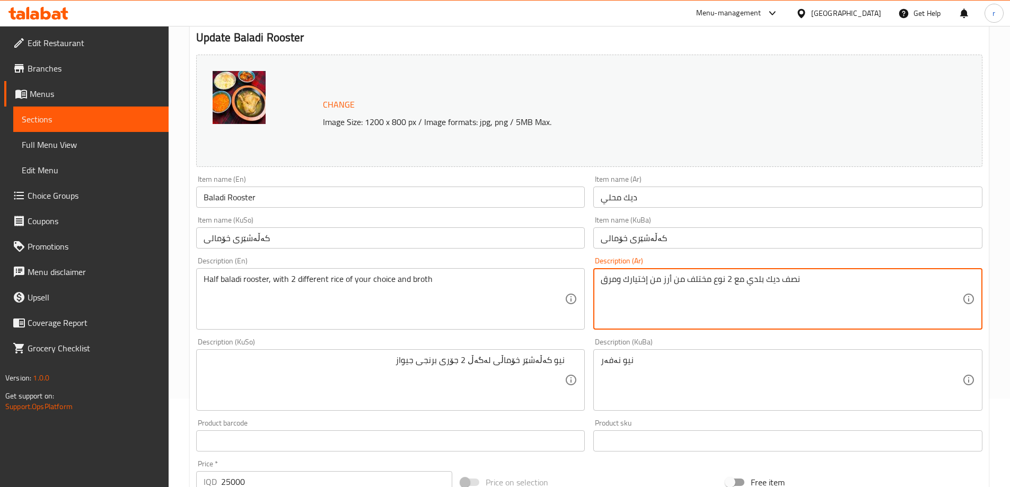
type textarea "نصف ديك بلدي مع 2 نوع مختلف من أرز من إختيارك ومرق"
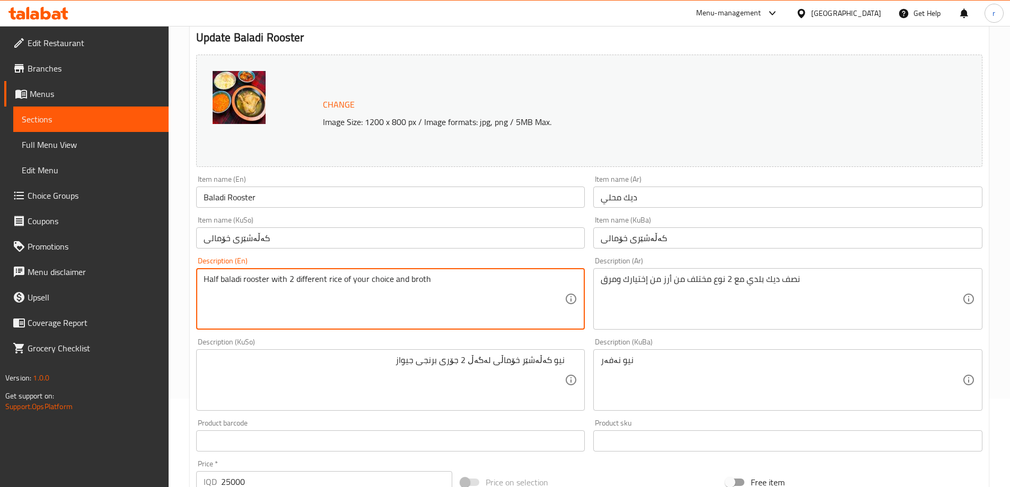
type textarea "Half baladi rooster with 2 different rice of your choice and broth"
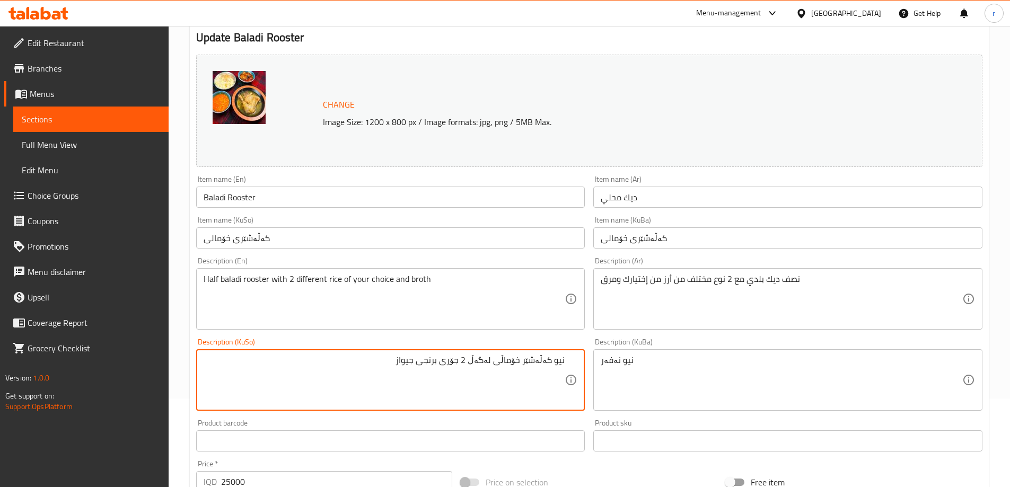
click at [480, 359] on textarea "نیو کەڵەشێر خۆماڵی لەگەڵ 2 جۆری برنجی جیواز" at bounding box center [384, 380] width 361 height 50
click at [348, 364] on textarea "نیو کەڵەشێر خۆماڵی لەگەڵ هەڵبژاردنت لە 2 جۆری برنجی جیواز" at bounding box center [384, 380] width 361 height 50
drag, startPoint x: 330, startPoint y: 362, endPoint x: 595, endPoint y: 359, distance: 264.5
click at [594, 355] on div "Change Image Size: 1200 x 800 px / Image formats: jpg, png / 5MB Max. Item name…" at bounding box center [589, 347] width 795 height 594
type textarea "نیو کەڵەشێر خۆماڵی لەگەڵ هەڵبژاردنت لە 2 جۆری برنجی جیواز و شلە"
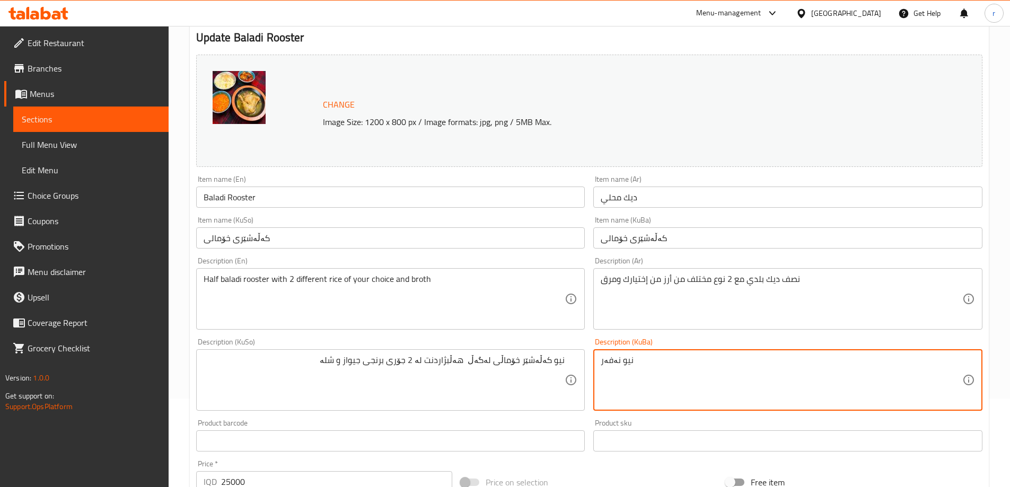
drag, startPoint x: 696, startPoint y: 376, endPoint x: 565, endPoint y: 379, distance: 131.0
paste textarea "کەڵەشێر خۆماڵی لەگەڵ هەڵبژاردنت لە 2 جۆری برنجی جیواز و شلە"
type textarea "نیو کەڵەشێر خۆماڵی لەگەڵ هەڵبژاردنت لە 2 جۆری برنجی جیواز و شلە"
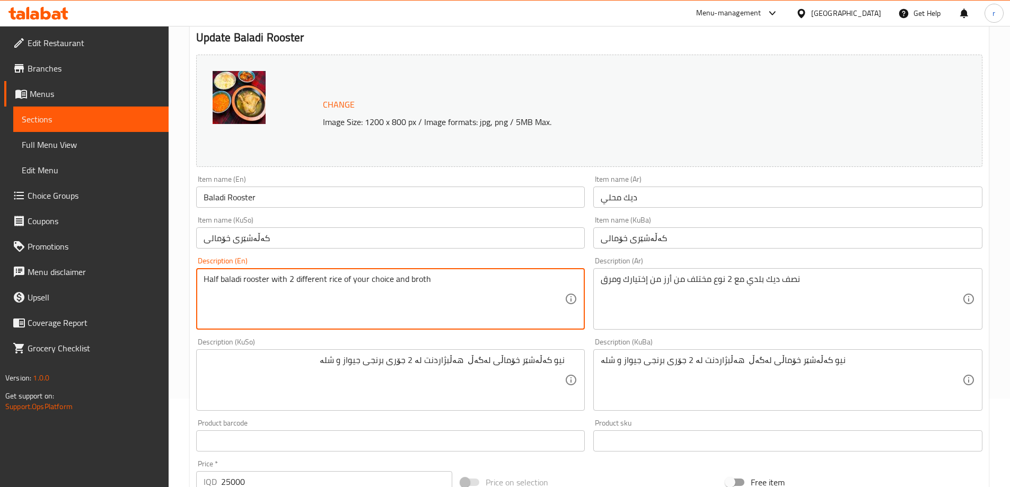
drag, startPoint x: 426, startPoint y: 280, endPoint x: 199, endPoint y: 286, distance: 227.4
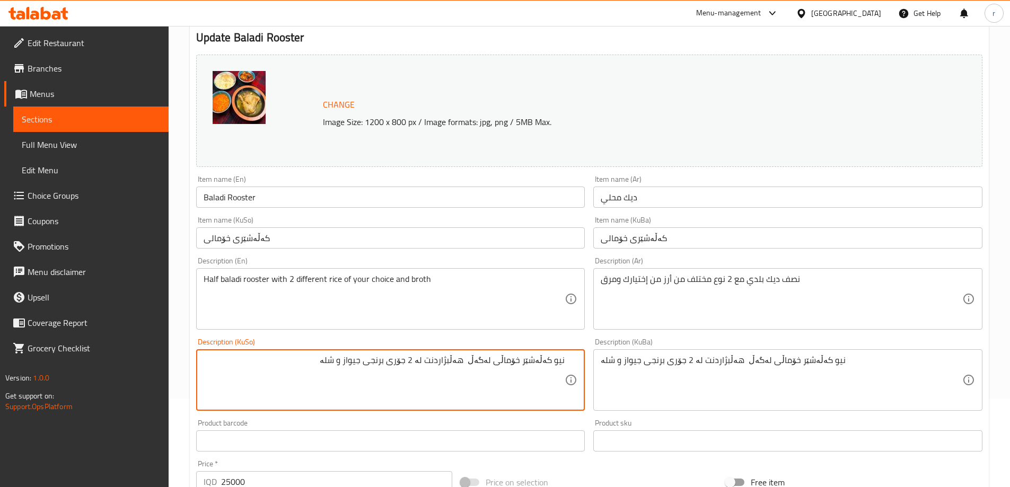
drag, startPoint x: 362, startPoint y: 362, endPoint x: 379, endPoint y: 359, distance: 17.7
paste textarea "ا"
drag, startPoint x: 326, startPoint y: 362, endPoint x: 623, endPoint y: 360, distance: 297.3
click at [623, 360] on div "Change Image Size: 1200 x 800 px / Image formats: jpg, png / 5MB Max. Item name…" at bounding box center [589, 347] width 795 height 594
type textarea "نیو کەڵەشێر خۆماڵی لەگەڵ هەڵبژاردنت لە 2 جۆری برنجی جیاواز و شلە"
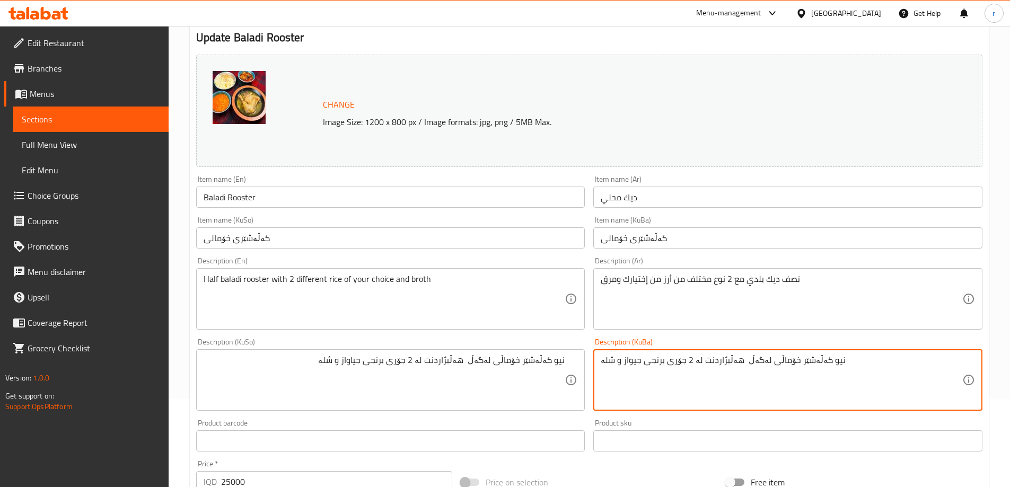
click at [666, 359] on textarea "نیو کەڵەشێر خۆماڵی لەگەڵ هەڵبژاردنت لە 2 جۆری برنجی جیواز و شلە" at bounding box center [781, 380] width 361 height 50
paste textarea "ا"
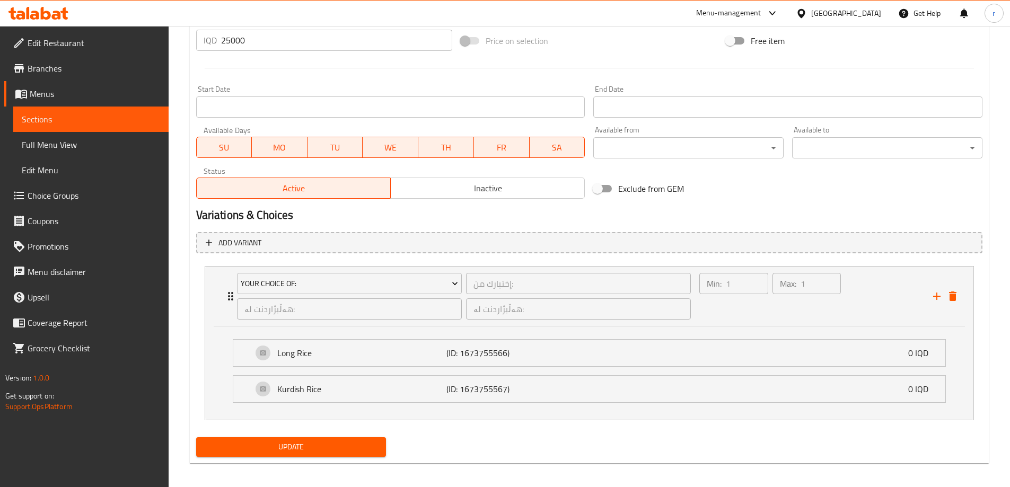
type textarea "نیو کەڵەشێر خۆماڵی لەگەڵ هەڵبژاردنت لە 2 جۆری برنجی جیاواز و شلە"
click at [323, 442] on span "Update" at bounding box center [291, 446] width 173 height 13
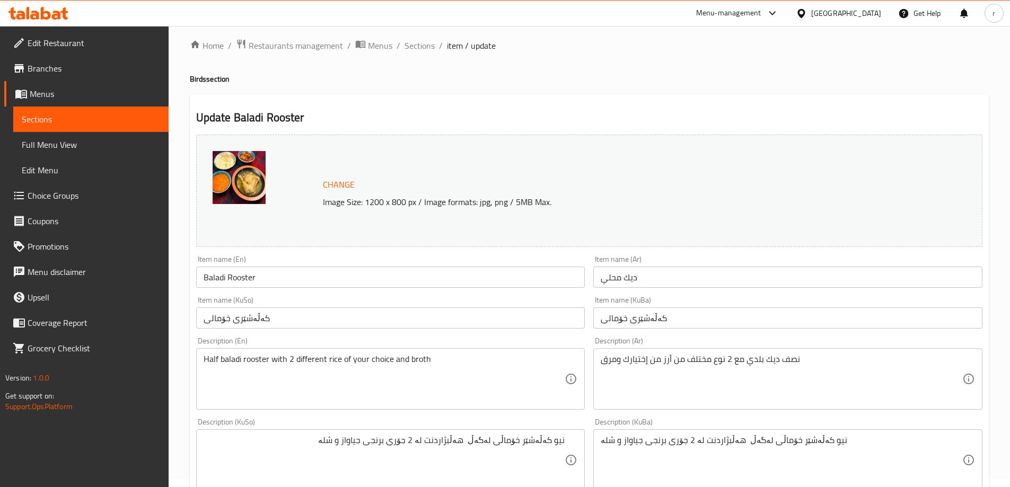
scroll to position [0, 0]
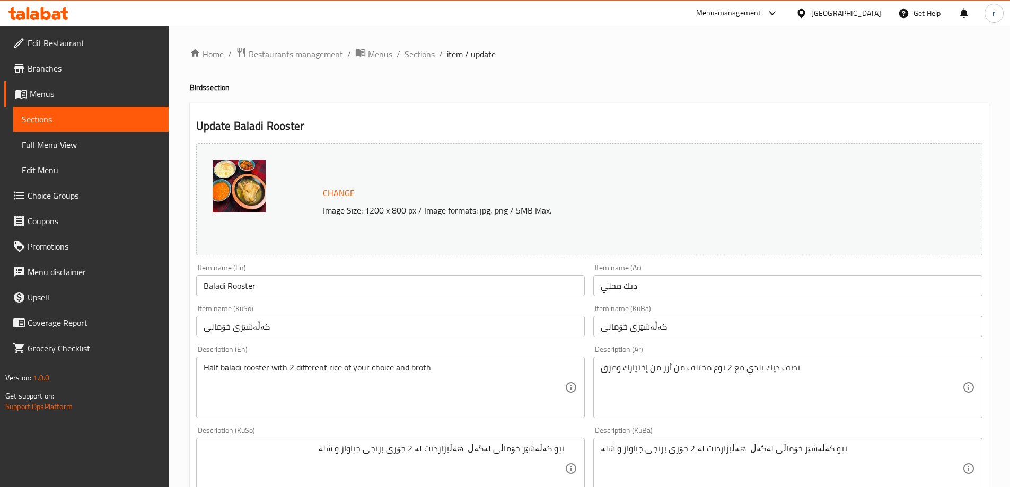
click at [419, 48] on span "Sections" at bounding box center [419, 54] width 30 height 13
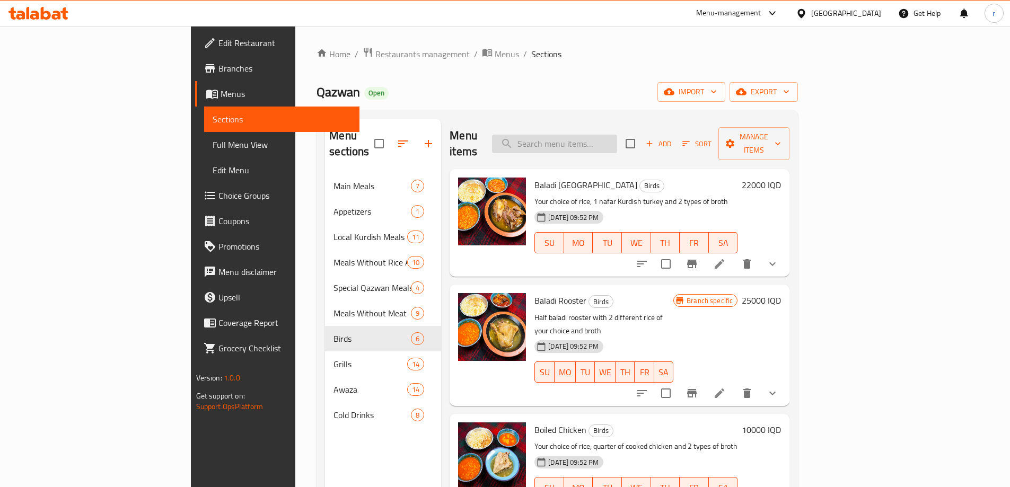
click at [605, 143] on input "search" at bounding box center [554, 144] width 125 height 19
paste input "Nashif Rooster:"
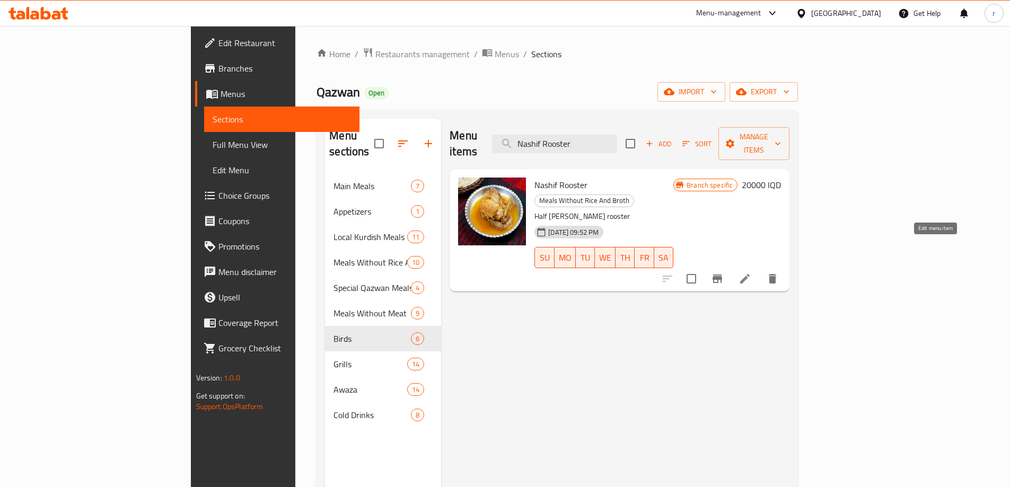
type input "Nashif Rooster"
click at [751, 272] on icon at bounding box center [744, 278] width 13 height 13
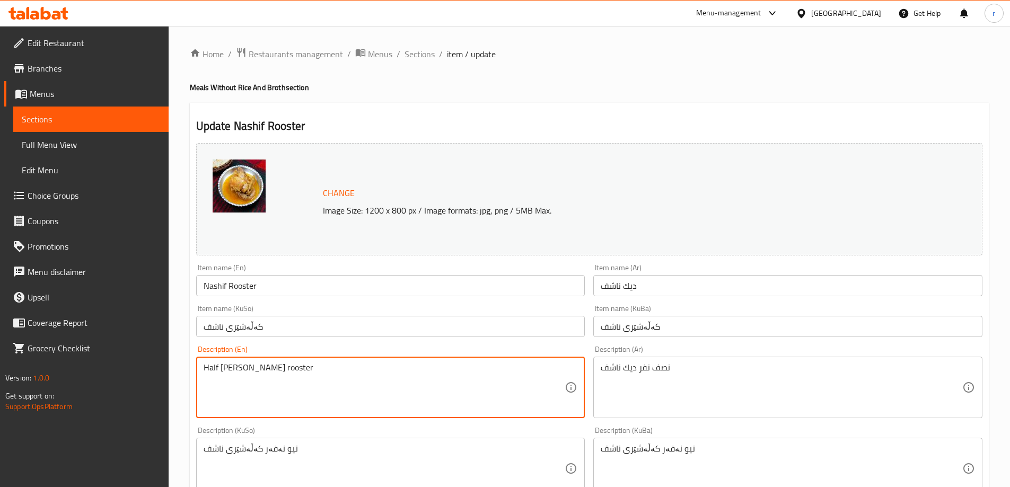
click at [243, 381] on textarea "Half nafar nashif rooster" at bounding box center [384, 388] width 361 height 50
click at [242, 370] on textarea "Half nafar nashif rooster" at bounding box center [384, 388] width 361 height 50
type textarea "Half nashif rooster"
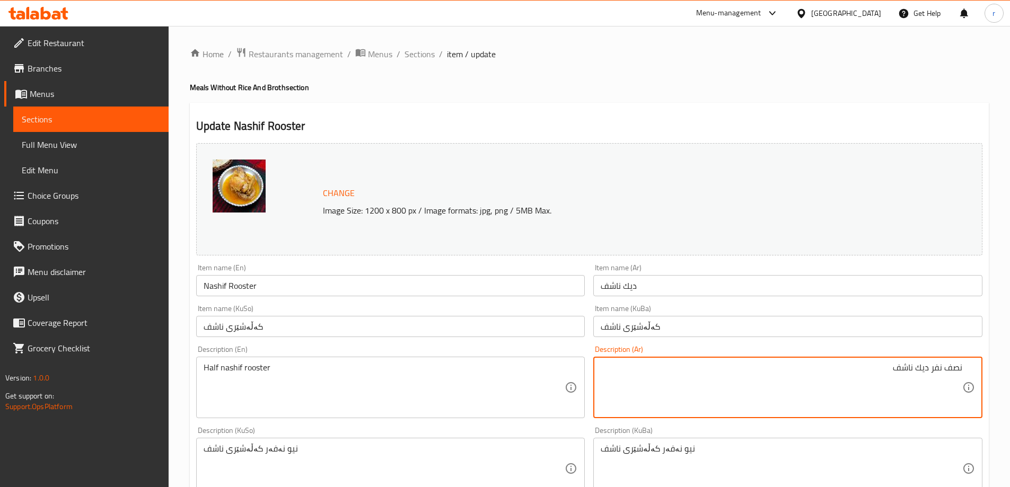
click at [928, 367] on textarea "نصف نفر ديك ناشف" at bounding box center [781, 388] width 361 height 50
type textarea "نصف ديك ناشف"
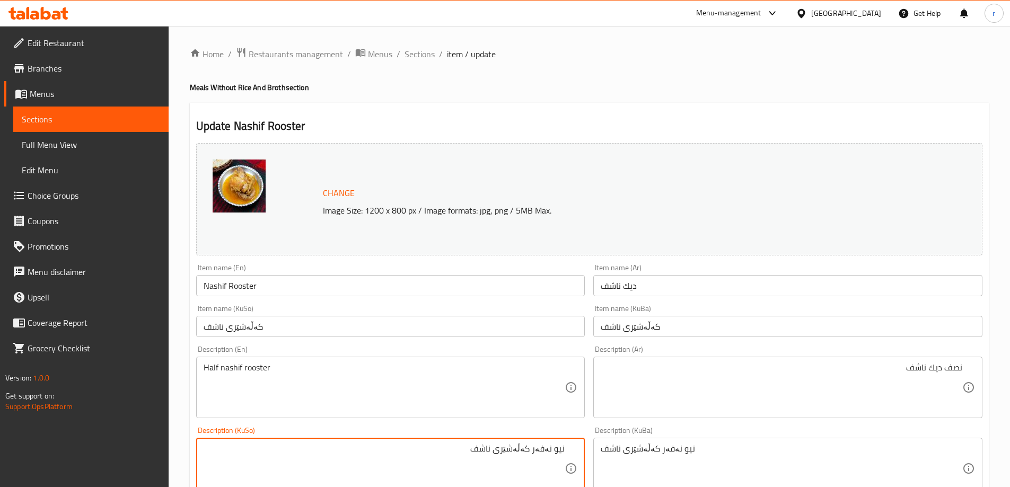
click at [533, 453] on textarea "نیو نەفەر كەڵەشێری ناشف" at bounding box center [384, 469] width 361 height 50
drag, startPoint x: 490, startPoint y: 448, endPoint x: 602, endPoint y: 442, distance: 112.5
click at [602, 442] on div "Change Image Size: 1200 x 800 px / Image formats: jpg, png / 5MB Max. Item name…" at bounding box center [589, 436] width 795 height 594
type textarea "نیو كەڵەشێری ناشف"
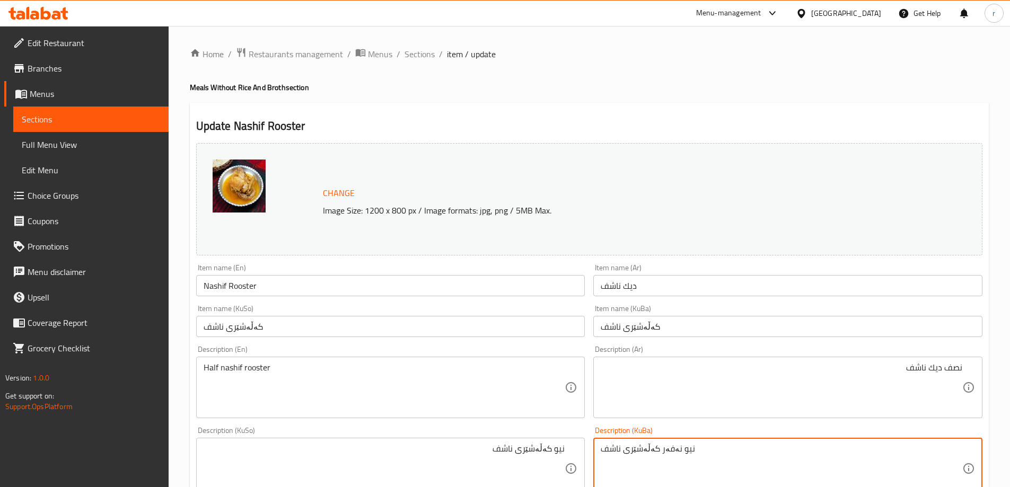
drag, startPoint x: 708, startPoint y: 449, endPoint x: 568, endPoint y: 458, distance: 140.2
paste textarea
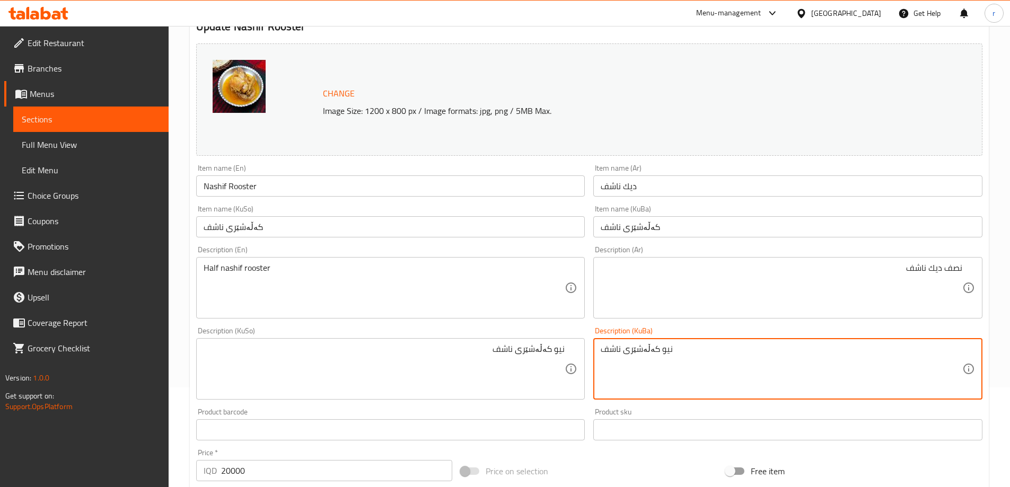
scroll to position [265, 0]
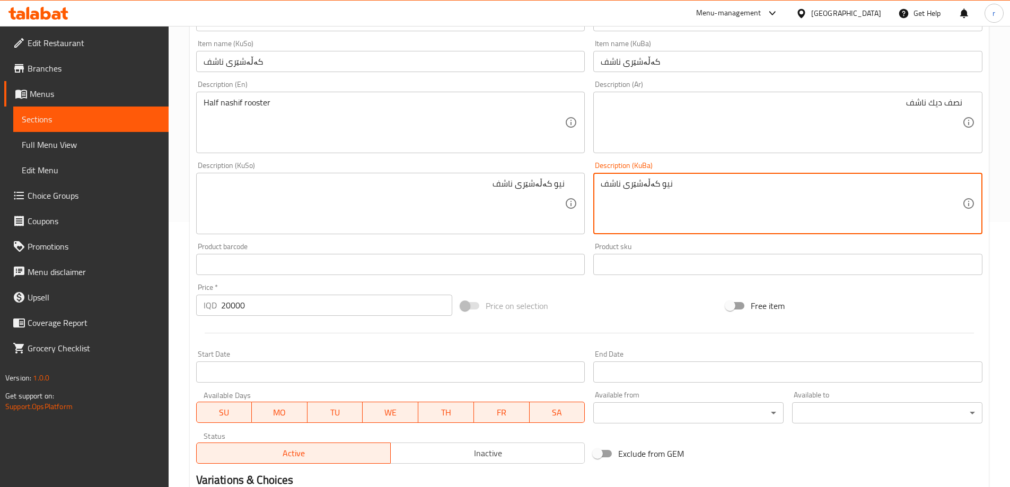
type textarea "نیو كەڵەشێری ناشف"
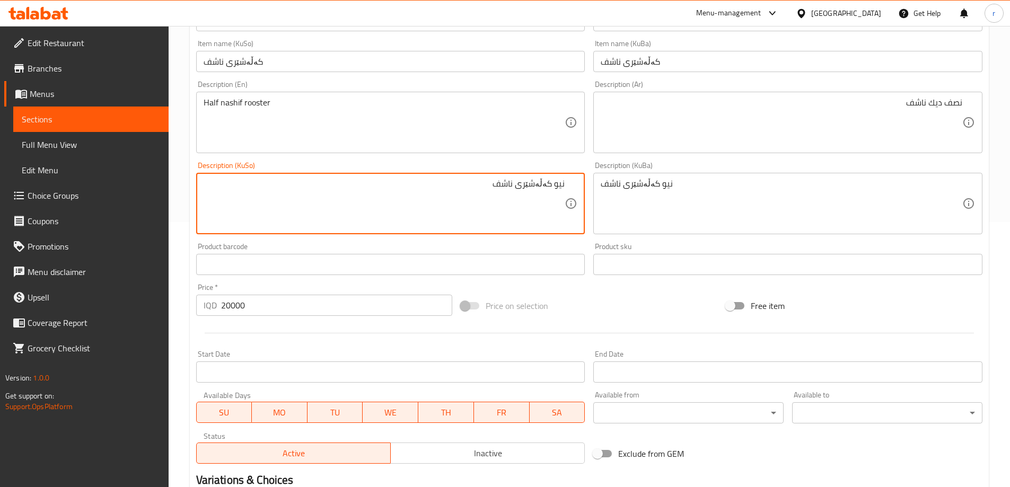
drag, startPoint x: 523, startPoint y: 184, endPoint x: 550, endPoint y: 186, distance: 26.5
click at [534, 181] on textarea "نیو كەڵەشێری ناشف" at bounding box center [384, 204] width 361 height 50
drag, startPoint x: 522, startPoint y: 183, endPoint x: 552, endPoint y: 183, distance: 30.7
click at [552, 183] on textarea "نیو كەڵەشێری ناشف" at bounding box center [384, 204] width 361 height 50
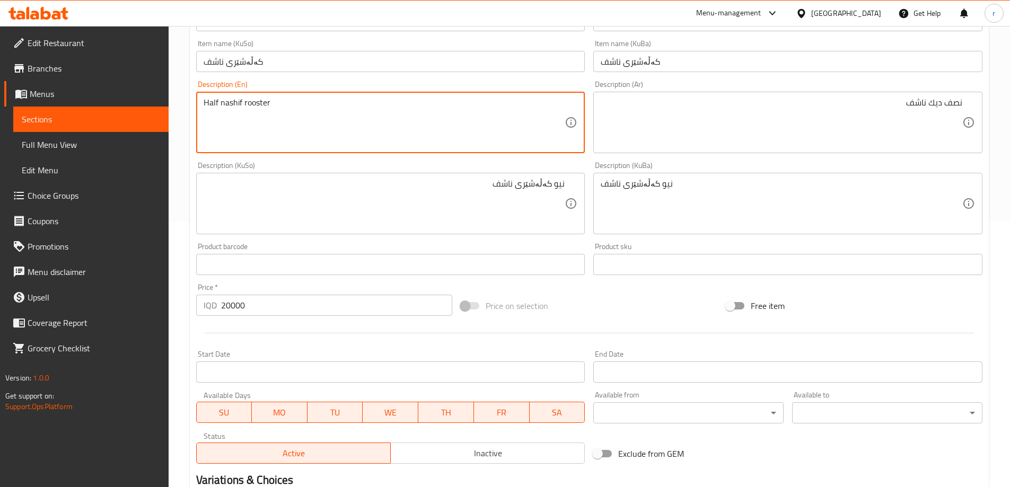
drag, startPoint x: 271, startPoint y: 101, endPoint x: 243, endPoint y: 99, distance: 27.6
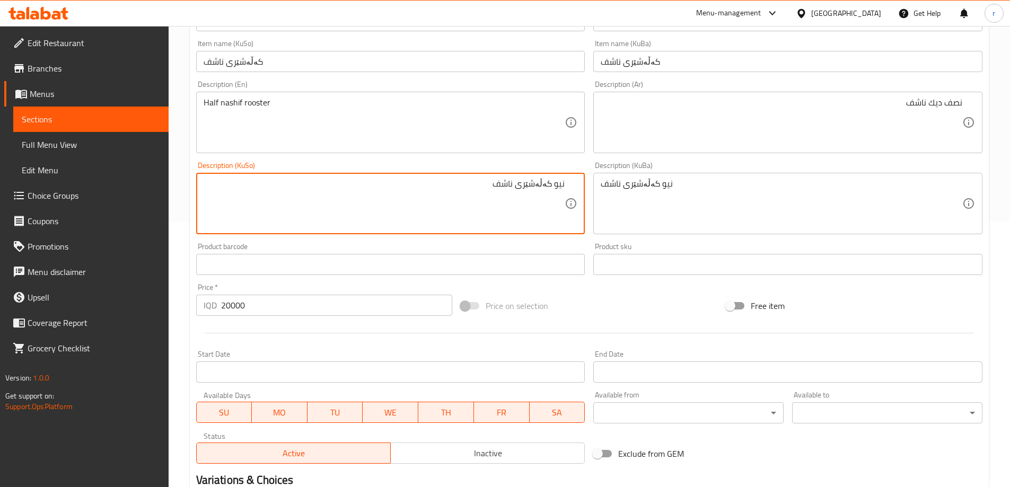
drag, startPoint x: 525, startPoint y: 186, endPoint x: 551, endPoint y: 184, distance: 26.0
paste textarea "کەڵەشێر"
drag, startPoint x: 499, startPoint y: 181, endPoint x: 588, endPoint y: 183, distance: 88.5
click at [588, 183] on div "Description (KuSo) نیو کەڵەشێر ناشف Description (KuSo)" at bounding box center [391, 197] width 398 height 81
type textarea "نیو کەڵەشێر ناشف"
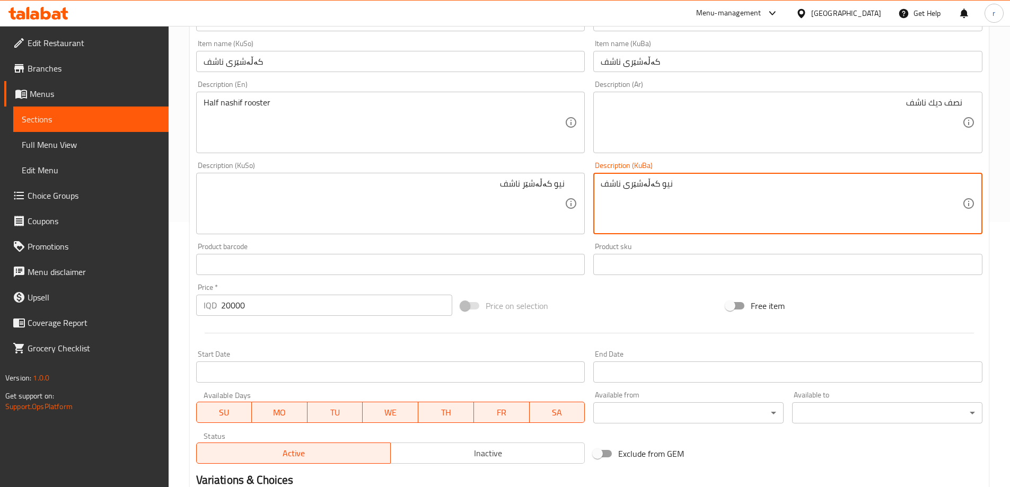
drag, startPoint x: 694, startPoint y: 189, endPoint x: 569, endPoint y: 188, distance: 125.1
paste textarea "کەڵەشێر"
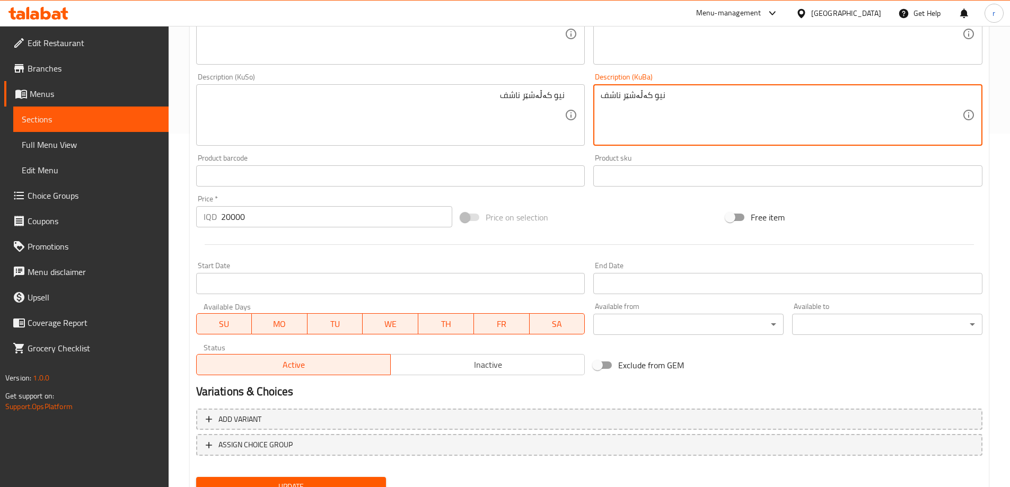
type textarea "نیو کەڵەشێر ناشف"
click at [320, 475] on div "Update" at bounding box center [291, 487] width 199 height 28
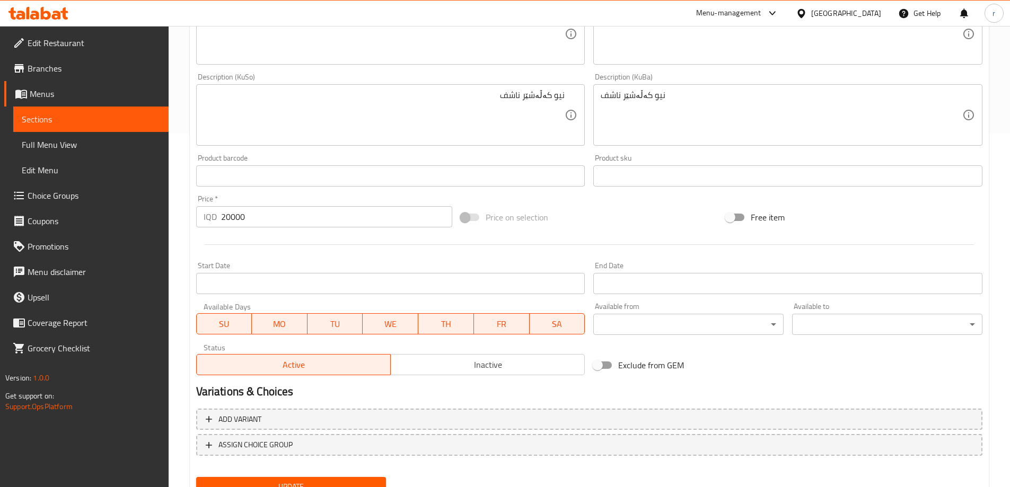
click at [323, 479] on button "Update" at bounding box center [291, 487] width 190 height 20
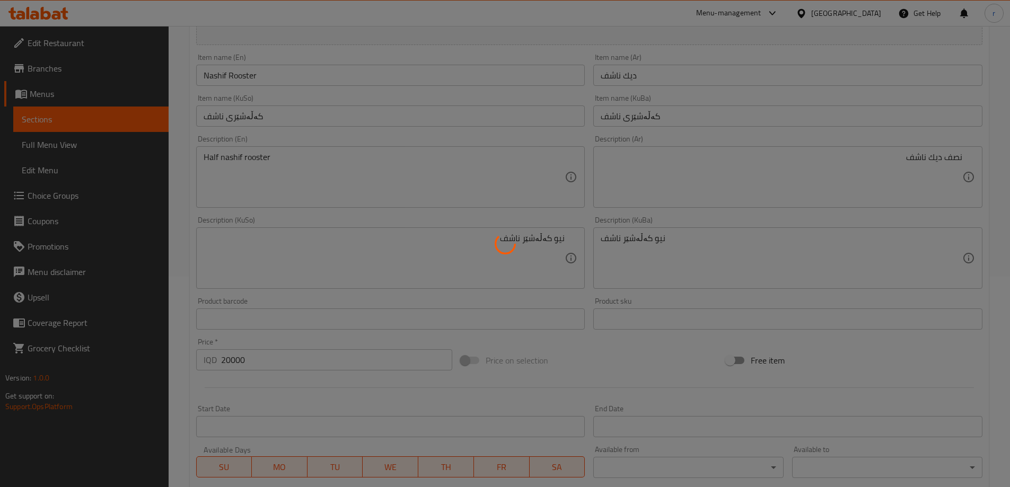
scroll to position [0, 0]
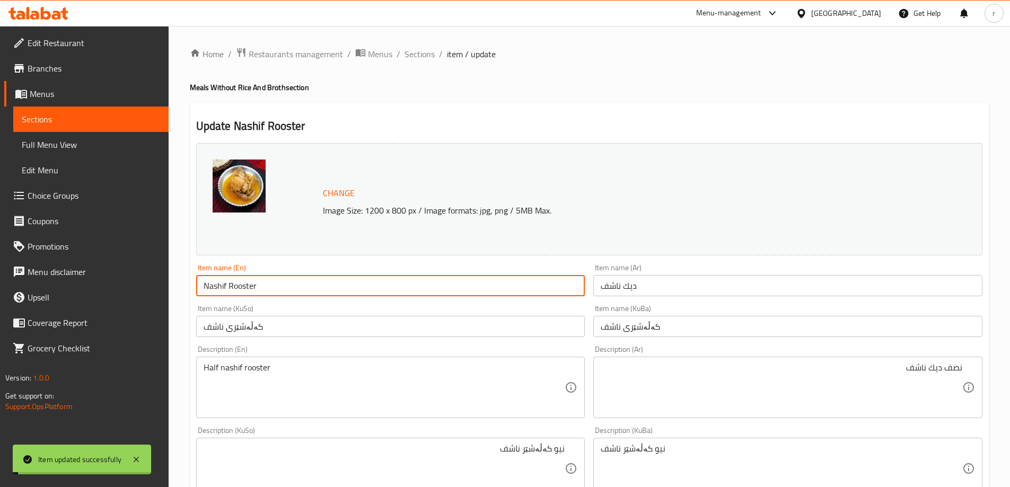
drag, startPoint x: 206, startPoint y: 289, endPoint x: 165, endPoint y: 288, distance: 40.8
click at [165, 288] on div "Edit Restaurant Branches Menus Sections Full Menu View Edit Menu Choice Groups …" at bounding box center [505, 456] width 1010 height 860
type input "Nashif Rooster"
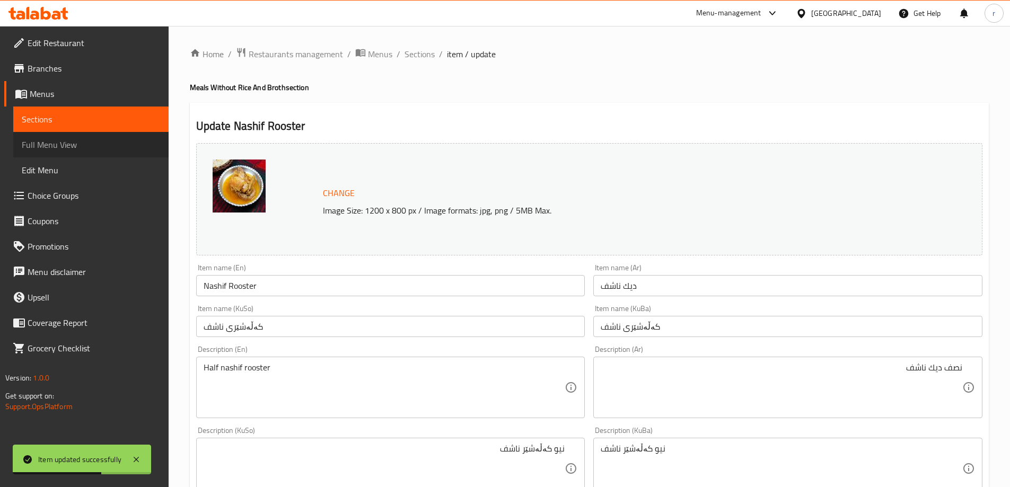
click at [60, 148] on span "Full Menu View" at bounding box center [91, 144] width 138 height 13
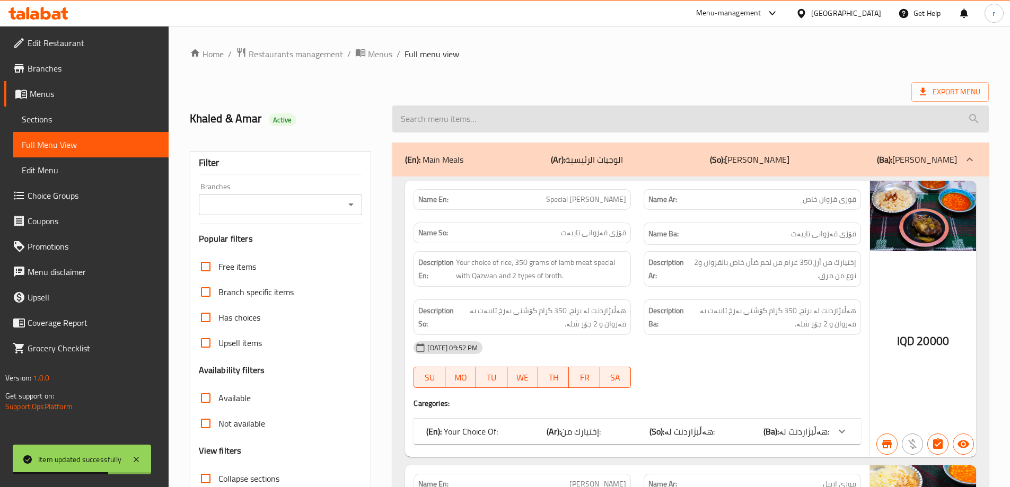
click at [499, 117] on input "search" at bounding box center [690, 118] width 596 height 27
paste input "Nashif Rooster"
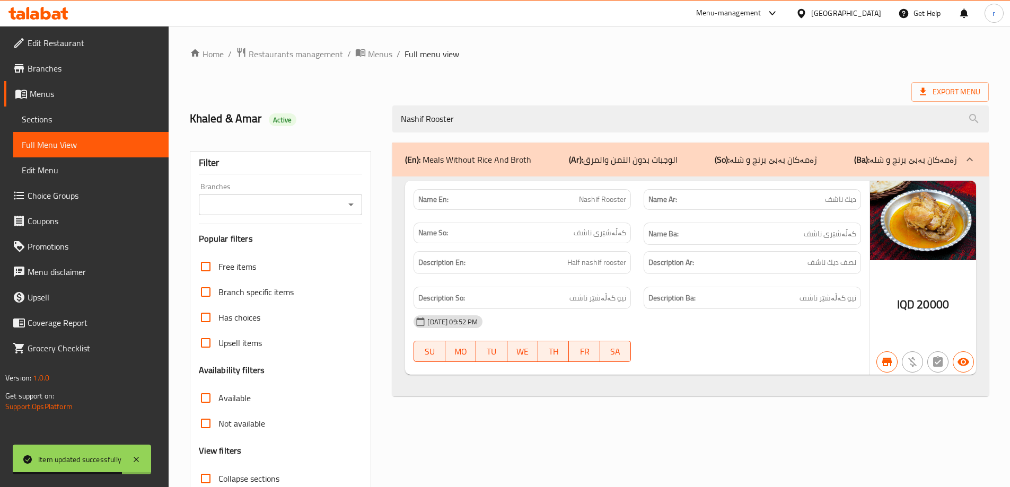
type input "Nashif Rooster"
click at [284, 206] on input "Branches" at bounding box center [272, 204] width 140 height 15
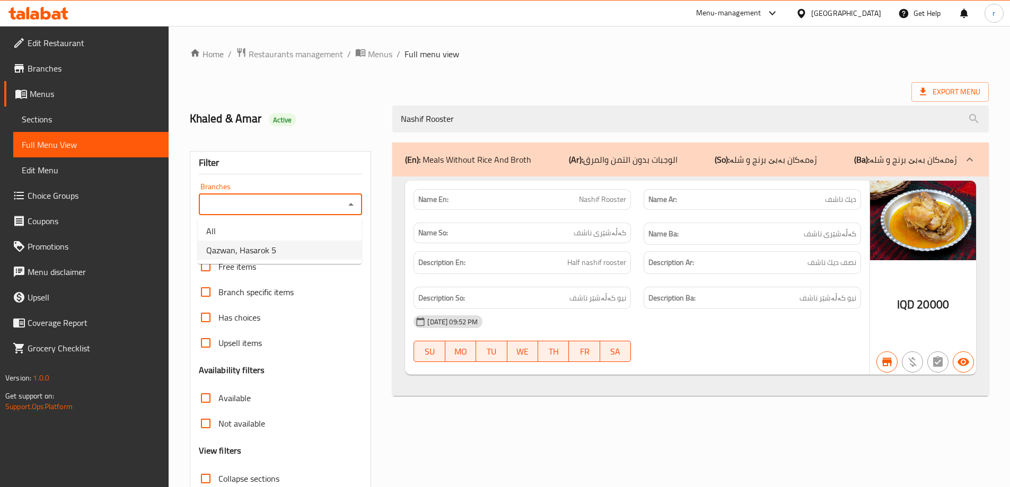
click at [263, 253] on span "Qazwan, Hasarok 5" at bounding box center [241, 250] width 70 height 13
type input "Qazwan, Hasarok 5"
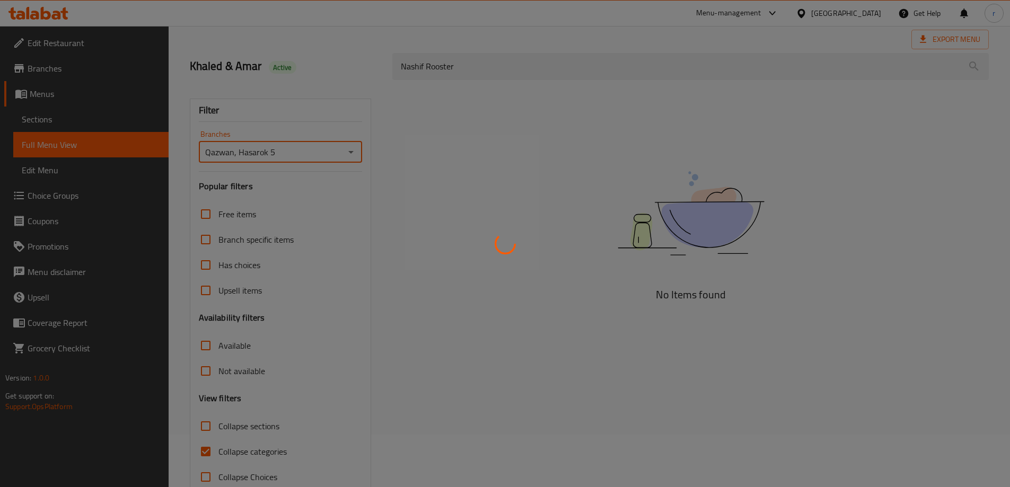
scroll to position [77, 0]
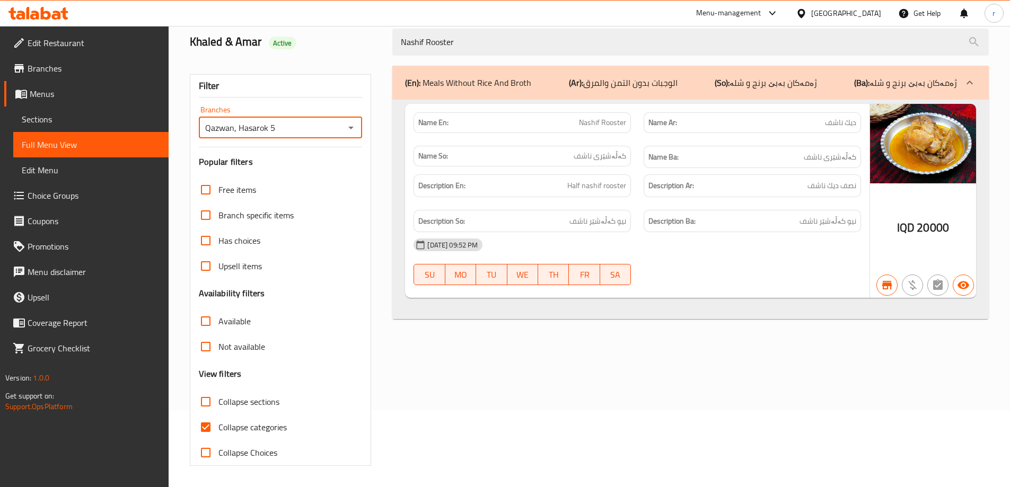
click at [239, 421] on span "Collapse categories" at bounding box center [252, 427] width 68 height 13
click at [218, 420] on input "Collapse categories" at bounding box center [205, 426] width 25 height 25
checkbox input "false"
drag, startPoint x: 464, startPoint y: 42, endPoint x: 354, endPoint y: 49, distance: 111.0
click at [354, 49] on div "Khaled & Amar Active Nashif Rooster" at bounding box center [588, 42] width 811 height 47
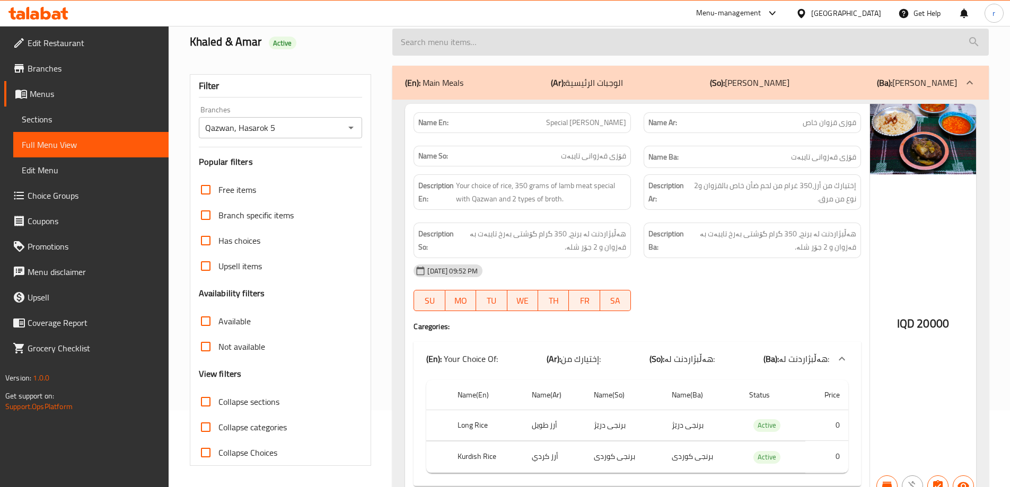
click at [495, 49] on input "search" at bounding box center [690, 42] width 596 height 27
paste input "Nashif Rooster"
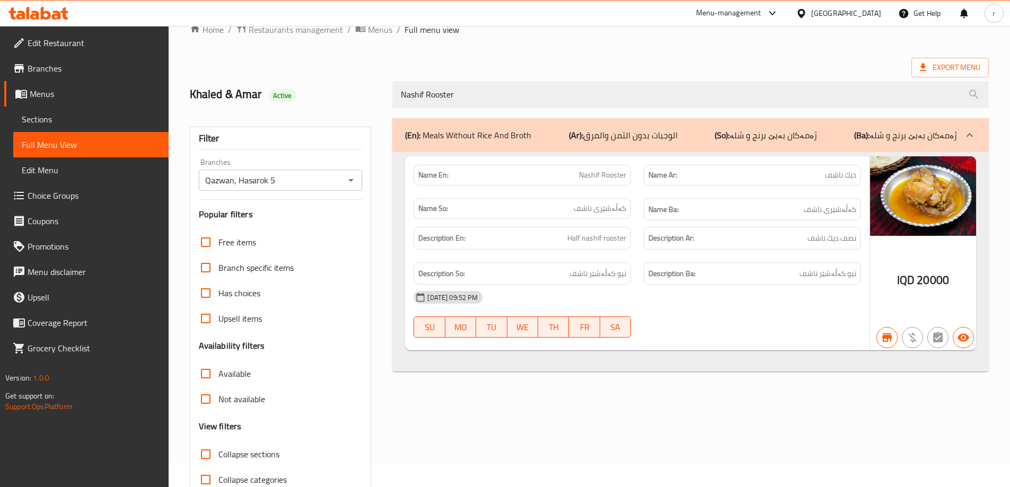
scroll to position [0, 0]
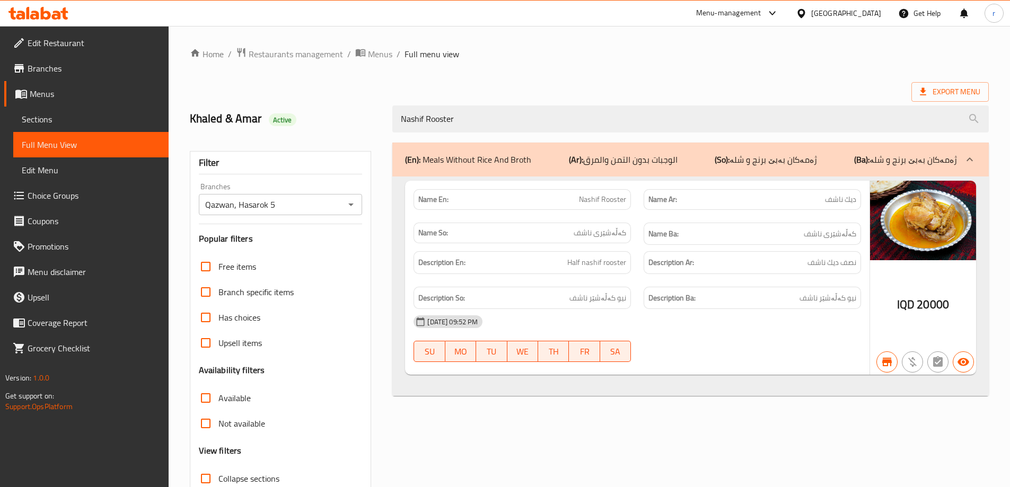
drag, startPoint x: 462, startPoint y: 125, endPoint x: 296, endPoint y: 125, distance: 165.9
click at [296, 125] on div "Khaled & Amar Active Nashif Rooster" at bounding box center [588, 118] width 811 height 47
paste input "Baladi"
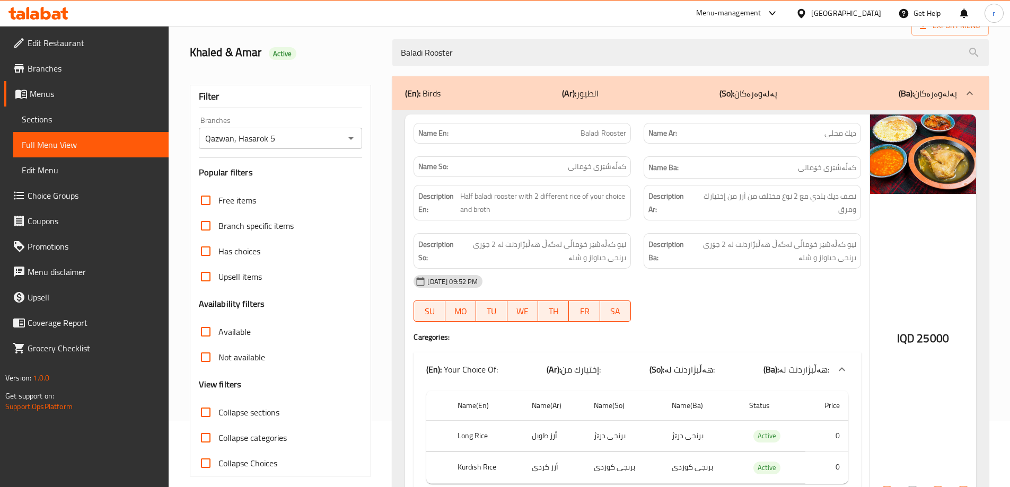
scroll to position [131, 0]
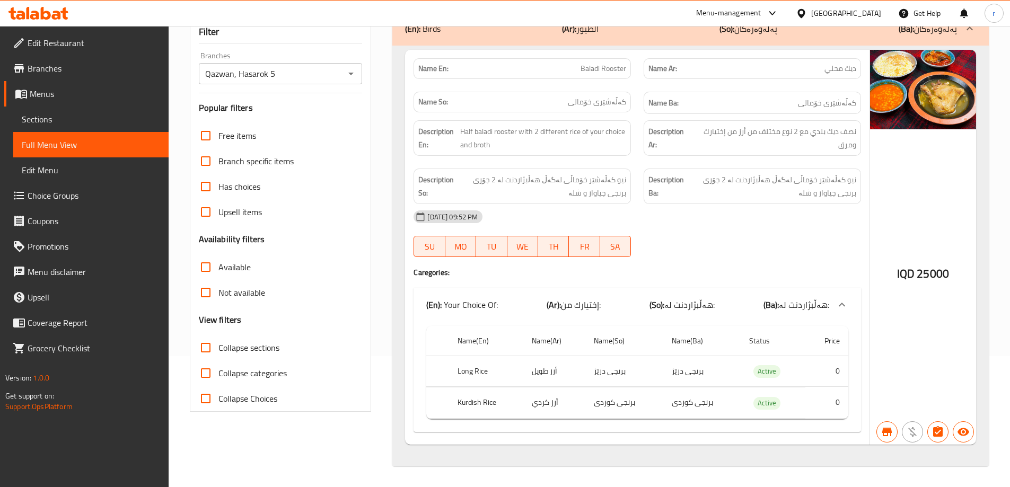
type input "Baladi Rooster"
click at [67, 119] on span "Sections" at bounding box center [91, 119] width 138 height 13
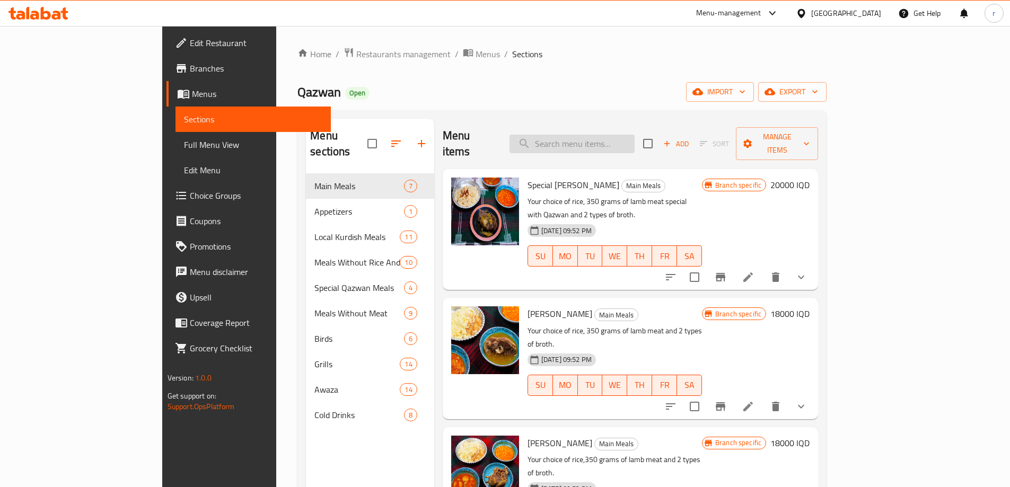
click at [589, 142] on input "search" at bounding box center [571, 144] width 125 height 19
paste input "Baladi Rooster"
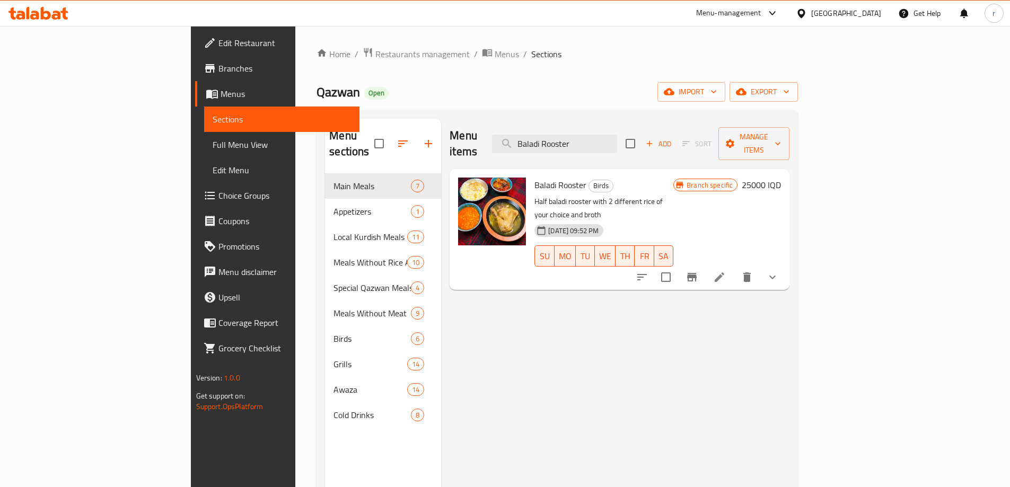
type input "Baladi Rooster"
click at [726, 271] on icon at bounding box center [719, 277] width 13 height 13
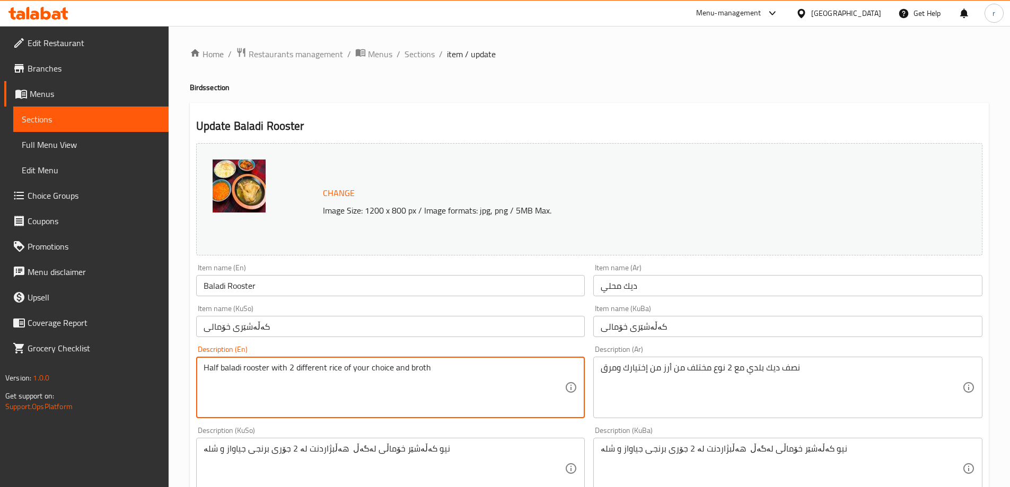
drag, startPoint x: 384, startPoint y: 375, endPoint x: 166, endPoint y: 378, distance: 217.9
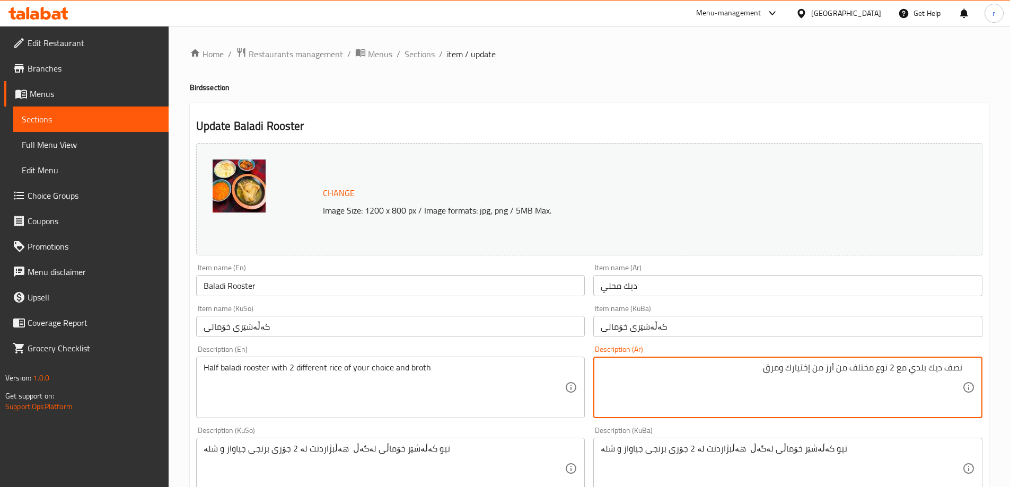
drag, startPoint x: 790, startPoint y: 370, endPoint x: 824, endPoint y: 365, distance: 34.9
click at [824, 365] on textarea "نصف ديك بلدي مع 2 نوع مختلف من أرز من إختيارك ومرق" at bounding box center [781, 388] width 361 height 50
click at [896, 368] on textarea "نصف ديك بلدي مع 2 نوع مختلف من أرز ومرق" at bounding box center [781, 388] width 361 height 50
paste textarea "من إختيارك"
click at [882, 371] on textarea "نصف ديك بلدي مع من إختيارك 2 نوع مختلف من أرز ومرق" at bounding box center [781, 388] width 361 height 50
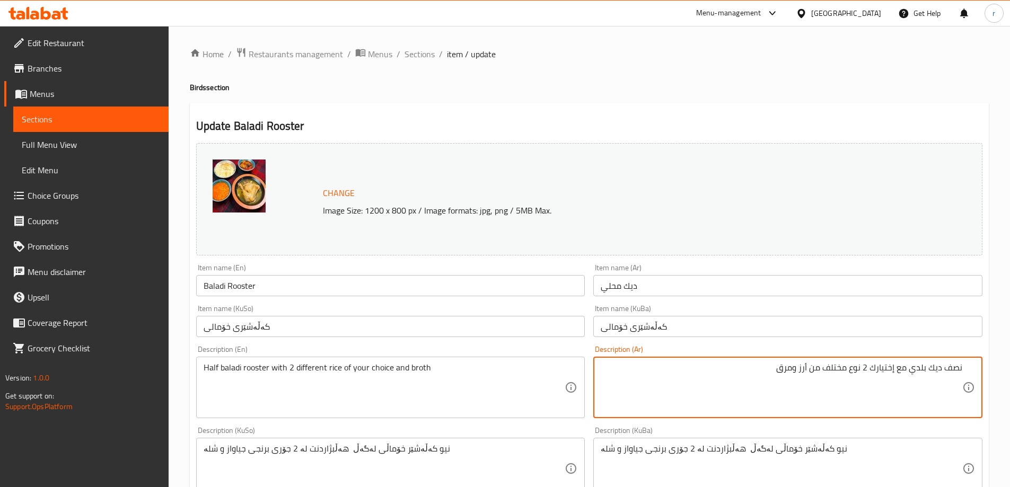
click at [870, 368] on textarea "نصف ديك بلدي مع إختيارك 2 نوع مختلف من أرز ومرق" at bounding box center [781, 388] width 361 height 50
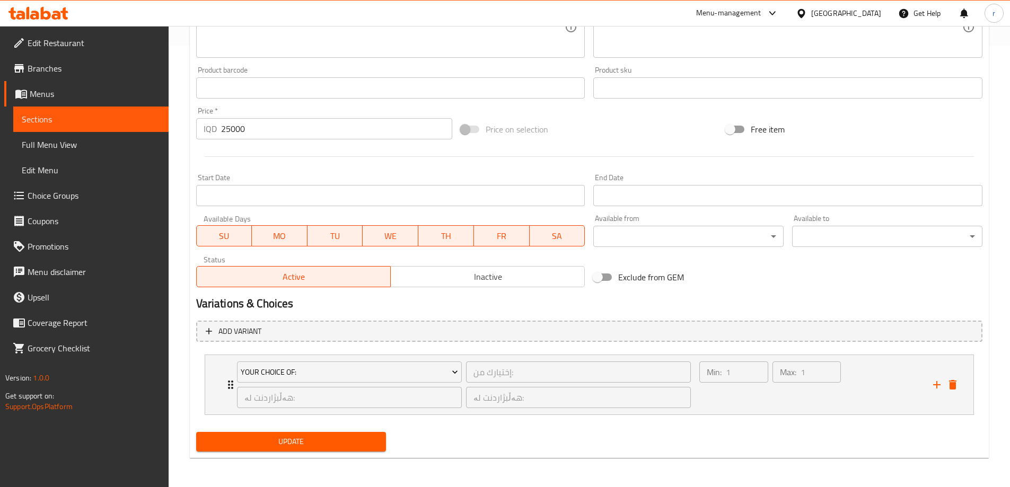
type textarea "نصف ديك بلدي مع إختيارك من 2 نوع مختلف من أرز ومرق"
click at [327, 445] on span "Update" at bounding box center [291, 441] width 173 height 13
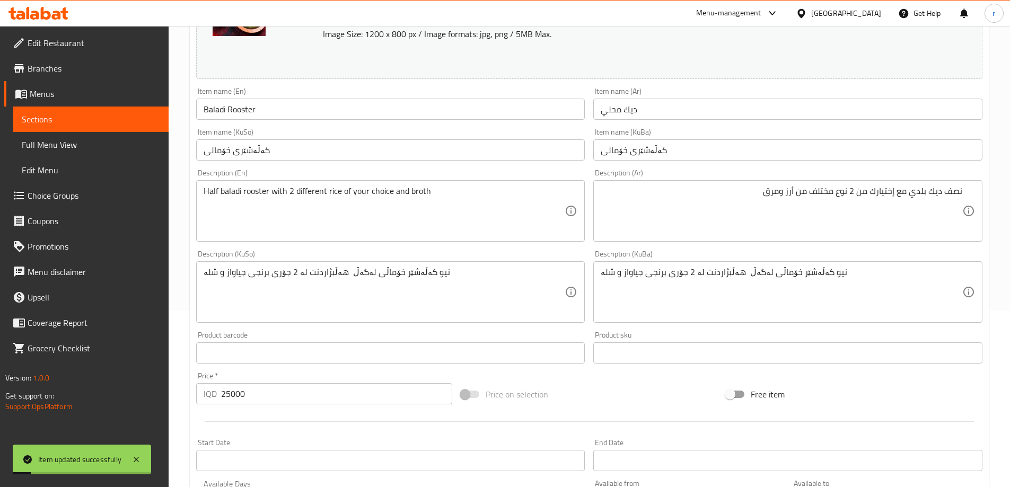
scroll to position [89, 0]
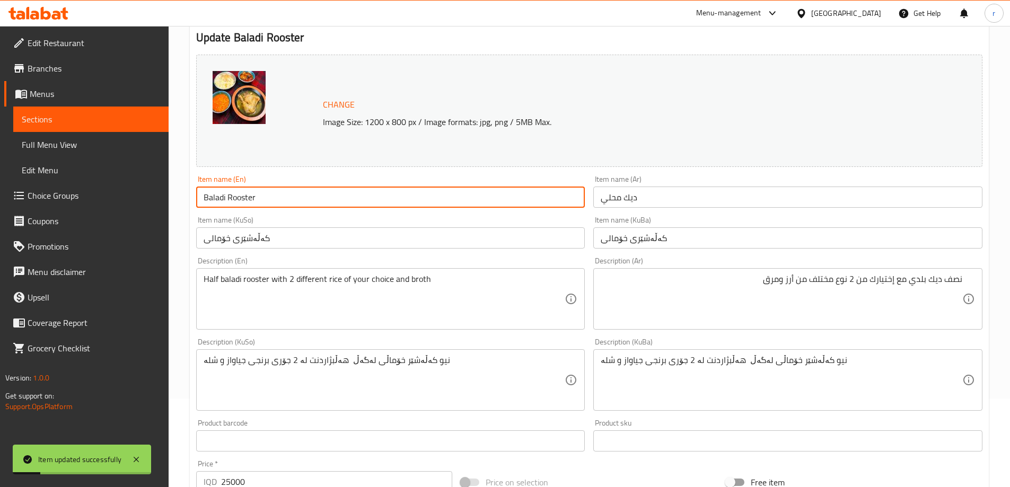
drag, startPoint x: 286, startPoint y: 201, endPoint x: 165, endPoint y: 201, distance: 120.8
click at [165, 201] on div "Edit Restaurant Branches Menus Sections Full Menu View Edit Menu Choice Groups …" at bounding box center [505, 388] width 1010 height 903
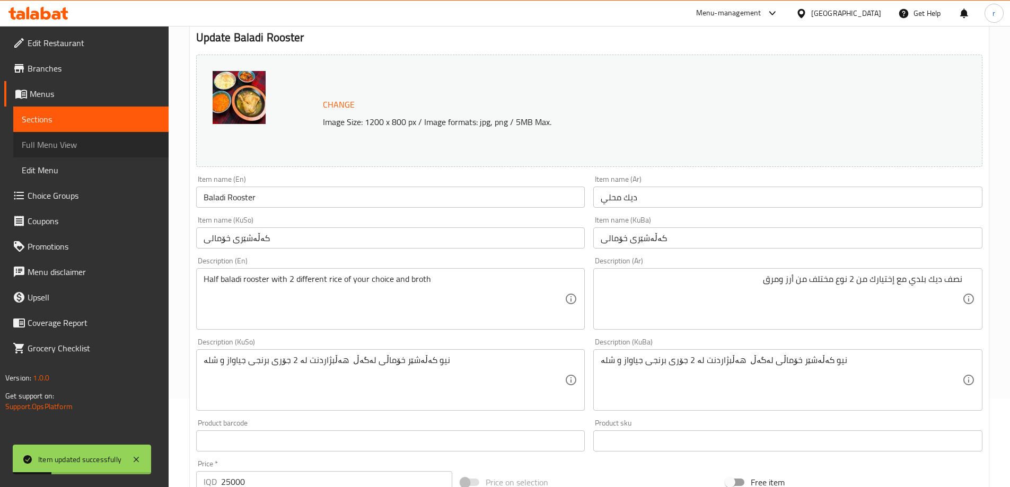
click at [65, 139] on span "Full Menu View" at bounding box center [91, 144] width 138 height 13
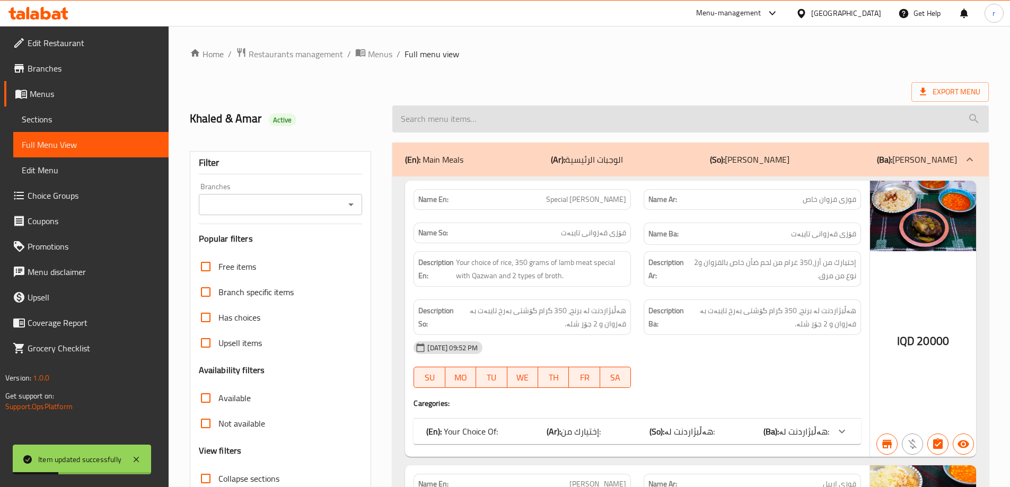
click at [428, 110] on input "search" at bounding box center [690, 118] width 596 height 27
paste input "Baladi Rooster"
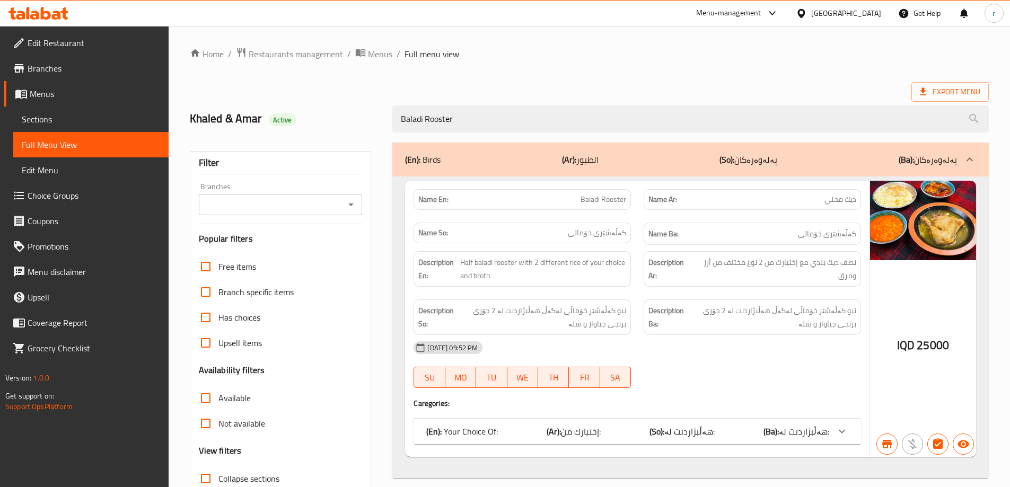
type input "Baladi Rooster"
click at [326, 204] on input "Branches" at bounding box center [272, 204] width 140 height 15
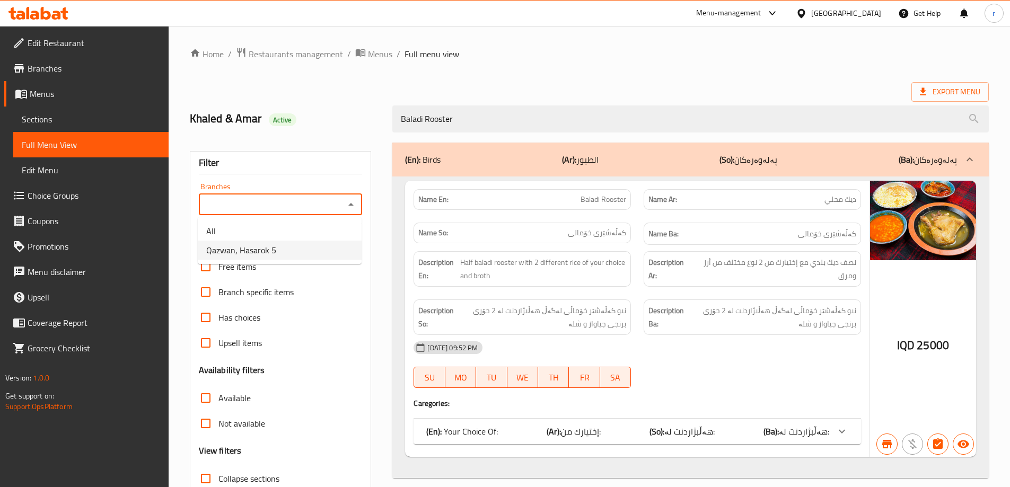
click at [270, 251] on span "Qazwan, Hasarok 5" at bounding box center [241, 250] width 70 height 13
type input "Qazwan, Hasarok 5"
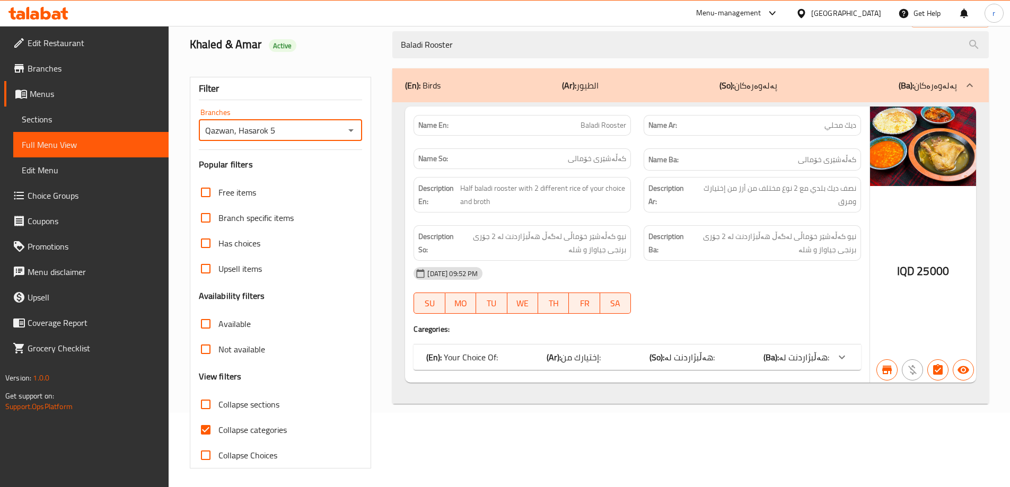
scroll to position [77, 0]
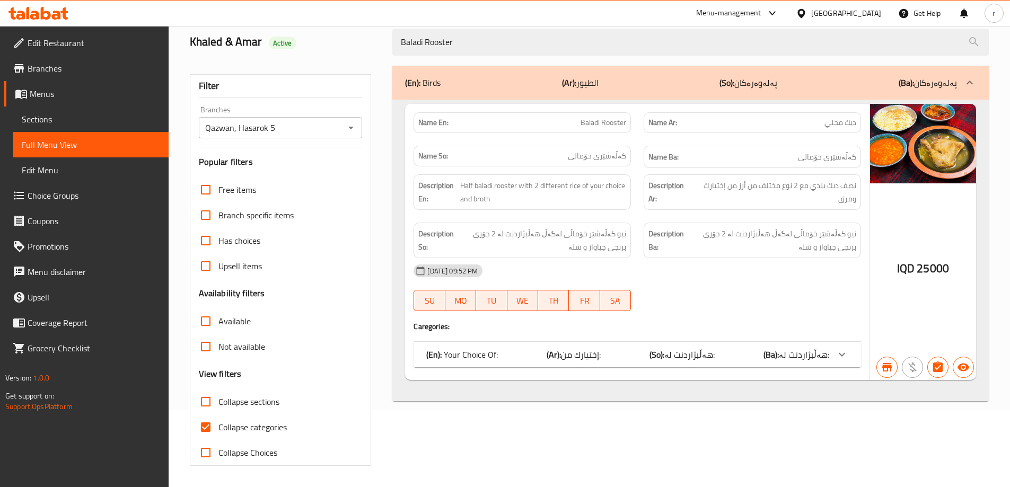
click at [251, 422] on span "Collapse categories" at bounding box center [252, 427] width 68 height 13
click at [218, 422] on input "Collapse categories" at bounding box center [205, 426] width 25 height 25
checkbox input "false"
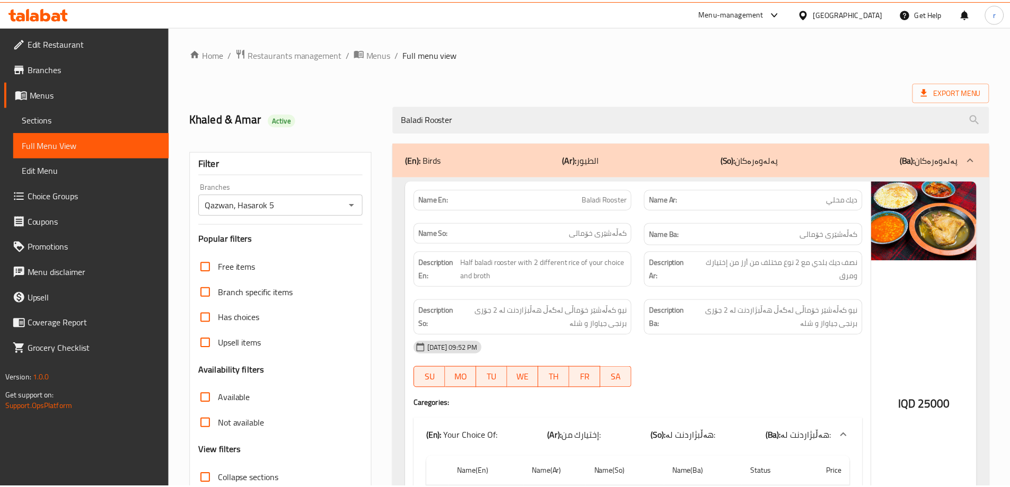
scroll to position [131, 0]
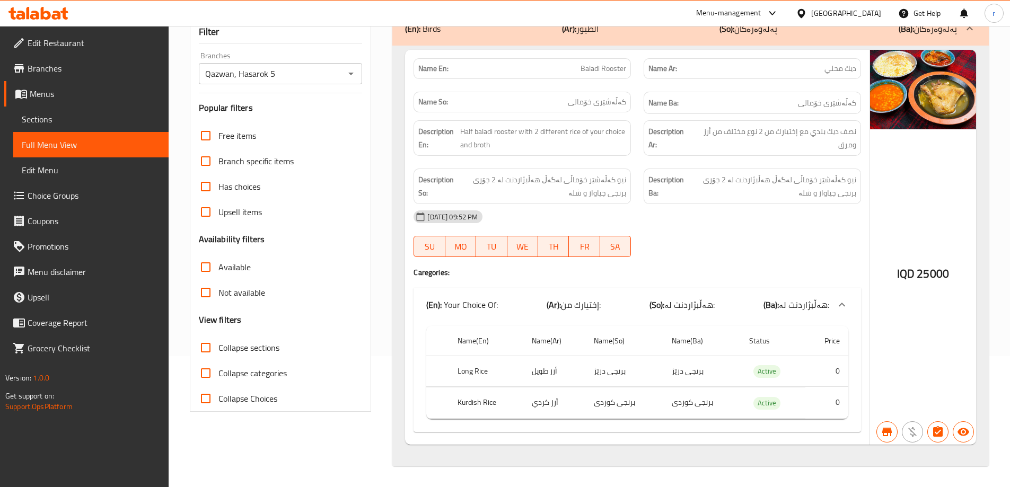
click at [53, 15] on icon at bounding box center [56, 15] width 9 height 9
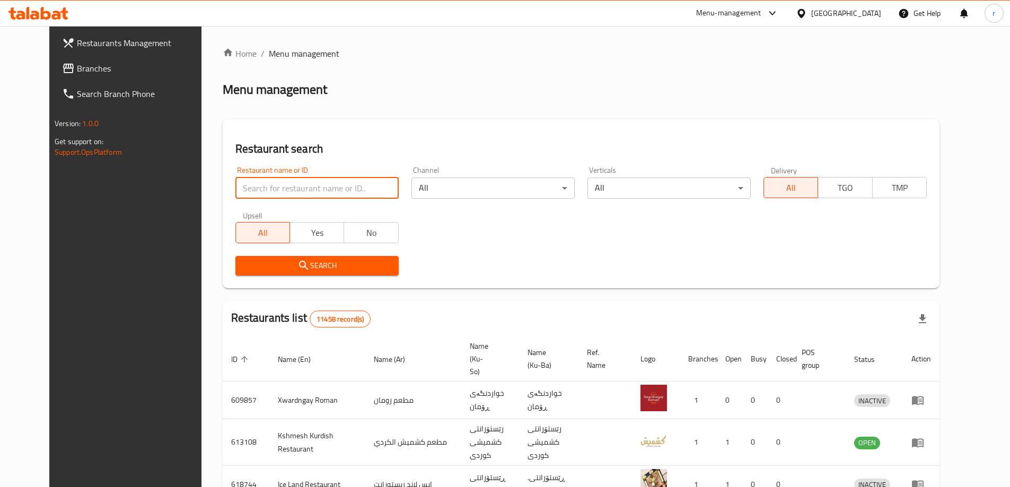
click at [269, 189] on input "search" at bounding box center [316, 188] width 163 height 21
click at [267, 189] on input "search" at bounding box center [316, 188] width 163 height 21
paste input "Osmanli Cafe"
type input "Osmanli Cafe"
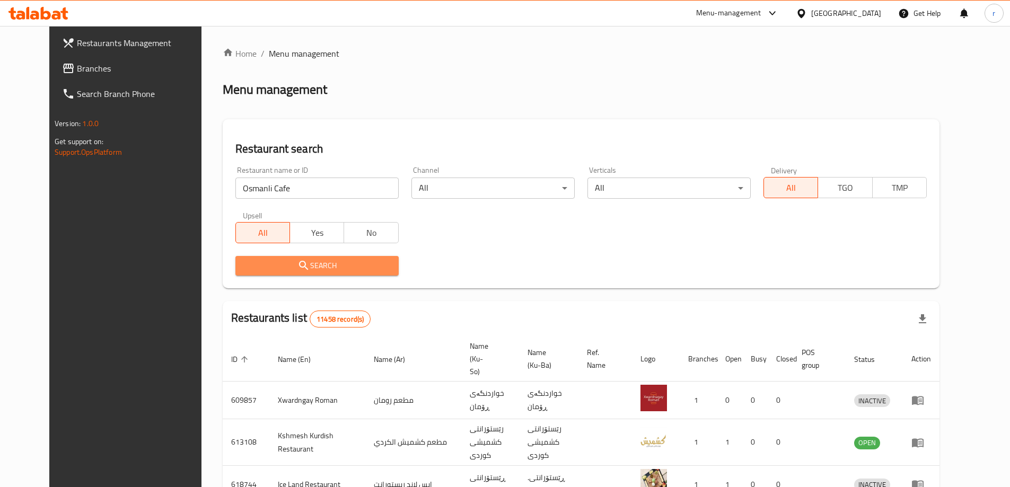
click at [261, 258] on button "Search" at bounding box center [316, 266] width 163 height 20
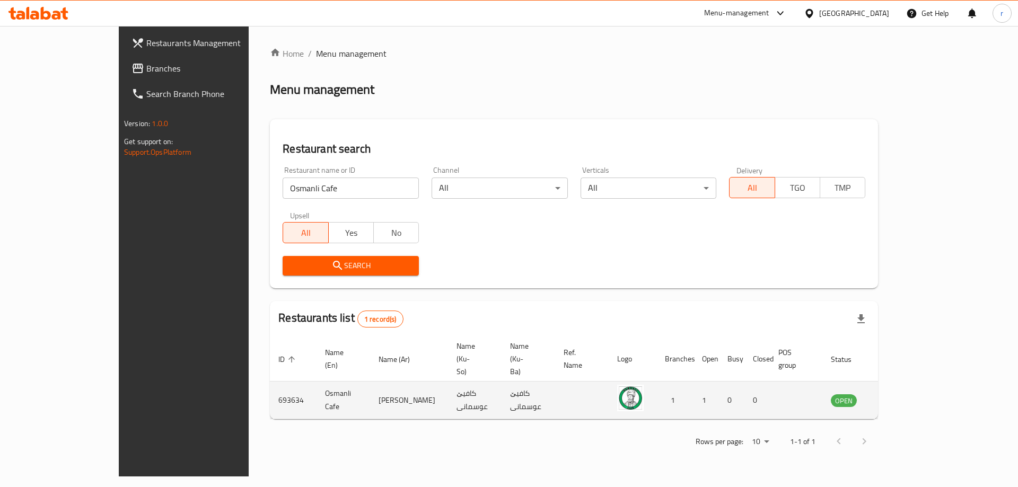
click at [899, 394] on icon "enhanced table" at bounding box center [892, 400] width 13 height 13
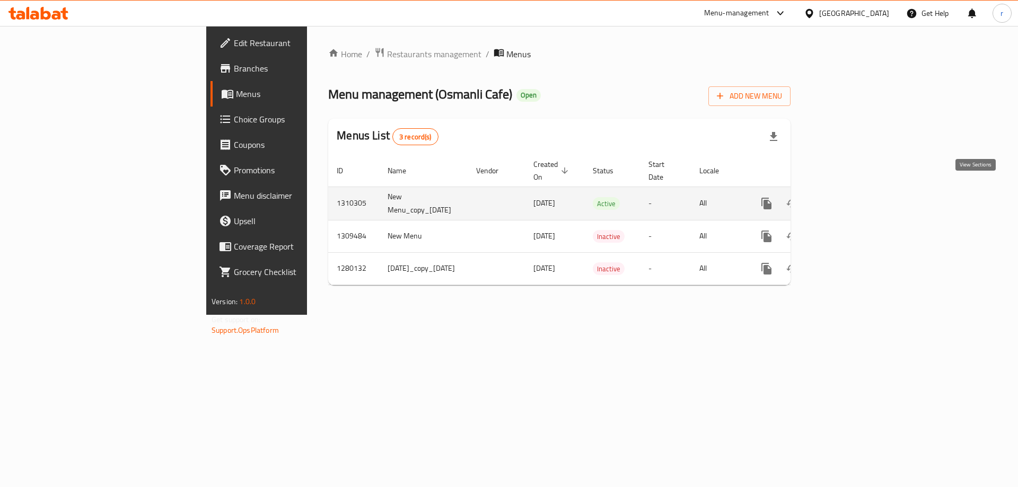
click at [849, 197] on icon "enhanced table" at bounding box center [842, 203] width 13 height 13
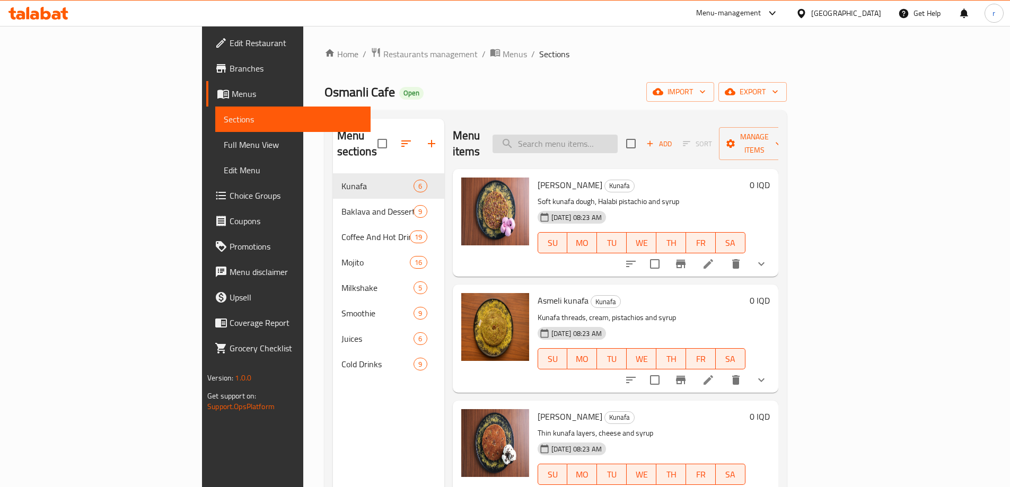
click at [594, 139] on input "search" at bounding box center [554, 144] width 125 height 19
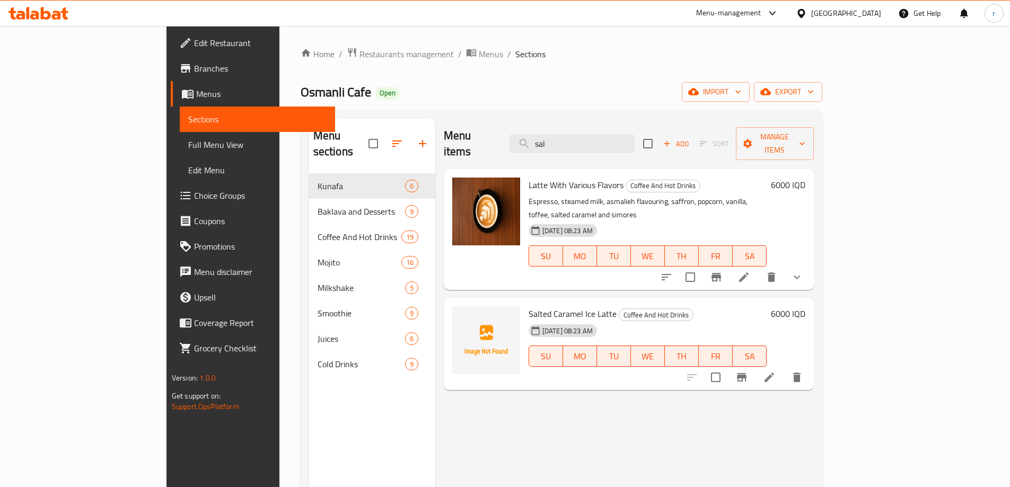
type input "sal"
